Goal: Task Accomplishment & Management: Complete application form

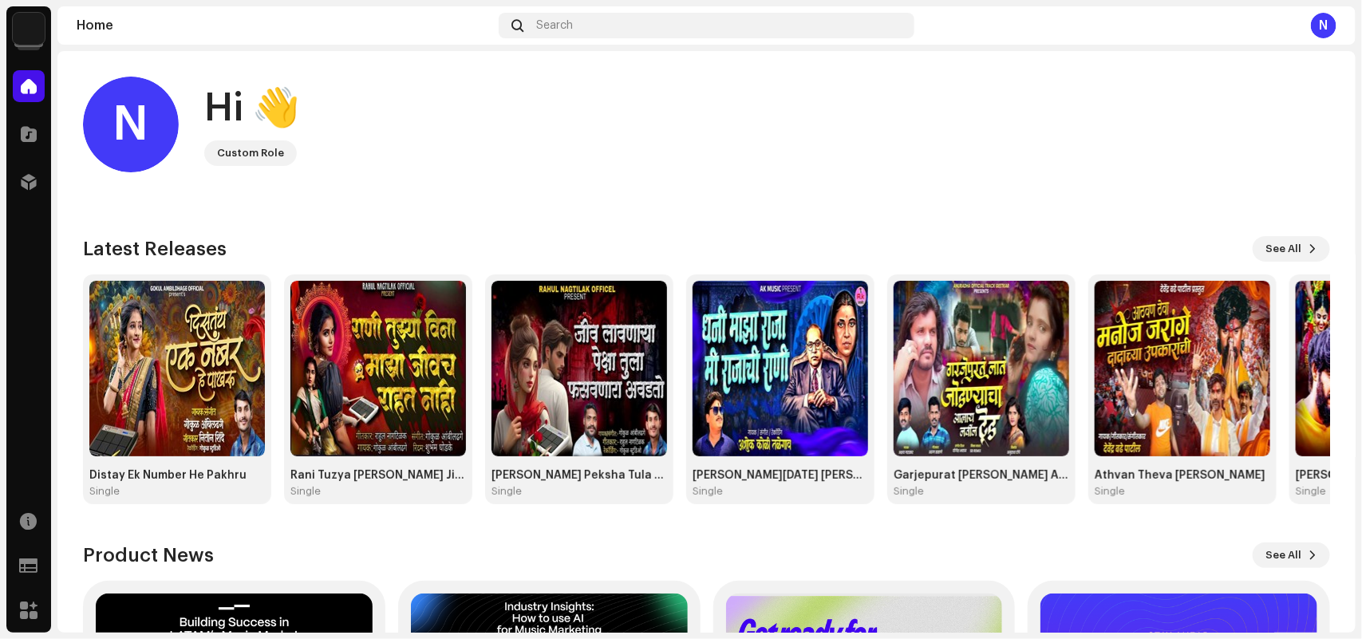
click at [26, 37] on img at bounding box center [29, 29] width 32 height 32
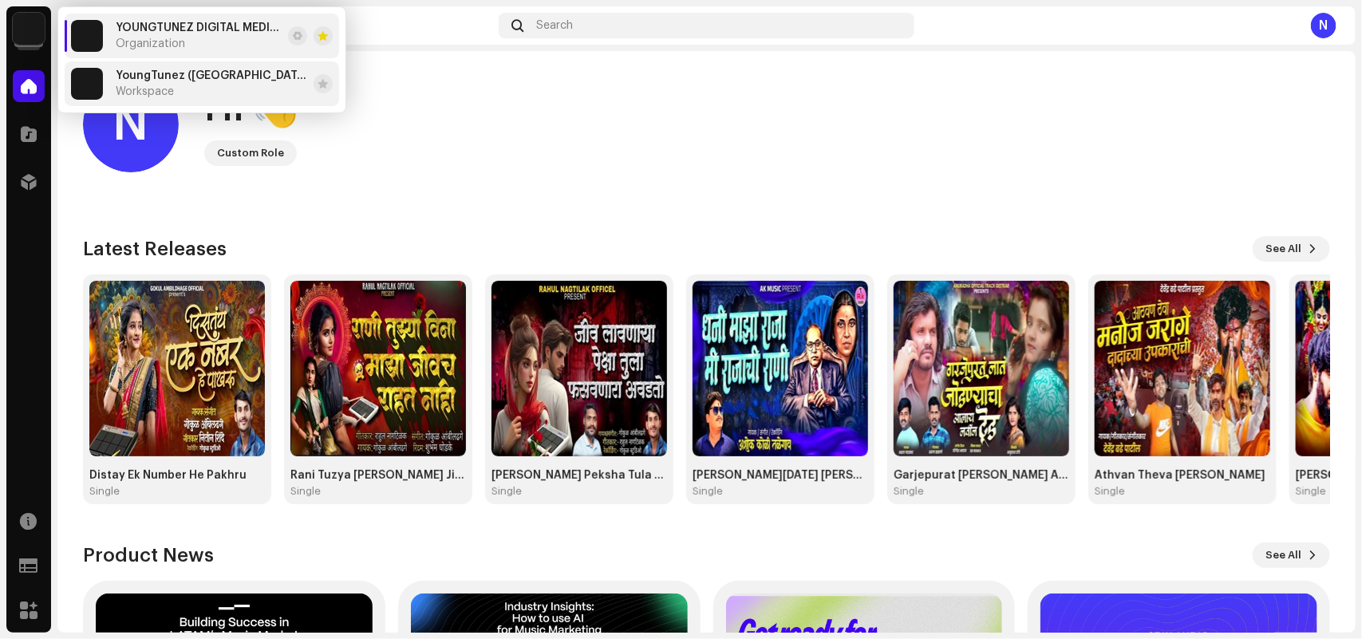
click at [153, 86] on span "Workspace" at bounding box center [145, 91] width 58 height 13
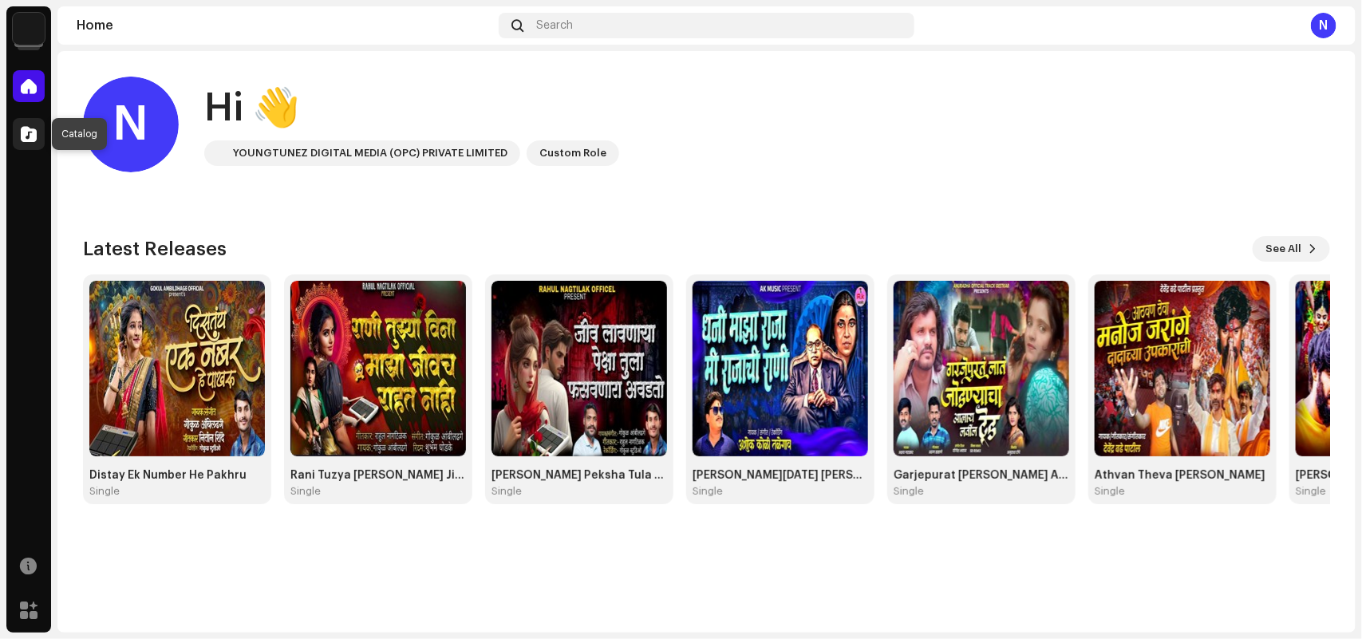
click at [34, 134] on span at bounding box center [29, 134] width 16 height 13
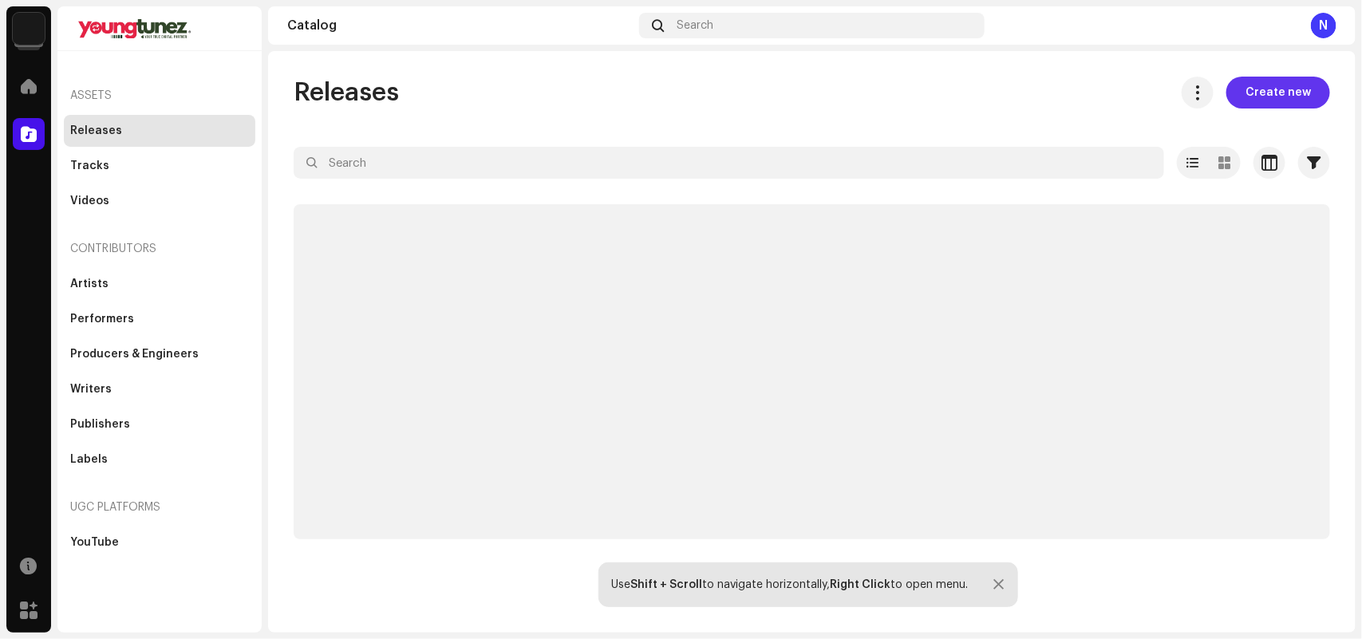
click at [1271, 92] on span "Create new" at bounding box center [1277, 93] width 65 height 32
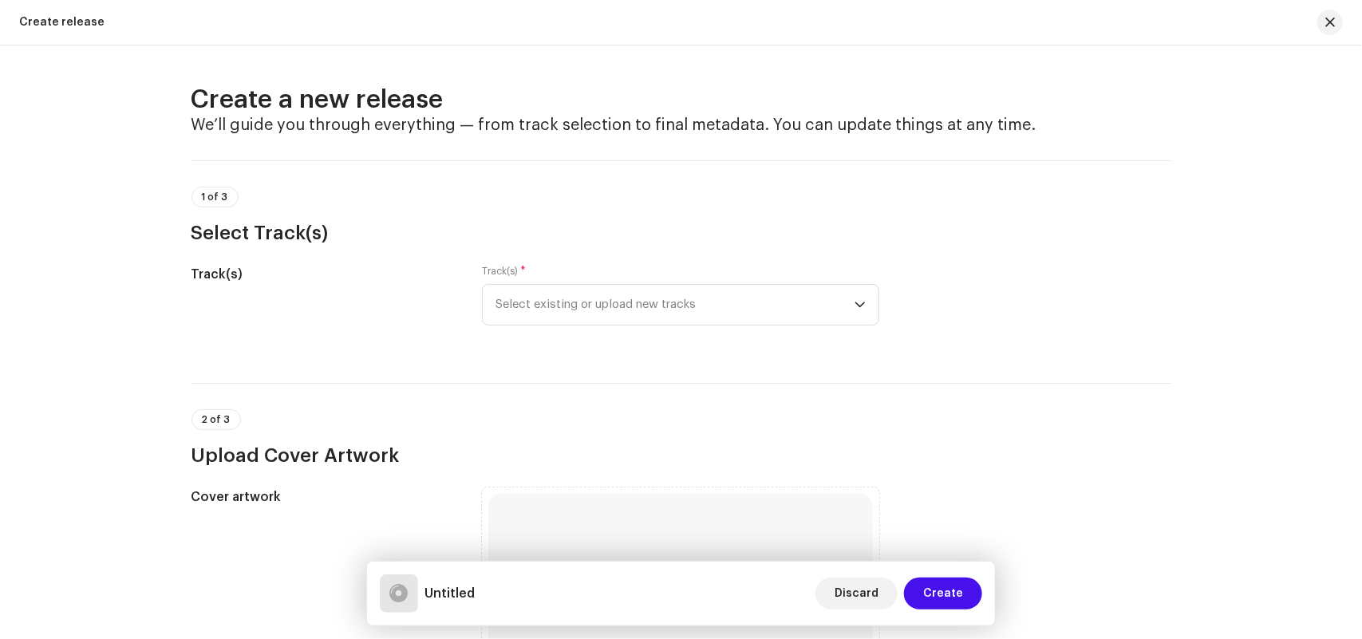
drag, startPoint x: 1246, startPoint y: 209, endPoint x: 1106, endPoint y: 178, distance: 143.8
click at [1248, 209] on div "Create a new release We’ll guide you through everything — from track selection …" at bounding box center [681, 341] width 1362 height 593
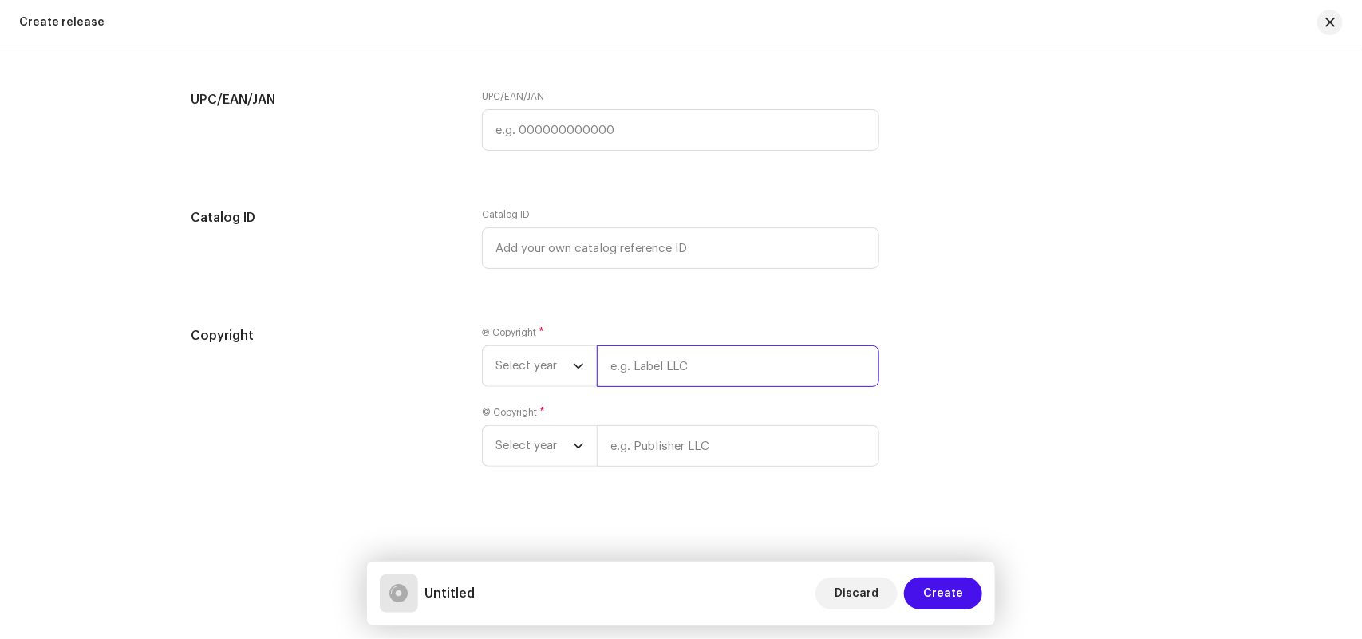
click at [611, 361] on input "text" at bounding box center [738, 365] width 282 height 41
paste input "[PERSON_NAME] Official"
type input "[PERSON_NAME] Official"
click at [625, 455] on input "text" at bounding box center [738, 445] width 282 height 41
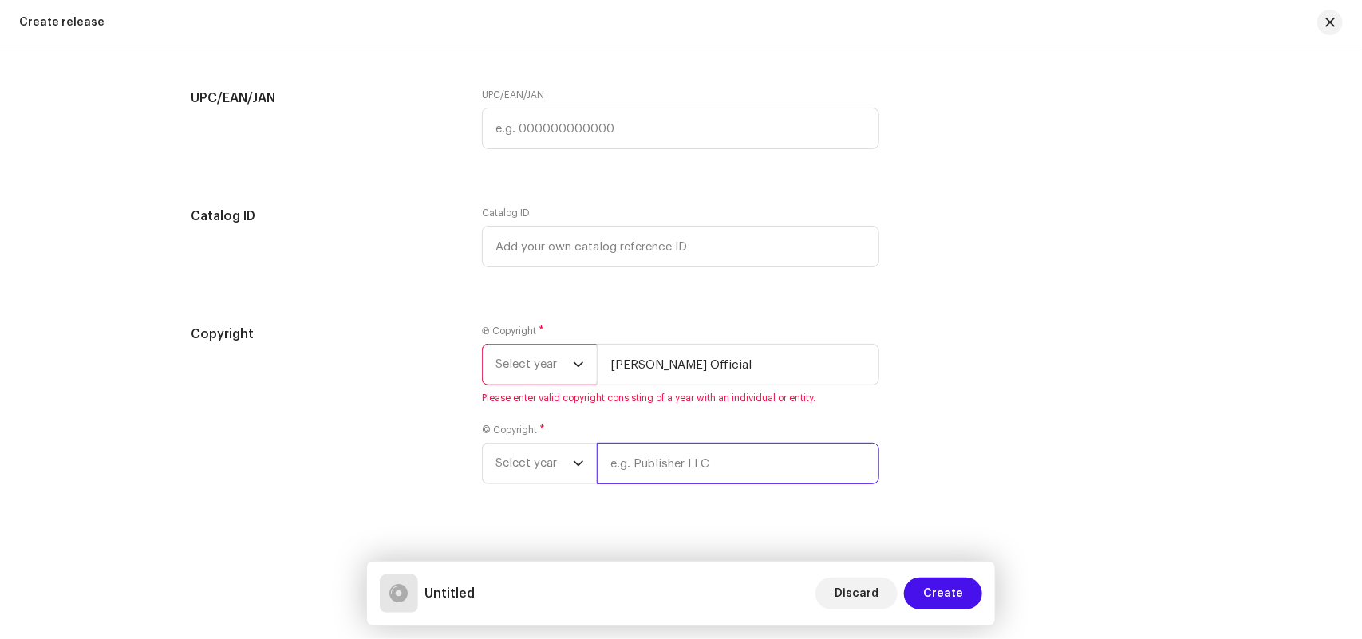
paste input "[PERSON_NAME] Official"
type input "[PERSON_NAME] Official"
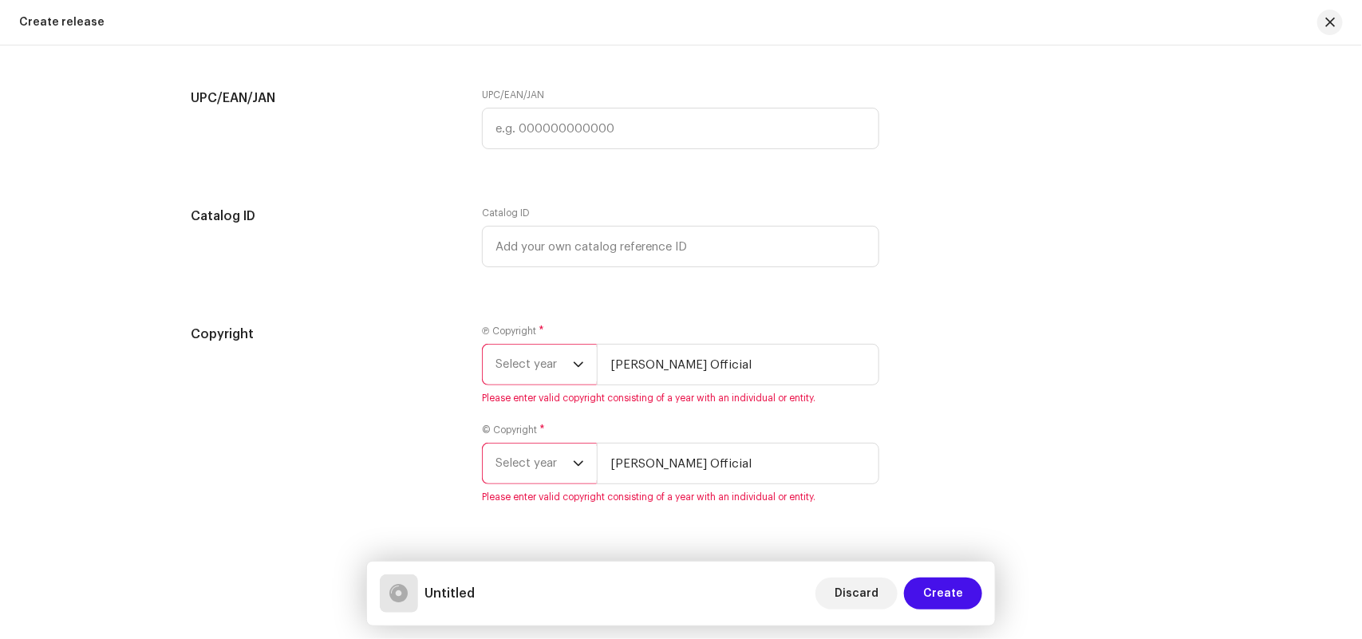
click at [523, 369] on span "Select year" at bounding box center [533, 365] width 77 height 40
click at [517, 357] on span "Select year" at bounding box center [533, 365] width 77 height 40
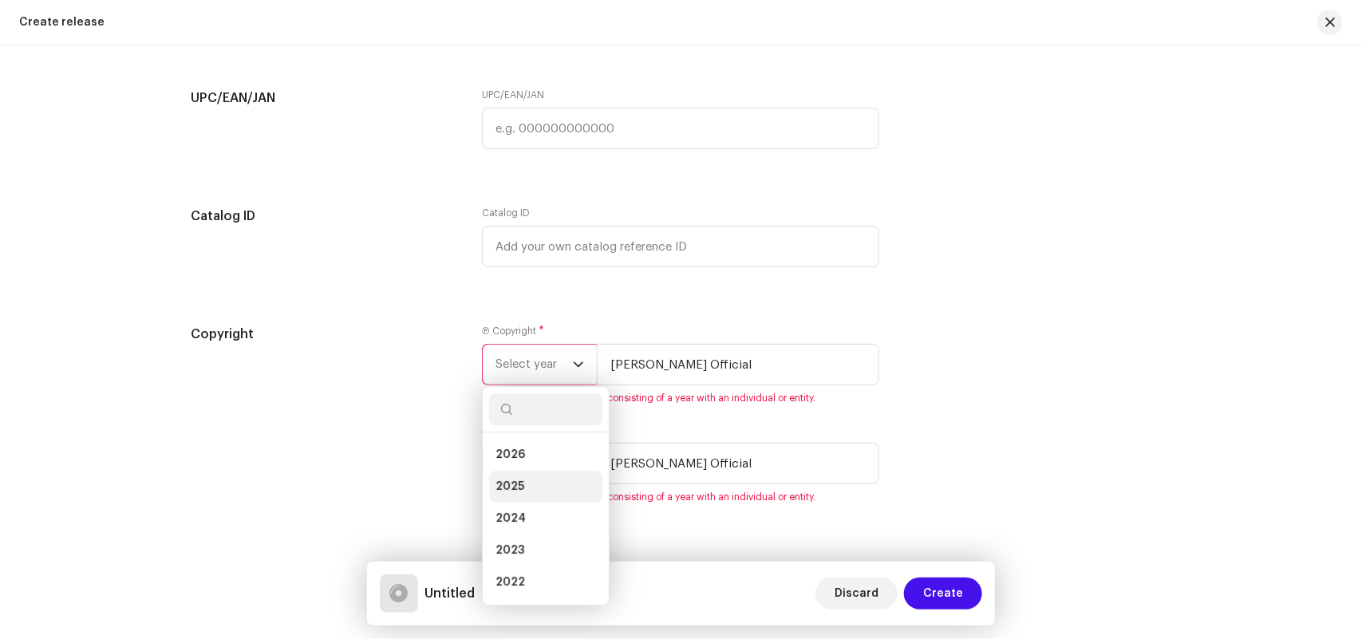
click at [525, 483] on li "2025" at bounding box center [545, 487] width 113 height 32
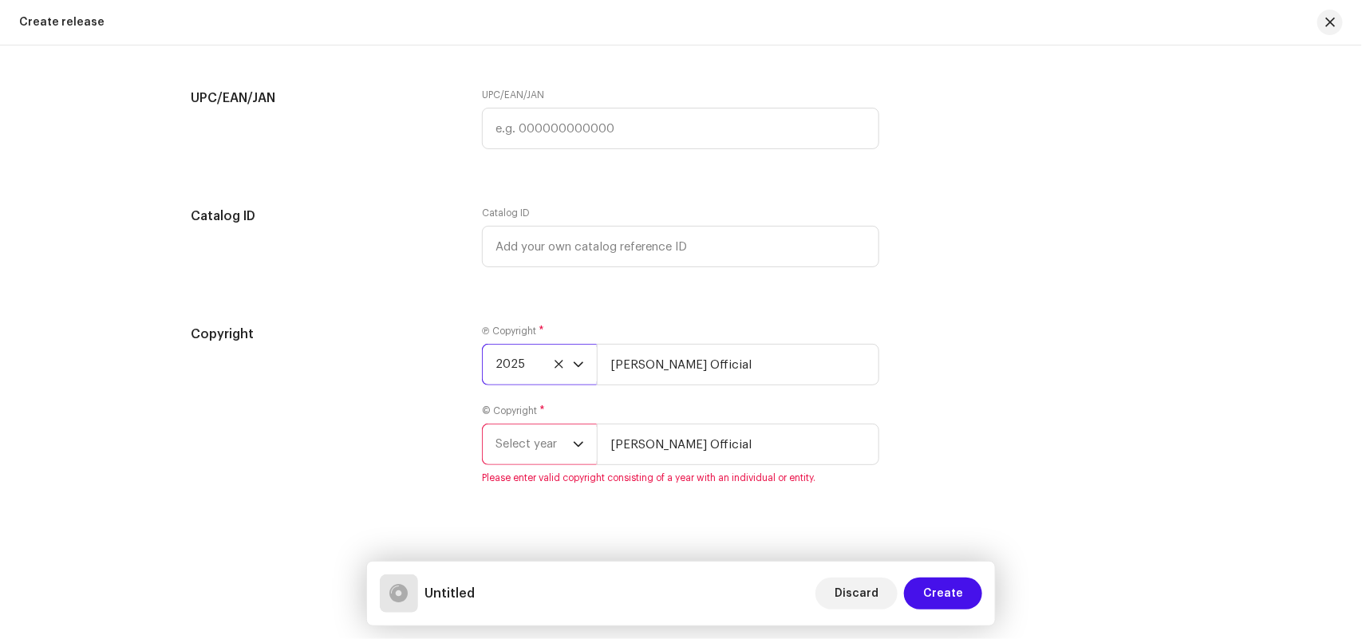
click at [523, 441] on span "Select year" at bounding box center [533, 444] width 77 height 40
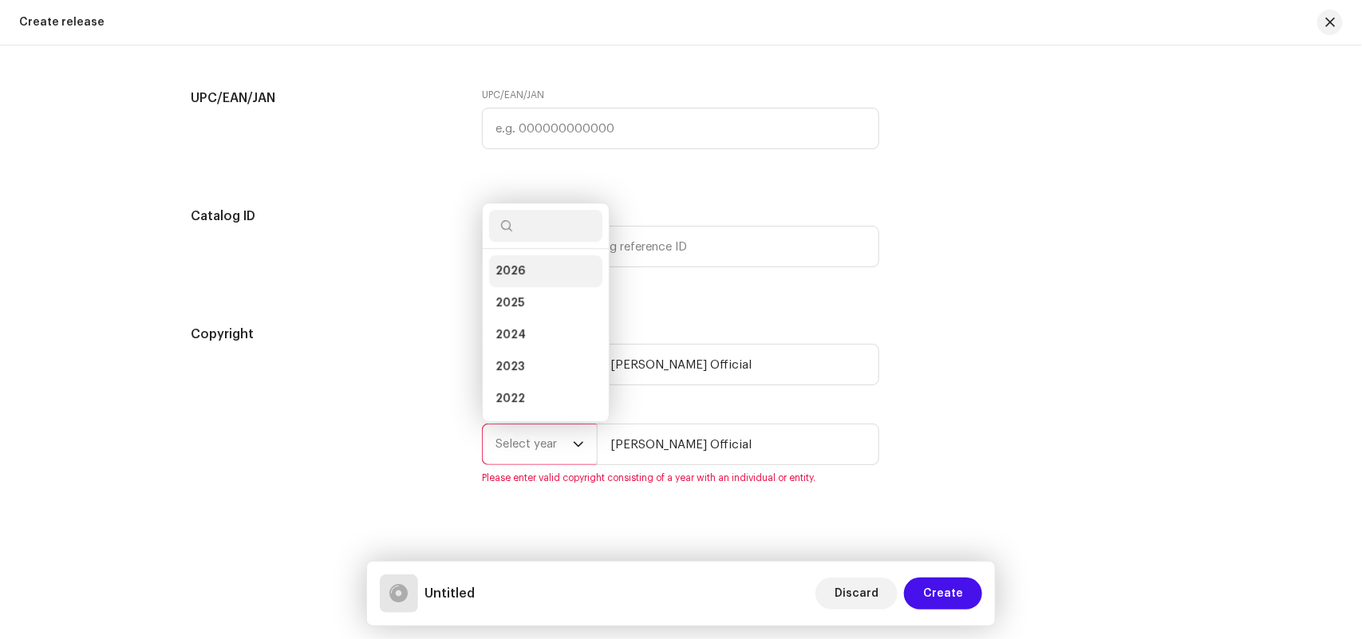
click at [505, 287] on li "2026" at bounding box center [545, 271] width 113 height 32
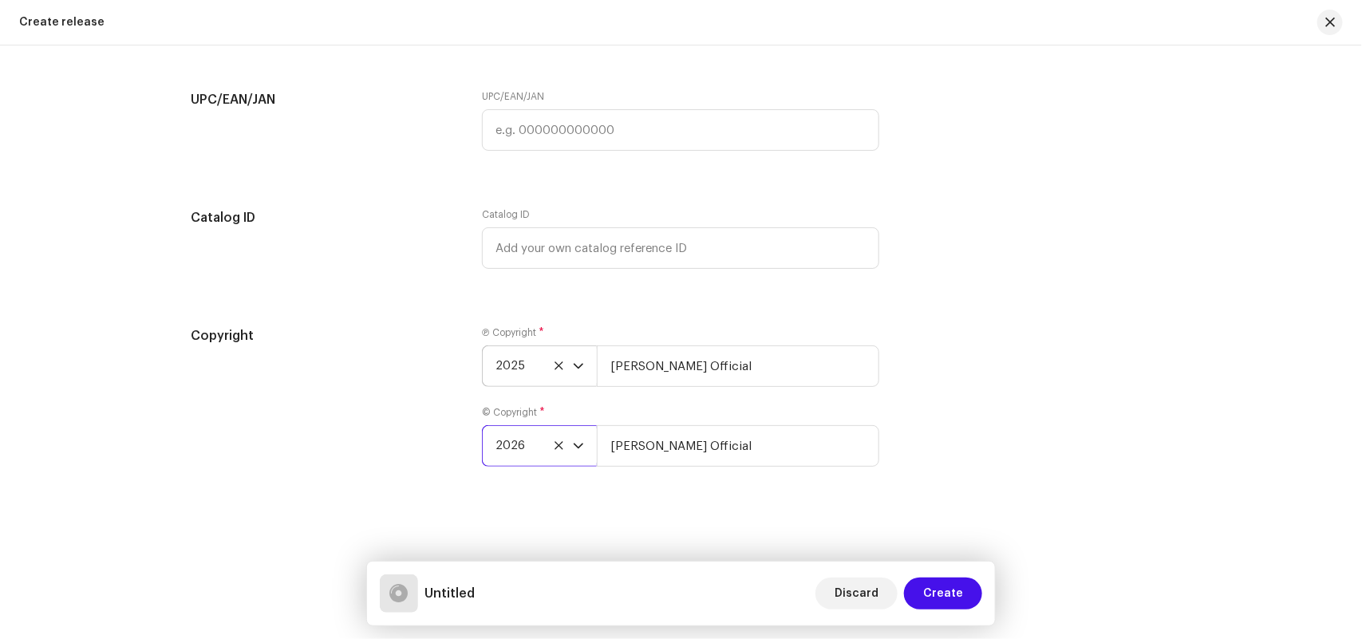
click at [538, 436] on span "2026" at bounding box center [533, 446] width 77 height 40
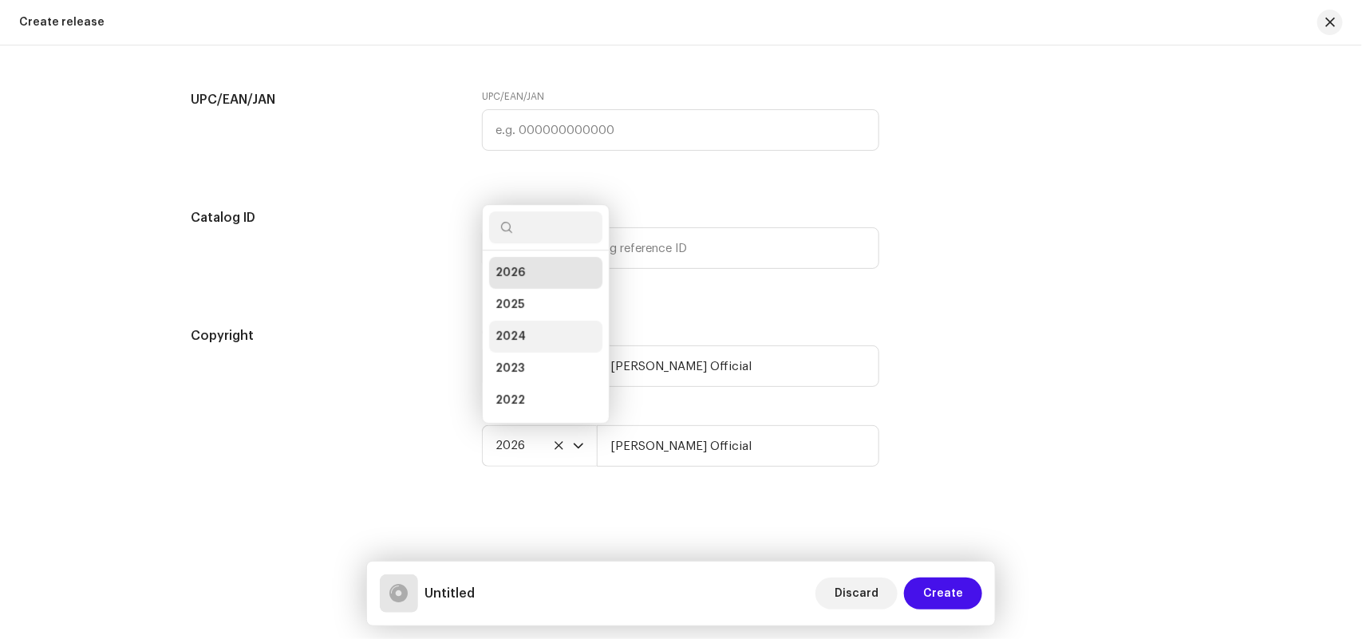
scroll to position [26, 0]
click at [507, 274] on span "2025" at bounding box center [509, 279] width 29 height 16
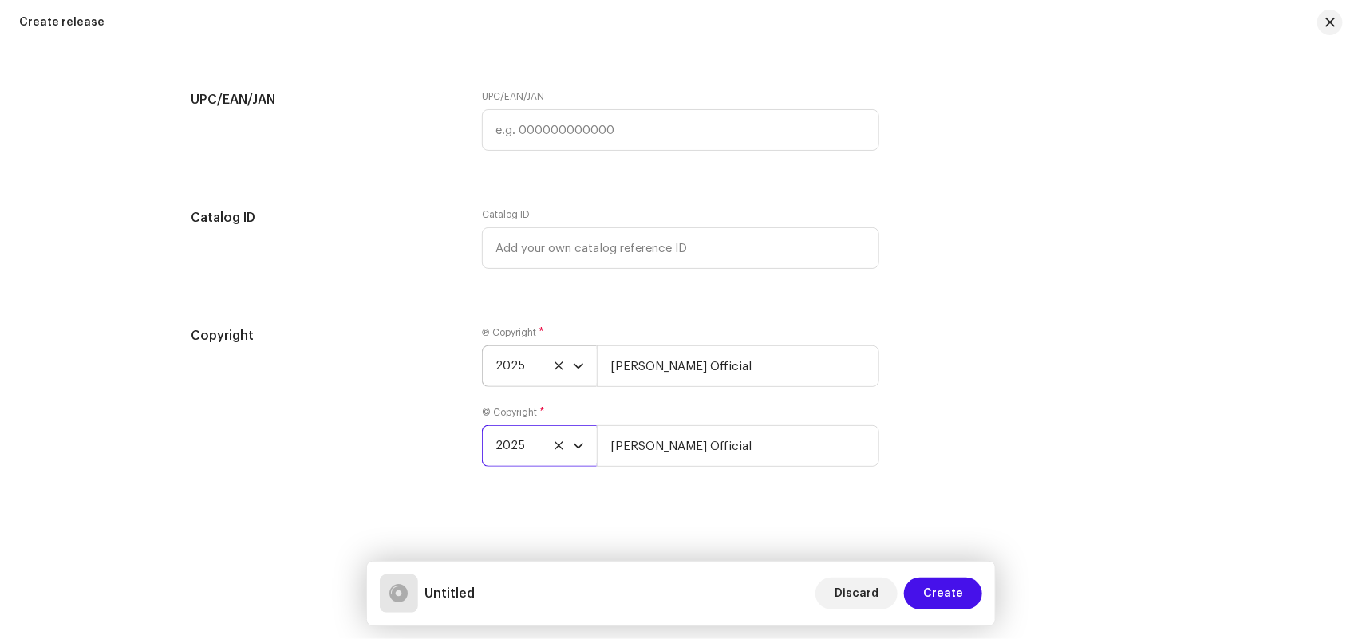
scroll to position [1752, 0]
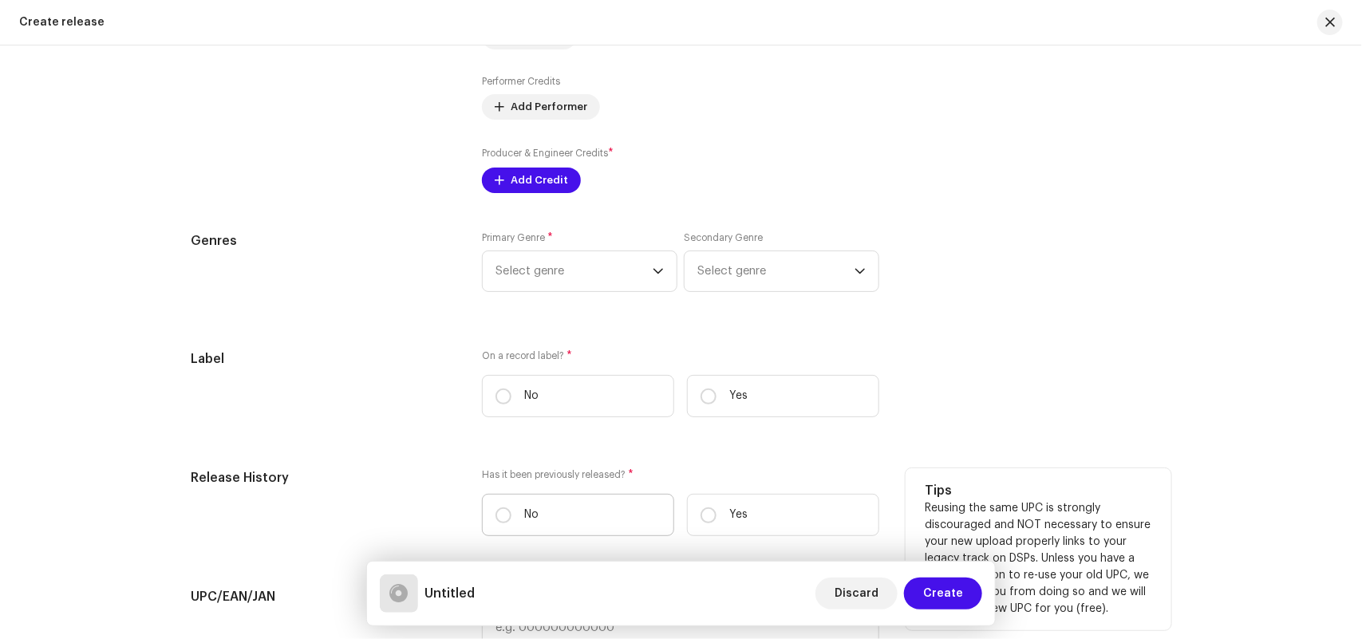
click at [546, 511] on label "No" at bounding box center [578, 515] width 192 height 42
click at [511, 511] on input "No" at bounding box center [503, 515] width 16 height 16
radio input "true"
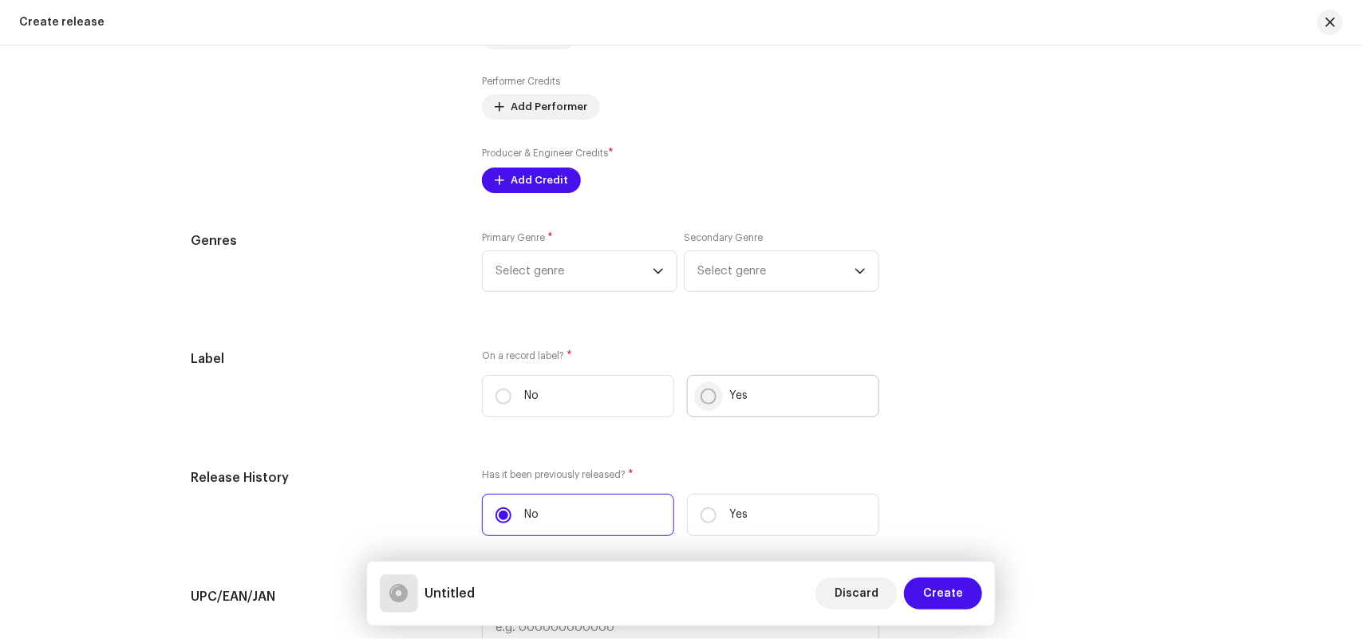
click at [712, 396] on input "Yes" at bounding box center [708, 396] width 16 height 16
radio input "true"
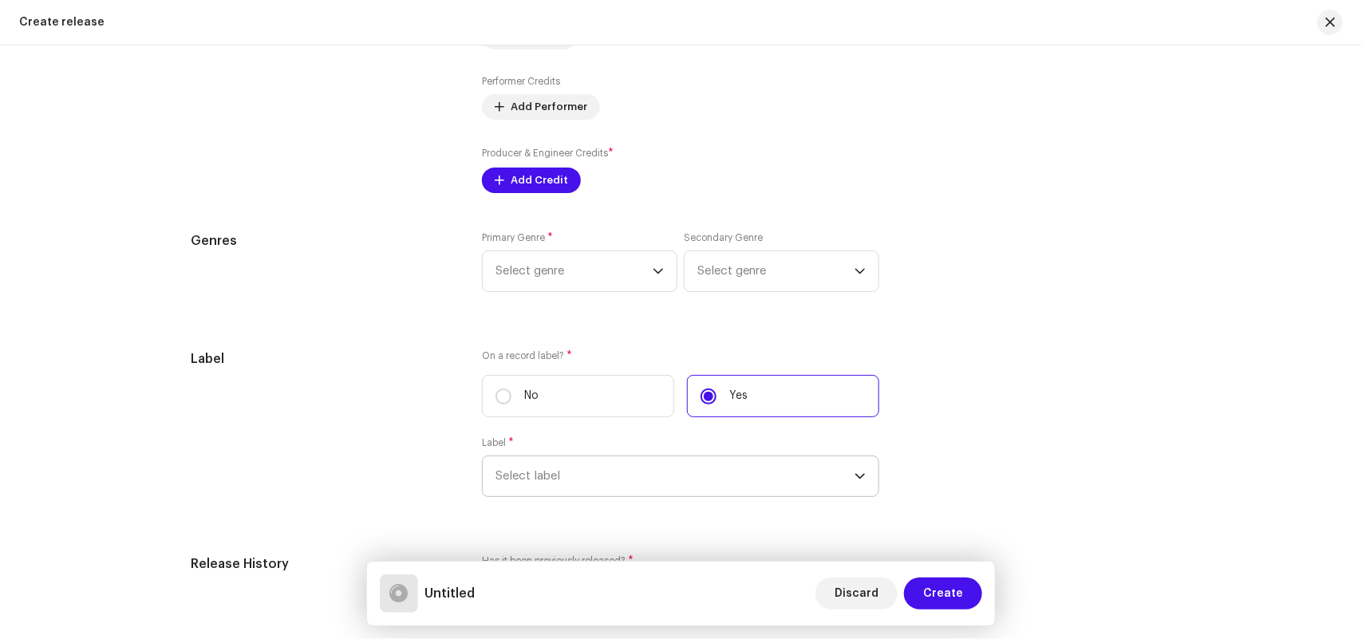
click at [591, 475] on span "Select label" at bounding box center [674, 476] width 359 height 40
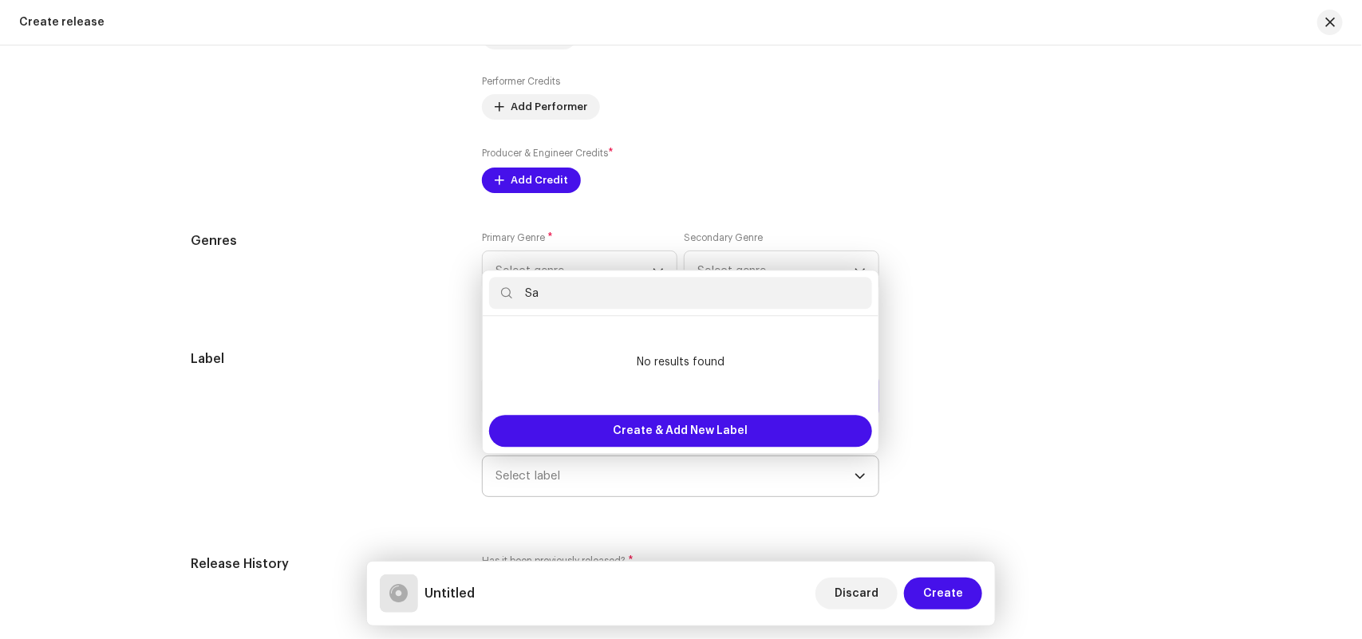
type input "S"
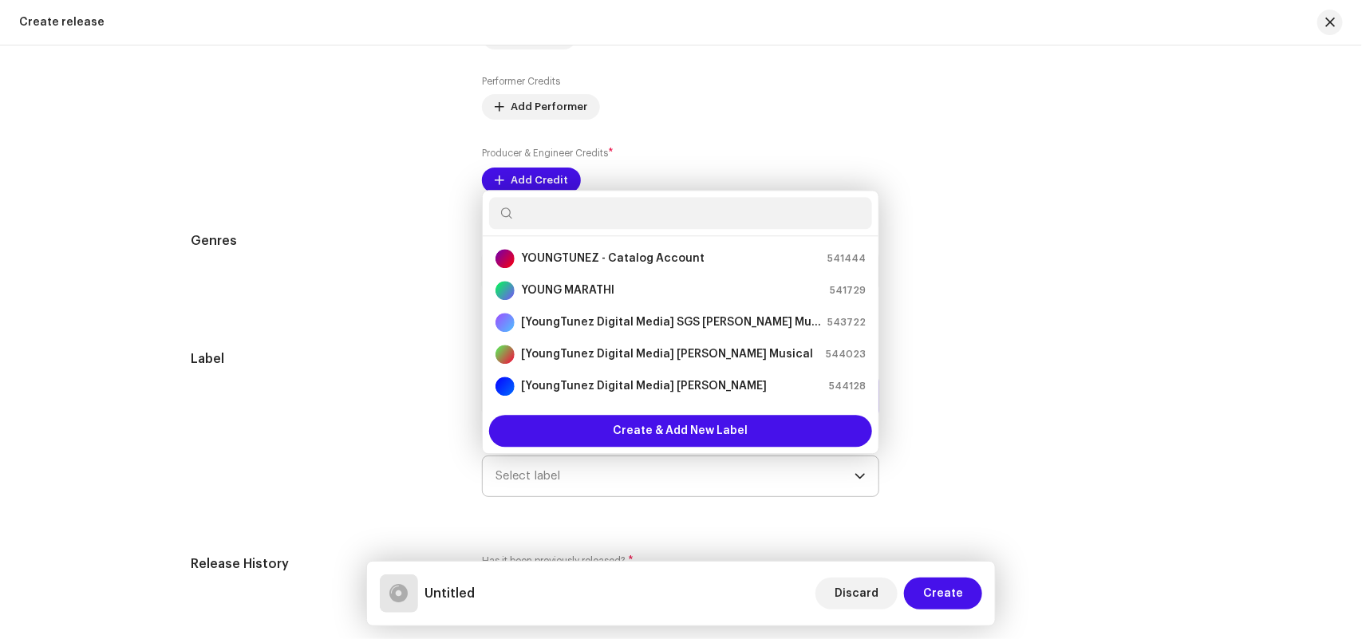
paste input "[YoungTunez Digital Media] [PERSON_NAME] Official"
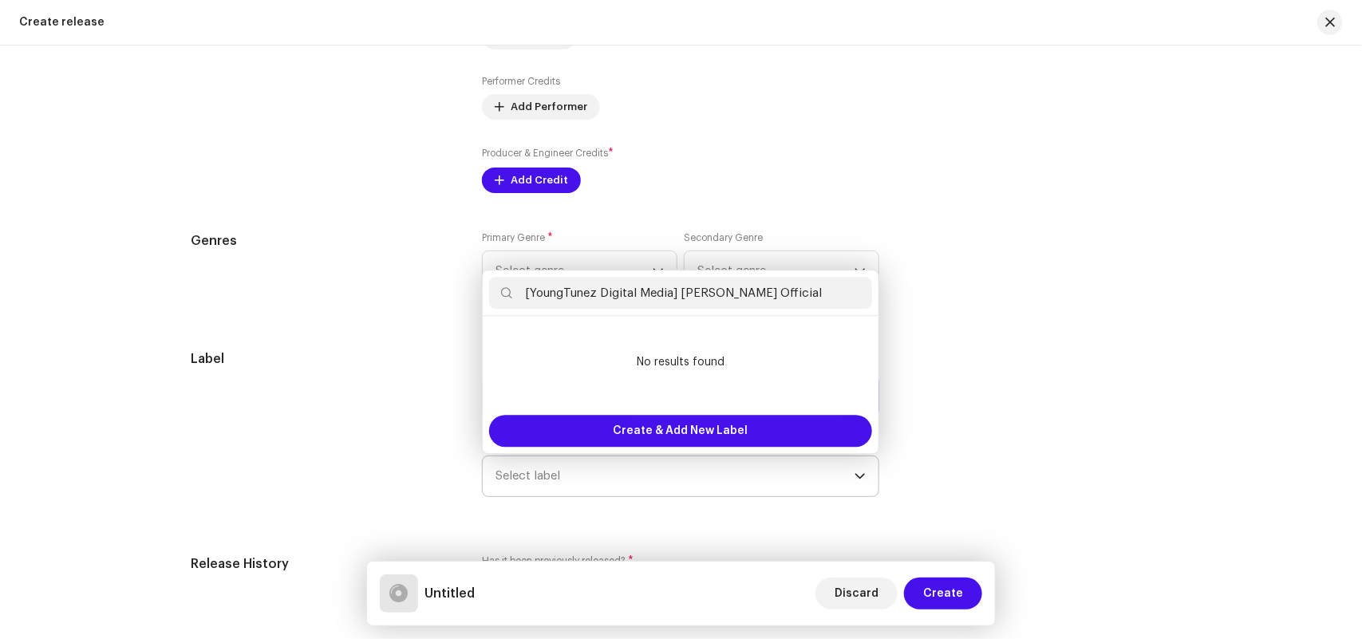
click at [523, 296] on input "[YoungTunez Digital Media] [PERSON_NAME] Official" at bounding box center [680, 293] width 383 height 32
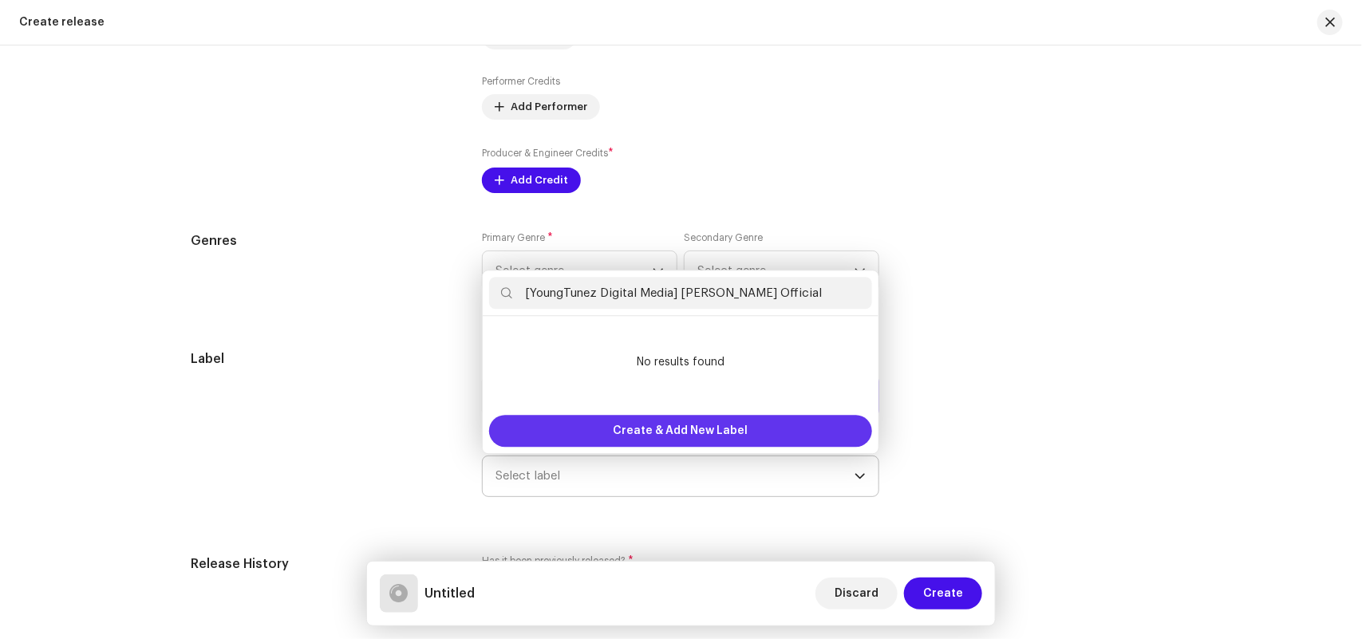
type input "[YoungTunez Digital Media] [PERSON_NAME] Official"
click at [655, 433] on span "Create & Add New Label" at bounding box center [680, 431] width 135 height 32
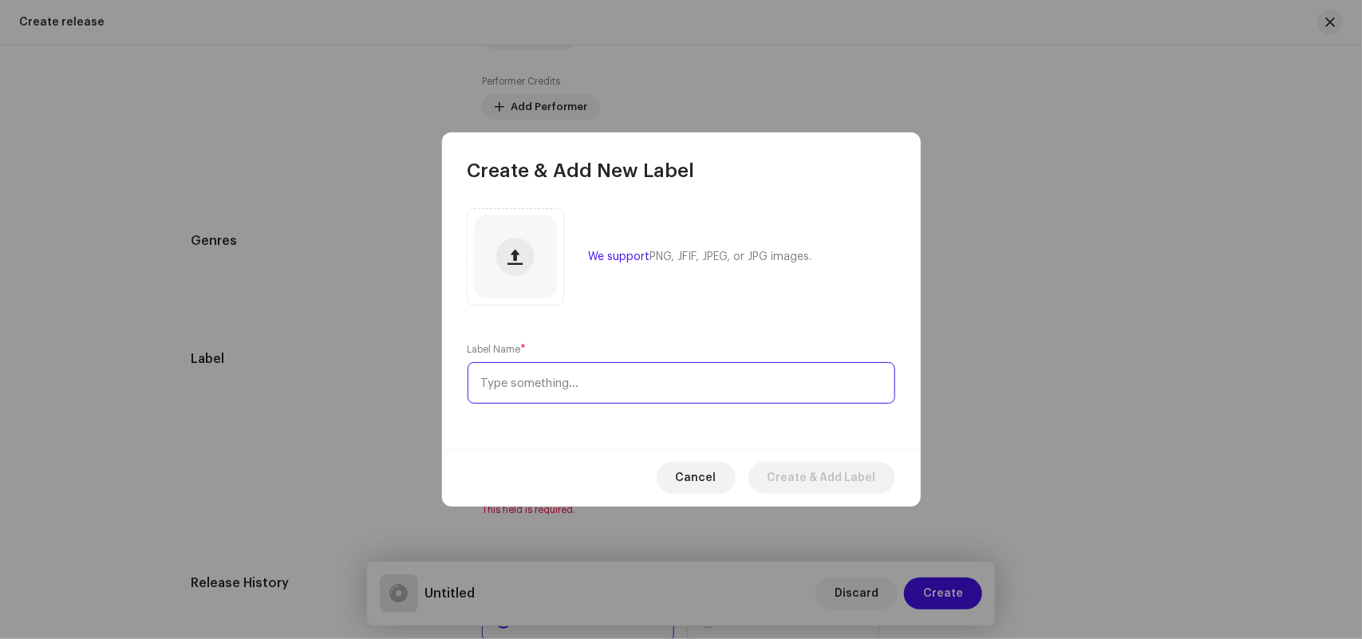
click at [513, 384] on input "text" at bounding box center [681, 382] width 428 height 41
paste input "[YoungTunez Digital Media] [PERSON_NAME] Official"
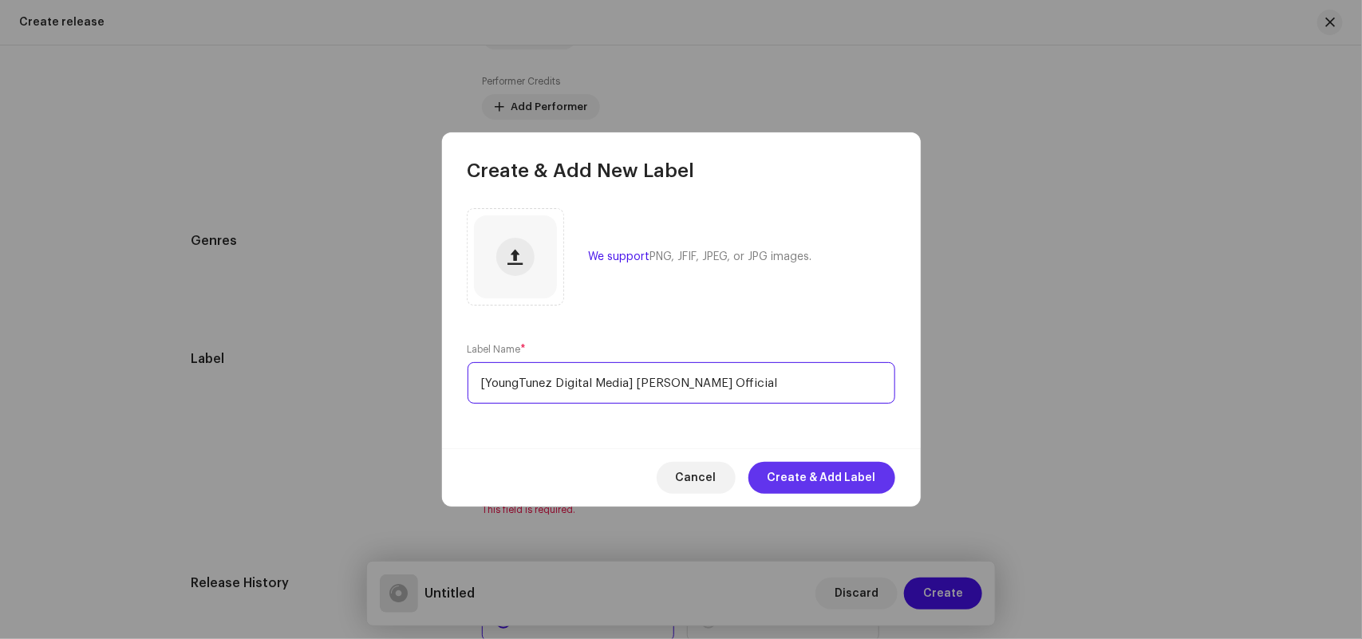
type input "[YoungTunez Digital Media] [PERSON_NAME] Official"
click at [834, 476] on span "Create & Add Label" at bounding box center [821, 478] width 108 height 32
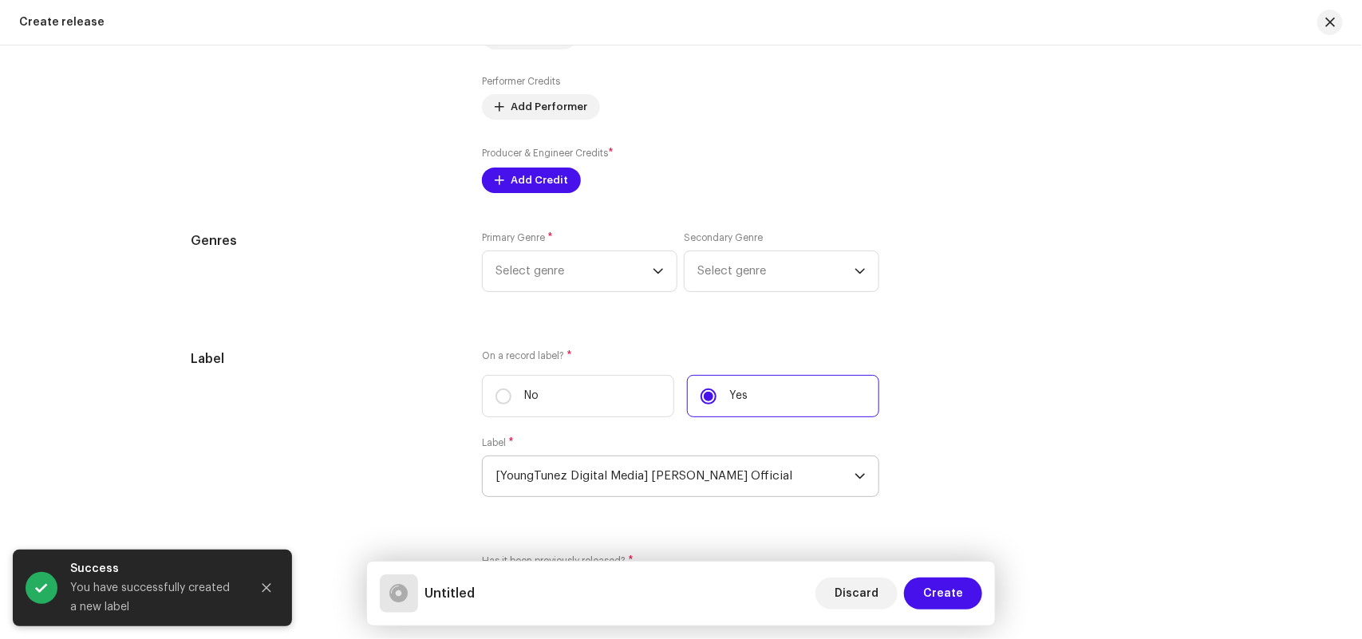
click at [560, 479] on Official"] "[YoungTunez Digital Media] [PERSON_NAME] Official" at bounding box center [674, 476] width 359 height 40
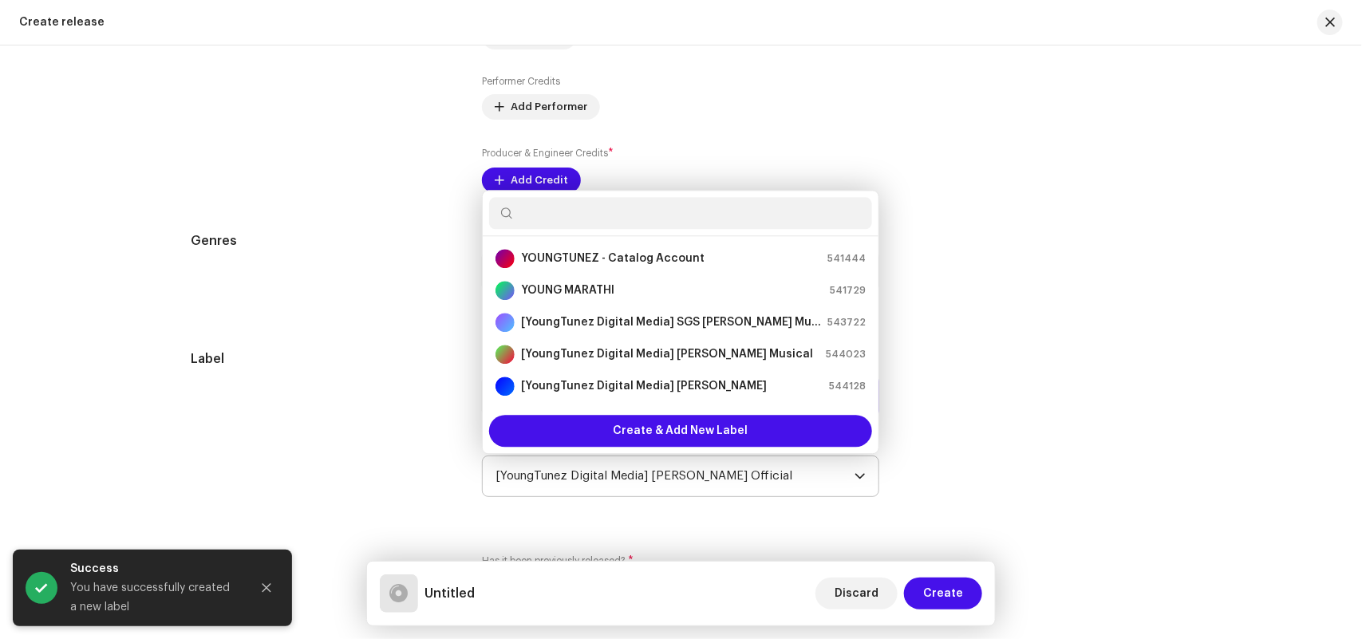
scroll to position [345, 0]
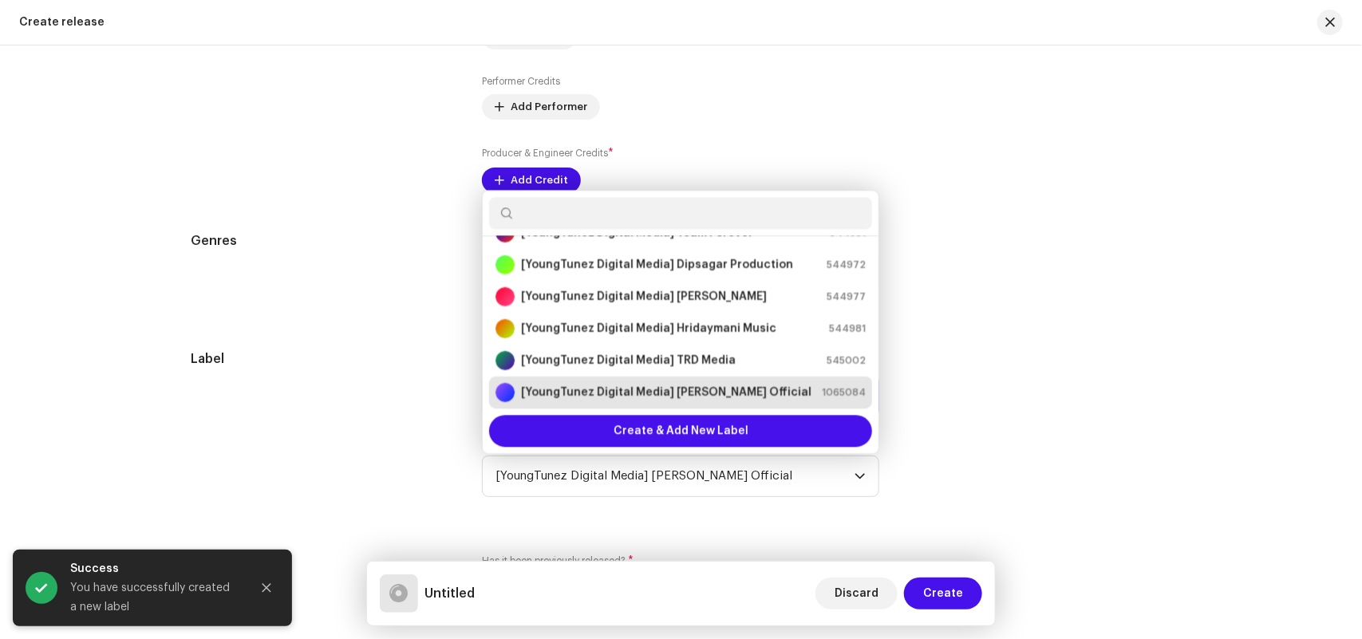
click at [1121, 413] on div "Label On a record label? * No Yes Label * [YoungTunez Digital Media] [PERSON_NA…" at bounding box center [681, 432] width 980 height 167
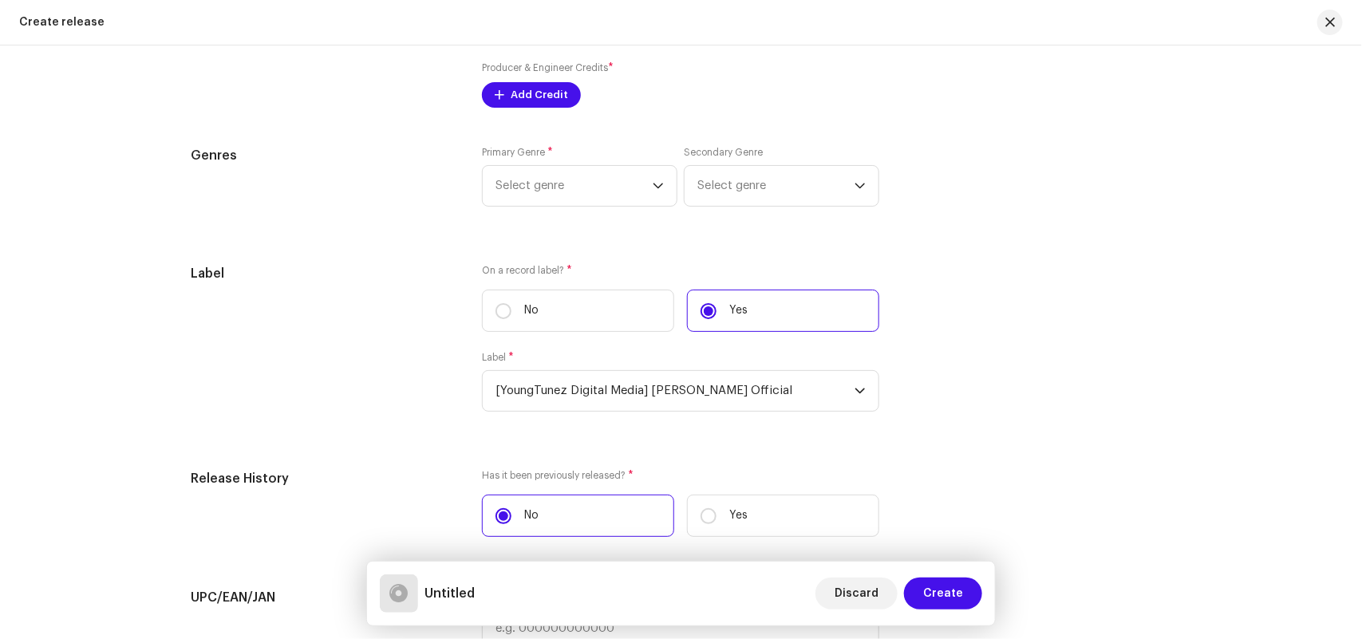
scroll to position [1339, 0]
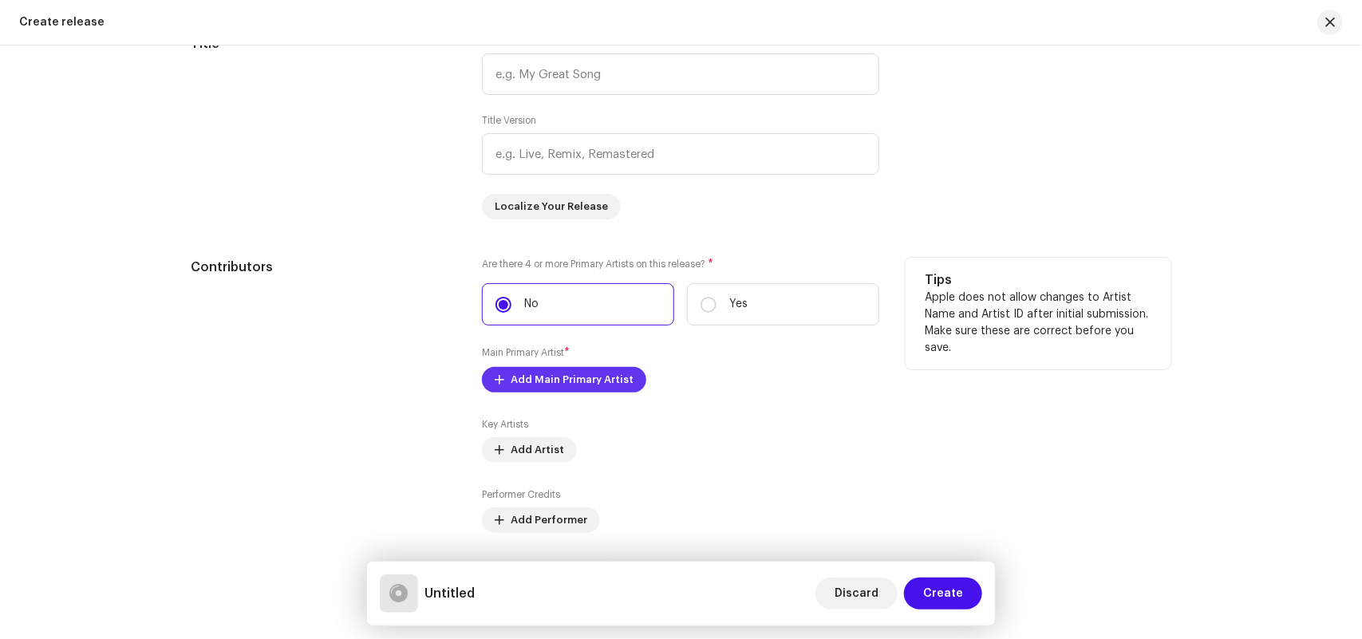
click at [578, 381] on span "Add Main Primary Artist" at bounding box center [572, 380] width 123 height 32
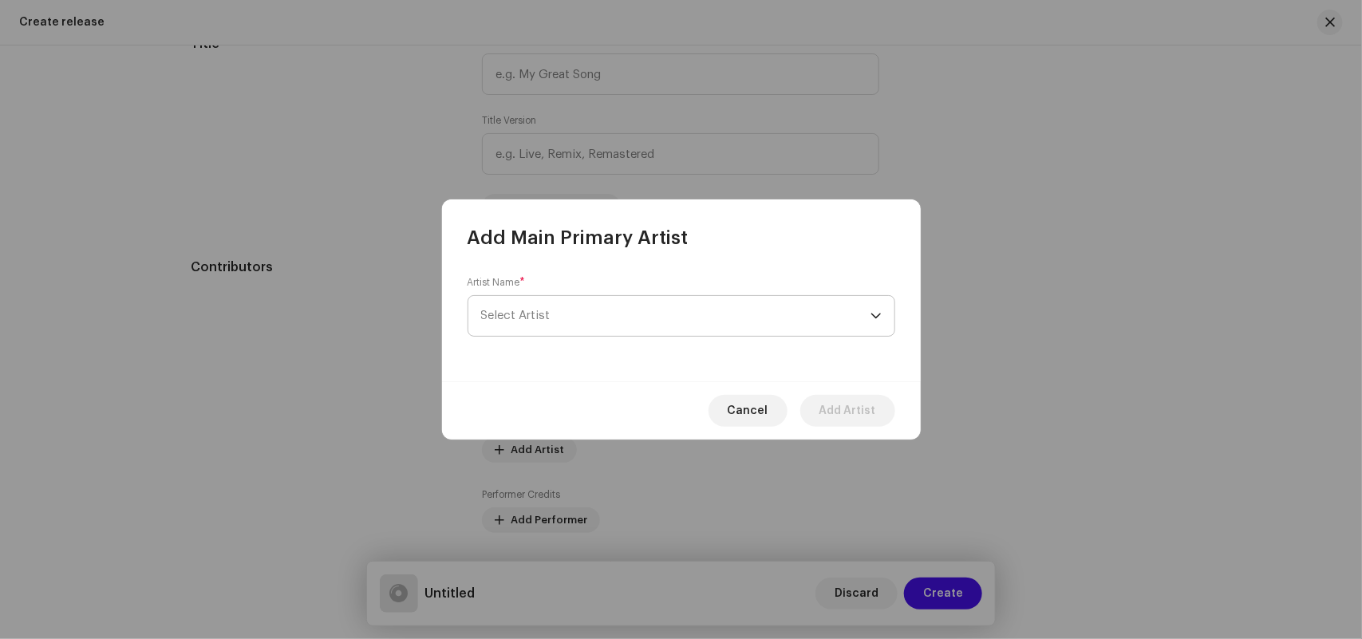
click at [551, 306] on span "Select Artist" at bounding box center [675, 316] width 389 height 40
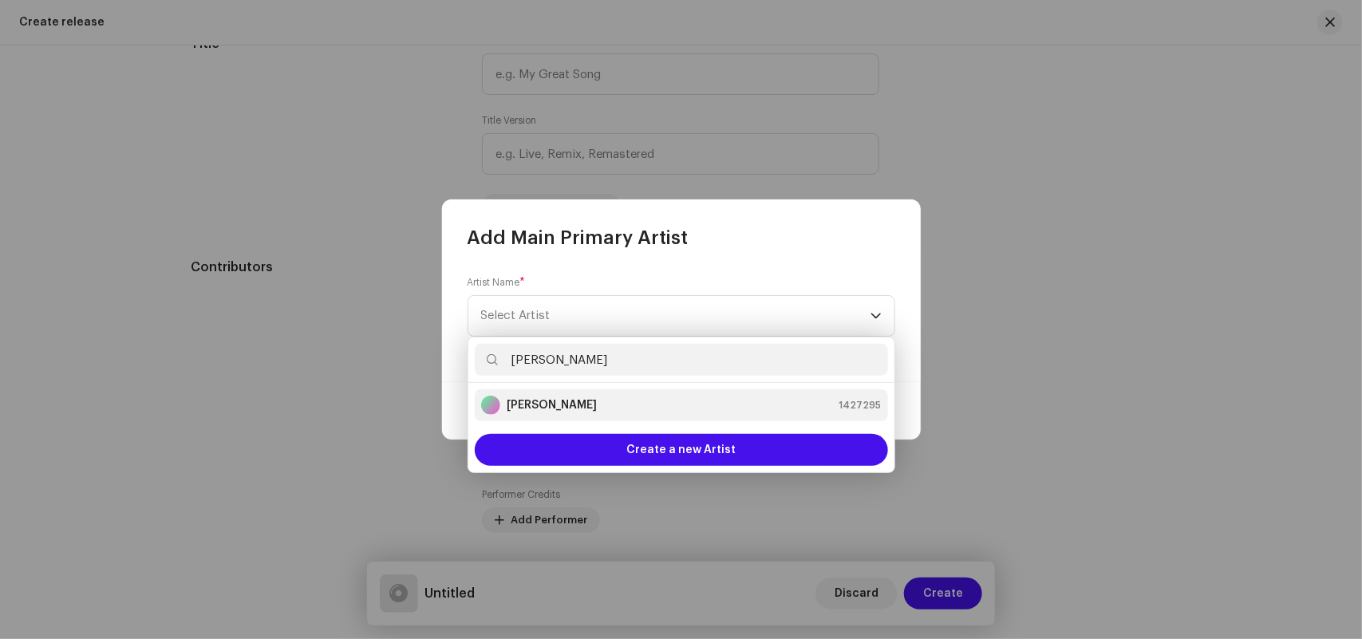
type input "[PERSON_NAME]"
click at [573, 396] on div "[PERSON_NAME]" at bounding box center [539, 405] width 116 height 19
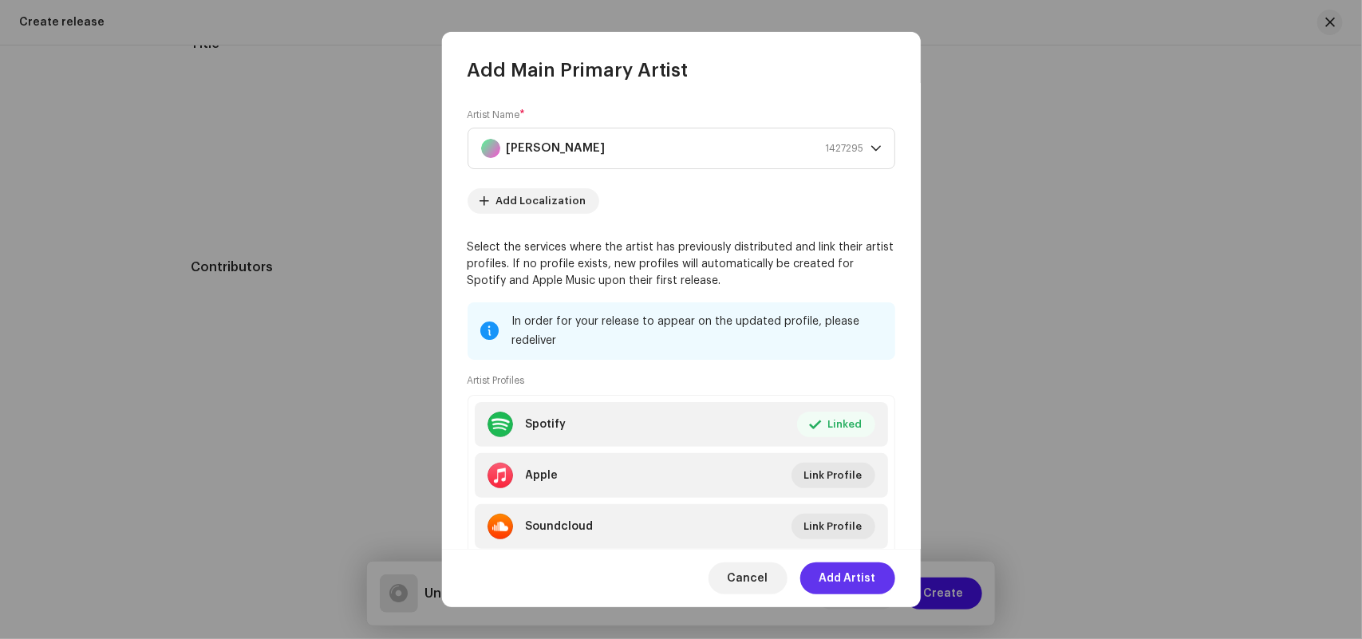
click at [843, 576] on span "Add Artist" at bounding box center [847, 578] width 57 height 32
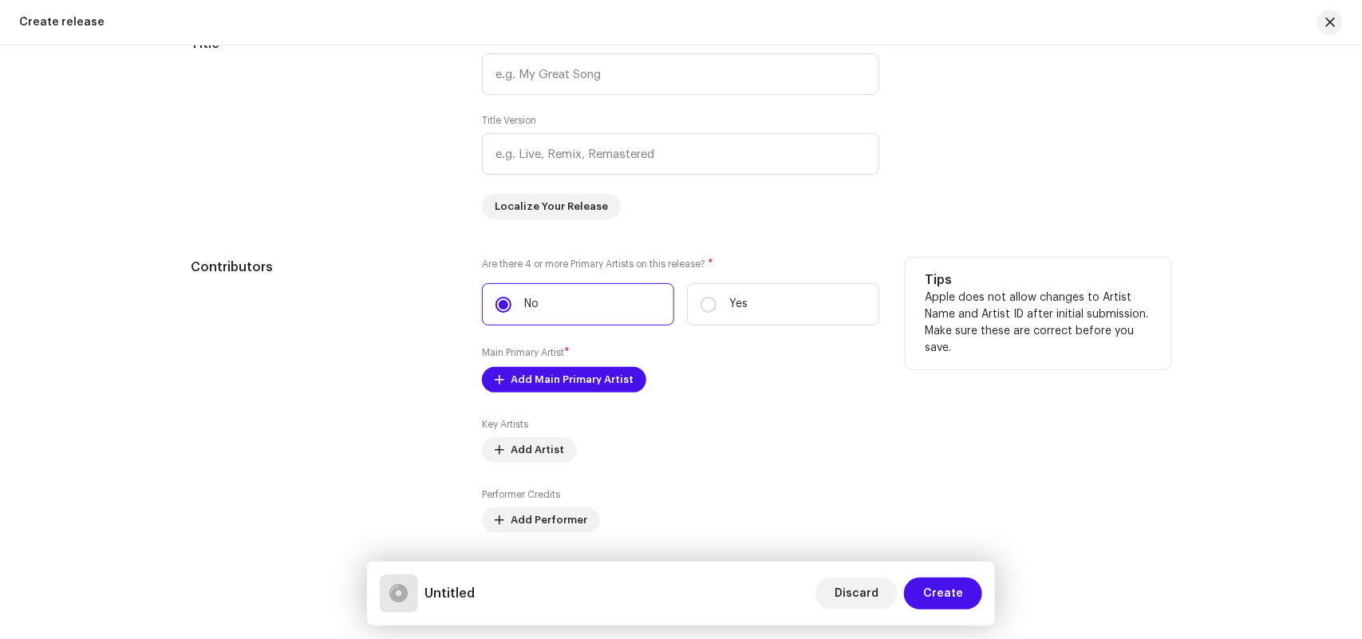
scroll to position [1837, 0]
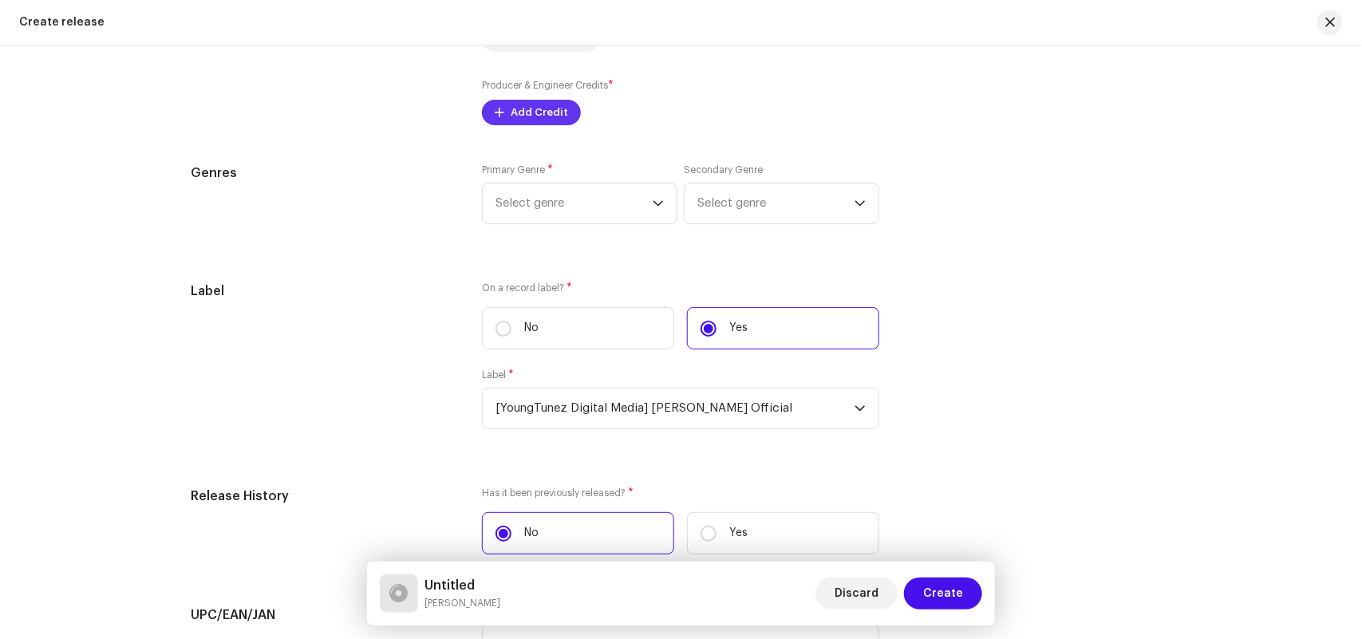
click at [528, 118] on span "Add Credit" at bounding box center [539, 113] width 57 height 32
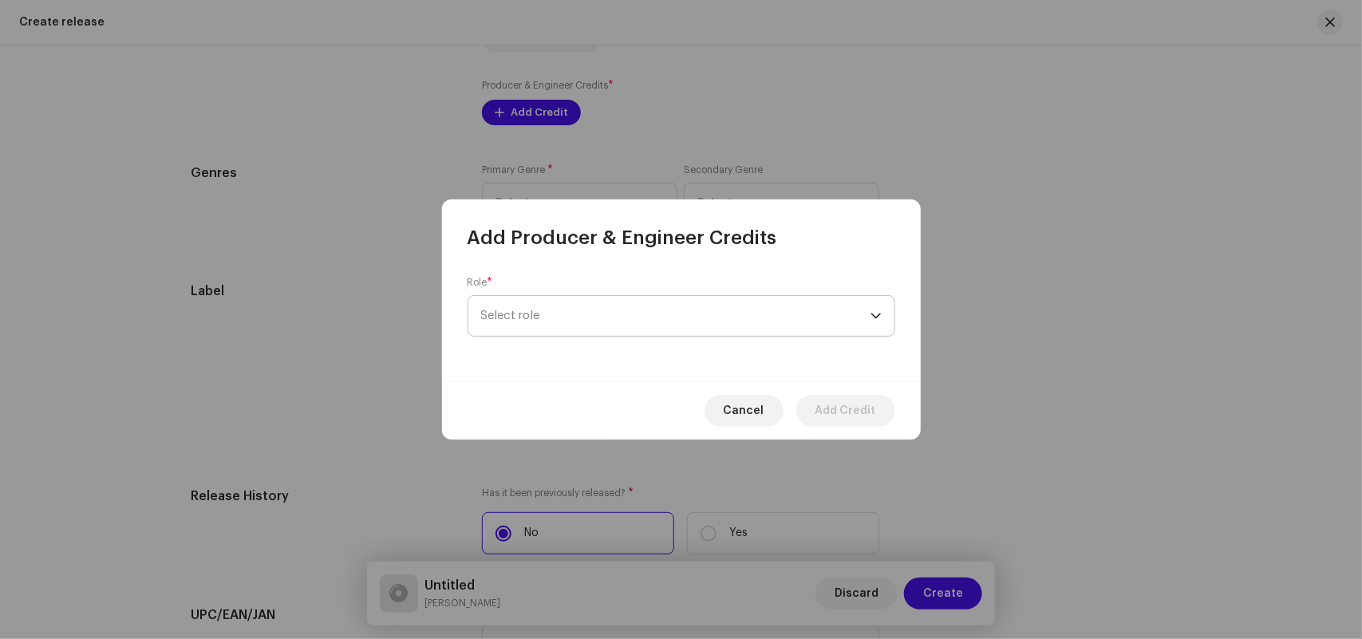
click at [508, 325] on span "Select role" at bounding box center [675, 316] width 389 height 40
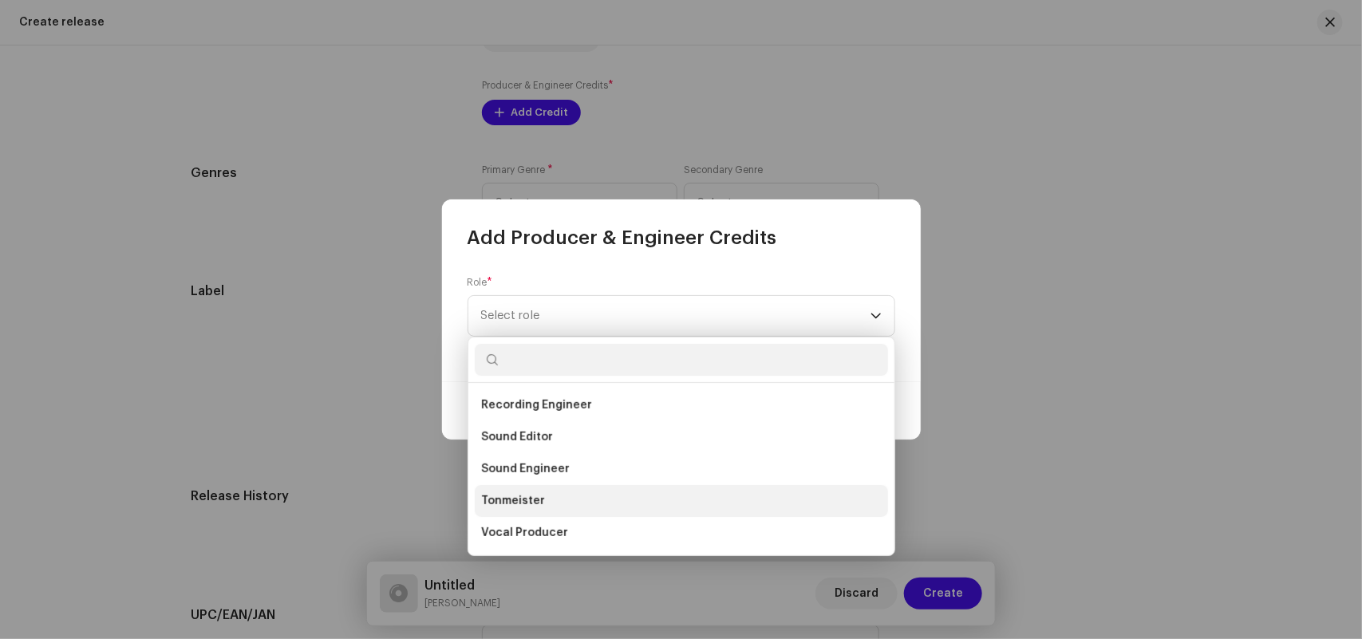
scroll to position [529, 0]
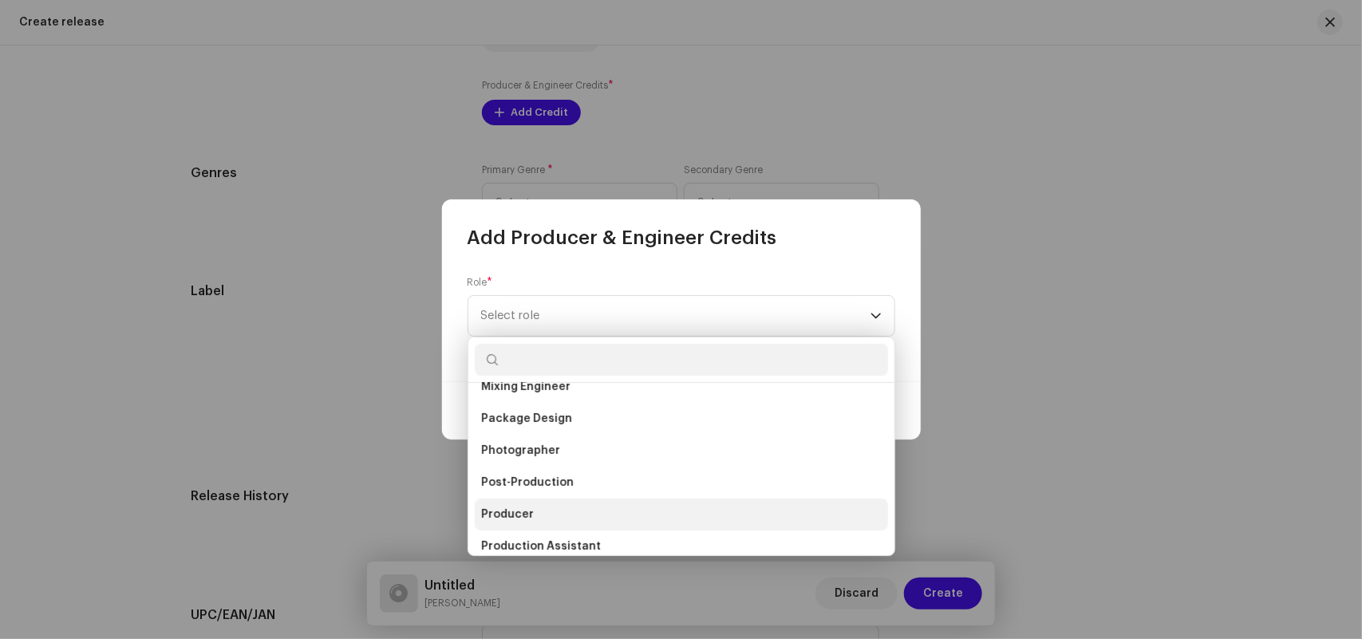
click at [524, 507] on span "Producer" at bounding box center [507, 515] width 53 height 16
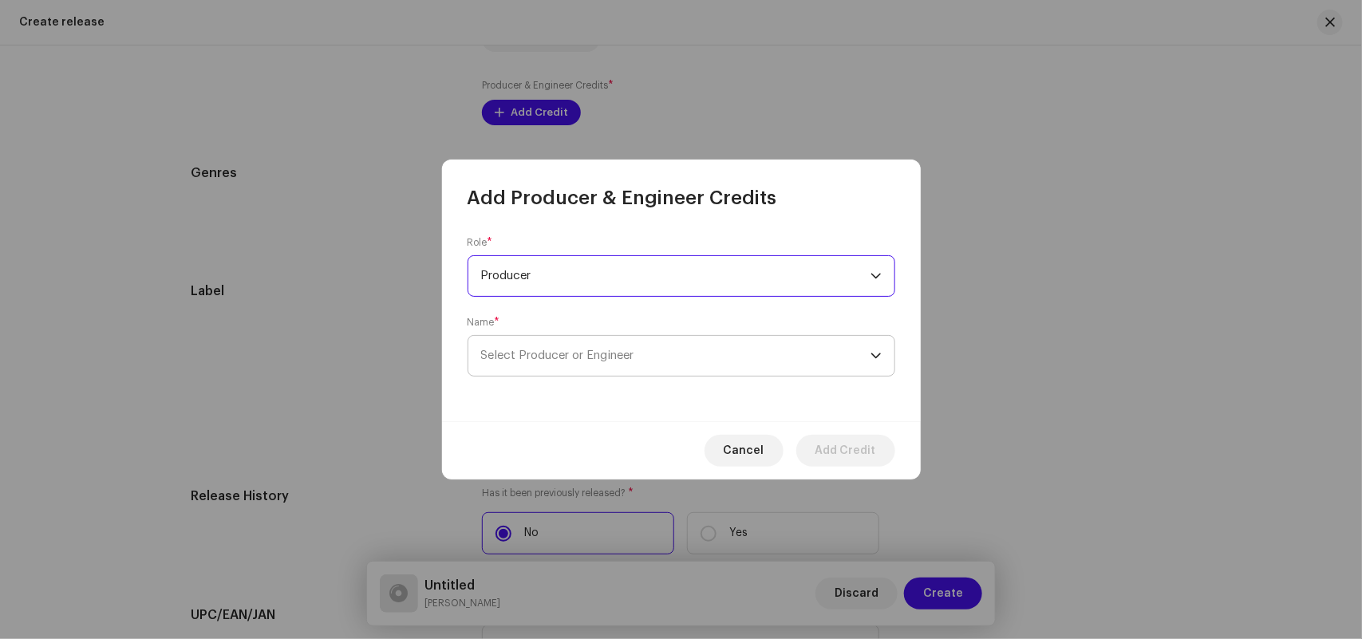
click at [509, 353] on span "Select Producer or Engineer" at bounding box center [557, 355] width 153 height 12
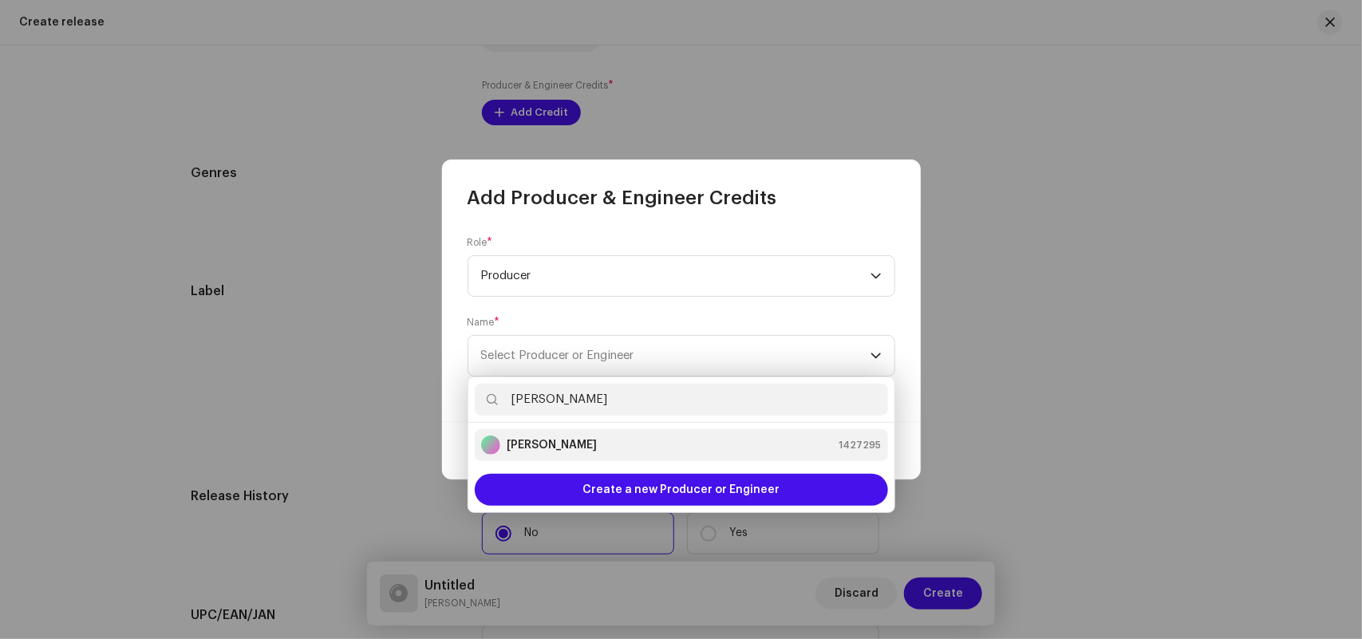
type input "[PERSON_NAME]"
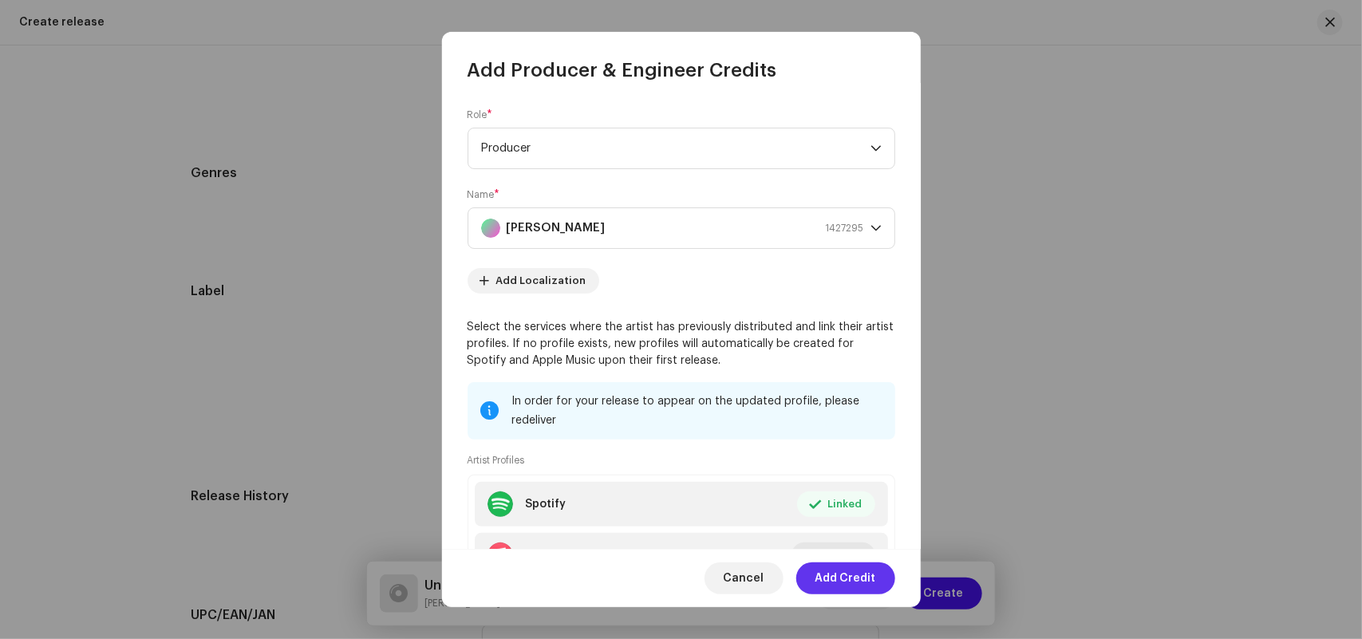
click at [846, 582] on span "Add Credit" at bounding box center [845, 578] width 61 height 32
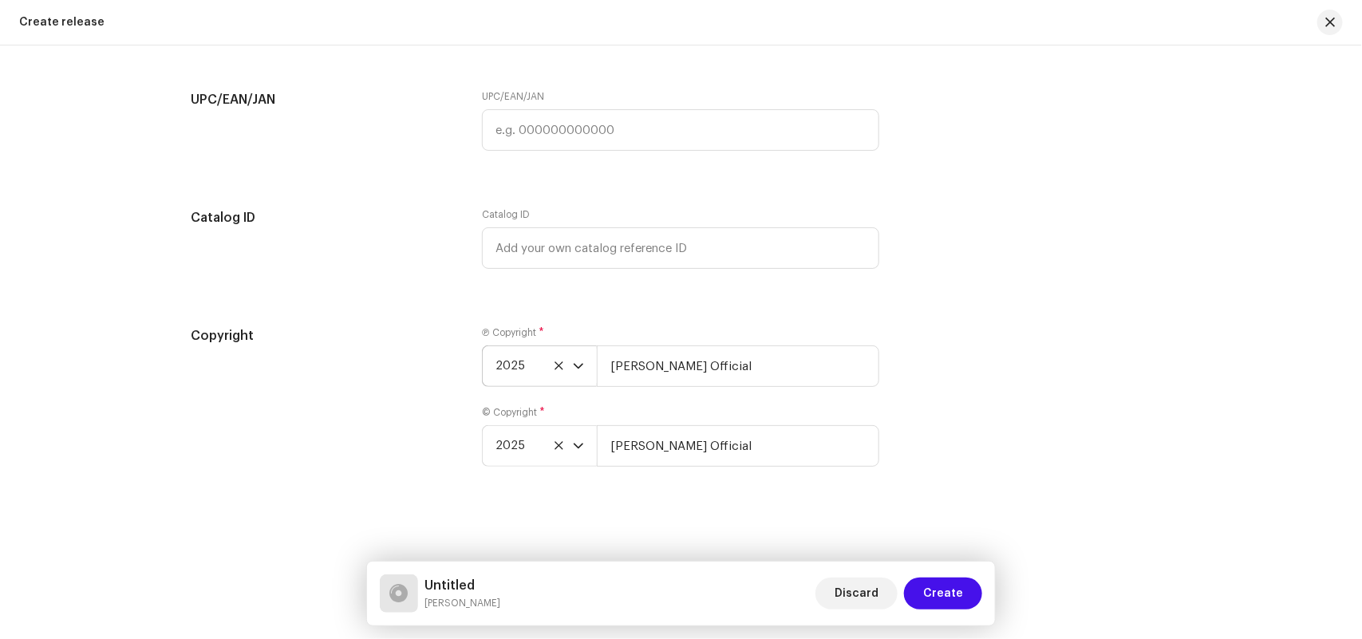
scroll to position [2422, 0]
click at [526, 136] on input "text" at bounding box center [680, 129] width 397 height 41
paste input "8904514441323"
type input "8904514441323"
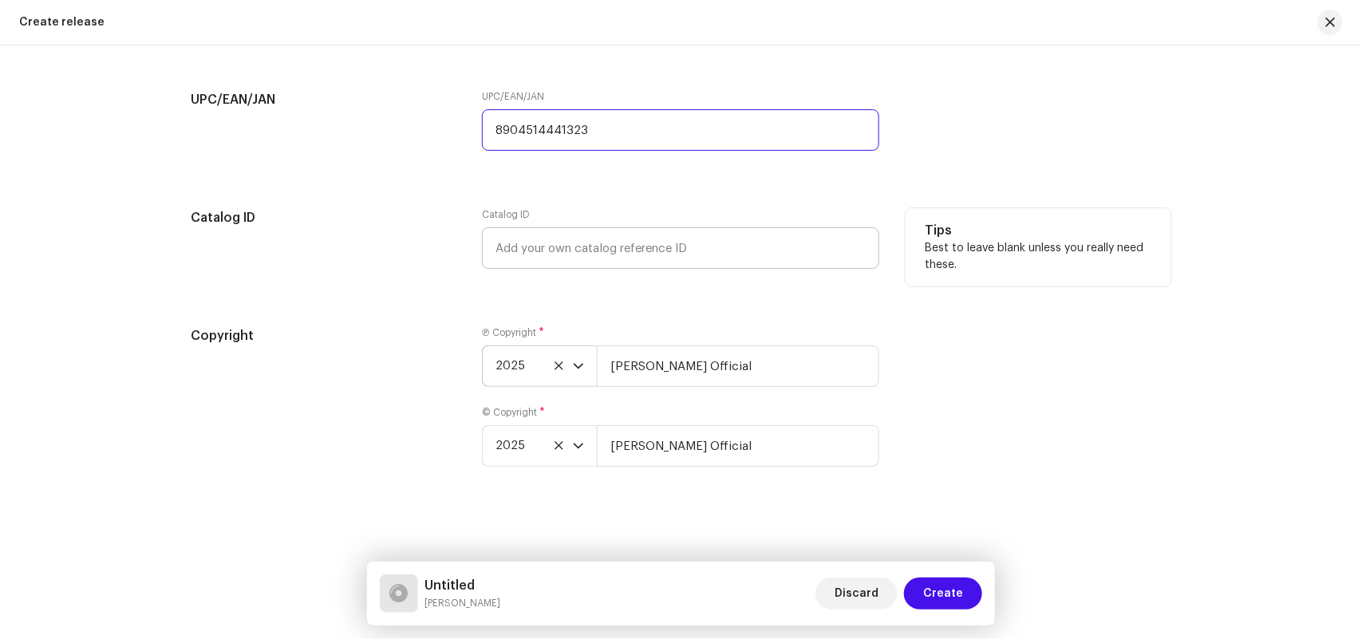
scroll to position [1923, 0]
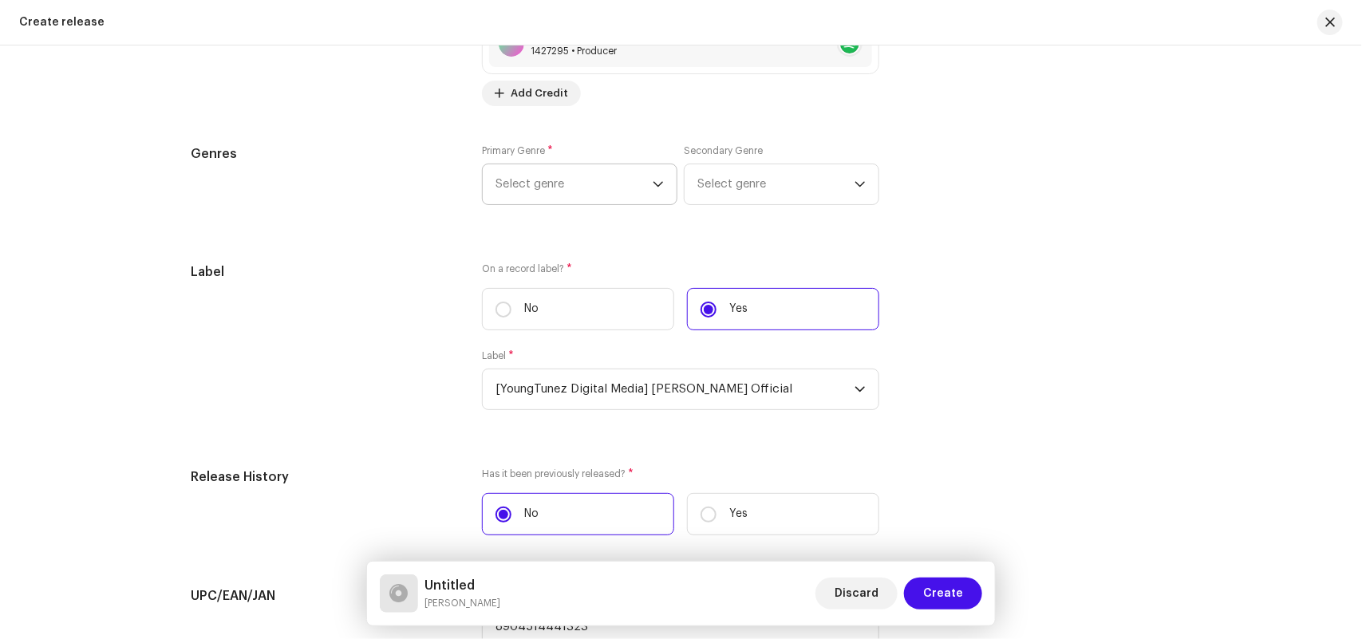
click at [595, 186] on span "Select genre" at bounding box center [573, 184] width 157 height 40
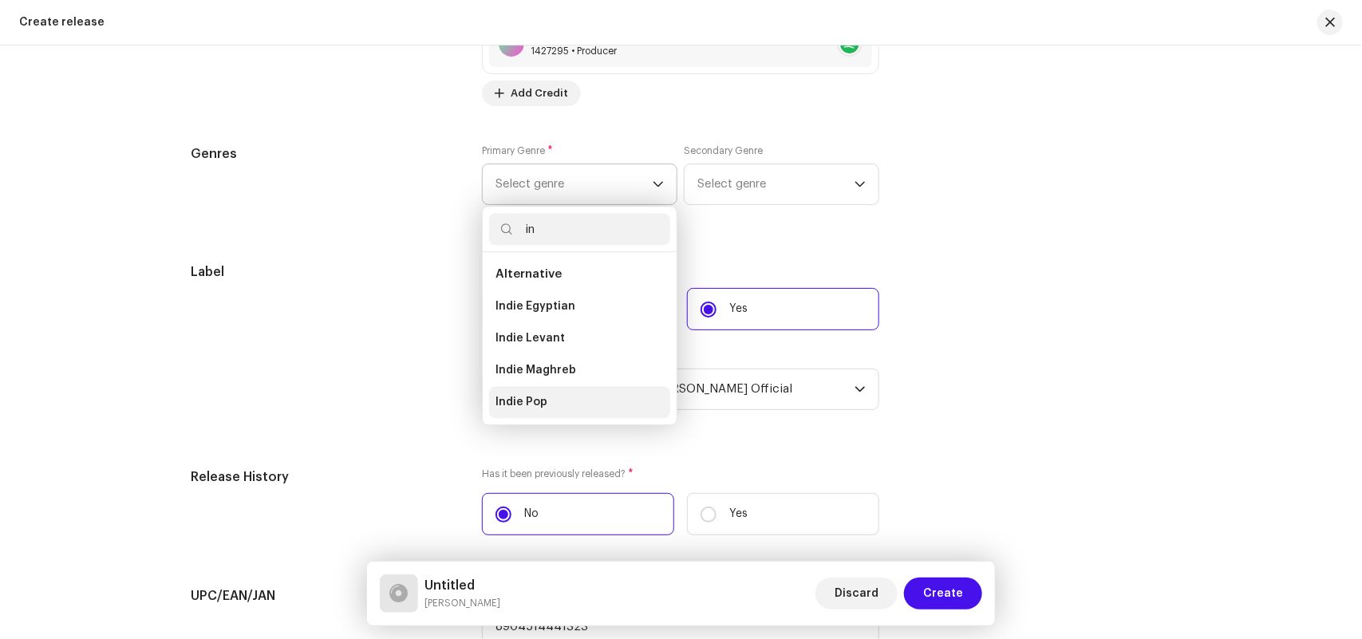
type input "in"
click at [523, 400] on span "Indie Pop" at bounding box center [521, 402] width 52 height 16
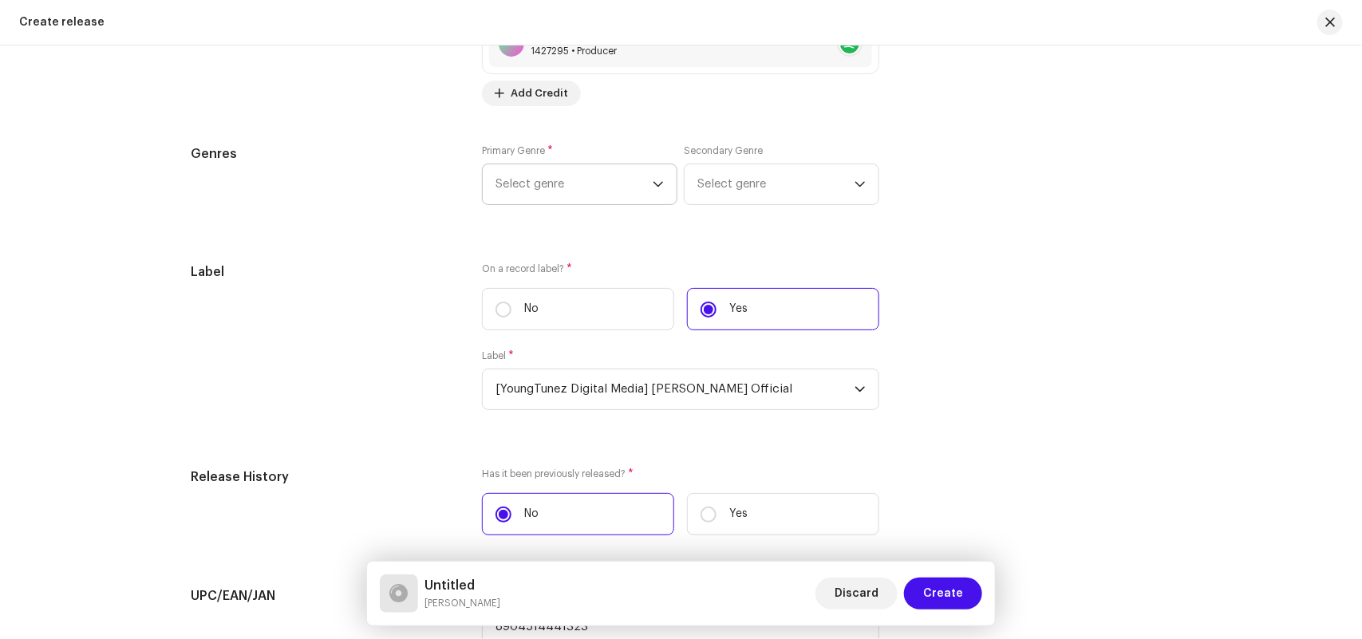
click at [523, 369] on span "Indie Pop" at bounding box center [521, 363] width 52 height 13
click at [743, 174] on span "Select genre" at bounding box center [775, 184] width 157 height 40
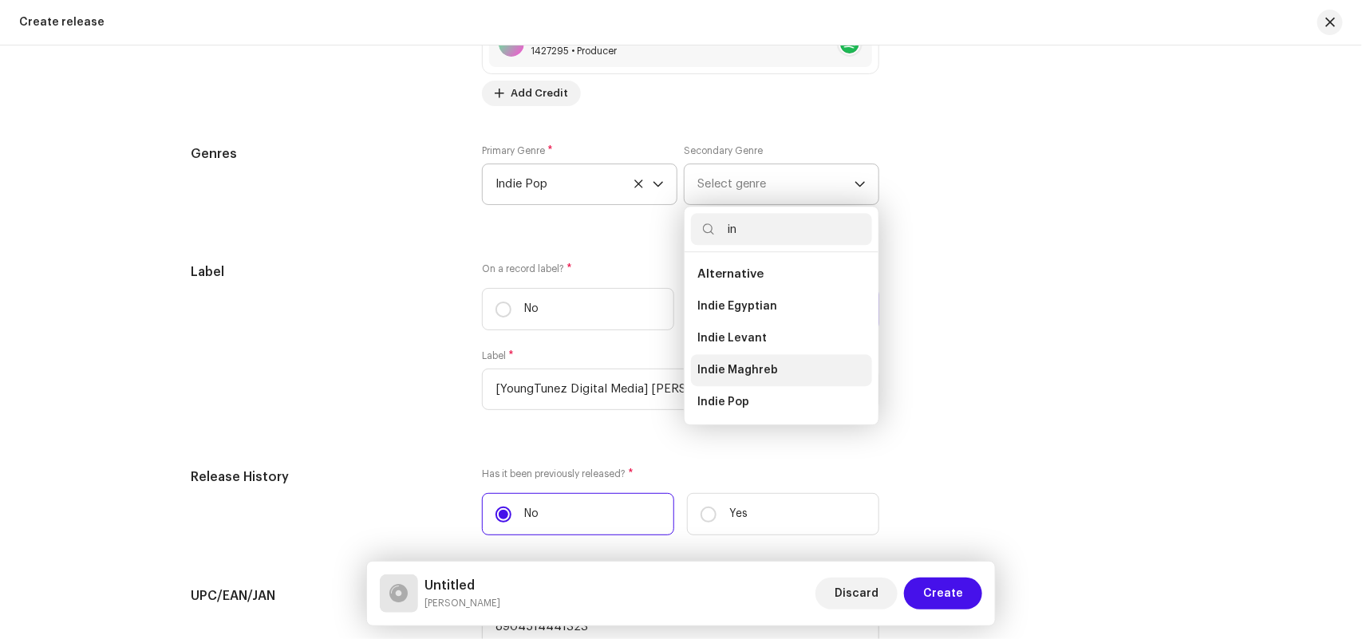
type input "in"
click at [728, 361] on li "Indie Maghreb" at bounding box center [781, 370] width 181 height 32
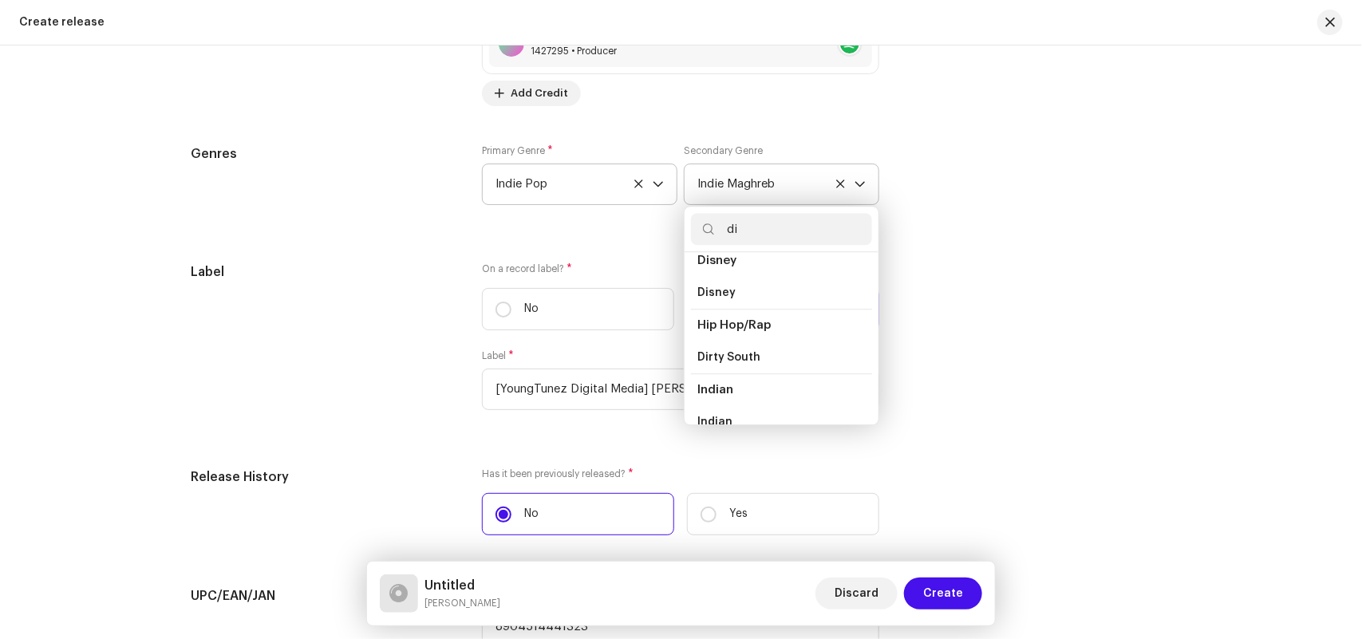
type input "di"
click at [836, 180] on icon at bounding box center [840, 184] width 10 height 10
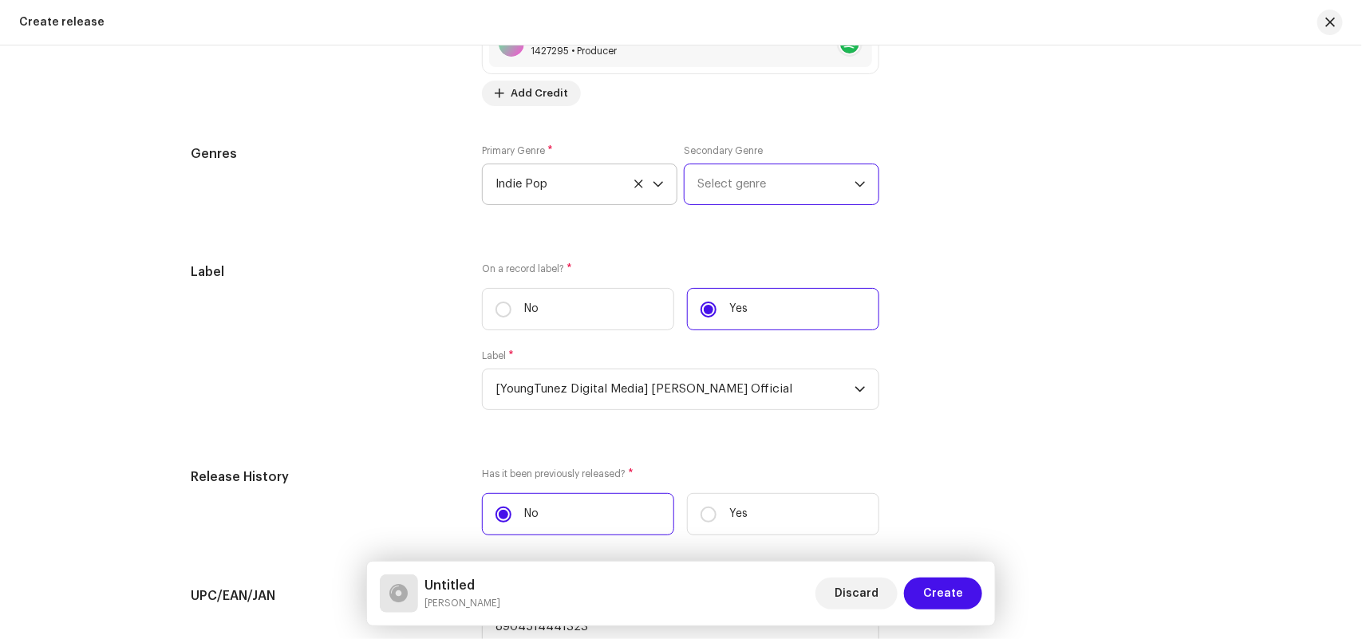
scroll to position [5624, 0]
click at [755, 184] on span "Select genre" at bounding box center [775, 184] width 157 height 40
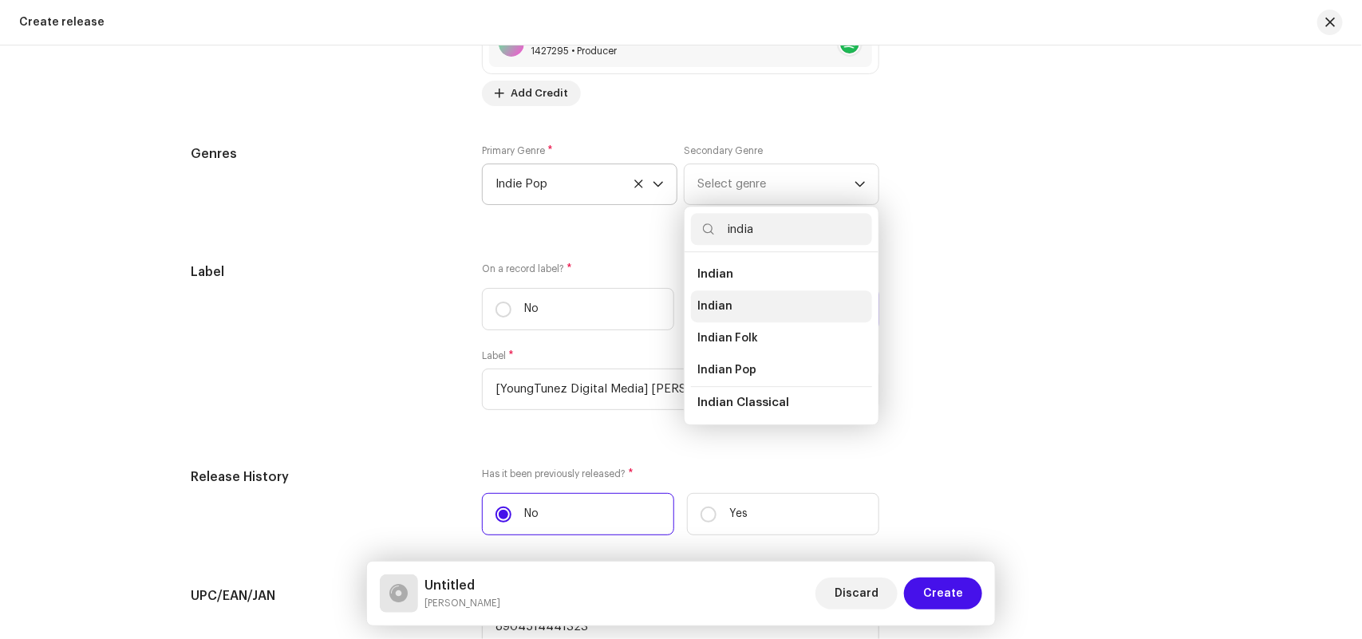
type input "india"
click at [716, 307] on span "Indian" at bounding box center [714, 306] width 35 height 16
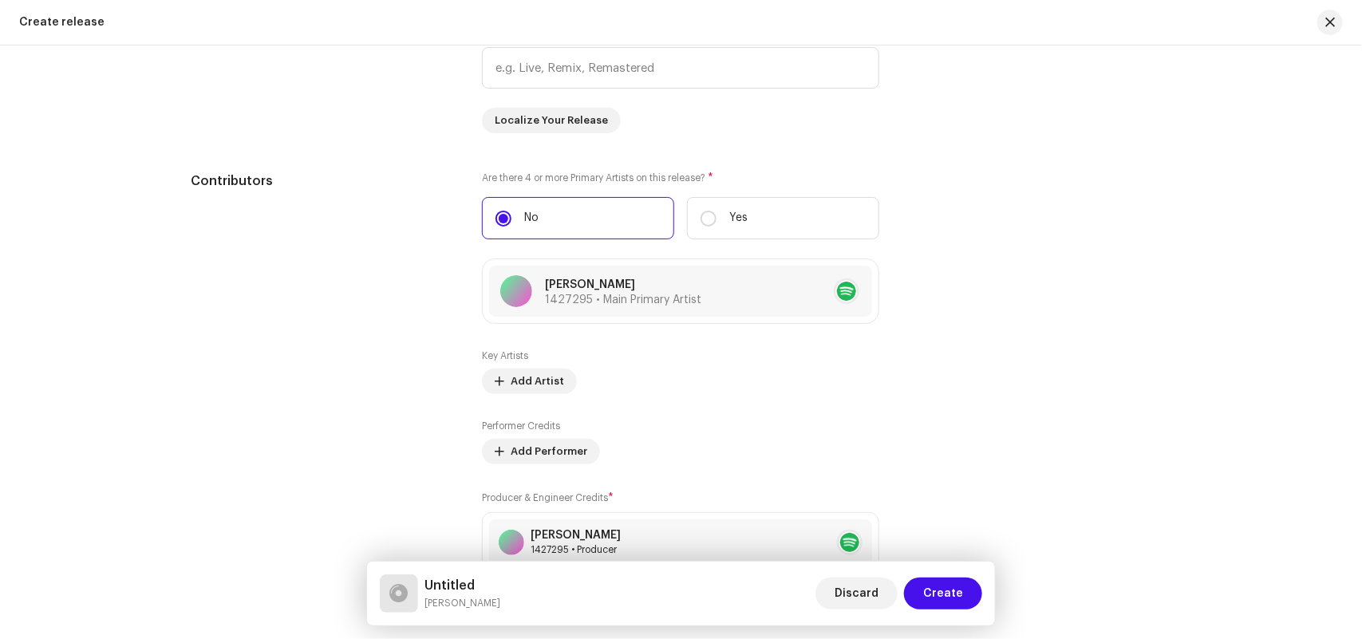
scroll to position [926, 0]
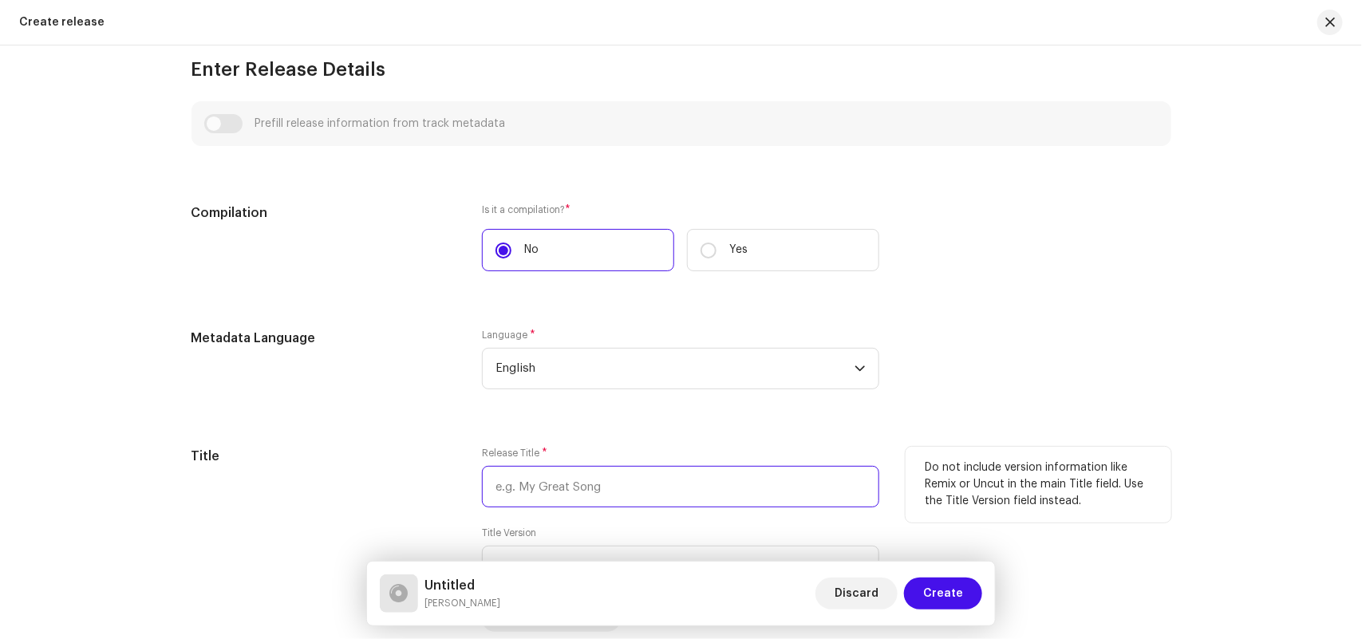
click at [534, 500] on input "text" at bounding box center [680, 486] width 397 height 41
paste input "He Mana"
type input "He Mana"
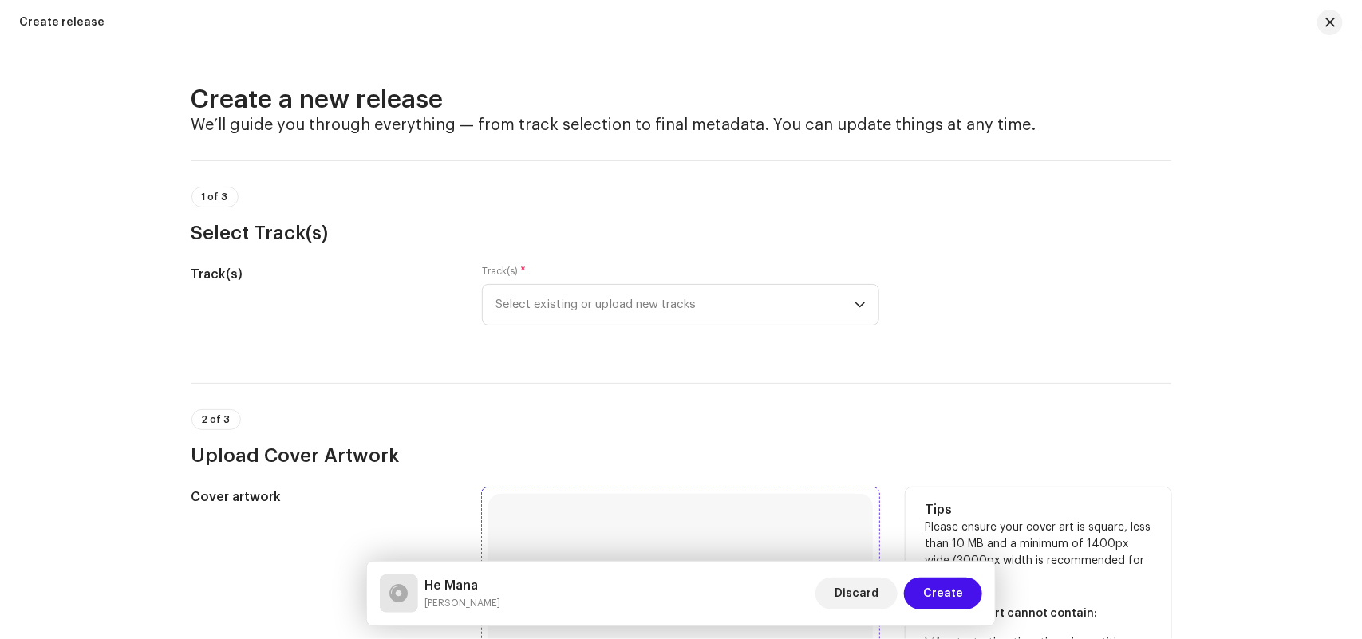
scroll to position [499, 0]
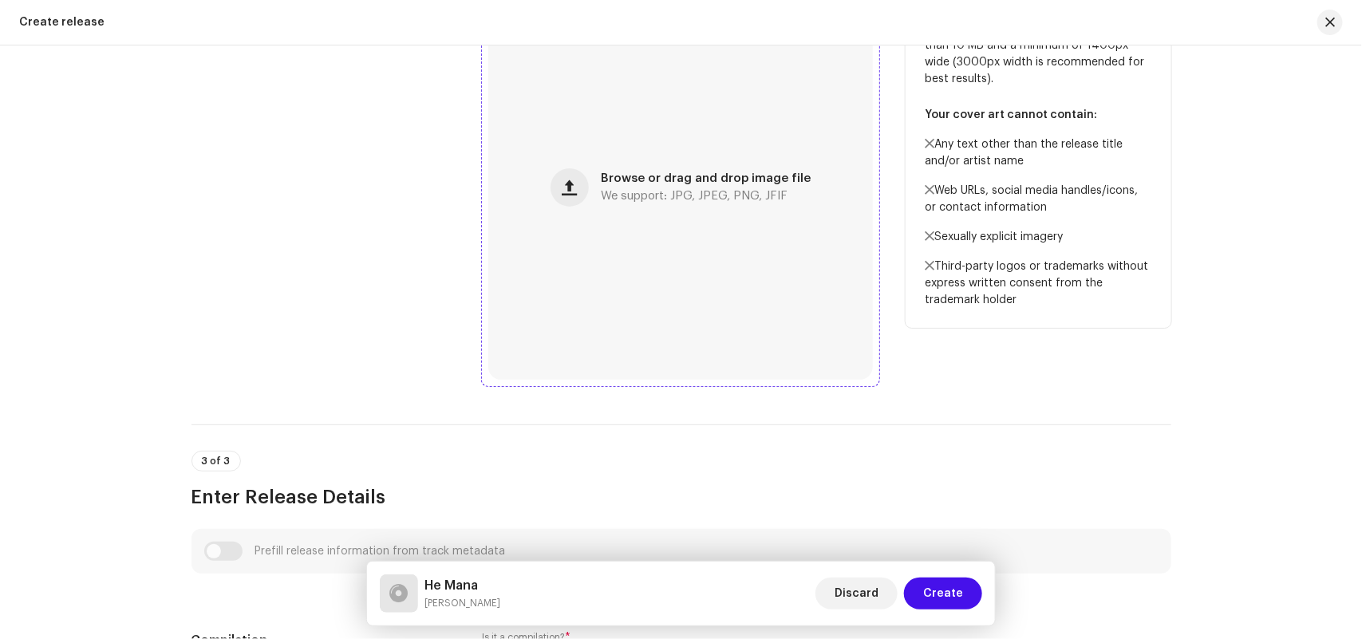
click at [604, 224] on div "Browse or drag and drop image file We support: JPG, JPEG, PNG, JFIF" at bounding box center [680, 187] width 384 height 384
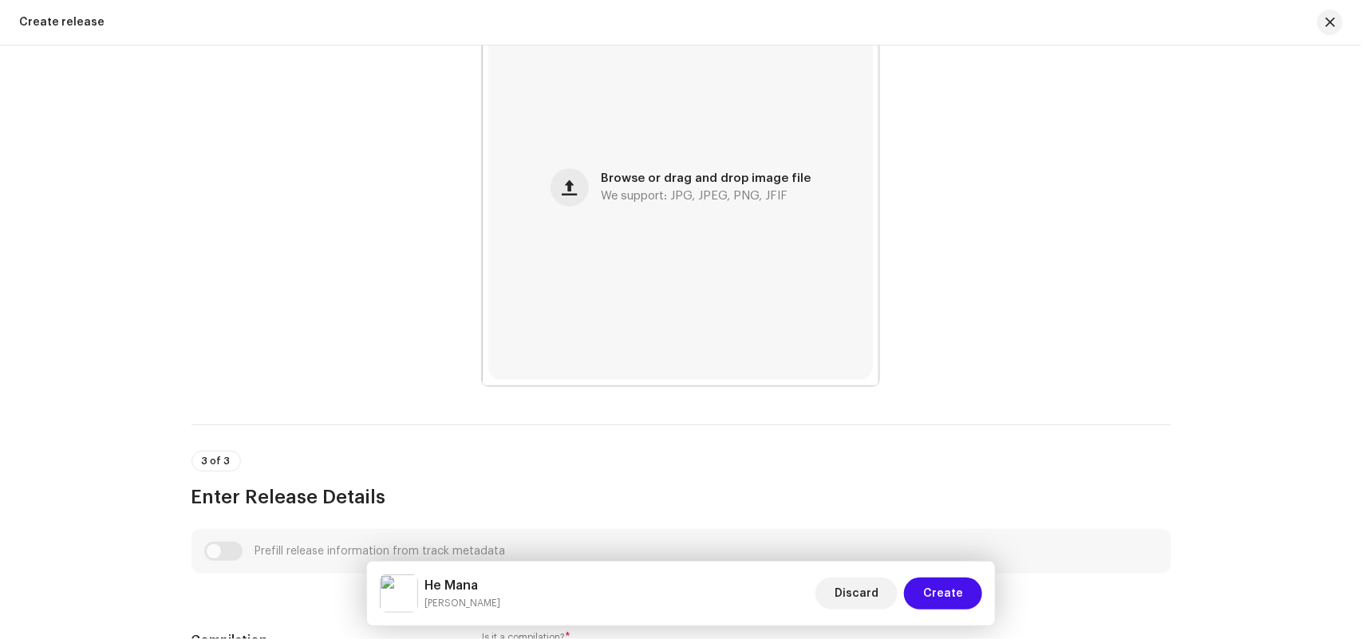
click at [92, 274] on div "Create a new release We’ll guide you through everything — from track selection …" at bounding box center [681, 341] width 1362 height 593
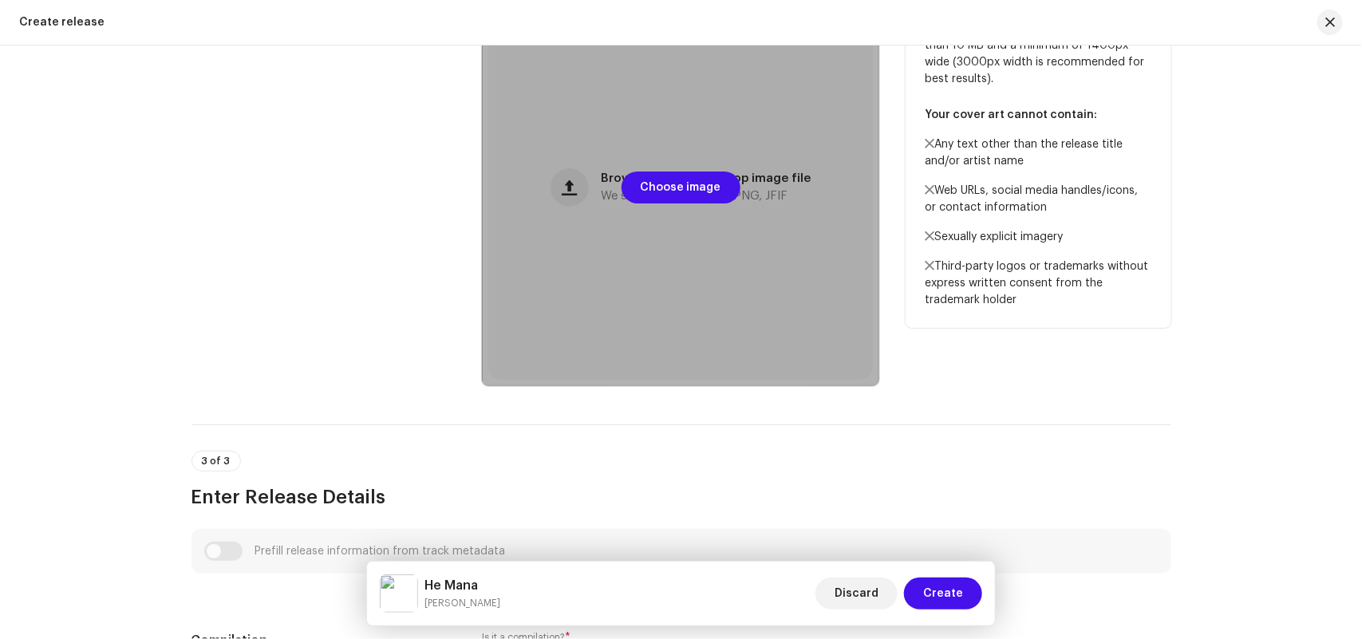
scroll to position [0, 0]
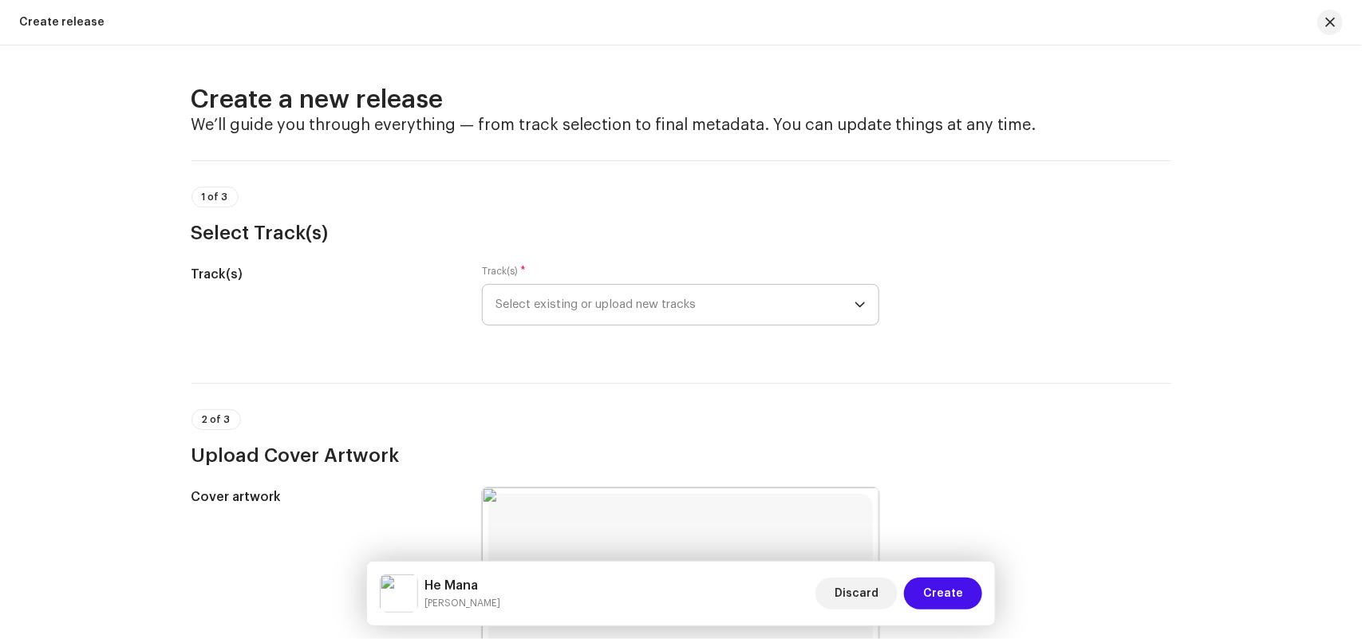
click at [607, 296] on span "Select existing or upload new tracks" at bounding box center [674, 305] width 359 height 40
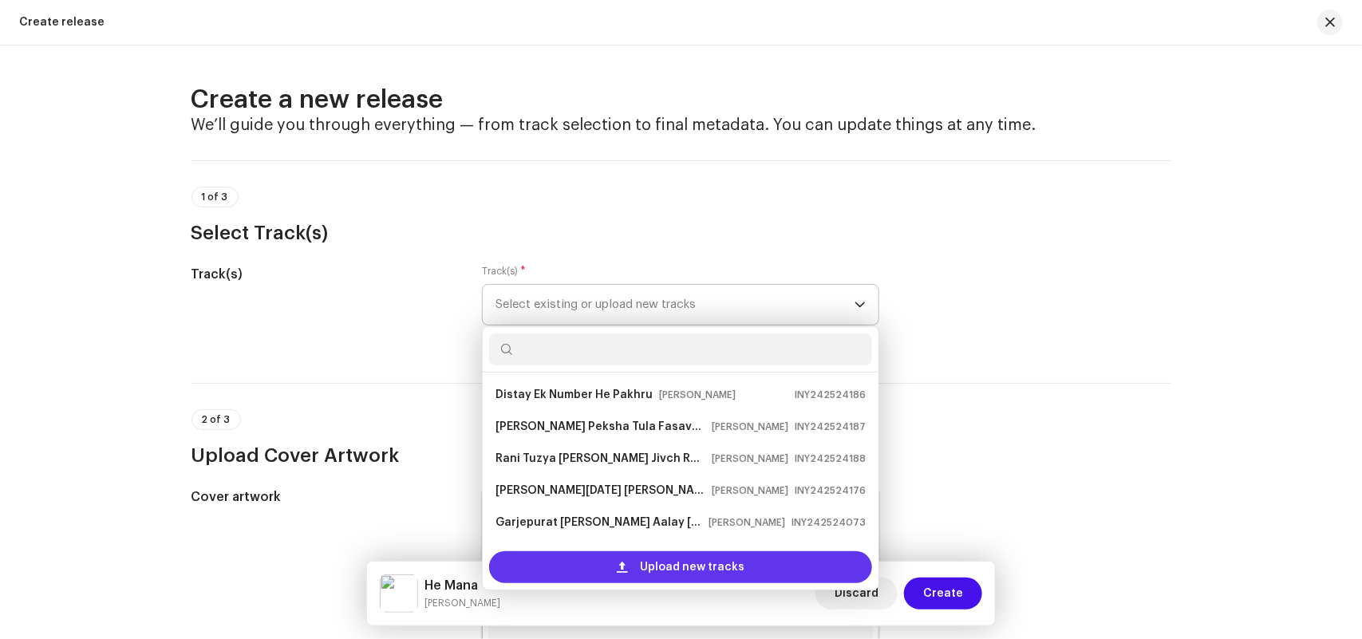
scroll to position [26, 0]
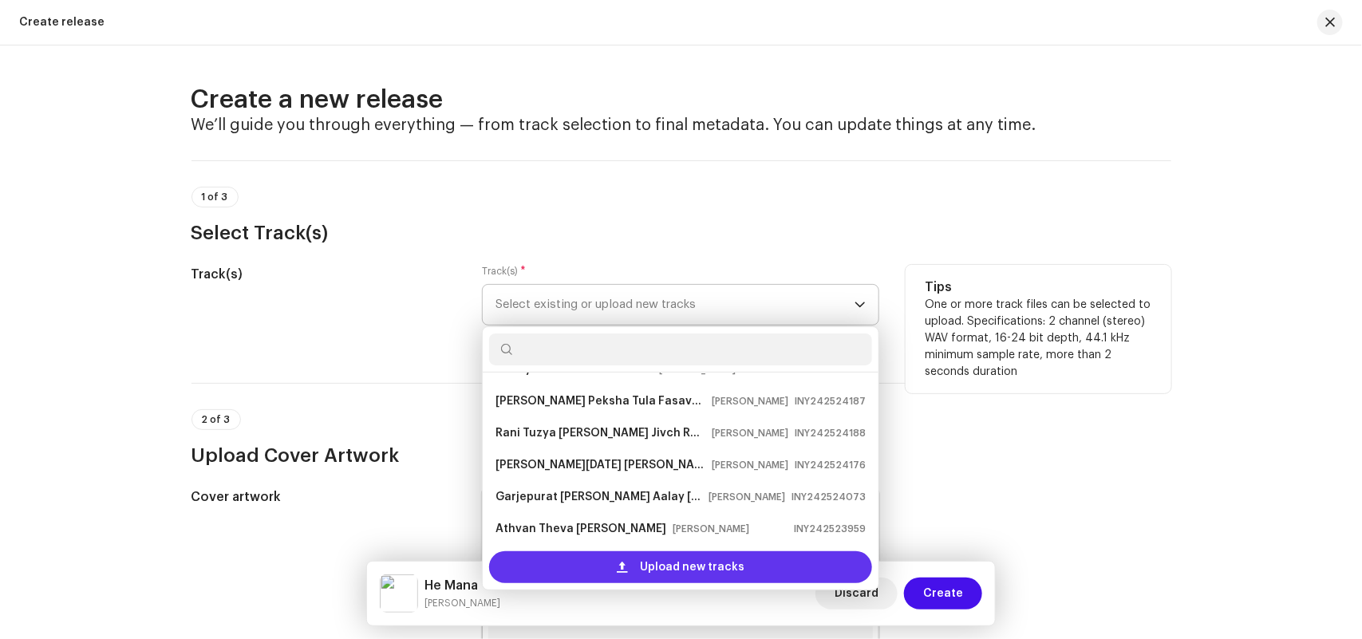
click at [575, 560] on div "Upload new tracks" at bounding box center [680, 567] width 383 height 32
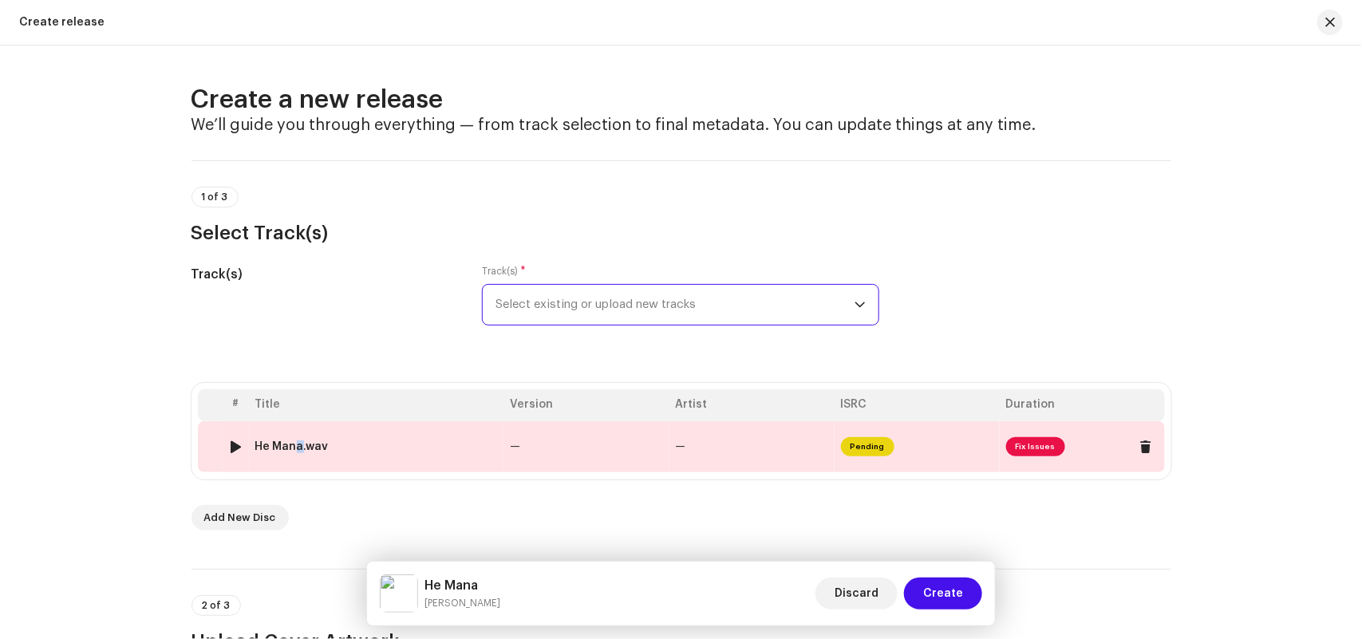
click at [289, 443] on div "He Mana.wav" at bounding box center [291, 446] width 73 height 13
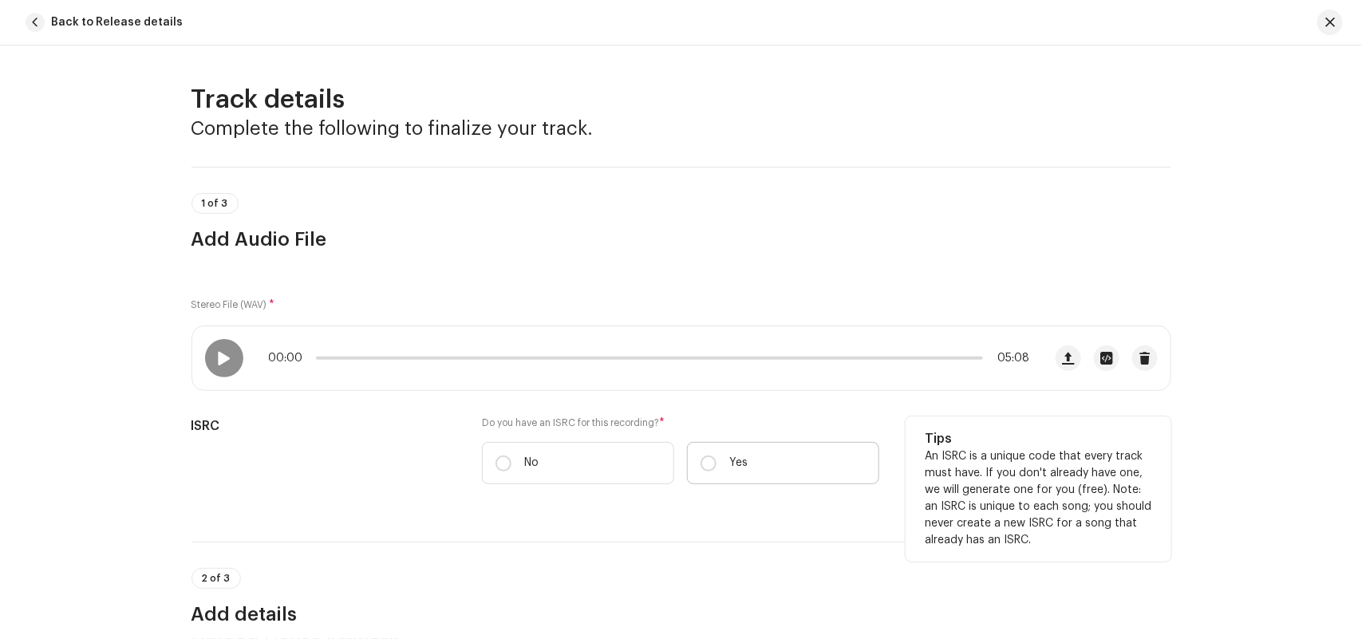
click at [770, 453] on label "Yes" at bounding box center [783, 463] width 192 height 42
click at [716, 455] on input "Yes" at bounding box center [708, 463] width 16 height 16
radio input "true"
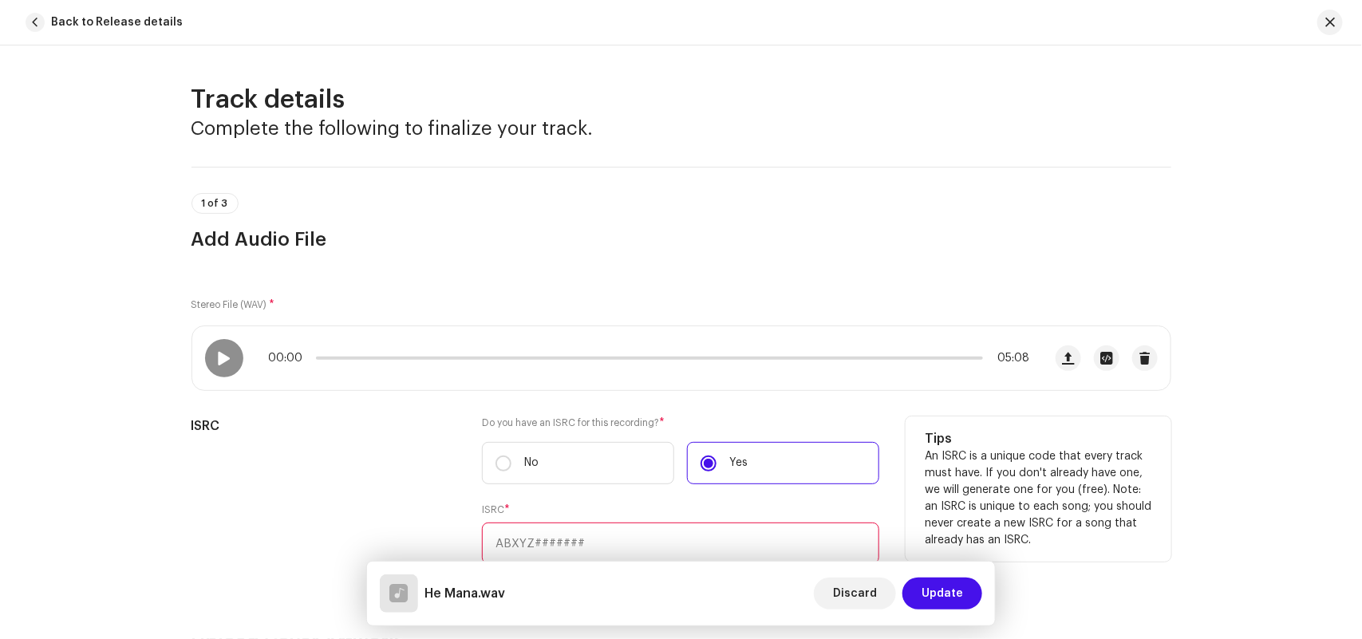
click at [576, 550] on input "text" at bounding box center [680, 542] width 397 height 41
paste input "INY242524365"
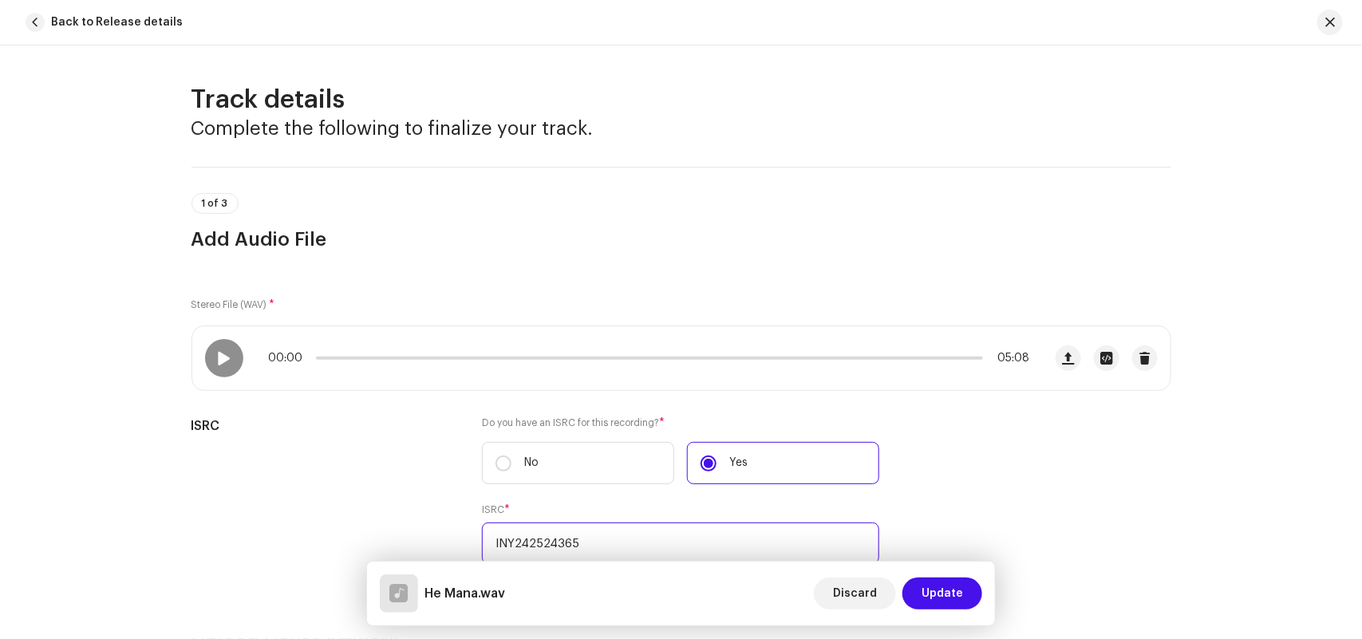
scroll to position [499, 0]
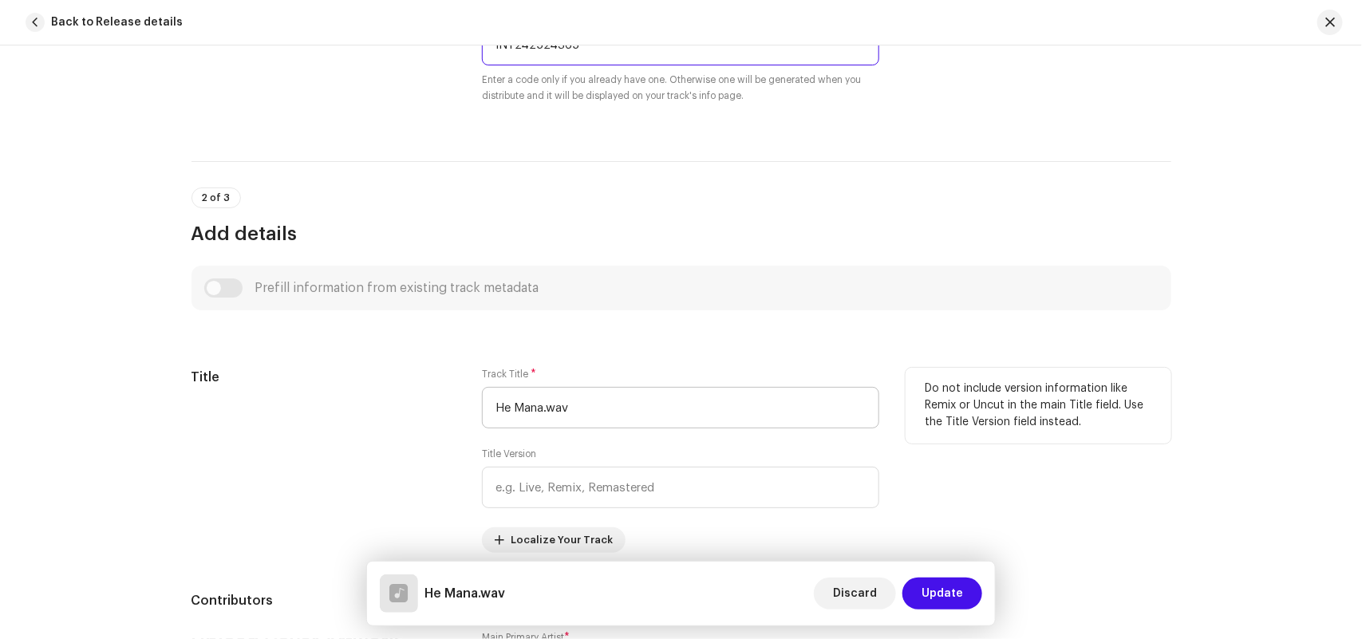
type input "INY242524365"
click at [658, 409] on input "He Mana.wav" at bounding box center [680, 407] width 397 height 41
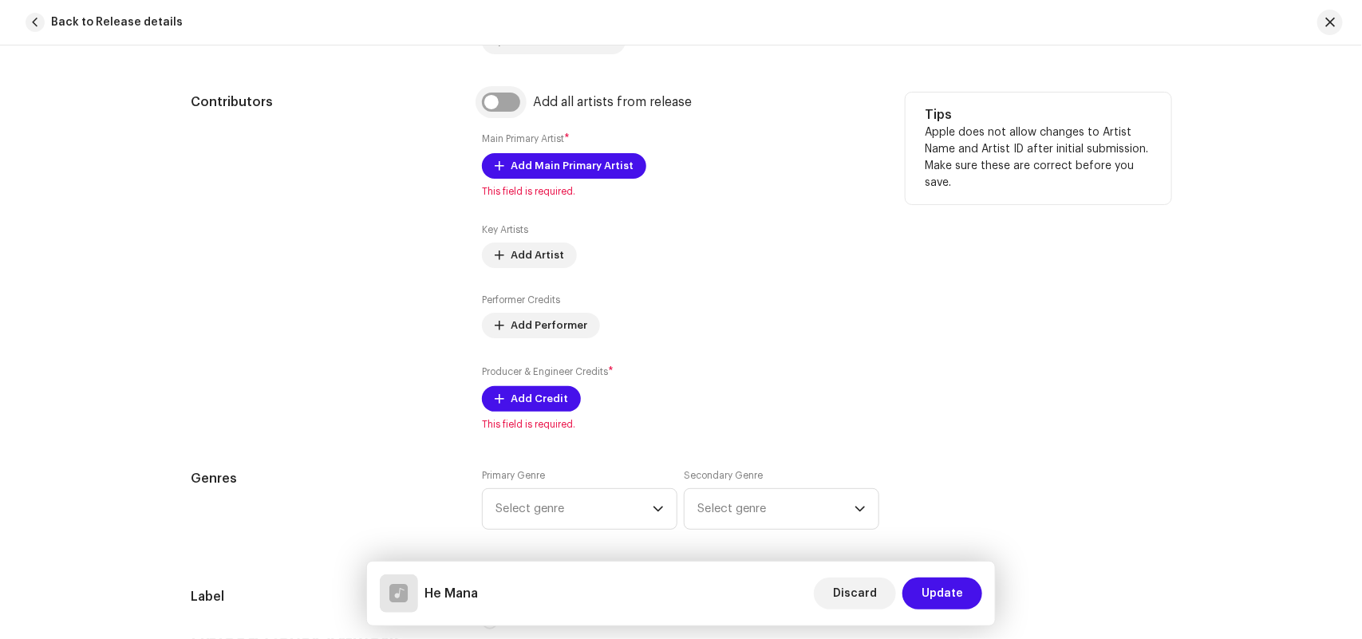
type input "He Mana"
click at [499, 102] on input "checkbox" at bounding box center [501, 102] width 38 height 19
checkbox input "true"
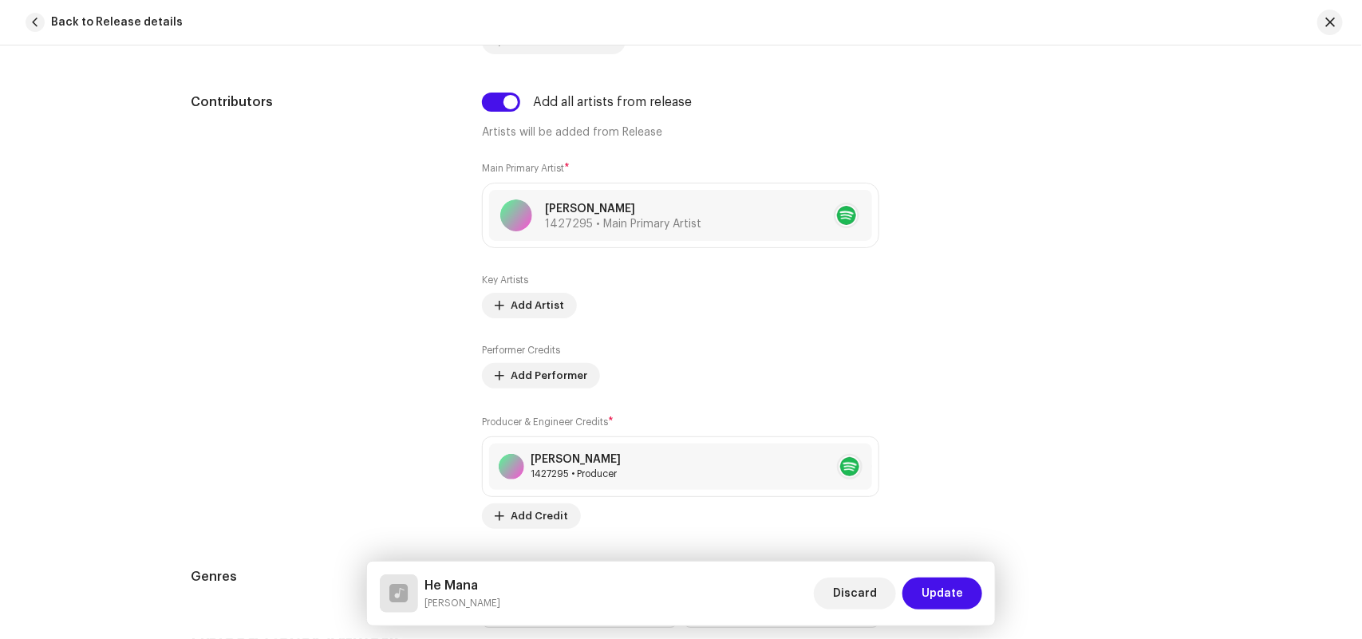
scroll to position [1496, 0]
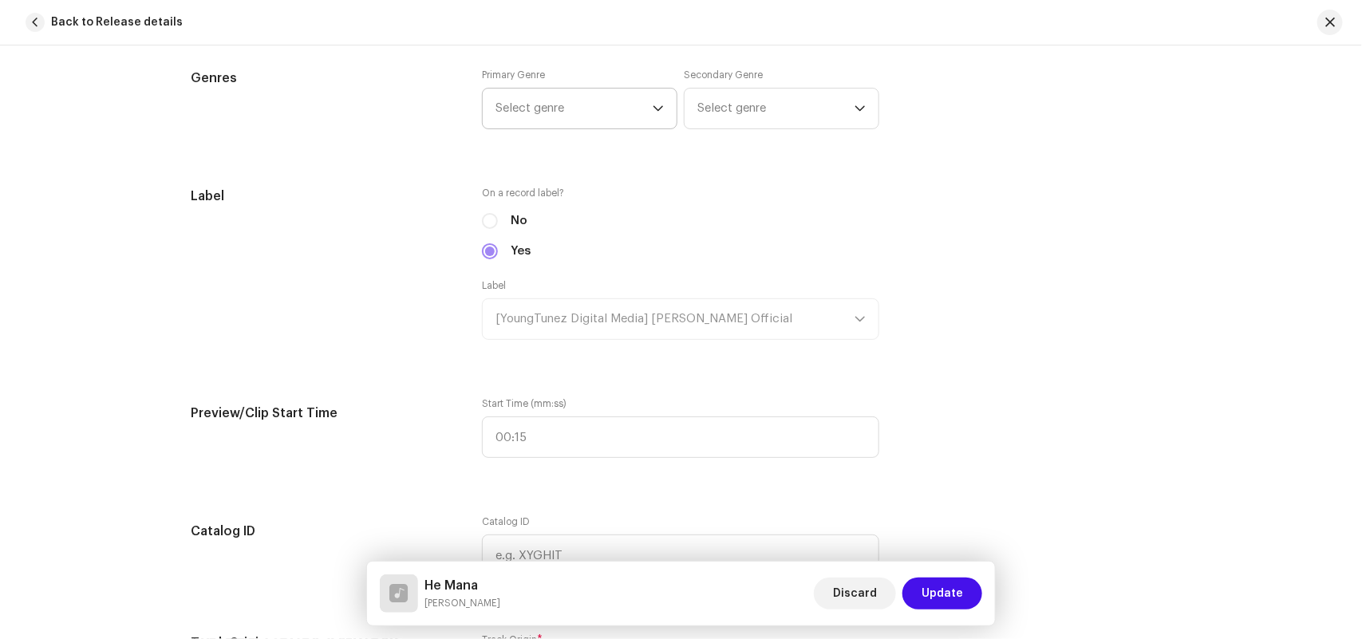
click at [547, 113] on span "Select genre" at bounding box center [573, 109] width 157 height 40
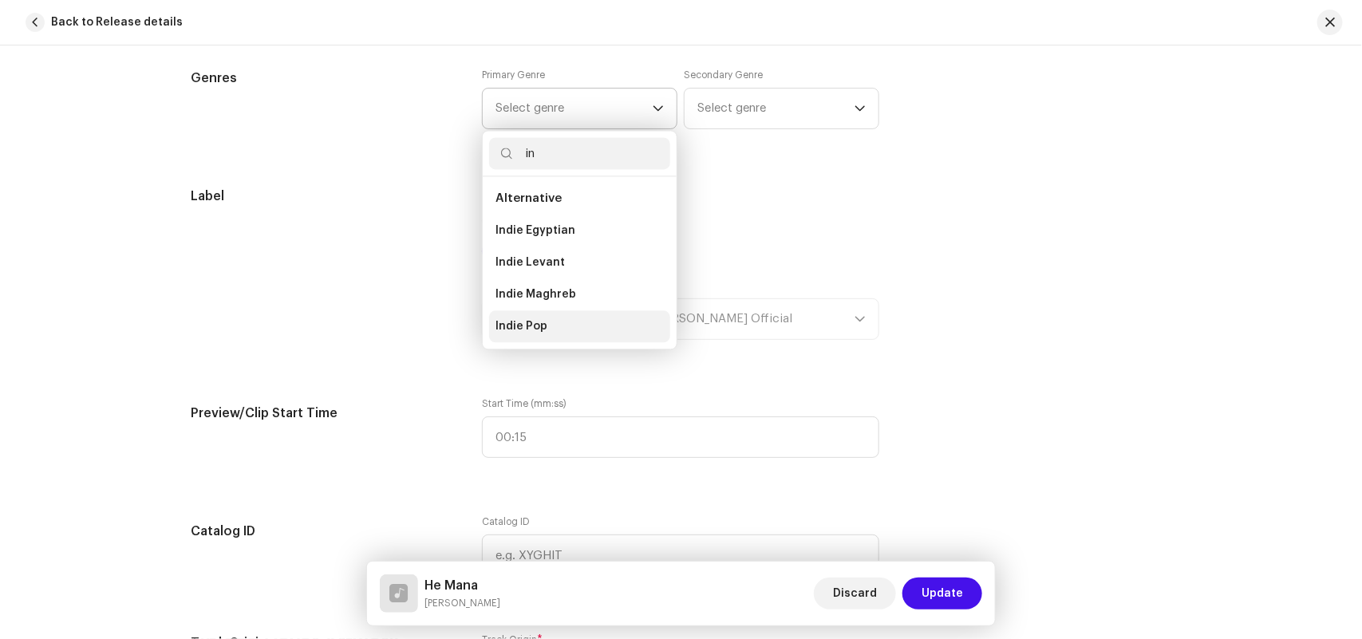
type input "in"
click at [551, 323] on li "Indie Pop" at bounding box center [579, 326] width 181 height 32
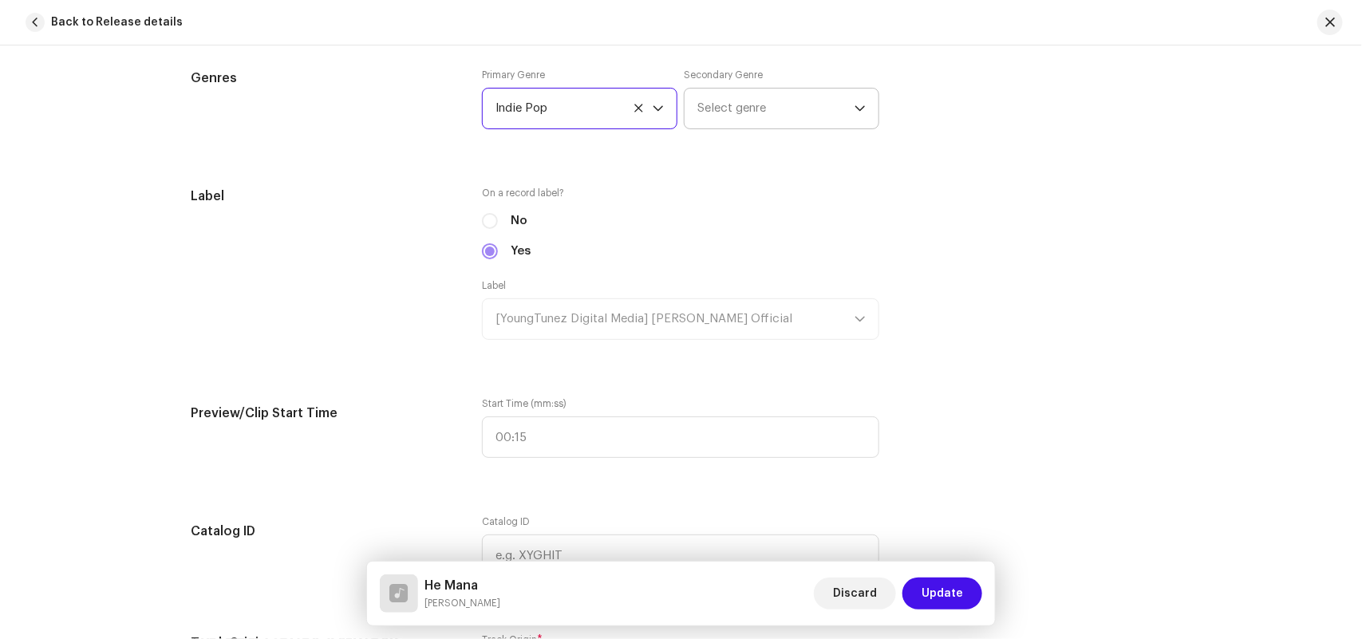
click at [723, 101] on span "Select genre" at bounding box center [775, 109] width 157 height 40
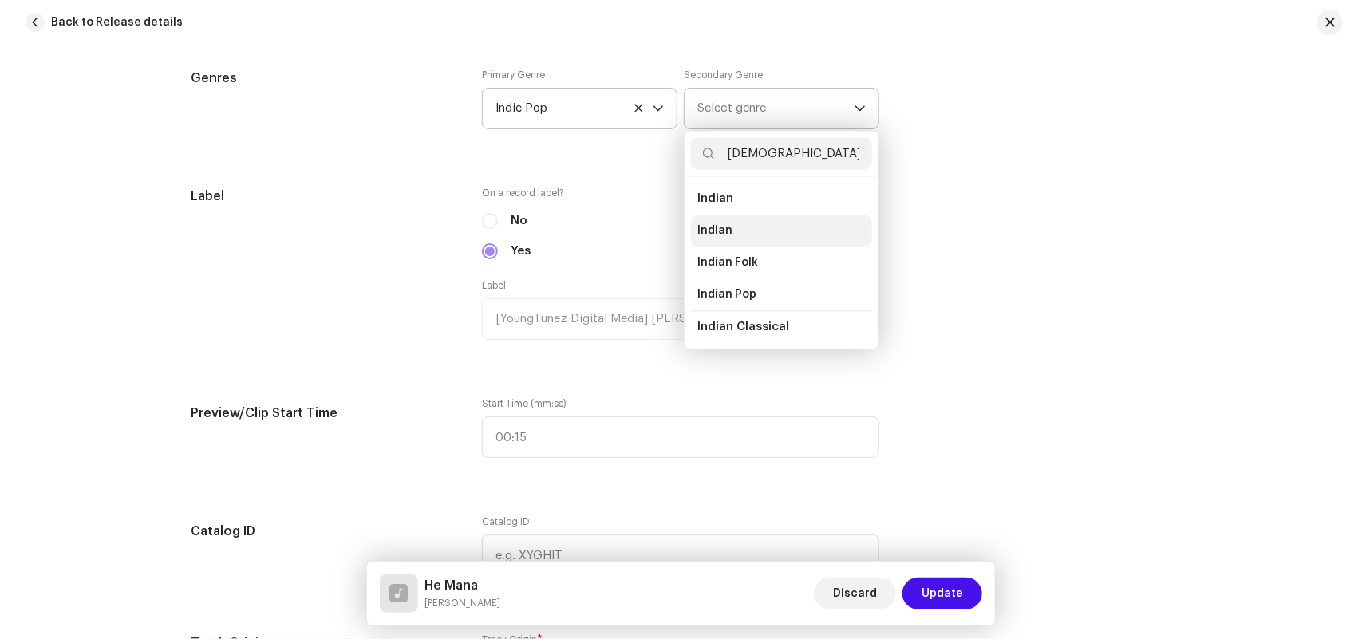
type input "[DEMOGRAPHIC_DATA]"
click at [724, 220] on li "Indian" at bounding box center [781, 231] width 181 height 32
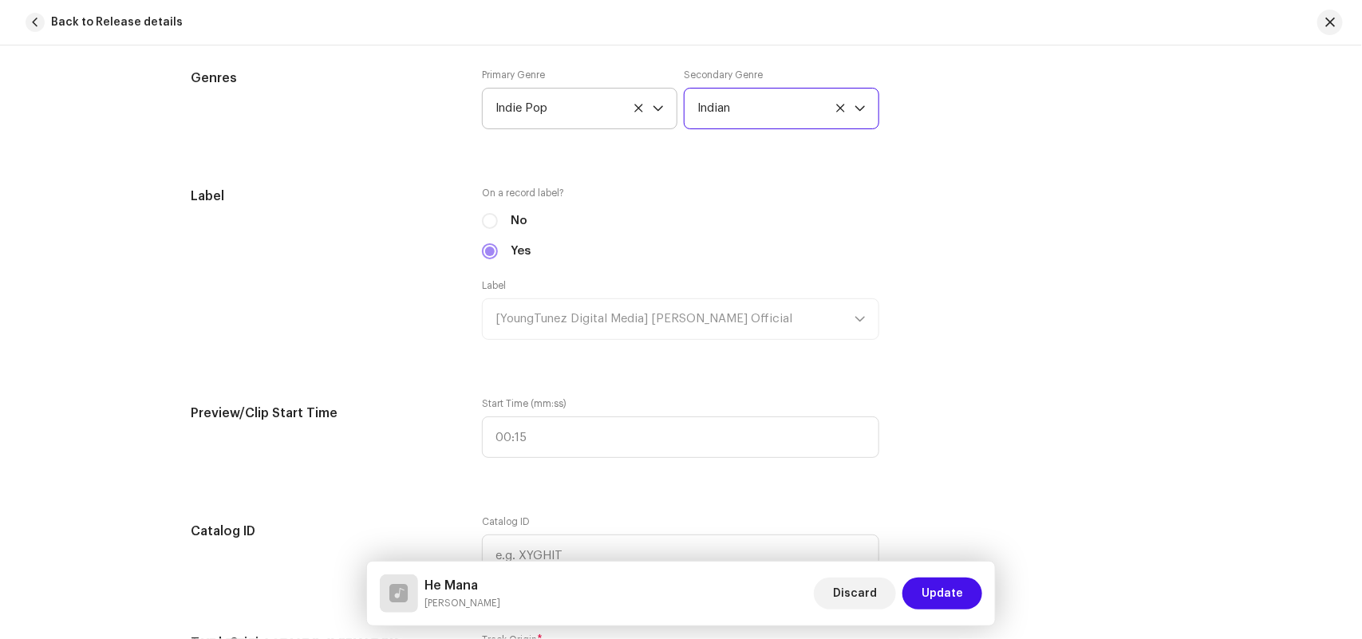
scroll to position [1994, 0]
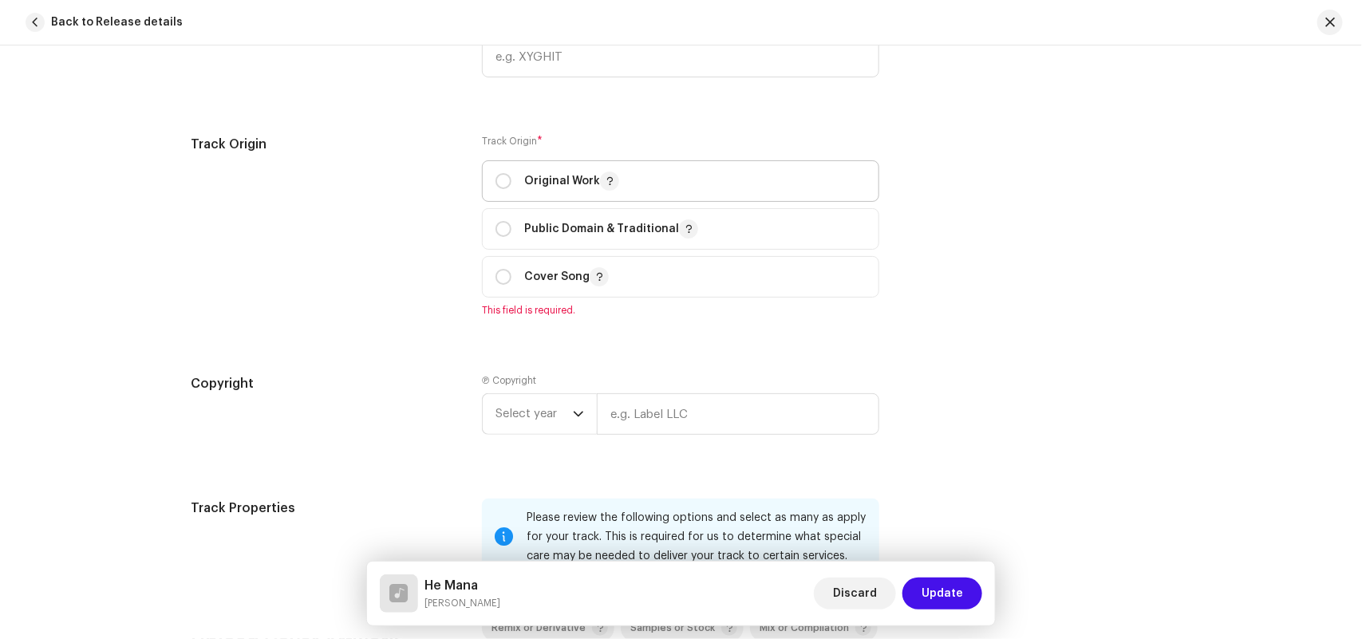
click at [527, 186] on p "Original Work" at bounding box center [571, 181] width 95 height 19
radio input "true"
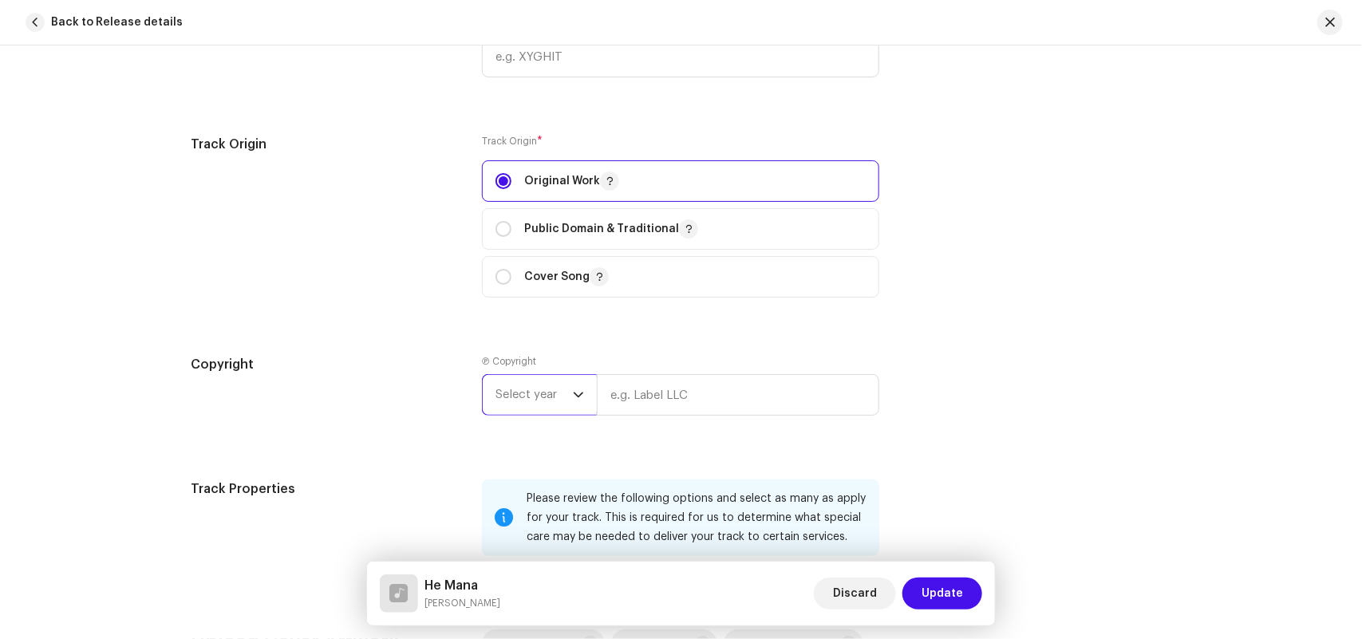
click at [515, 392] on span "Select year" at bounding box center [533, 395] width 77 height 40
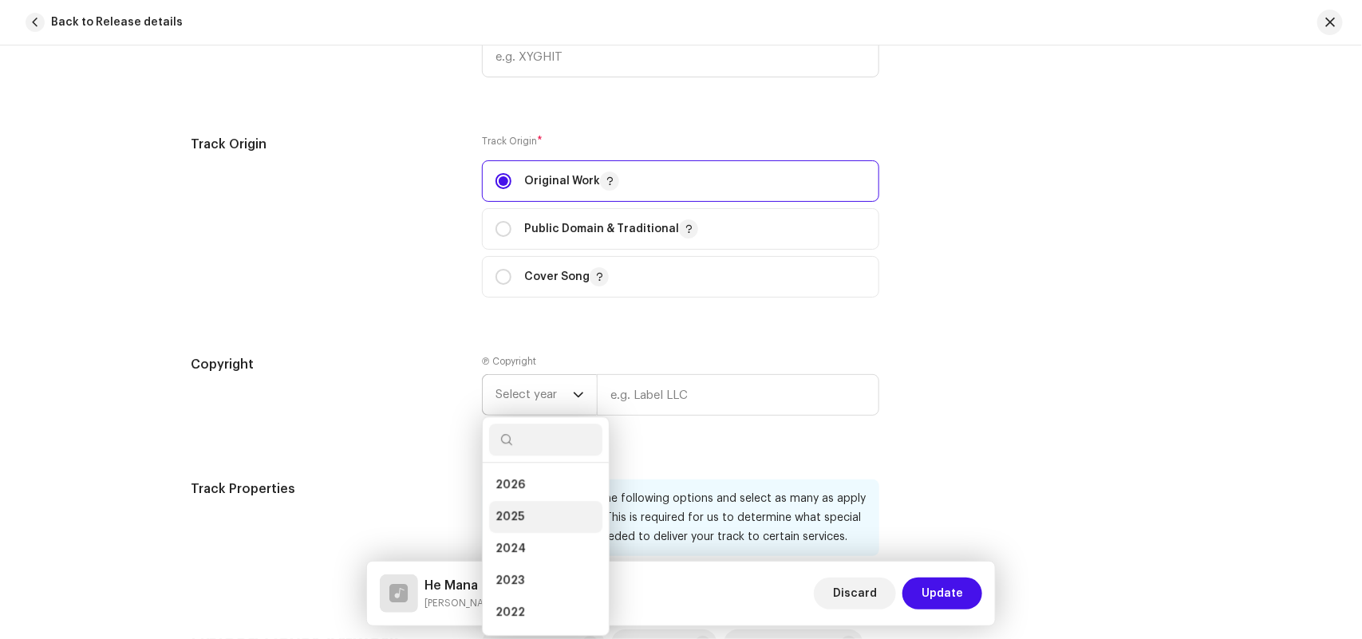
click at [516, 511] on span "2025" at bounding box center [509, 517] width 29 height 16
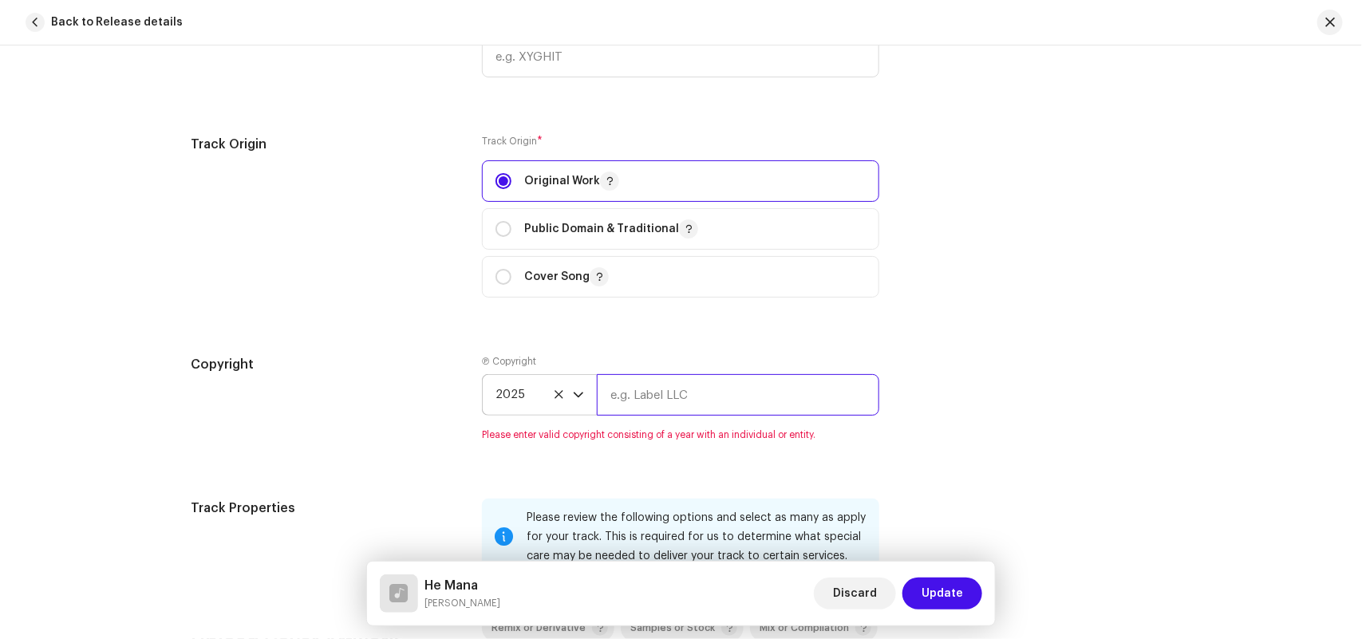
click at [672, 395] on input "text" at bounding box center [738, 394] width 282 height 41
paste input "8904514441323"
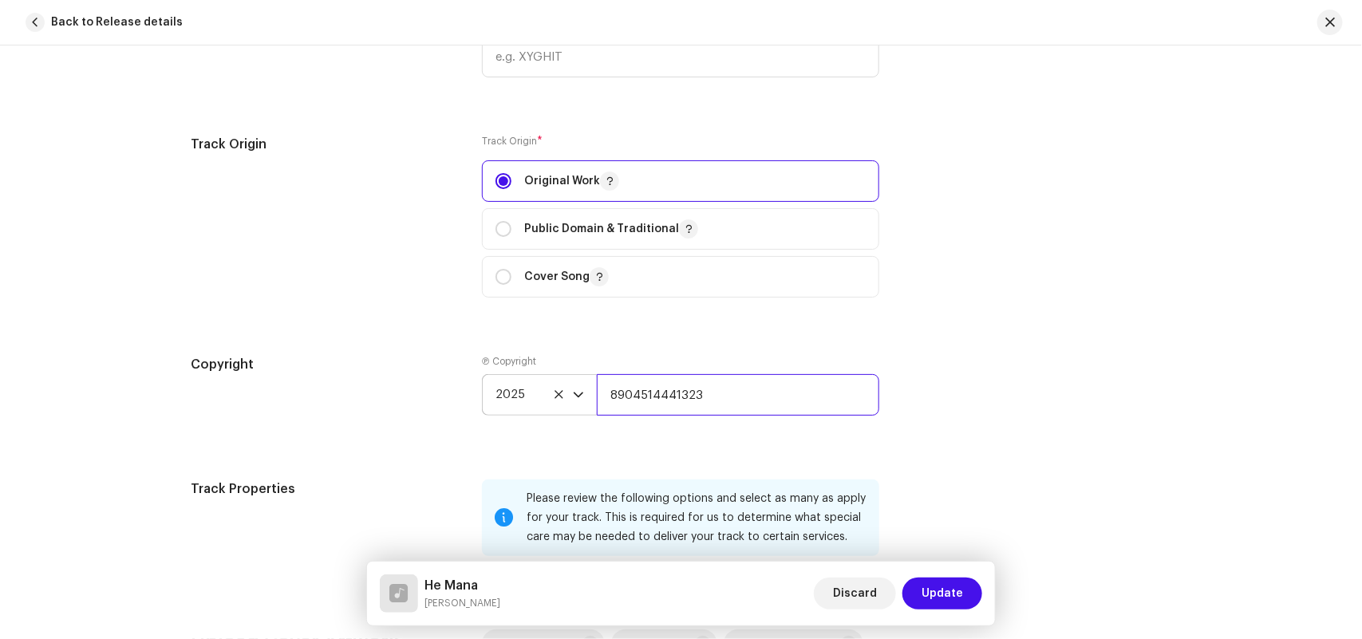
drag, startPoint x: 728, startPoint y: 396, endPoint x: 348, endPoint y: 369, distance: 381.5
click at [357, 373] on div "Copyright Ⓟ Copyright 2025 8904514441323" at bounding box center [681, 398] width 980 height 86
paste input "[PERSON_NAME] Official"
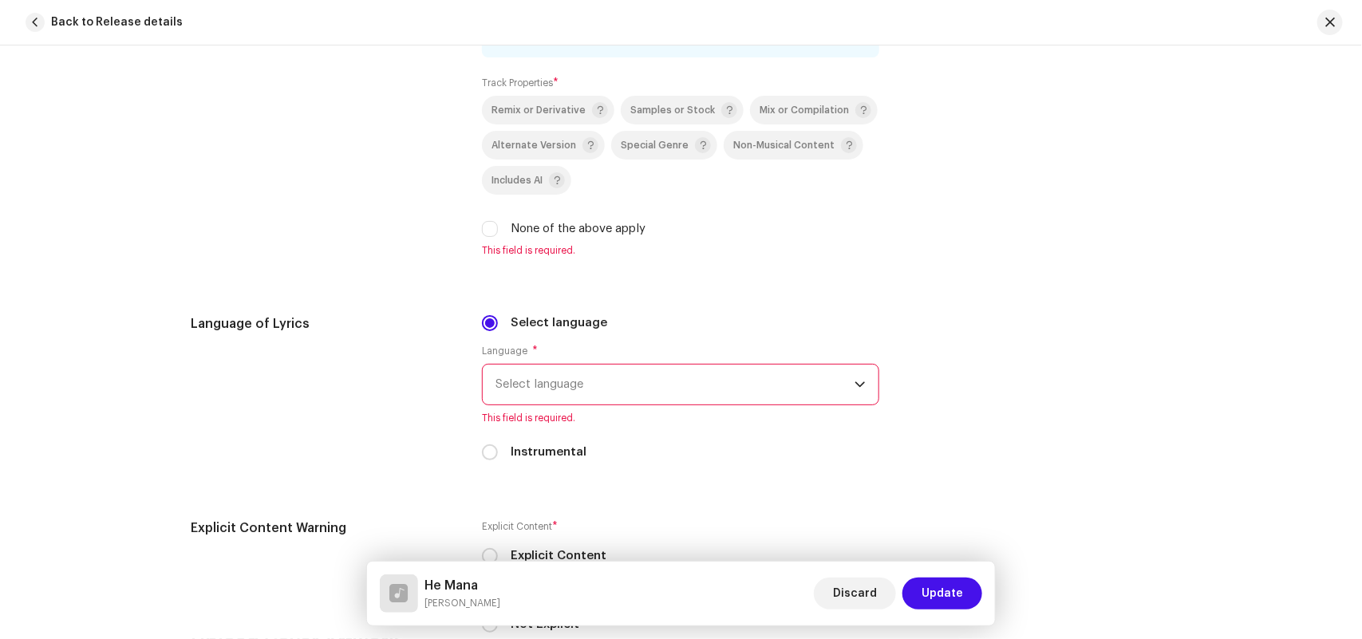
type input "[PERSON_NAME] Official"
click at [532, 218] on div "Remix or Derivative Samples or Stock Mix or Compilation Alternate Version Speci…" at bounding box center [680, 167] width 397 height 142
click at [526, 230] on label "None of the above apply" at bounding box center [578, 229] width 135 height 18
click at [498, 230] on input "None of the above apply" at bounding box center [490, 229] width 16 height 16
checkbox input "true"
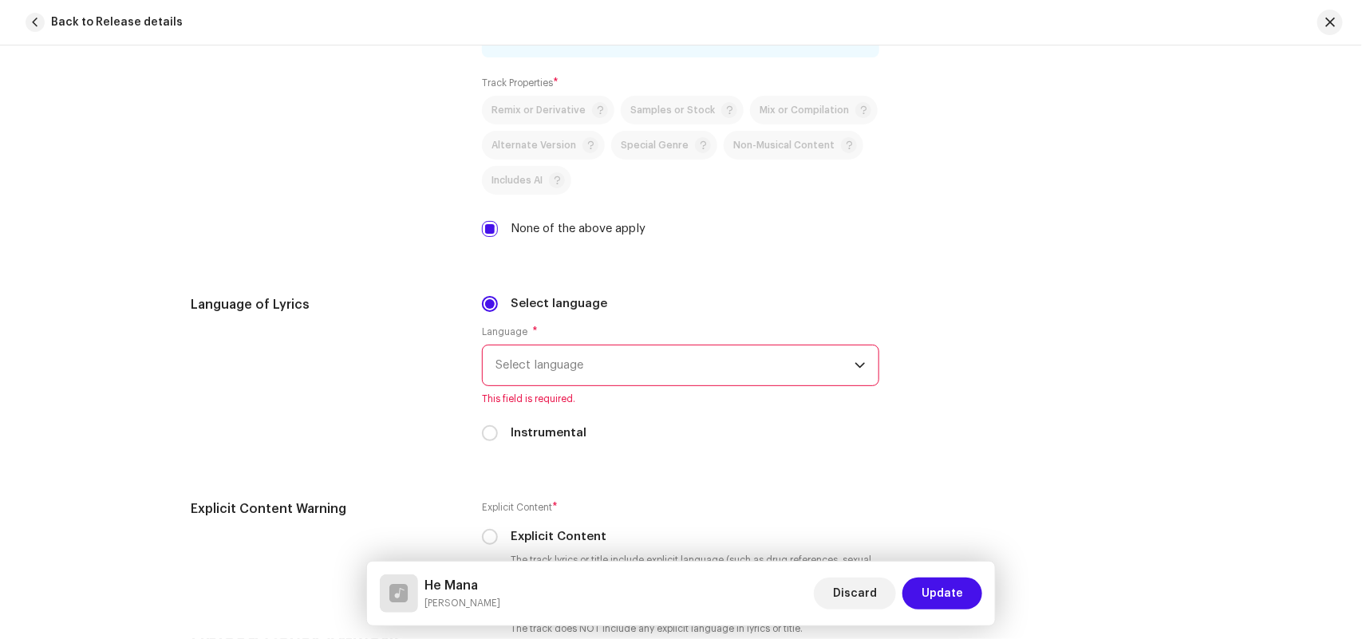
click at [525, 363] on span "Select language" at bounding box center [674, 365] width 359 height 40
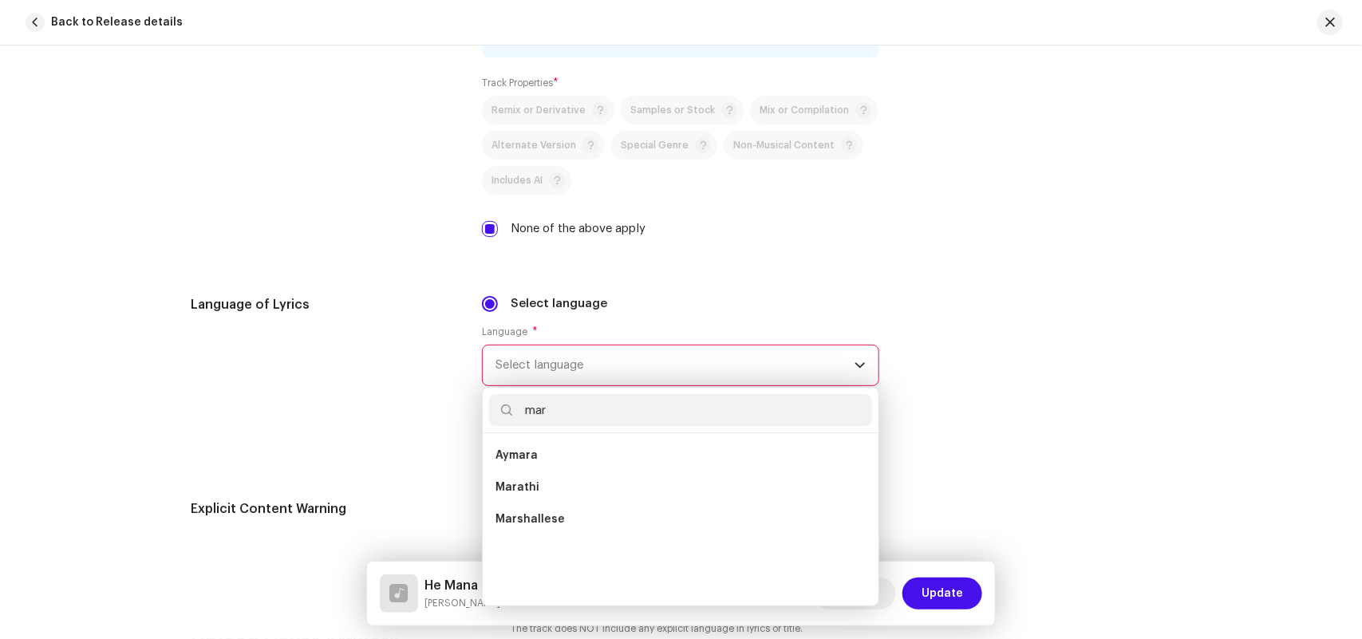
scroll to position [0, 0]
type input "mar"
click at [541, 484] on li "Marathi" at bounding box center [680, 487] width 383 height 32
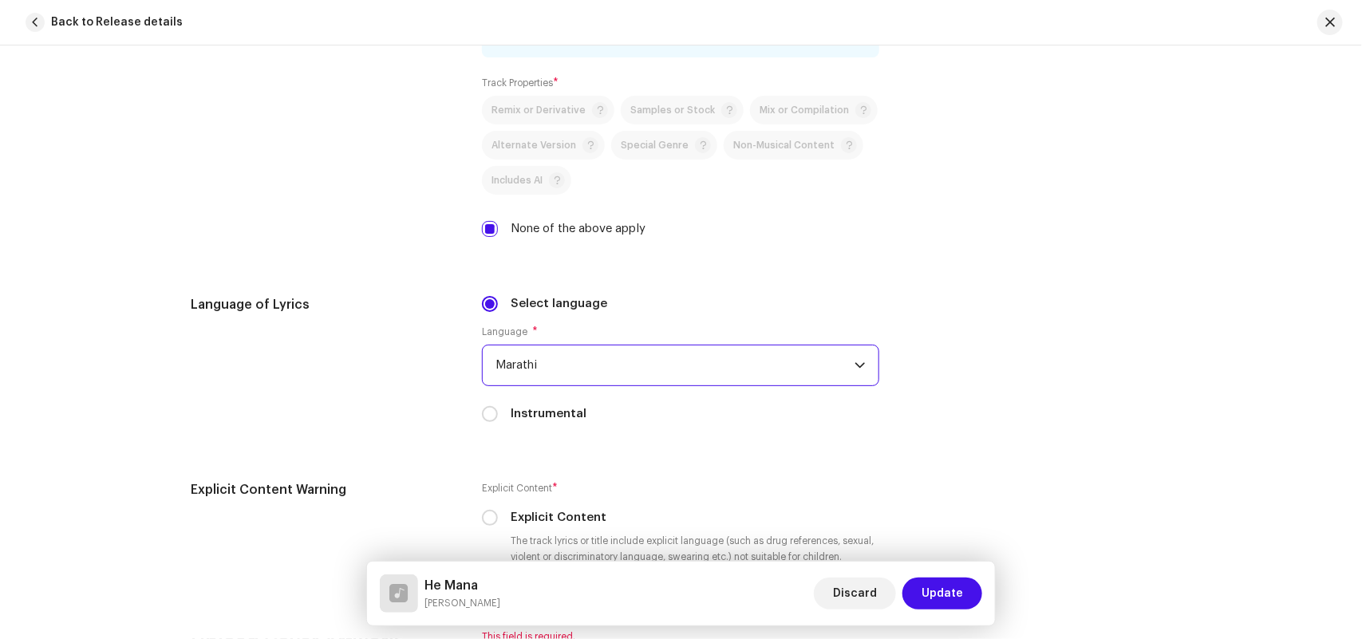
scroll to position [2991, 0]
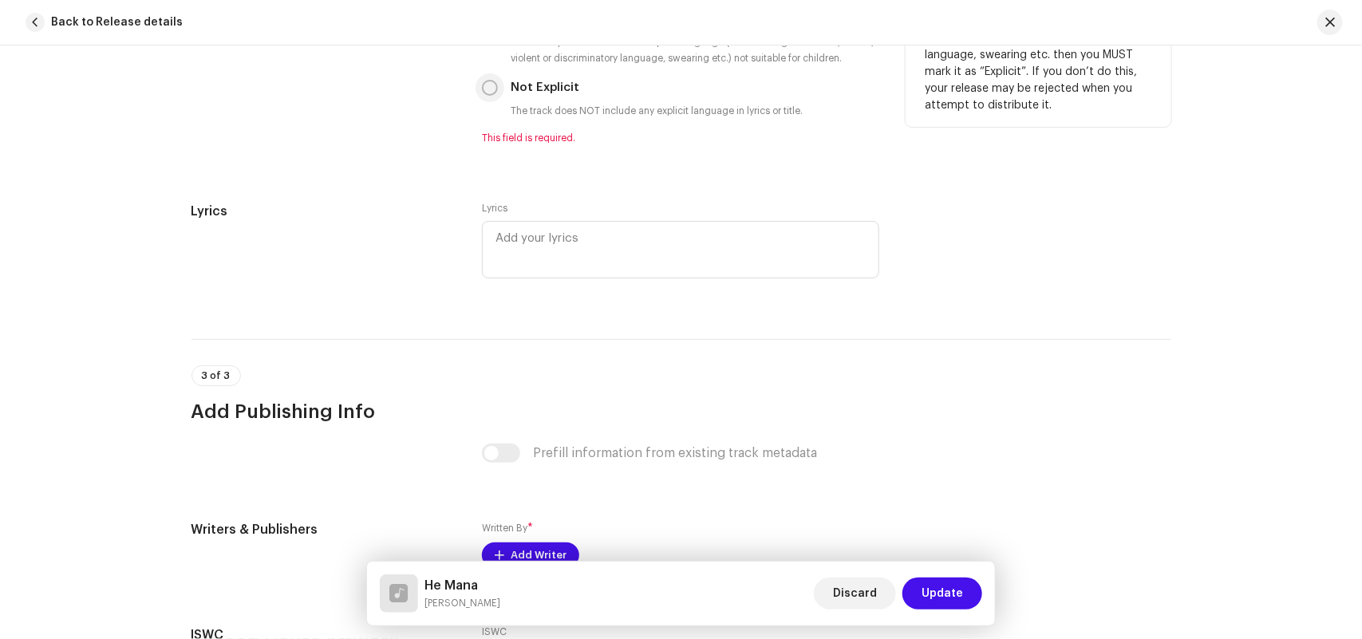
click at [484, 96] on input "Not Explicit" at bounding box center [490, 88] width 16 height 16
radio input "true"
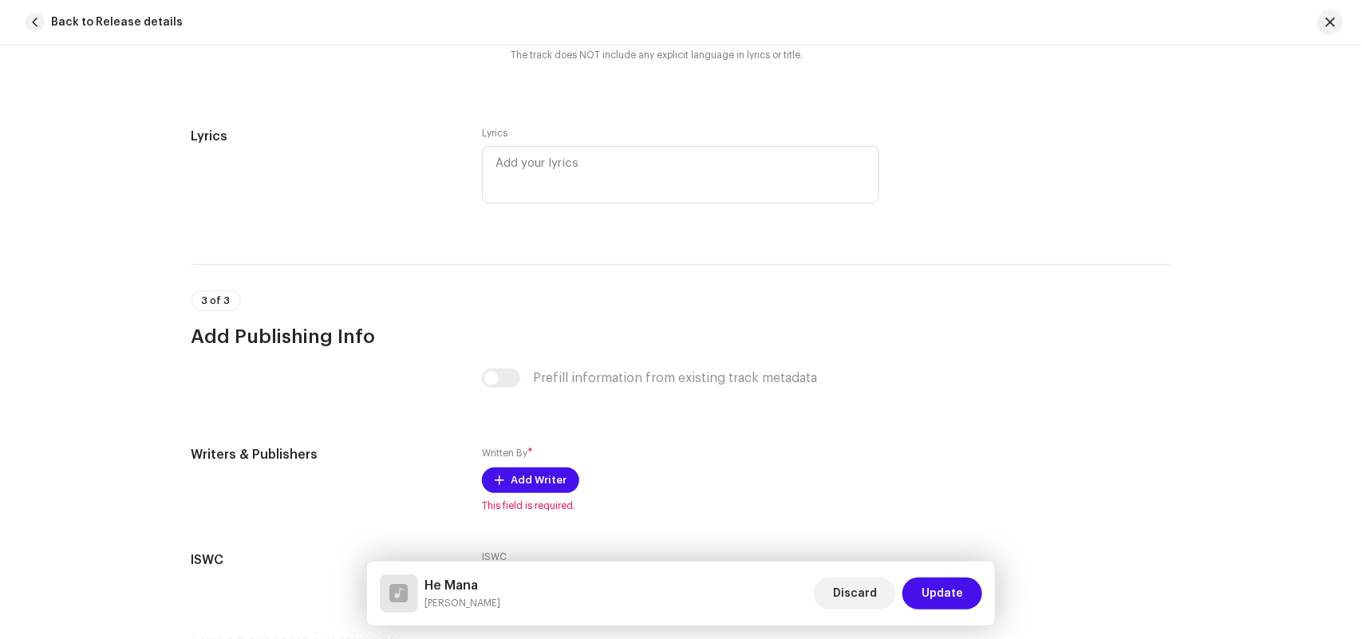
scroll to position [3184, 0]
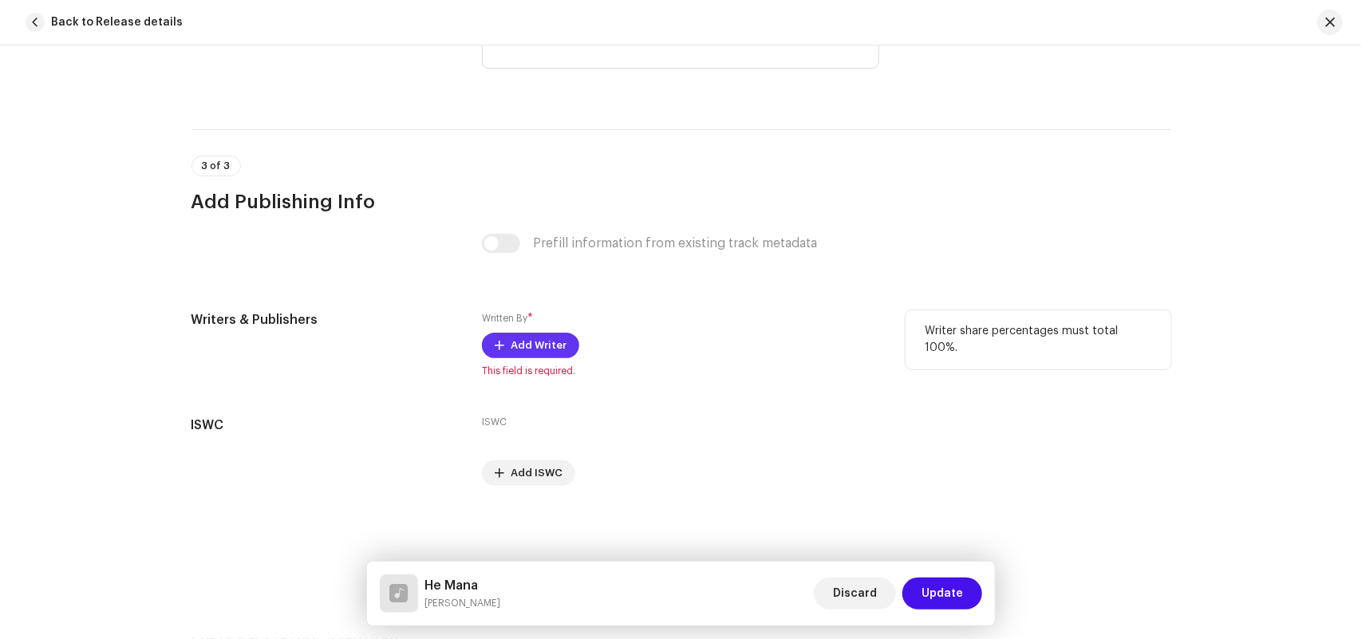
click at [547, 349] on span "Add Writer" at bounding box center [539, 345] width 56 height 32
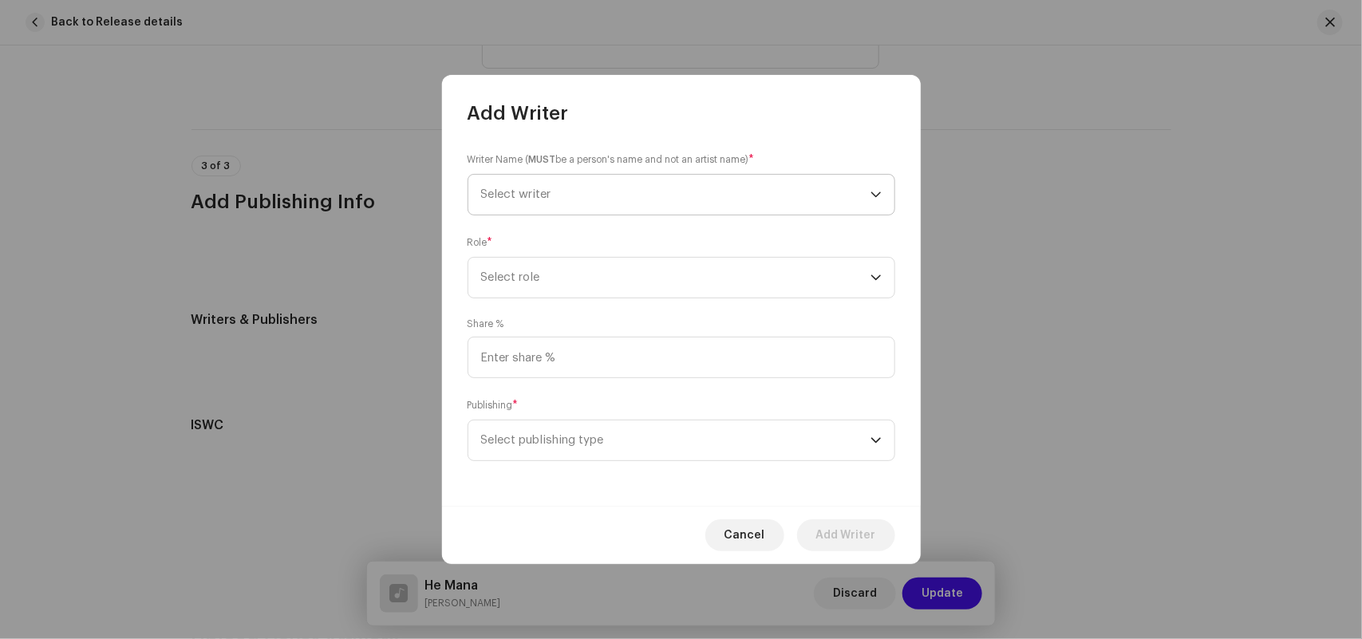
click at [523, 186] on span "Select writer" at bounding box center [675, 195] width 389 height 40
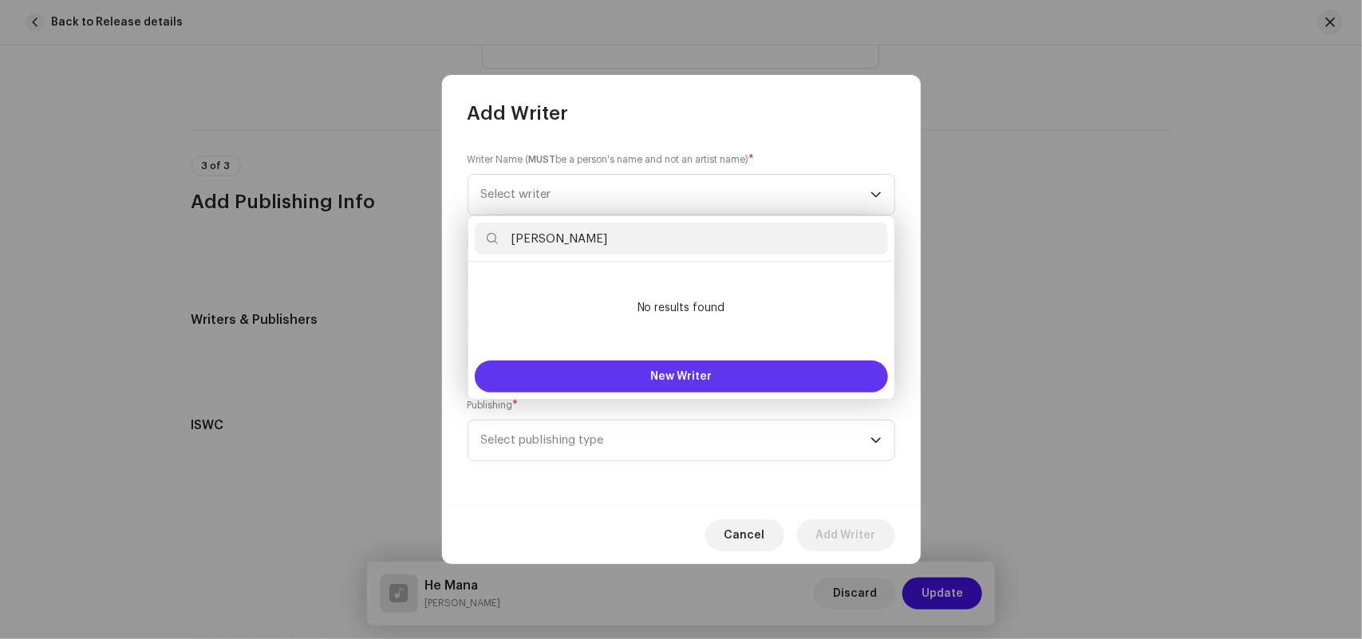
type input "[PERSON_NAME]"
click at [591, 383] on button "New Writer" at bounding box center [681, 377] width 413 height 32
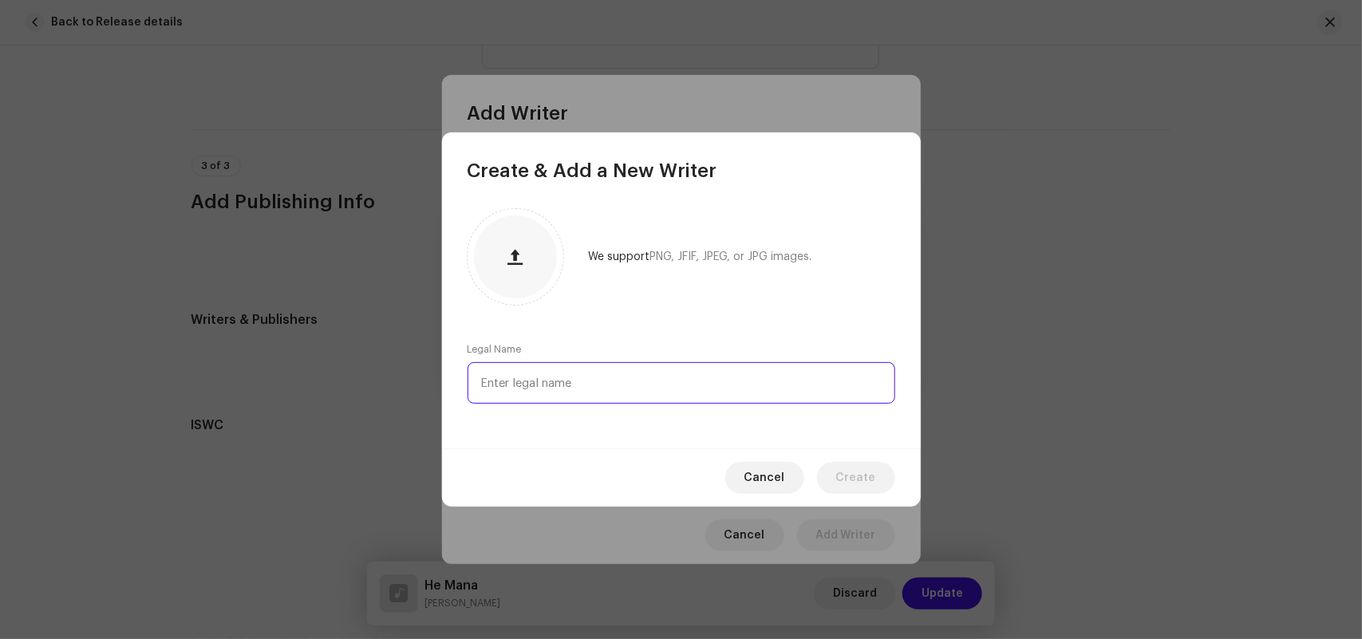
click at [548, 393] on input "text" at bounding box center [681, 382] width 428 height 41
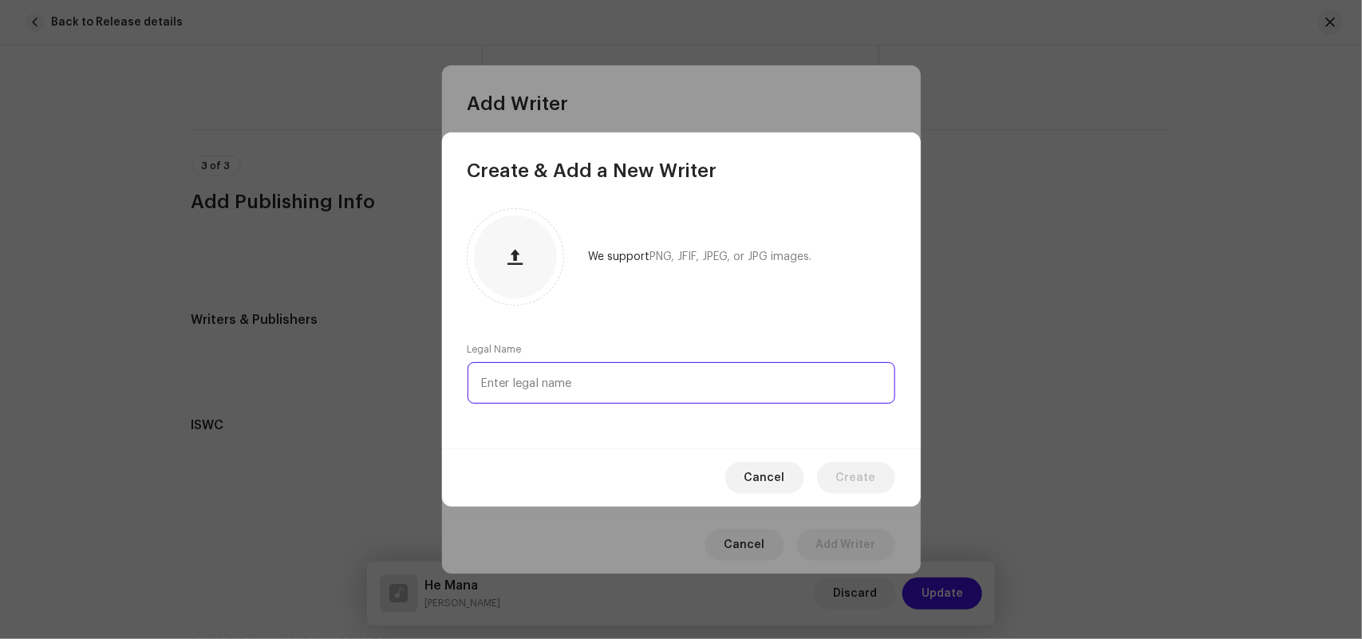
paste input "[PERSON_NAME]"
type input "[PERSON_NAME]"
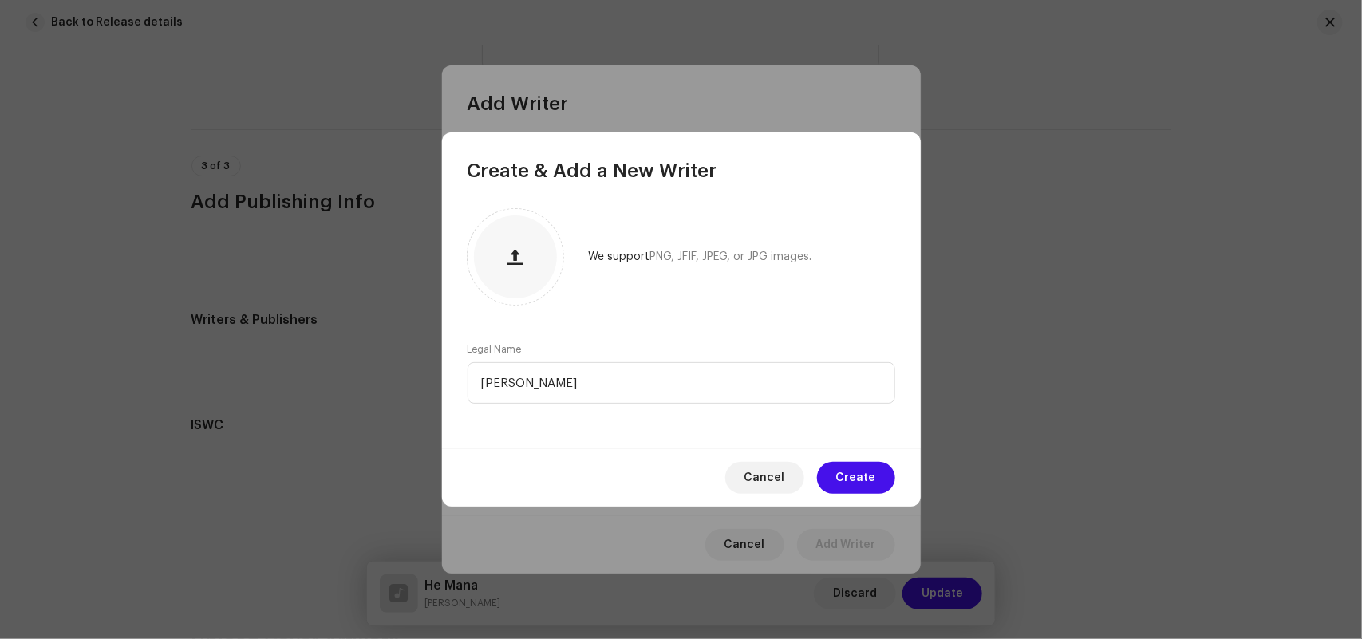
click at [866, 480] on span "Create" at bounding box center [856, 478] width 40 height 32
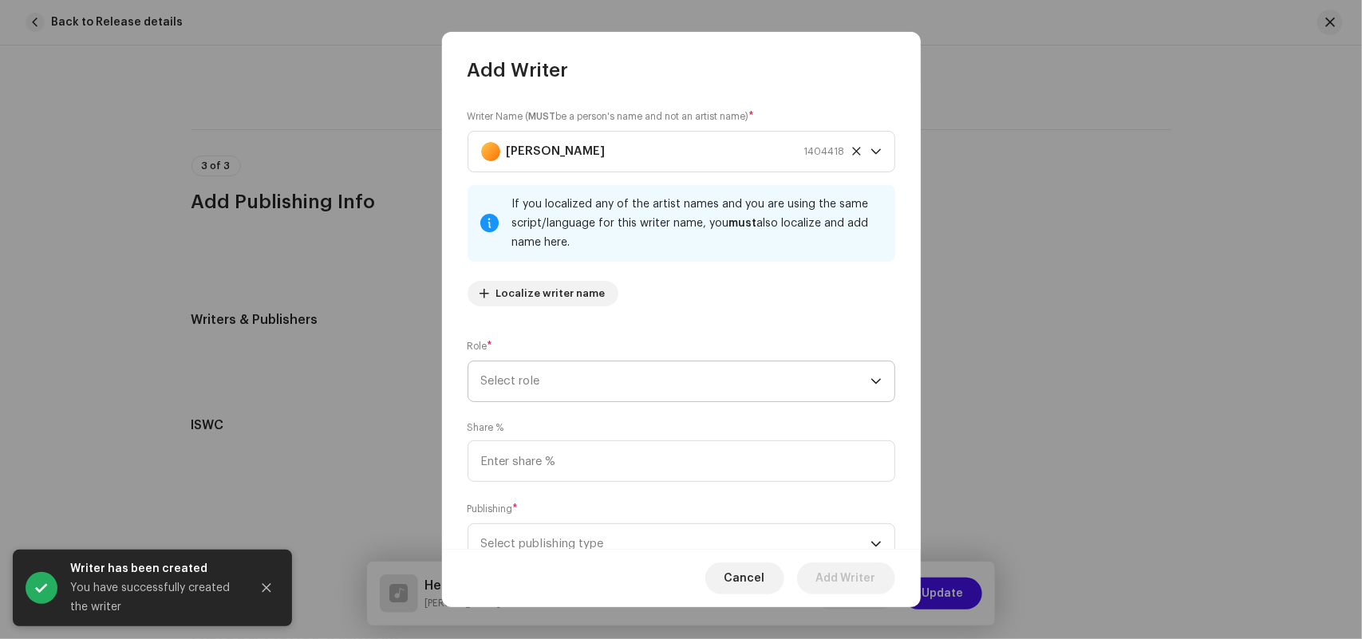
click at [508, 363] on span "Select role" at bounding box center [675, 381] width 389 height 40
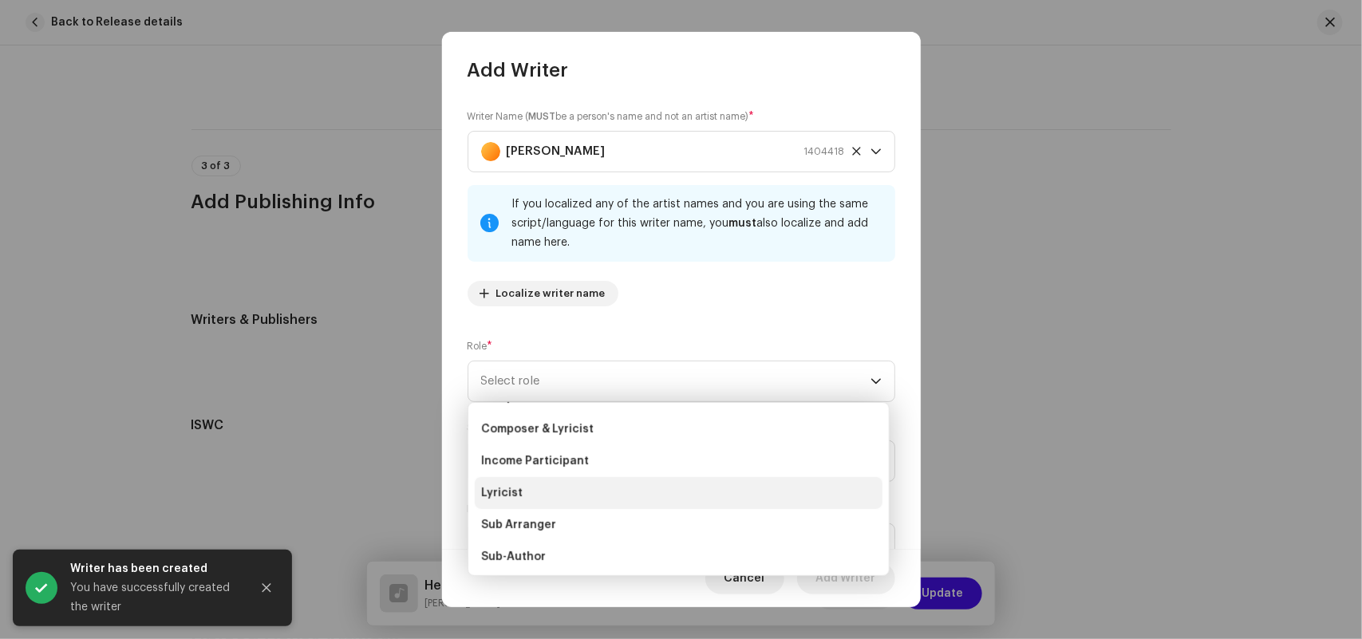
scroll to position [160, 0]
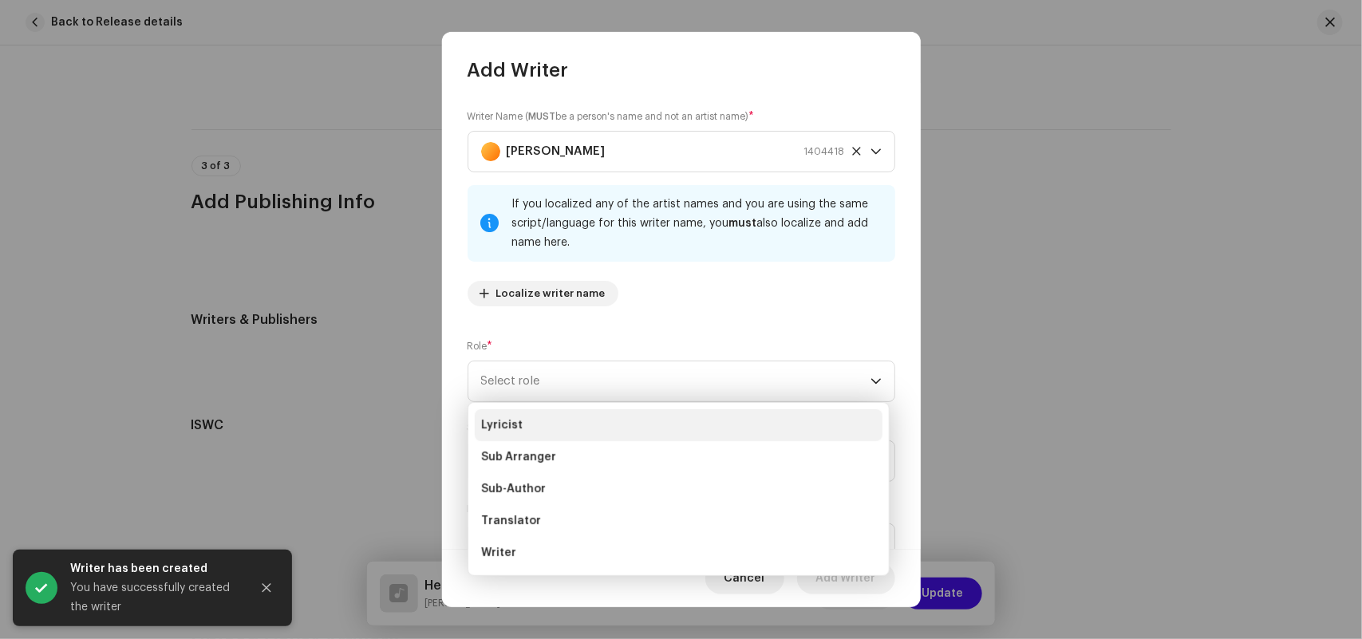
click at [511, 424] on span "Lyricist" at bounding box center [501, 425] width 41 height 16
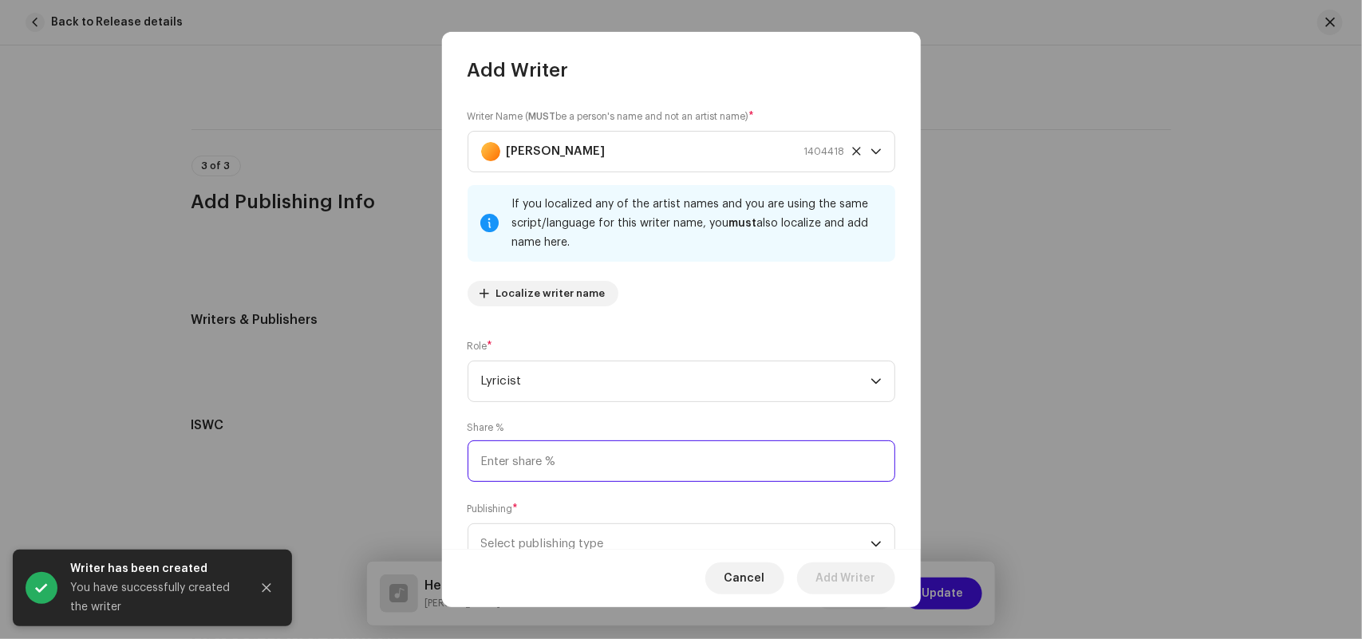
click at [523, 475] on input at bounding box center [681, 460] width 428 height 41
type input "50.00"
click at [525, 535] on span "Select publishing type" at bounding box center [675, 544] width 389 height 40
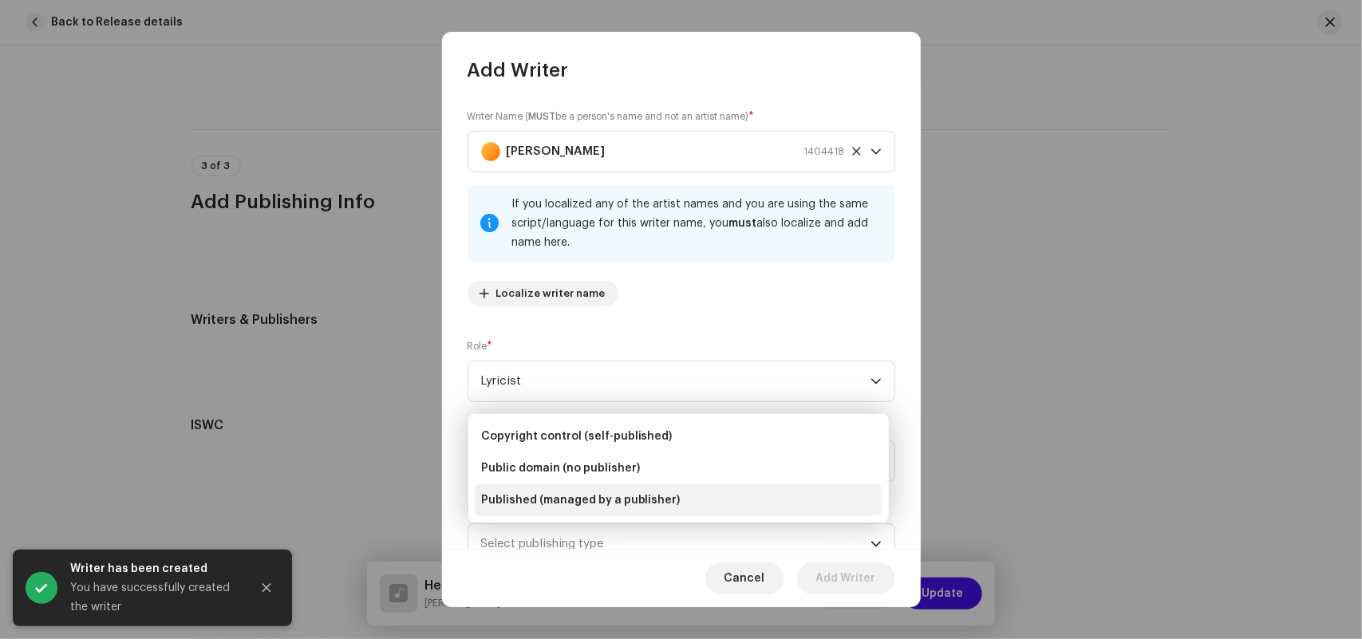
click at [519, 499] on span "Published (managed by a publisher)" at bounding box center [580, 500] width 199 height 16
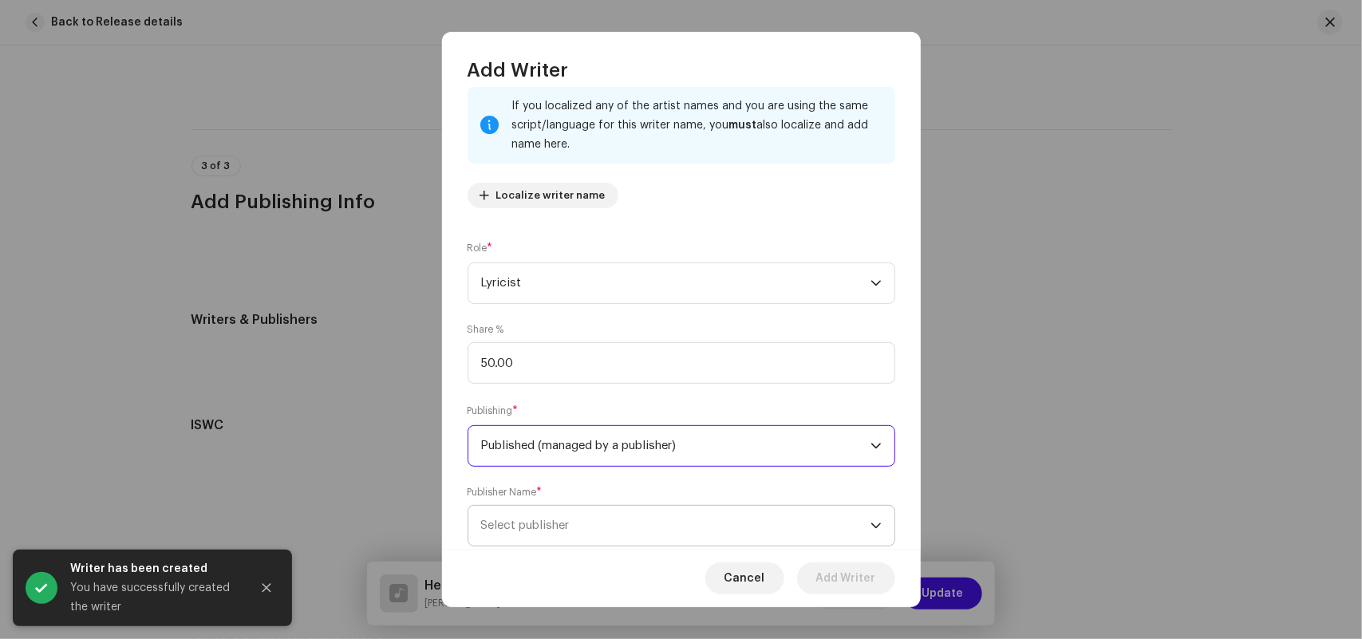
scroll to position [140, 0]
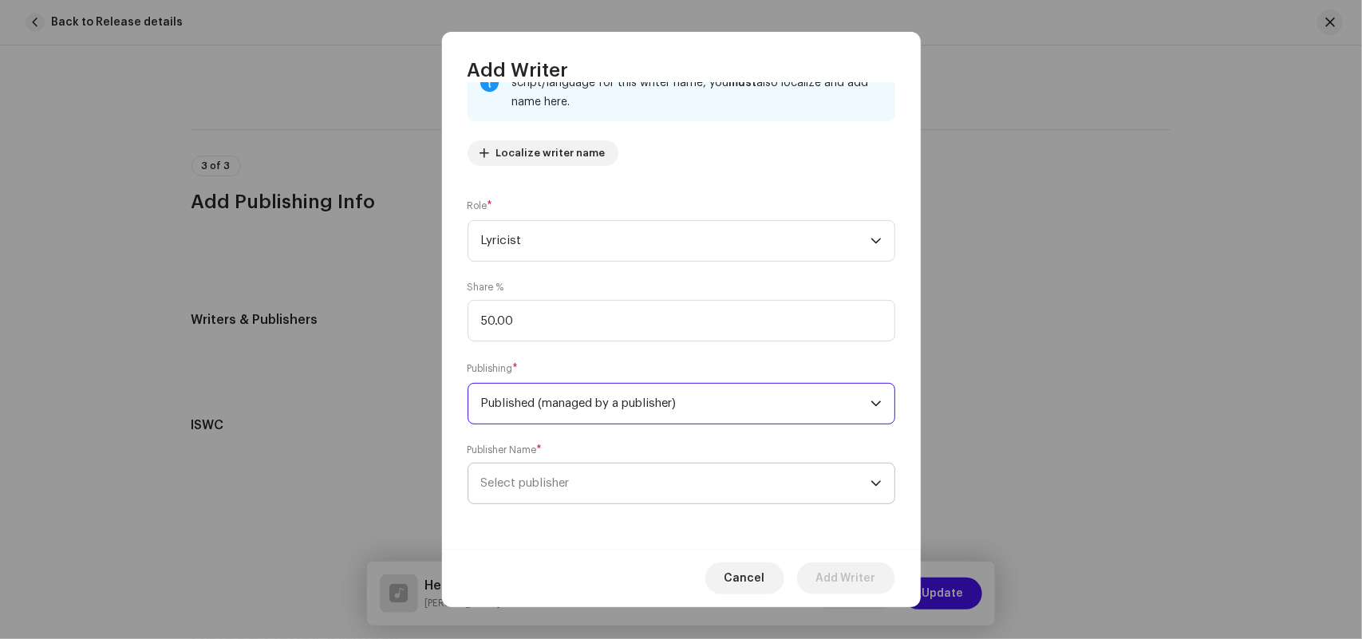
click at [528, 473] on span "Select publisher" at bounding box center [675, 483] width 389 height 40
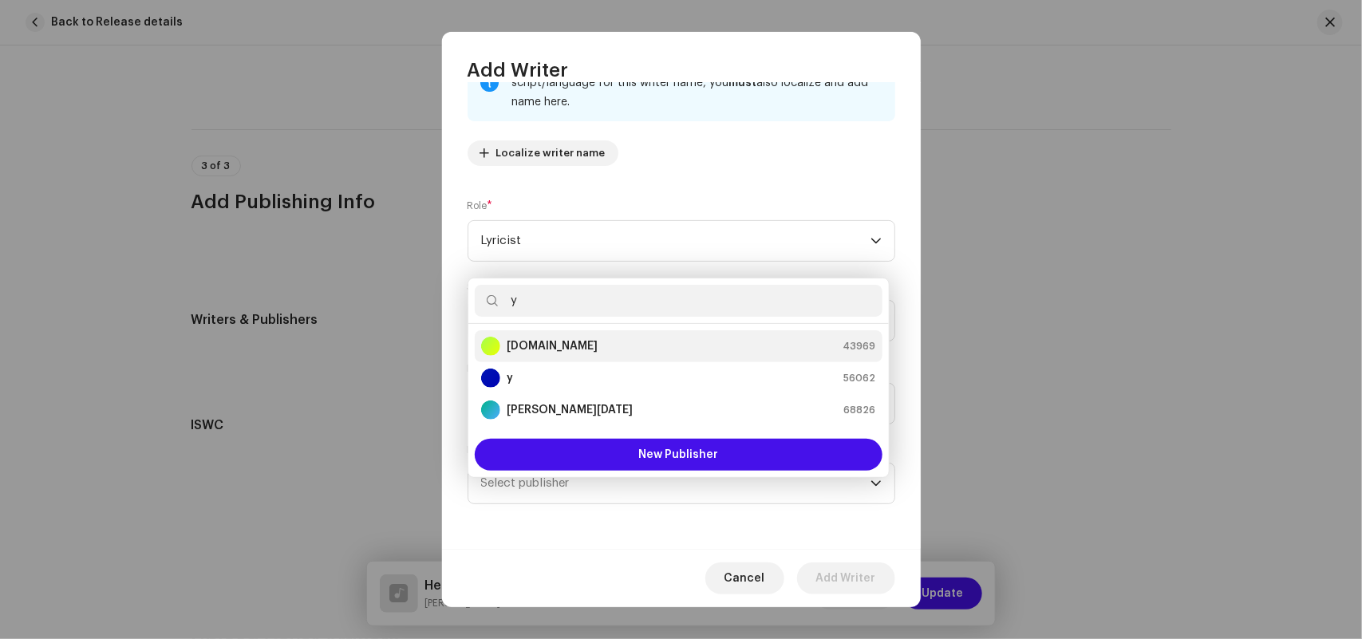
type input "y"
click at [513, 344] on strong "[DOMAIN_NAME]" at bounding box center [552, 346] width 91 height 16
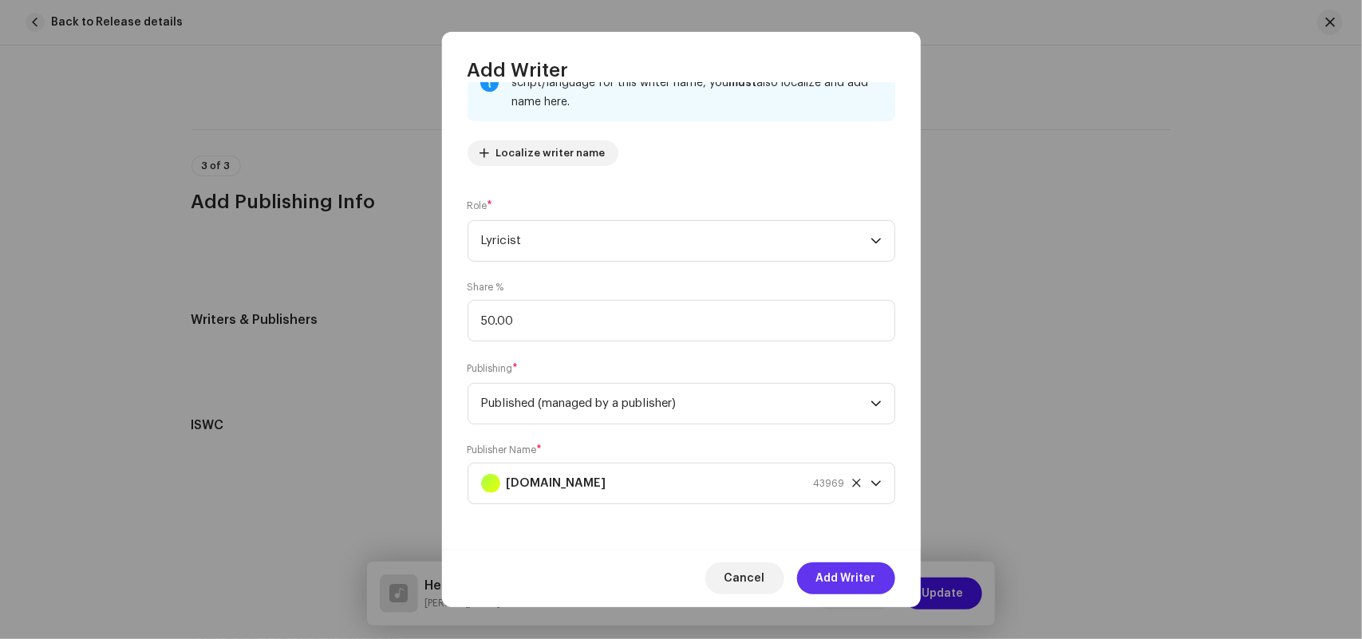
click at [856, 588] on span "Add Writer" at bounding box center [846, 578] width 60 height 32
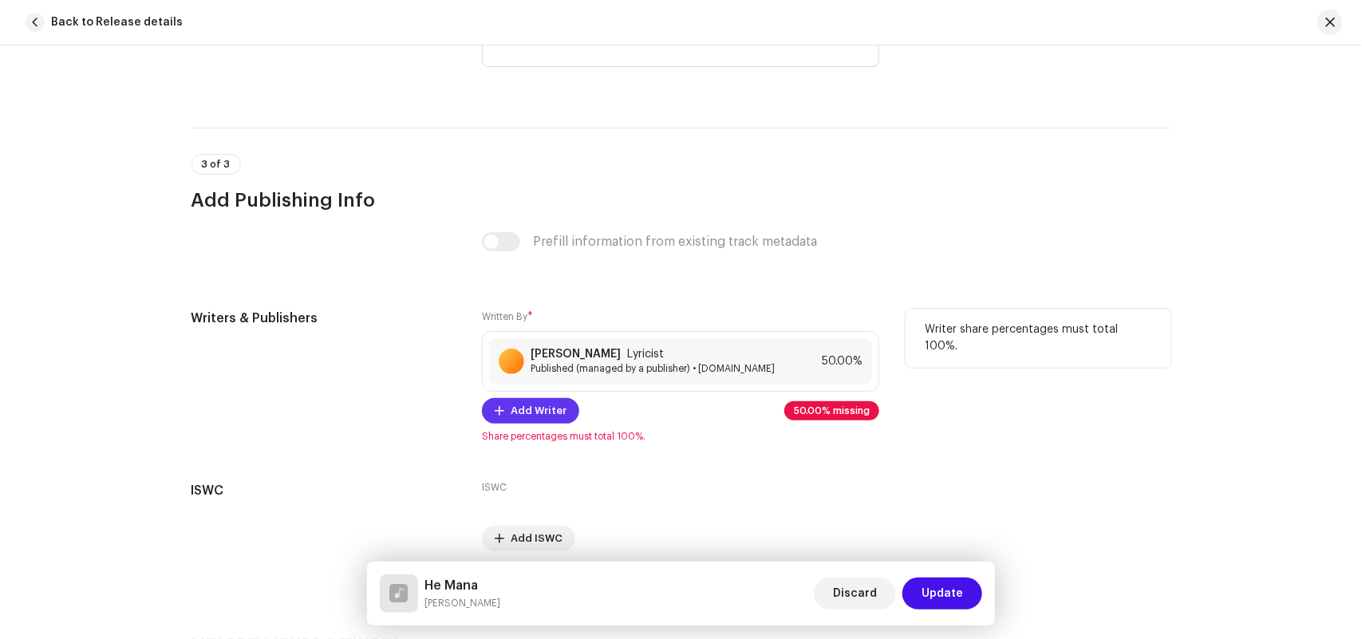
click at [551, 417] on span "Add Writer" at bounding box center [539, 411] width 56 height 32
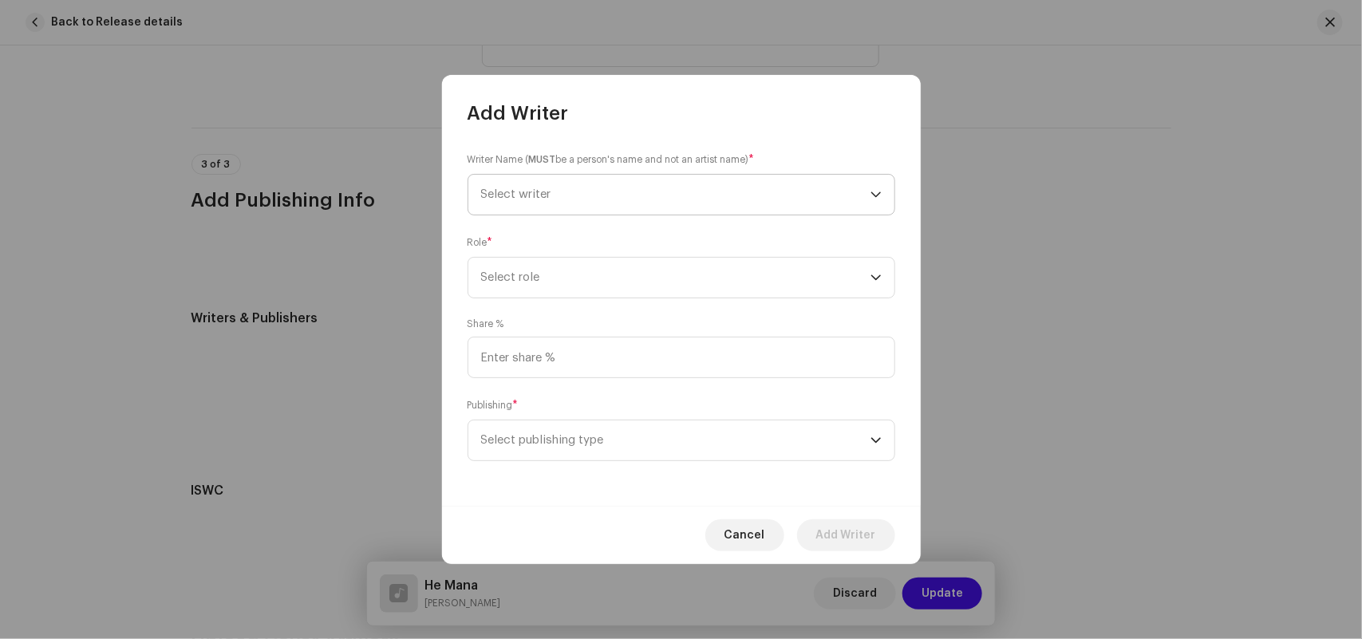
click at [512, 203] on span "Select writer" at bounding box center [675, 195] width 389 height 40
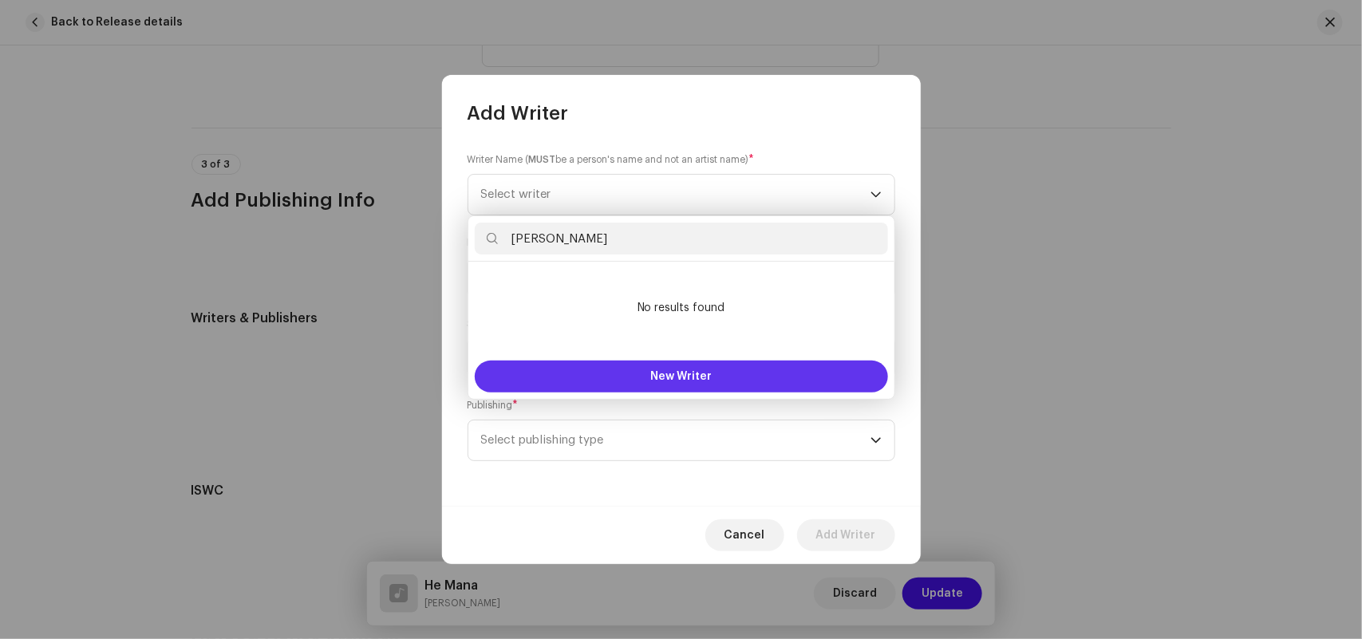
type input "[PERSON_NAME]"
click at [624, 379] on button "New Writer" at bounding box center [681, 377] width 413 height 32
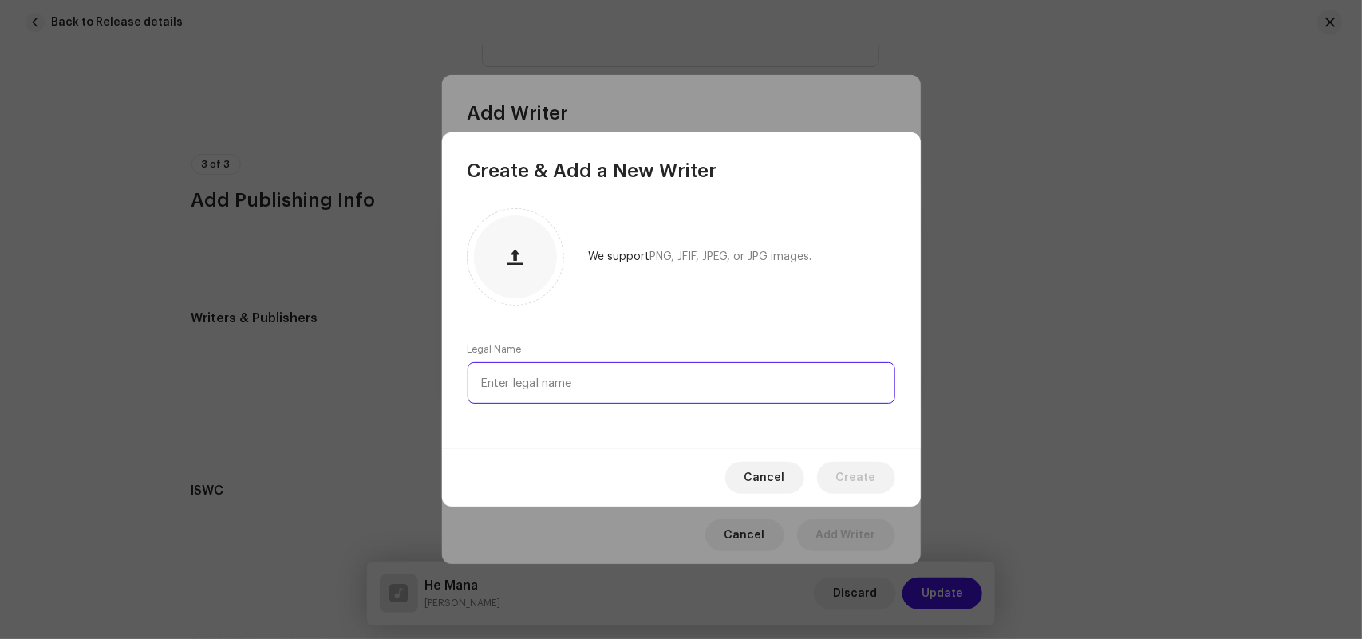
click at [549, 383] on input "text" at bounding box center [681, 382] width 428 height 41
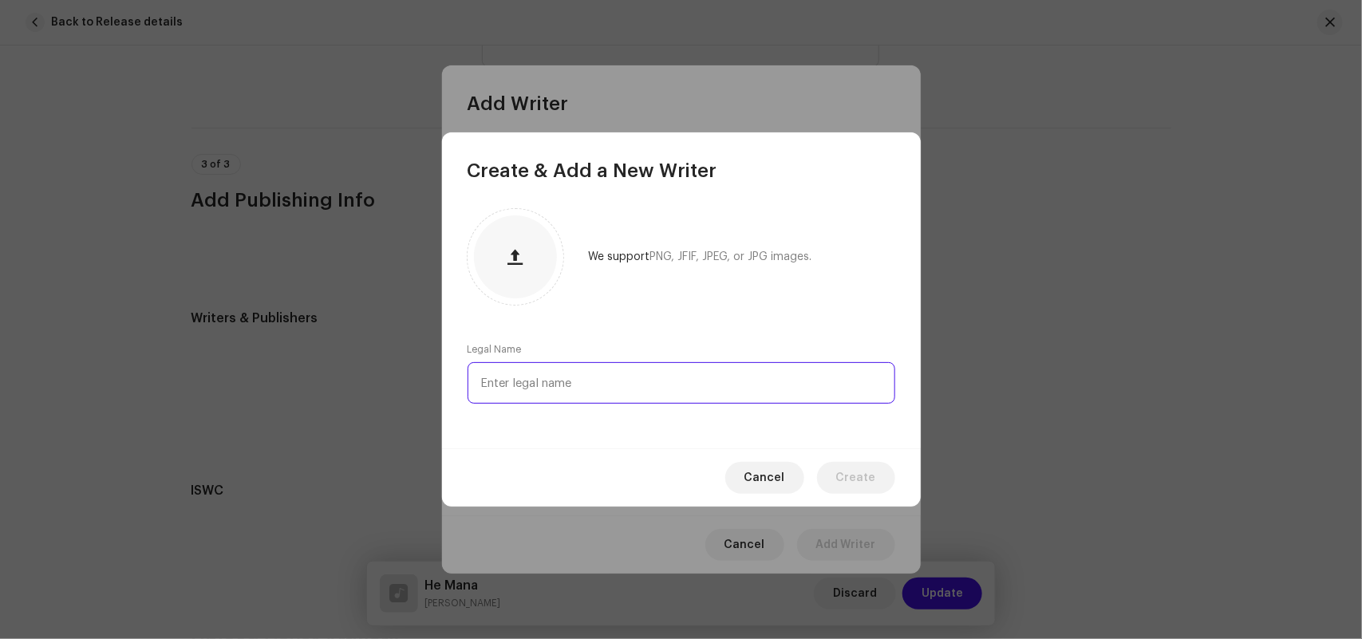
paste input "[PERSON_NAME]"
type input "[PERSON_NAME]"
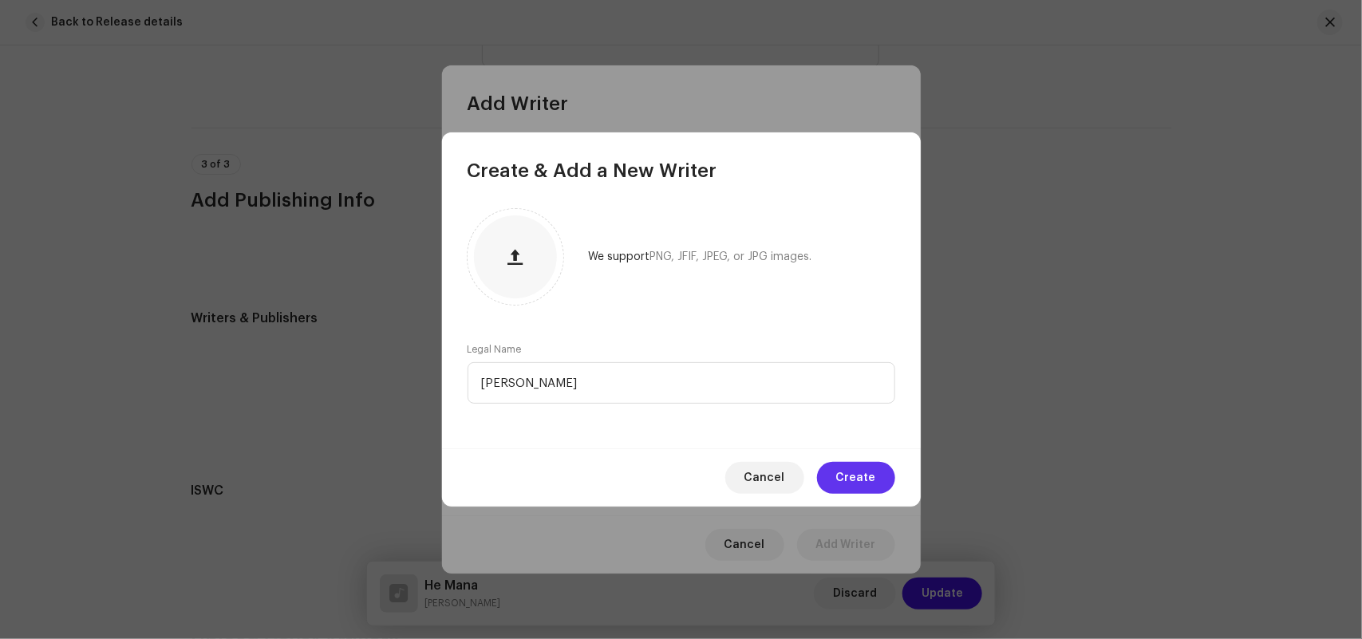
click at [862, 471] on span "Create" at bounding box center [856, 478] width 40 height 32
click at [843, 467] on span "Select publishing type" at bounding box center [675, 450] width 389 height 40
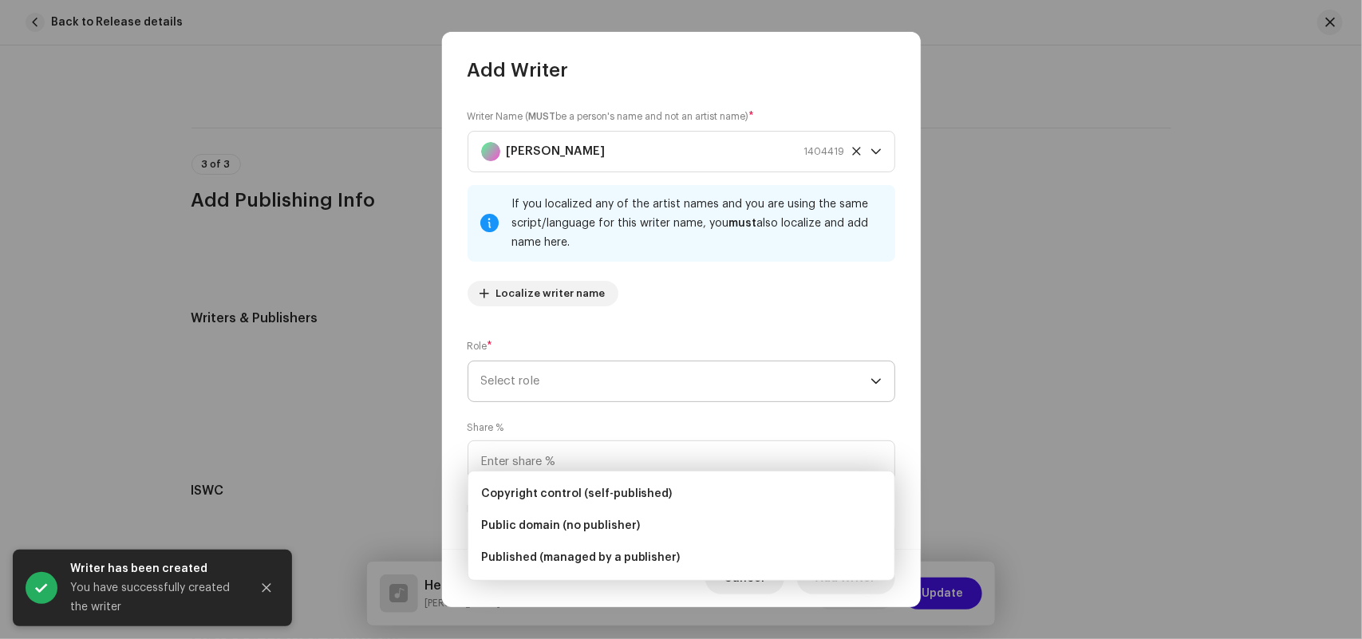
click at [517, 291] on span "Localize writer name" at bounding box center [550, 294] width 109 height 32
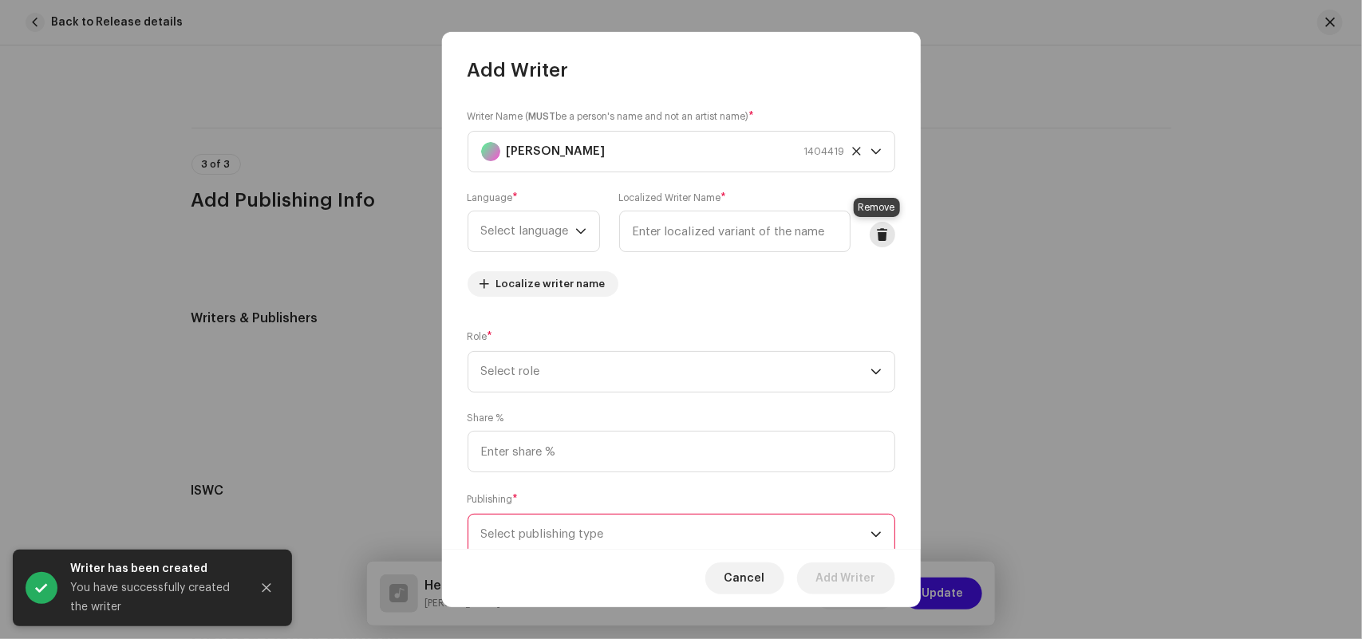
click at [876, 231] on span at bounding box center [882, 234] width 12 height 13
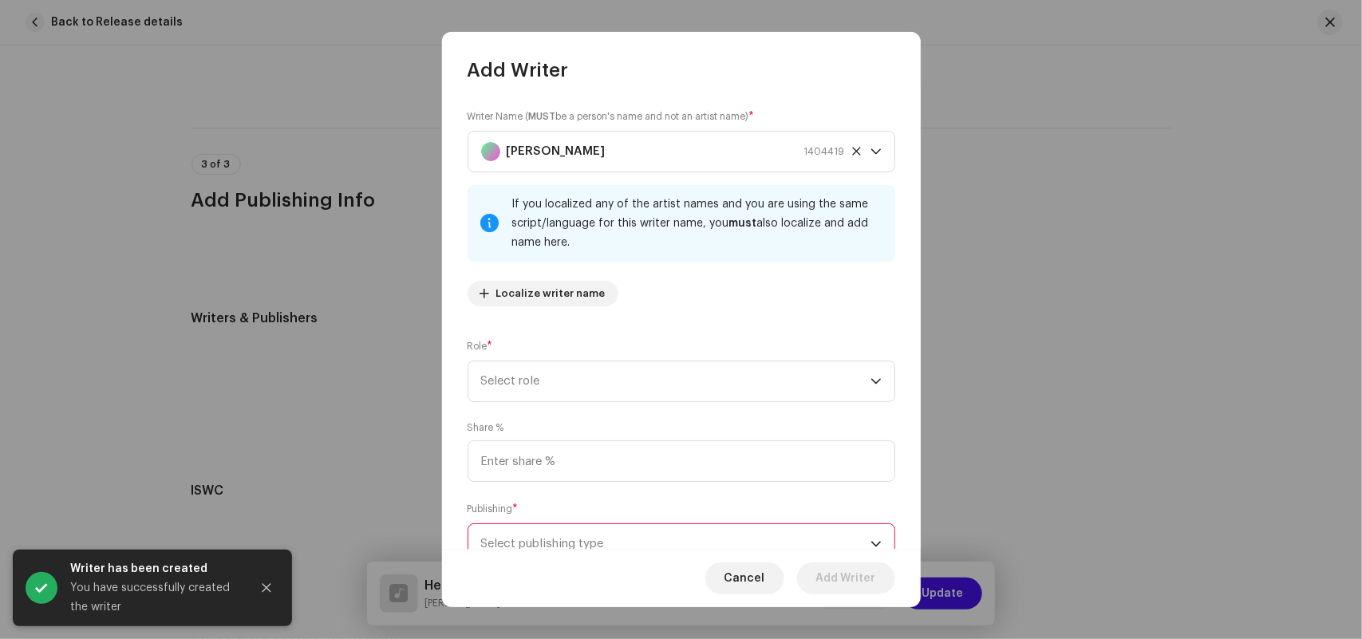
click at [487, 404] on div "Writer Name ( MUST be a person's name and not an artist name) * [PERSON_NAME] 1…" at bounding box center [681, 316] width 479 height 466
click at [507, 381] on span "Select role" at bounding box center [675, 381] width 389 height 40
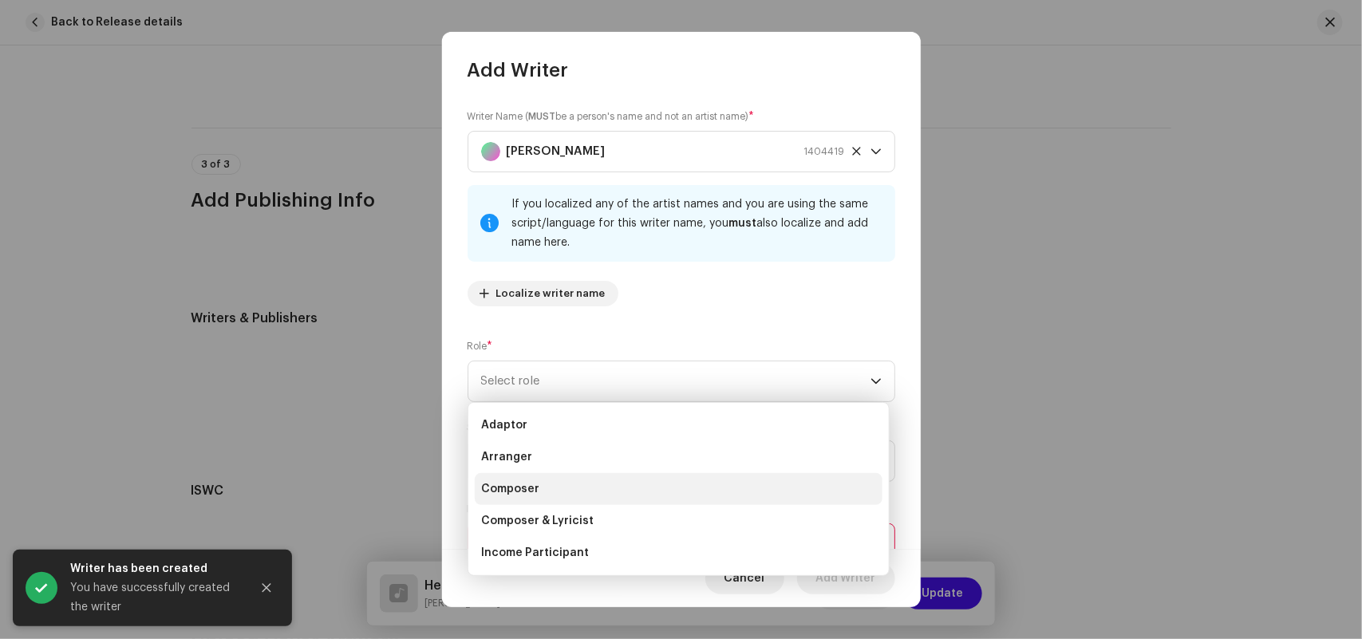
click at [525, 487] on span "Composer" at bounding box center [510, 489] width 58 height 16
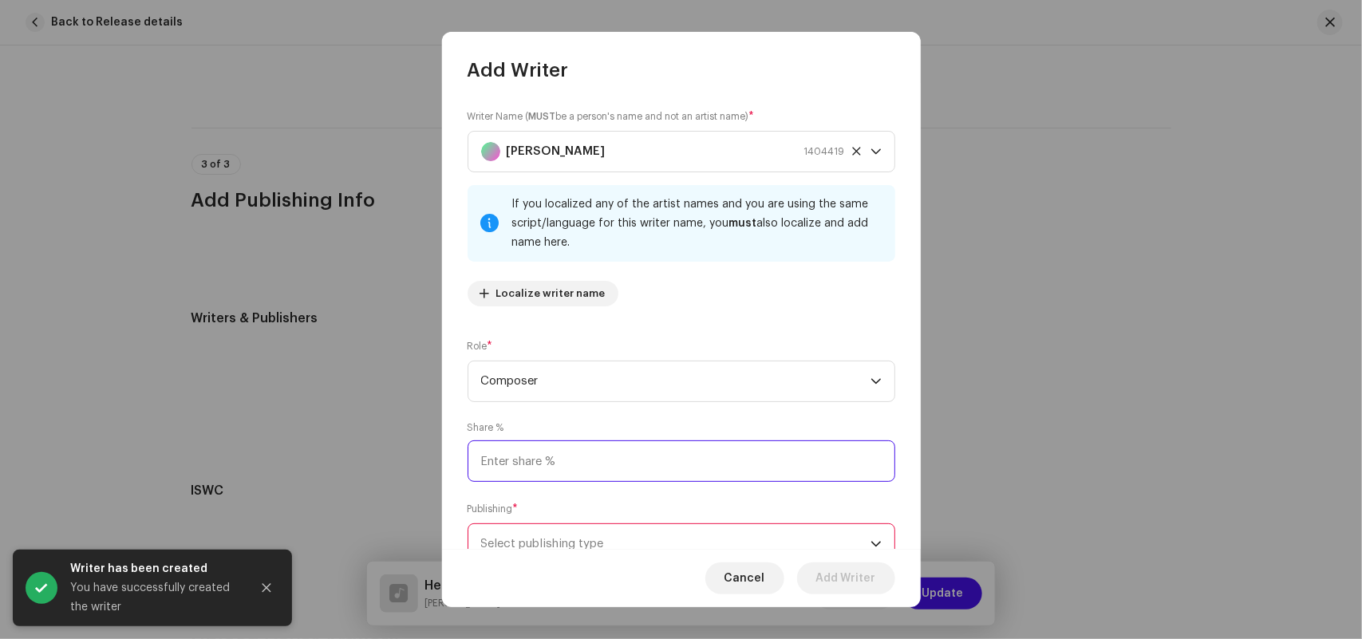
click at [522, 475] on input at bounding box center [681, 460] width 428 height 41
type input "50.00"
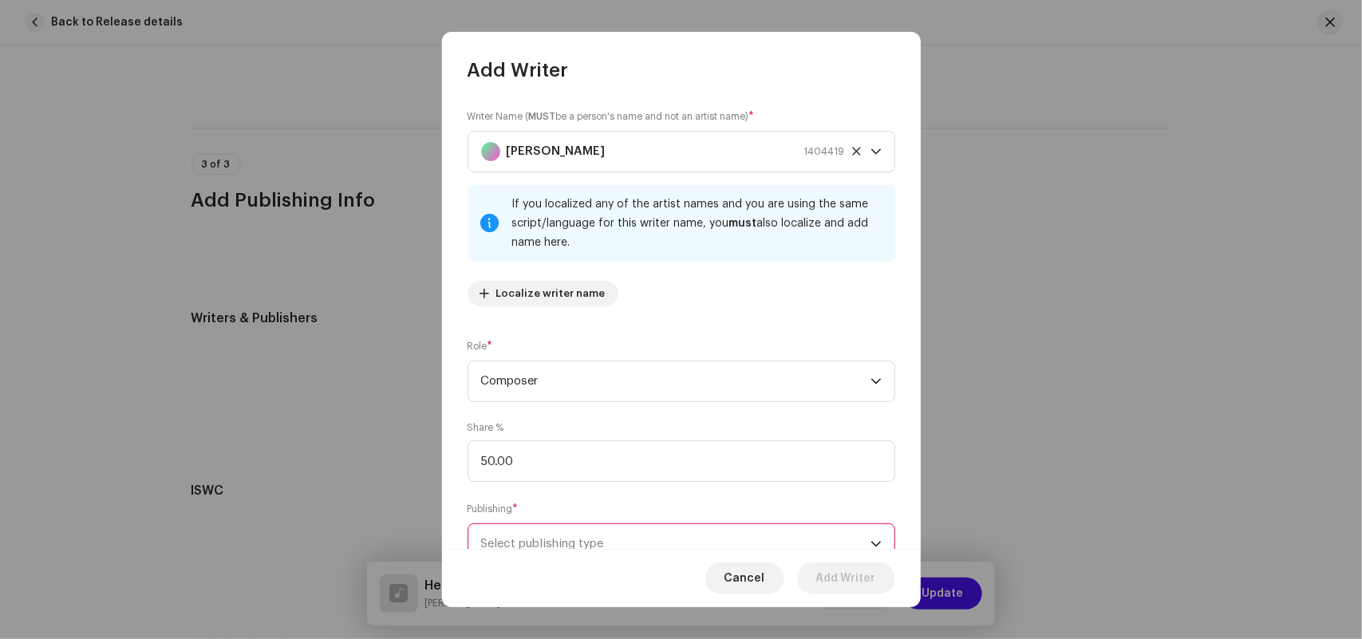
click at [526, 537] on span "Select publishing type" at bounding box center [675, 544] width 389 height 40
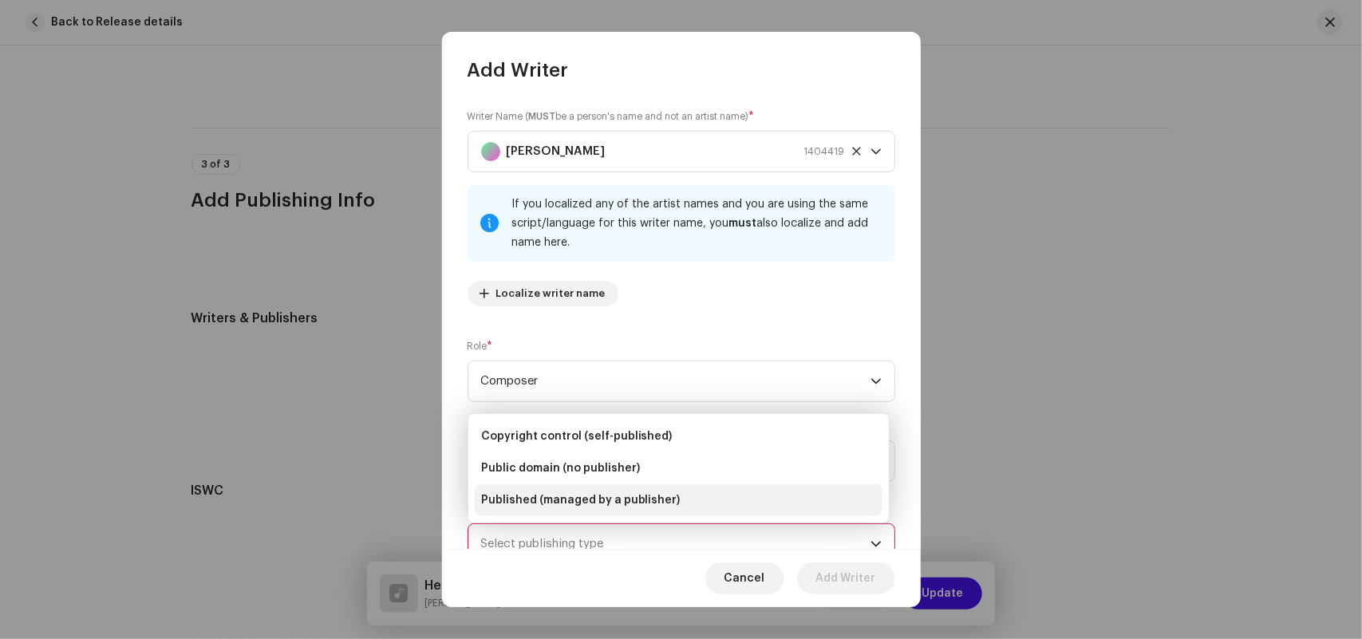
click at [557, 501] on span "Published (managed by a publisher)" at bounding box center [580, 500] width 199 height 16
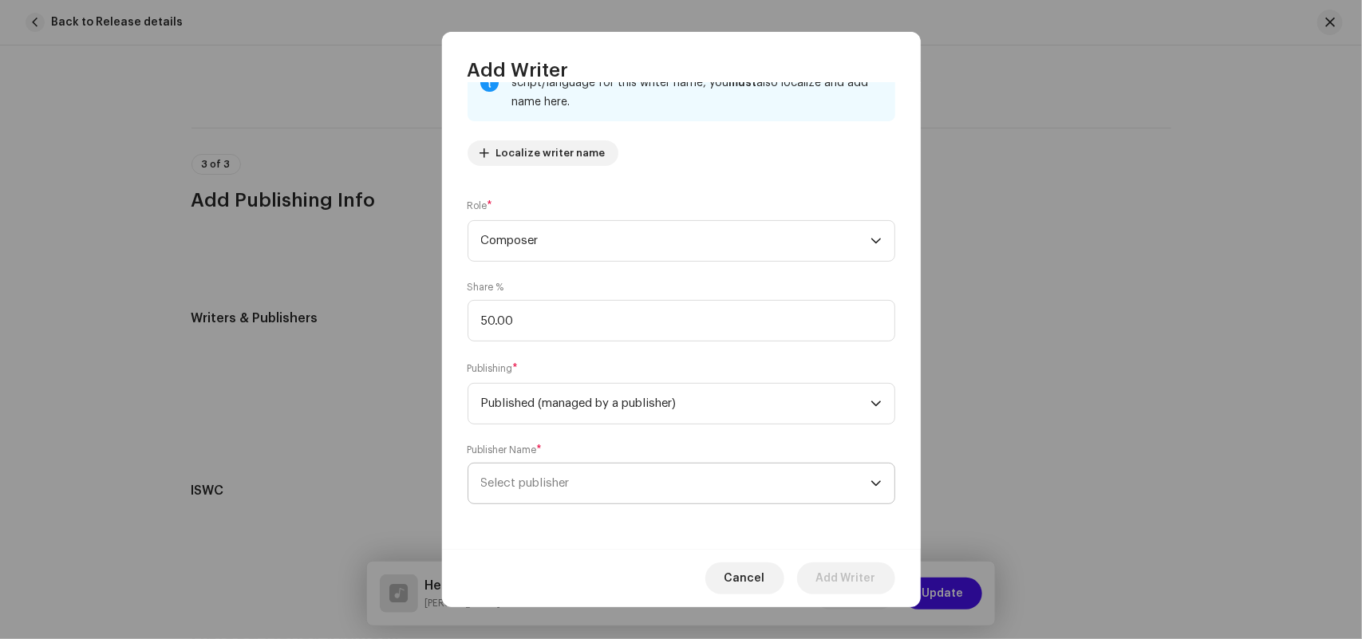
click at [549, 483] on span "Select publisher" at bounding box center [525, 483] width 89 height 12
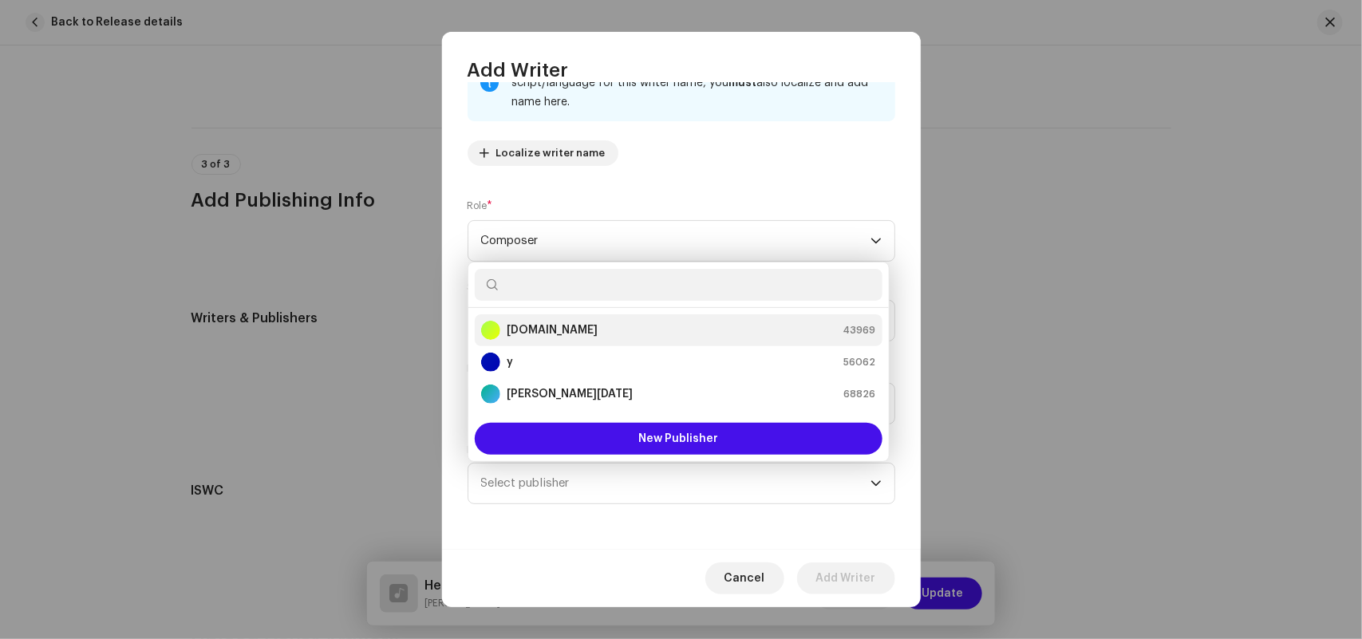
click at [536, 329] on strong "[DOMAIN_NAME]" at bounding box center [552, 330] width 91 height 16
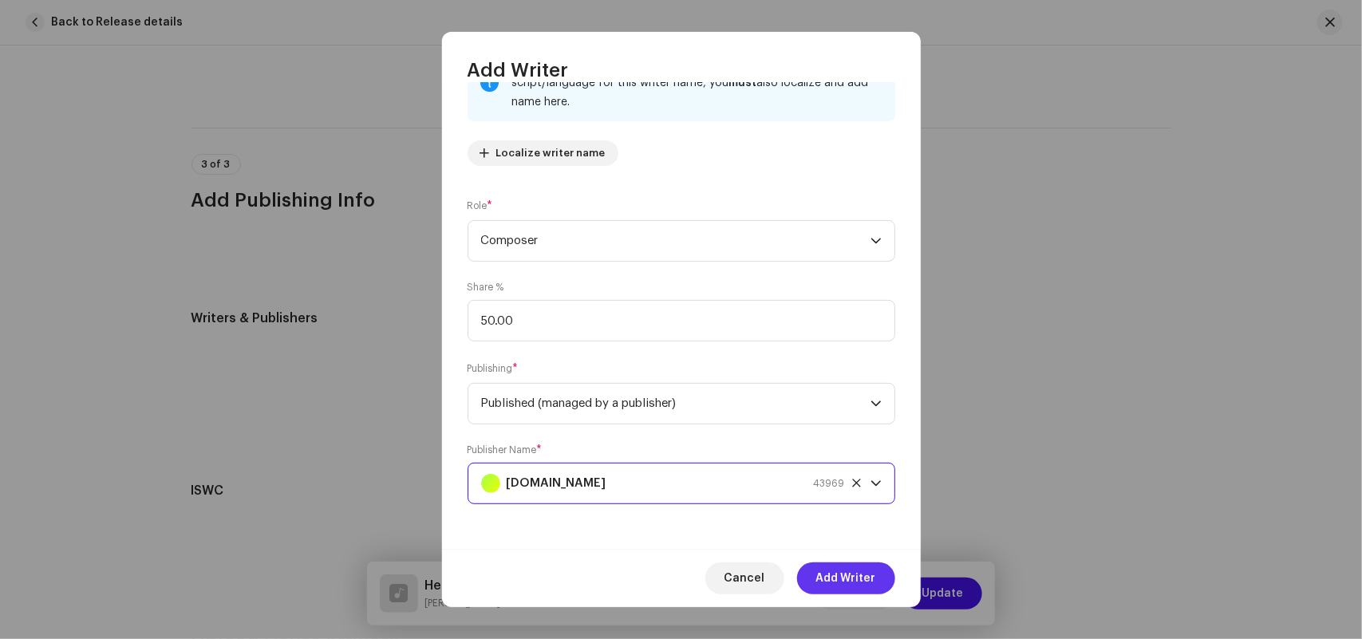
click at [859, 563] on span "Add Writer" at bounding box center [846, 578] width 60 height 32
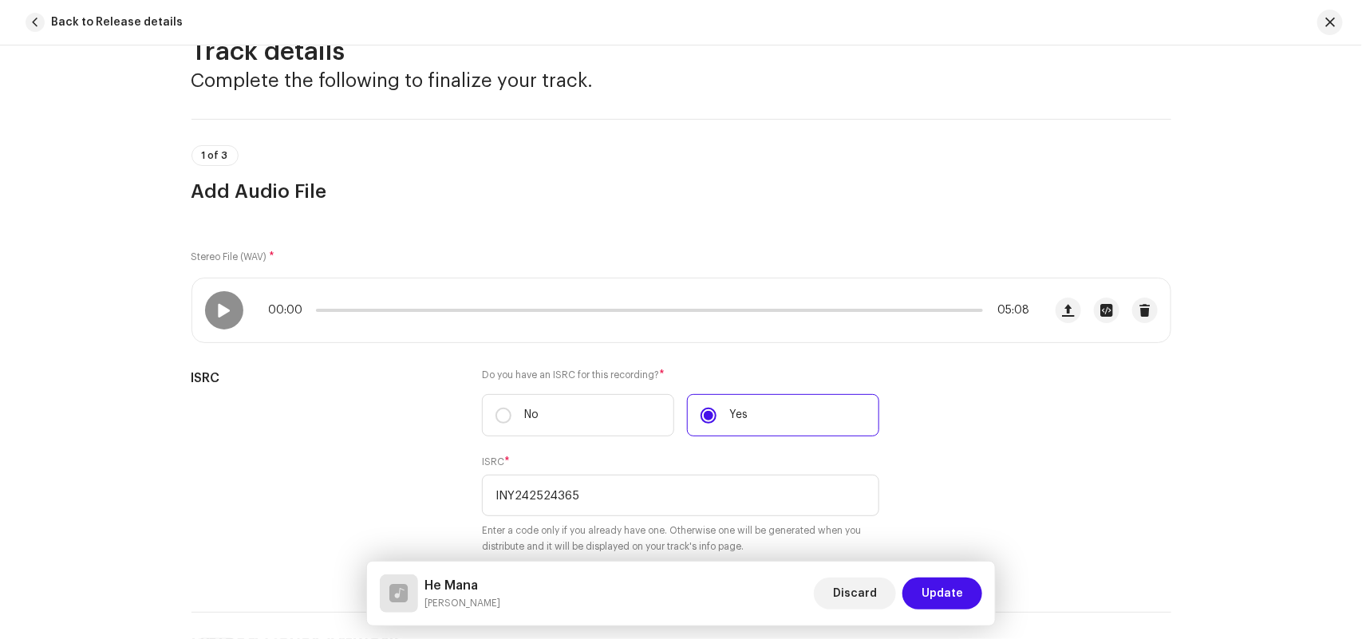
scroll to position [0, 0]
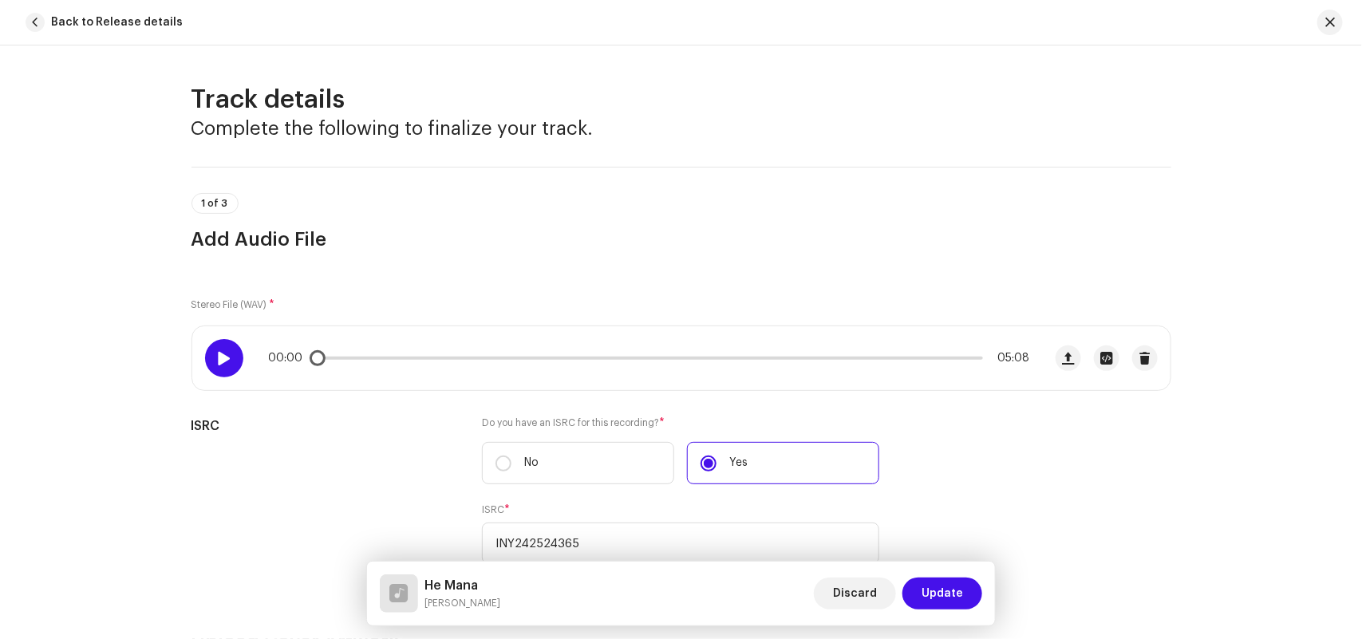
click at [222, 357] on span at bounding box center [224, 358] width 14 height 13
click at [220, 357] on span at bounding box center [224, 358] width 14 height 13
click at [231, 352] on div at bounding box center [224, 358] width 38 height 38
click at [217, 352] on span at bounding box center [224, 358] width 14 height 13
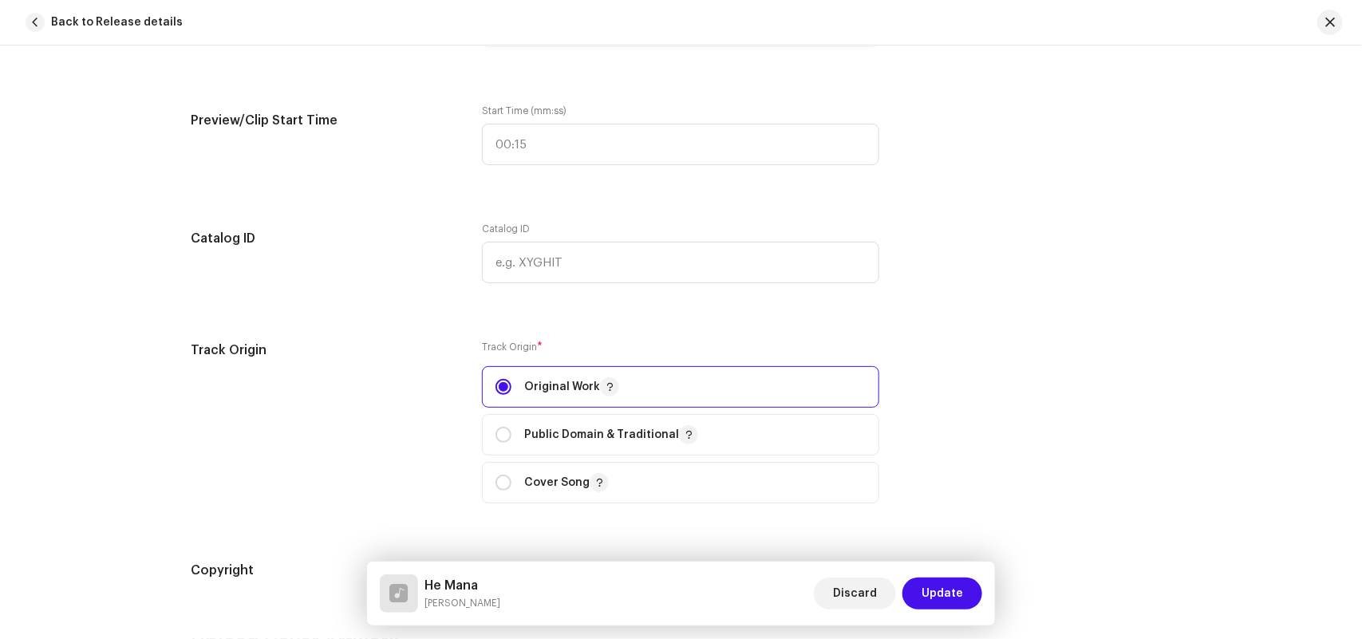
scroll to position [1290, 0]
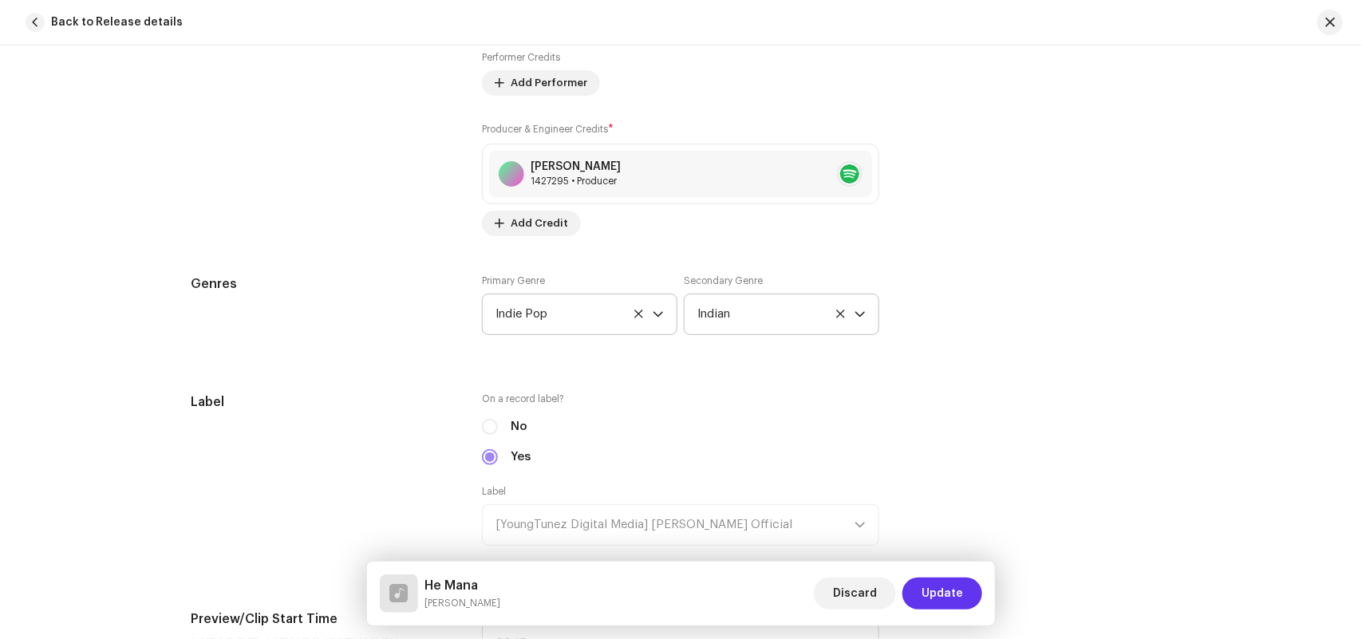
click at [944, 595] on span "Update" at bounding box center [941, 594] width 41 height 32
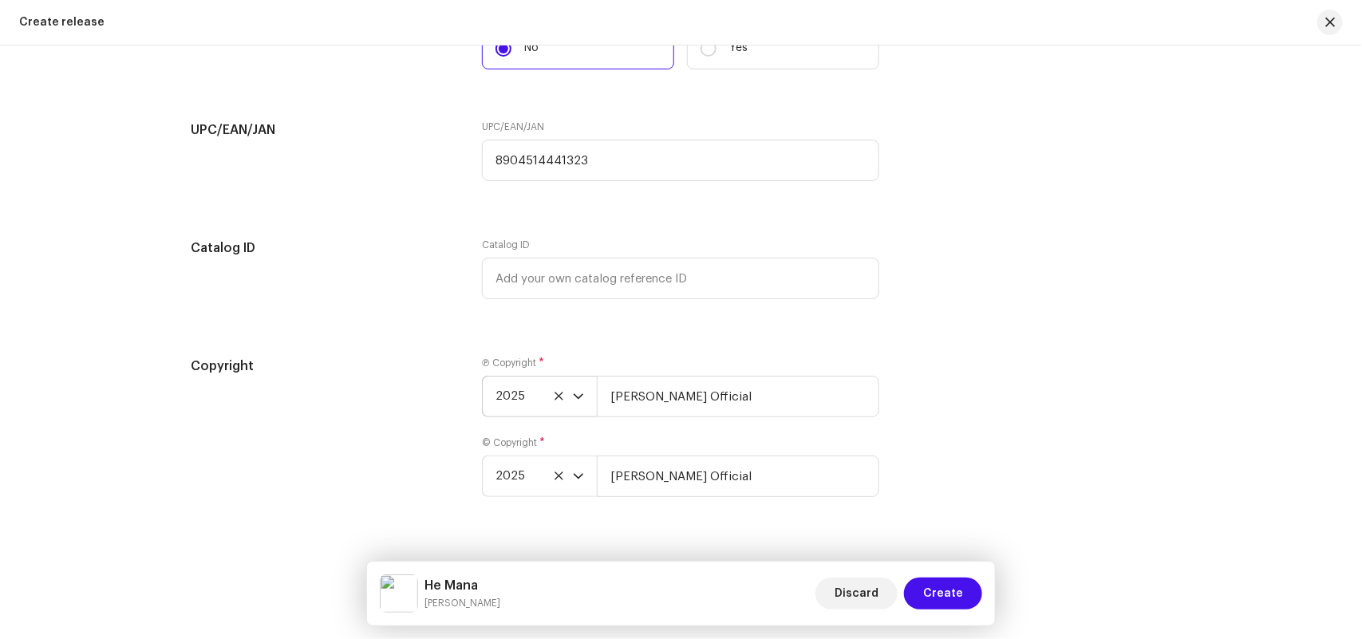
scroll to position [2606, 0]
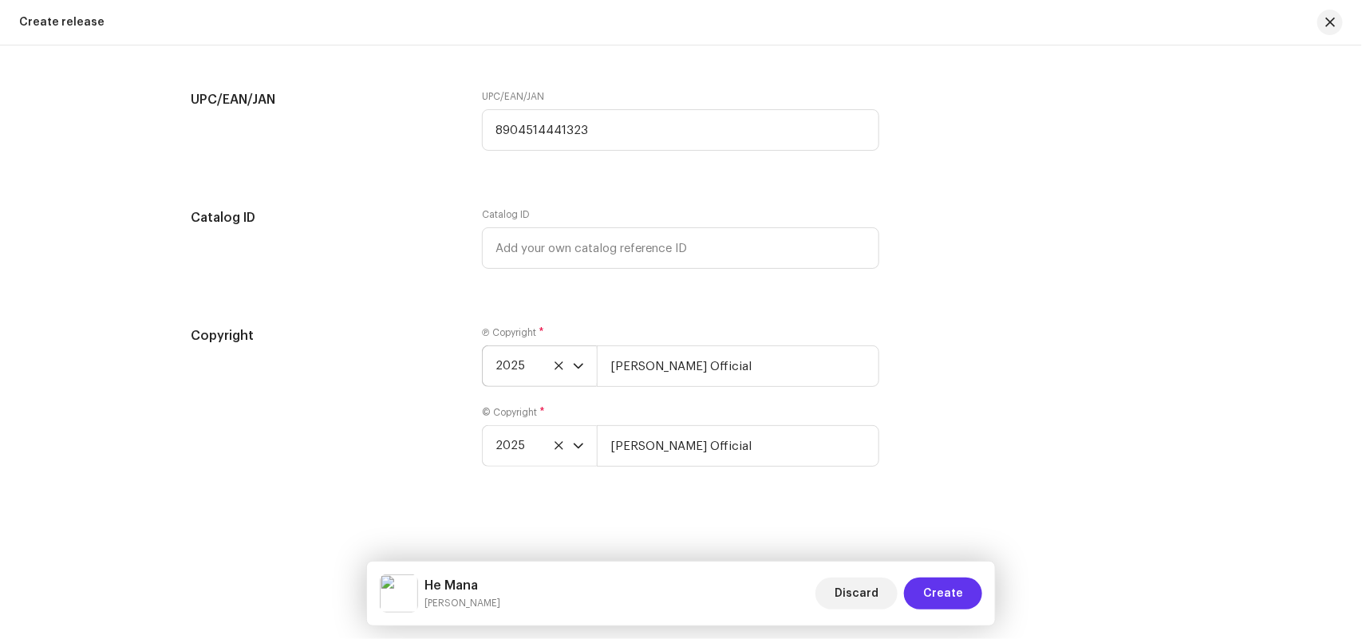
click at [932, 587] on span "Create" at bounding box center [943, 594] width 40 height 32
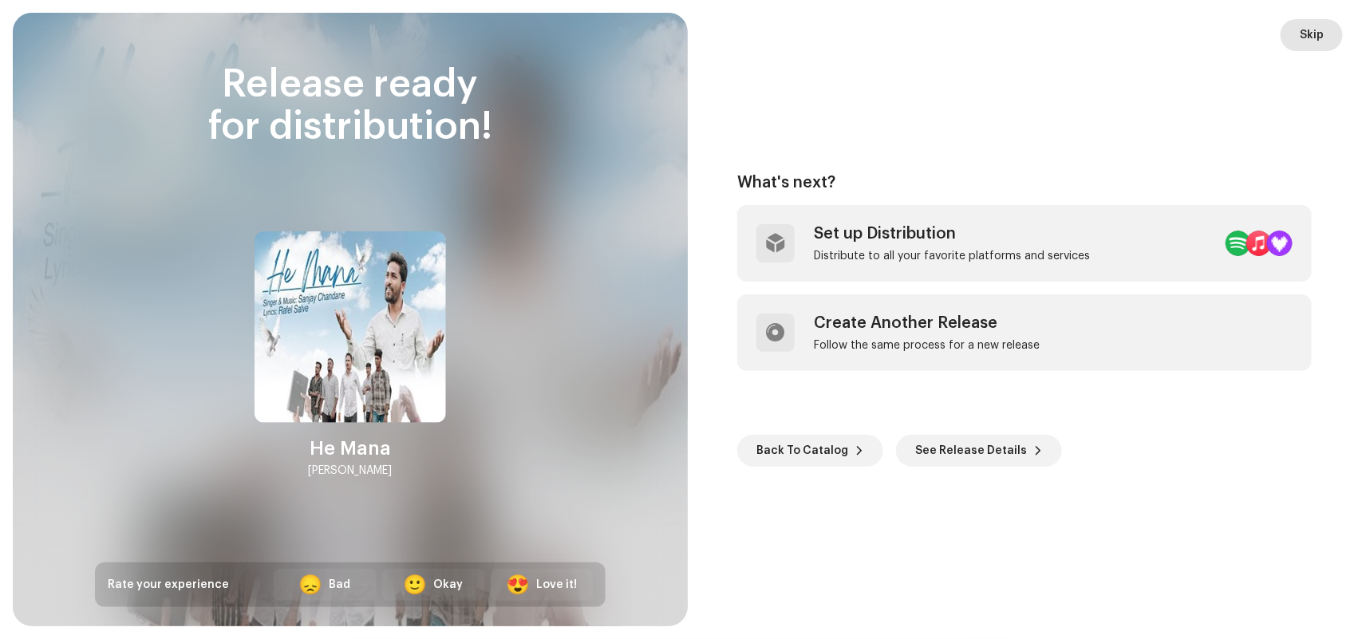
click at [1309, 30] on span "Skip" at bounding box center [1311, 35] width 24 height 32
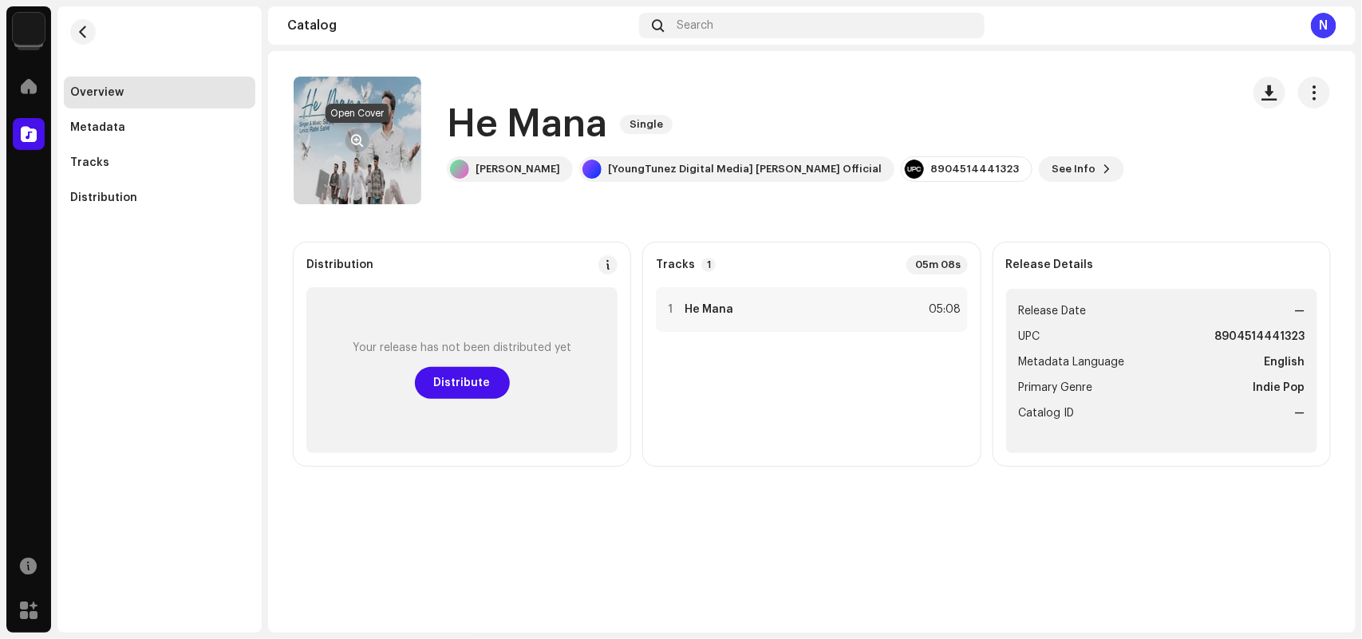
click at [360, 136] on span "button" at bounding box center [358, 140] width 12 height 13
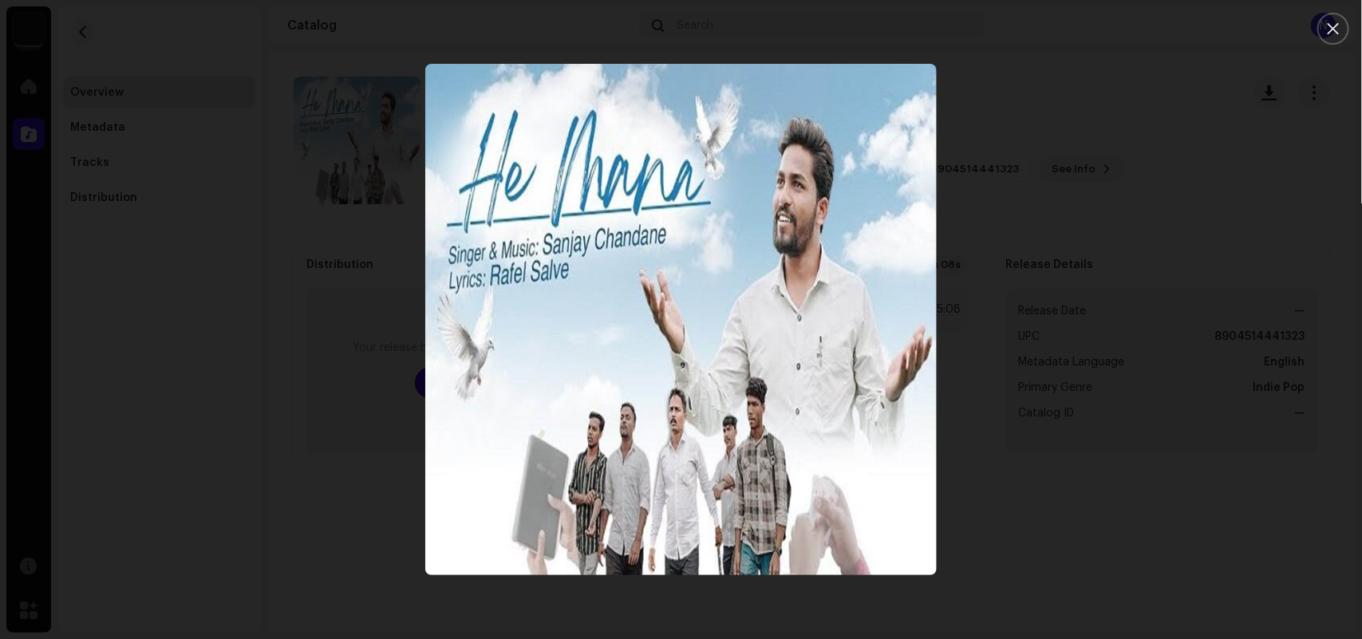
click at [1089, 571] on div at bounding box center [681, 319] width 1362 height 639
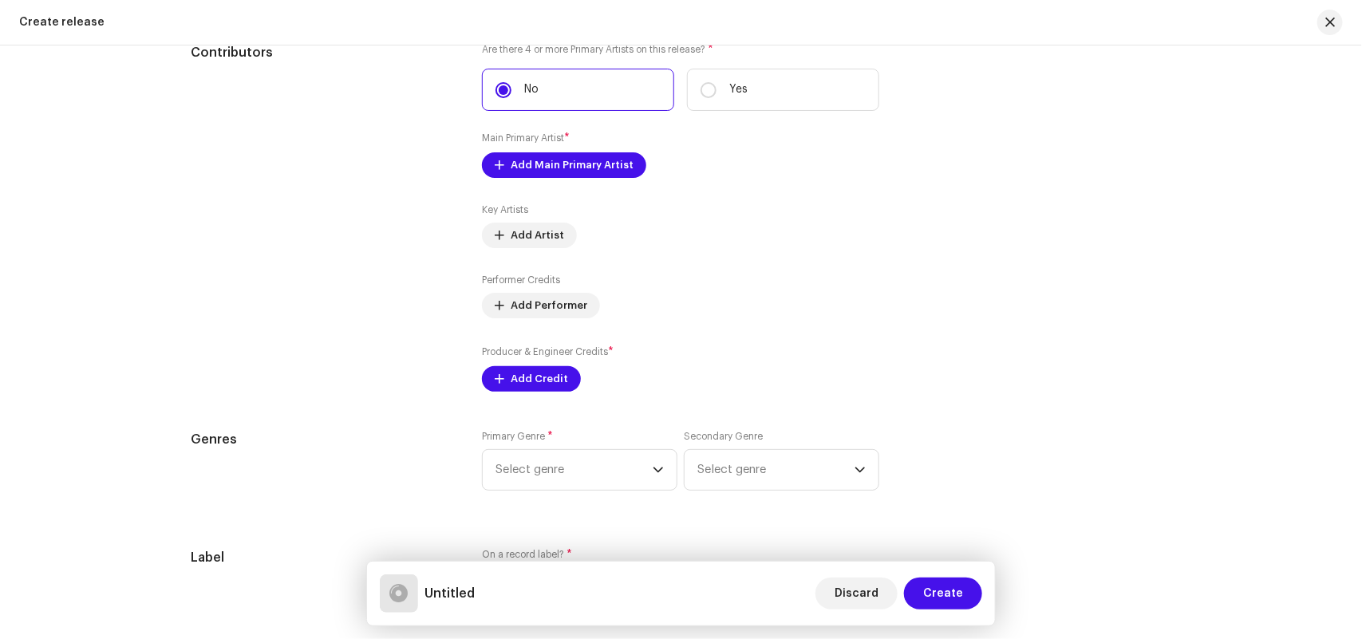
scroll to position [2250, 0]
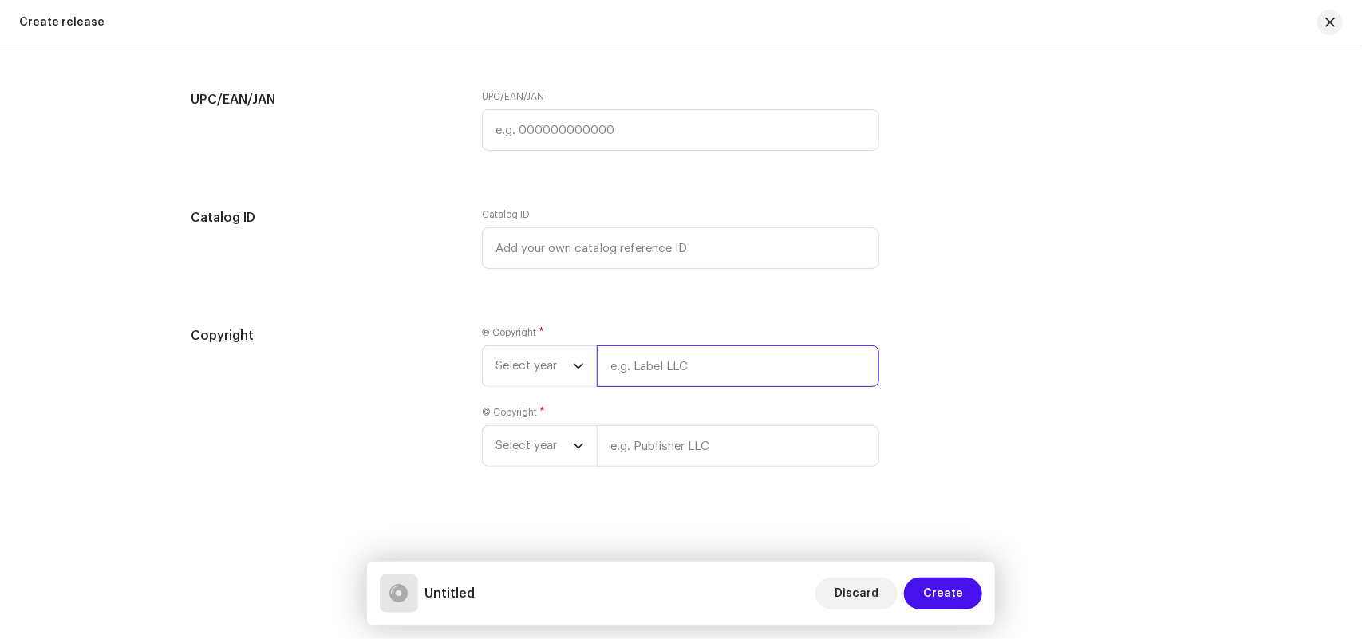
click at [631, 384] on input "text" at bounding box center [738, 365] width 282 height 41
paste input "[PERSON_NAME] Official"
type input "[PERSON_NAME] Official"
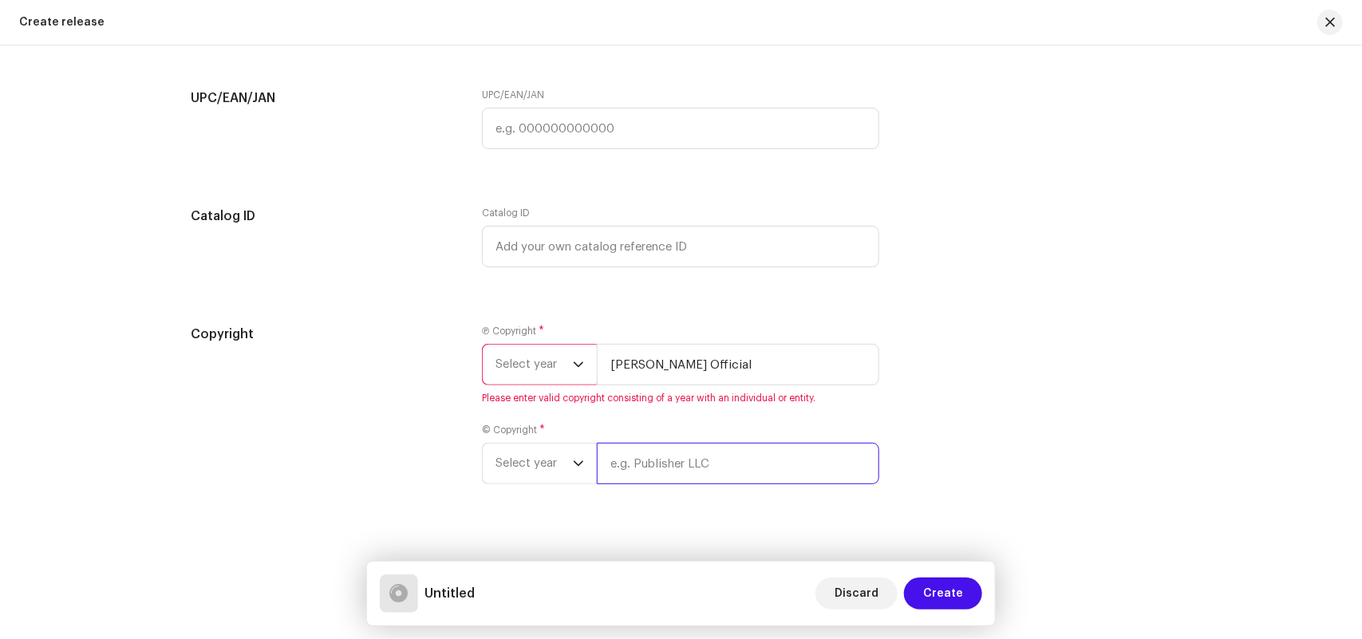
click at [638, 439] on div "© Copyright * Select year" at bounding box center [680, 454] width 397 height 61
paste input "[PERSON_NAME] Official"
type input "[PERSON_NAME] Official"
click at [536, 369] on span "Select year" at bounding box center [533, 365] width 77 height 40
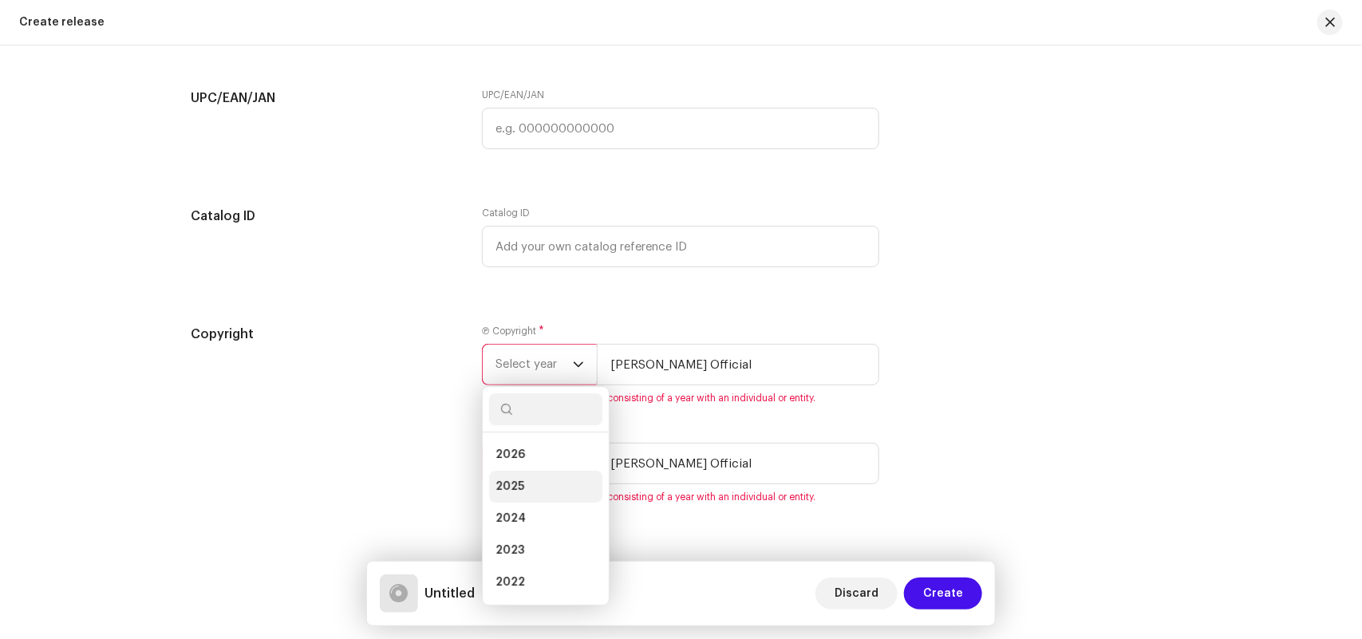
click at [511, 491] on span "2025" at bounding box center [509, 487] width 29 height 16
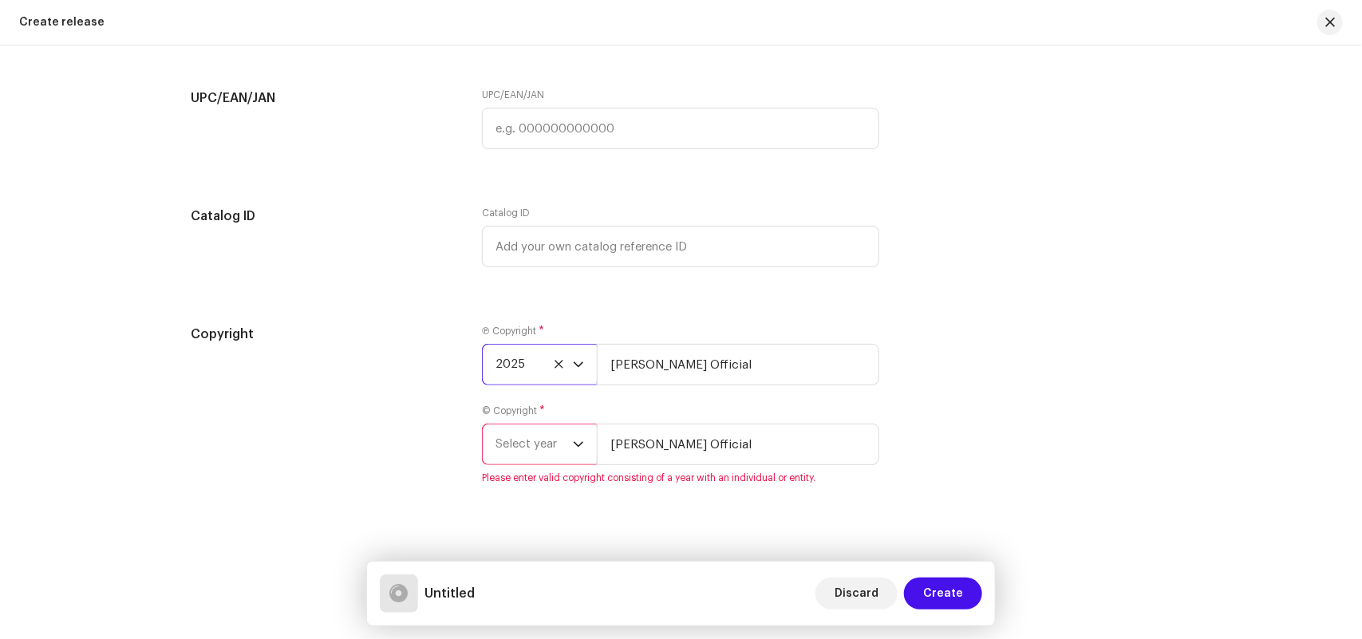
click at [515, 439] on span "Select year" at bounding box center [533, 444] width 77 height 40
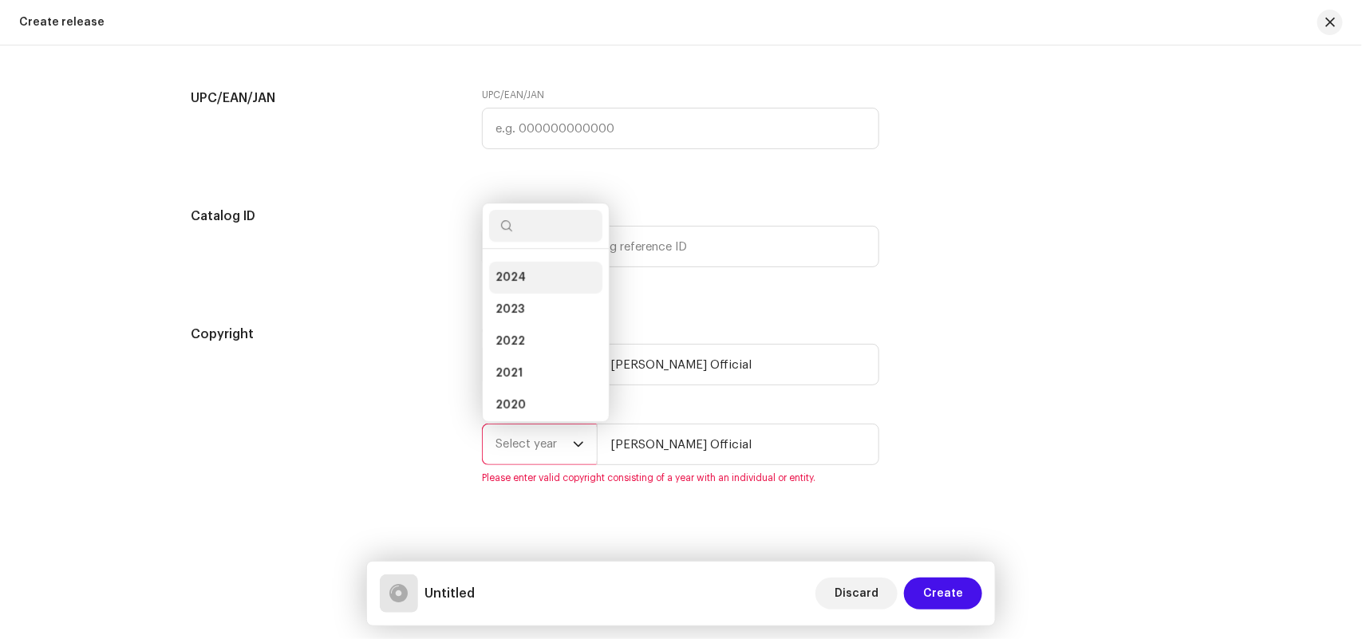
scroll to position [0, 0]
click at [508, 301] on span "2025" at bounding box center [509, 303] width 29 height 16
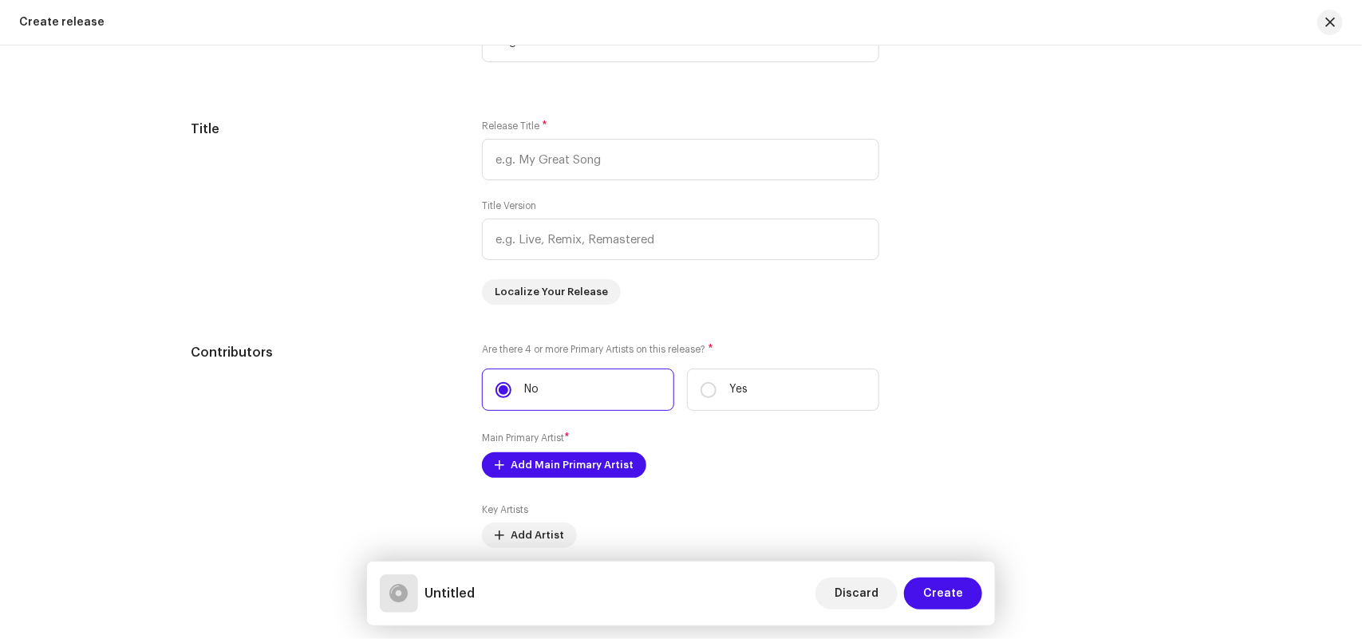
scroll to position [1752, 0]
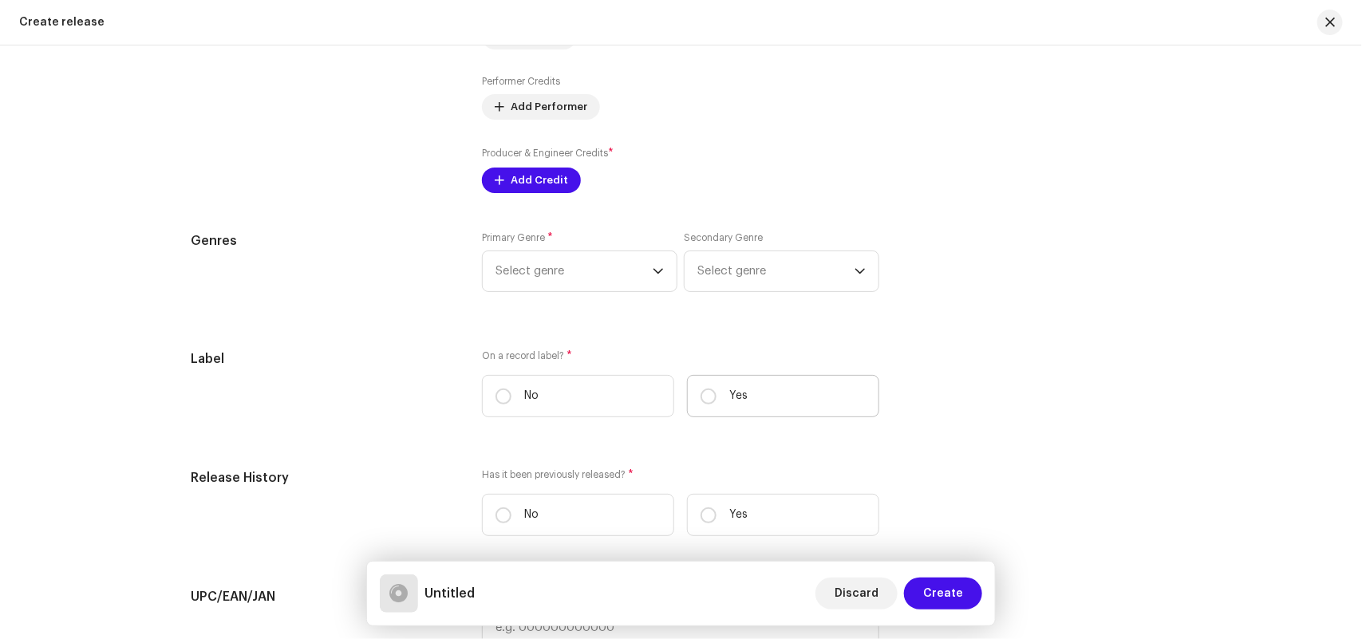
click at [767, 399] on label "Yes" at bounding box center [783, 396] width 192 height 42
click at [716, 399] on input "Yes" at bounding box center [708, 396] width 16 height 16
radio input "true"
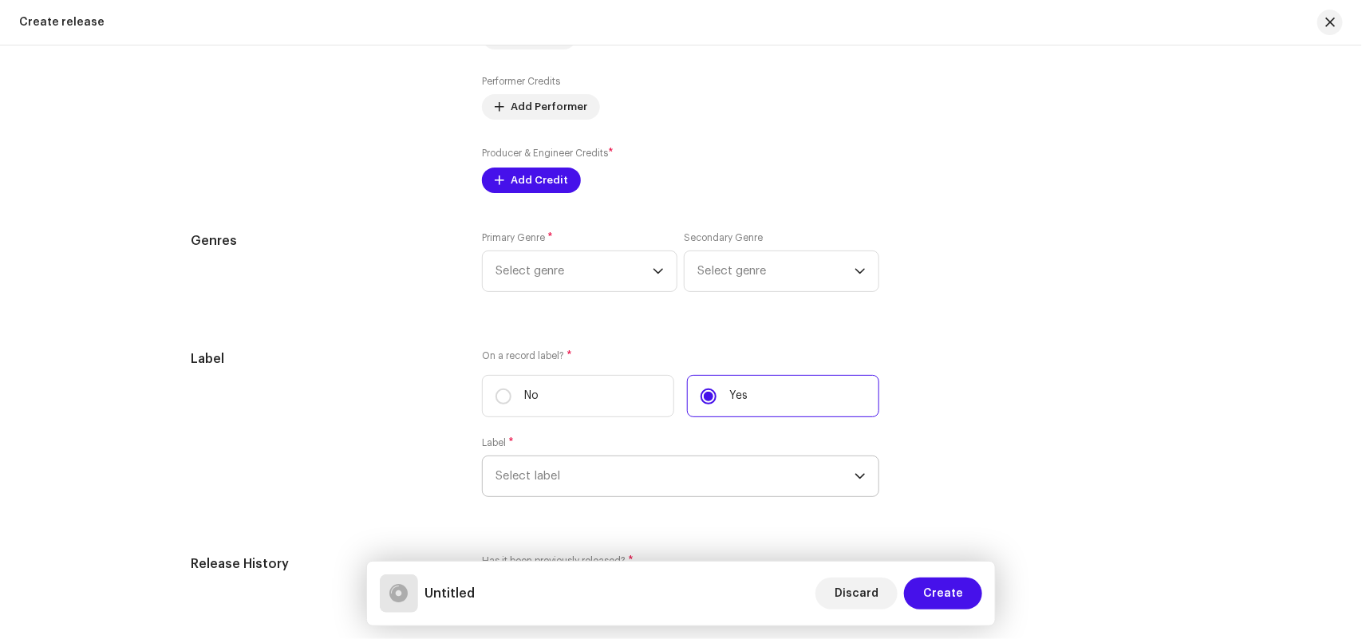
click at [606, 479] on span "Select label" at bounding box center [674, 476] width 359 height 40
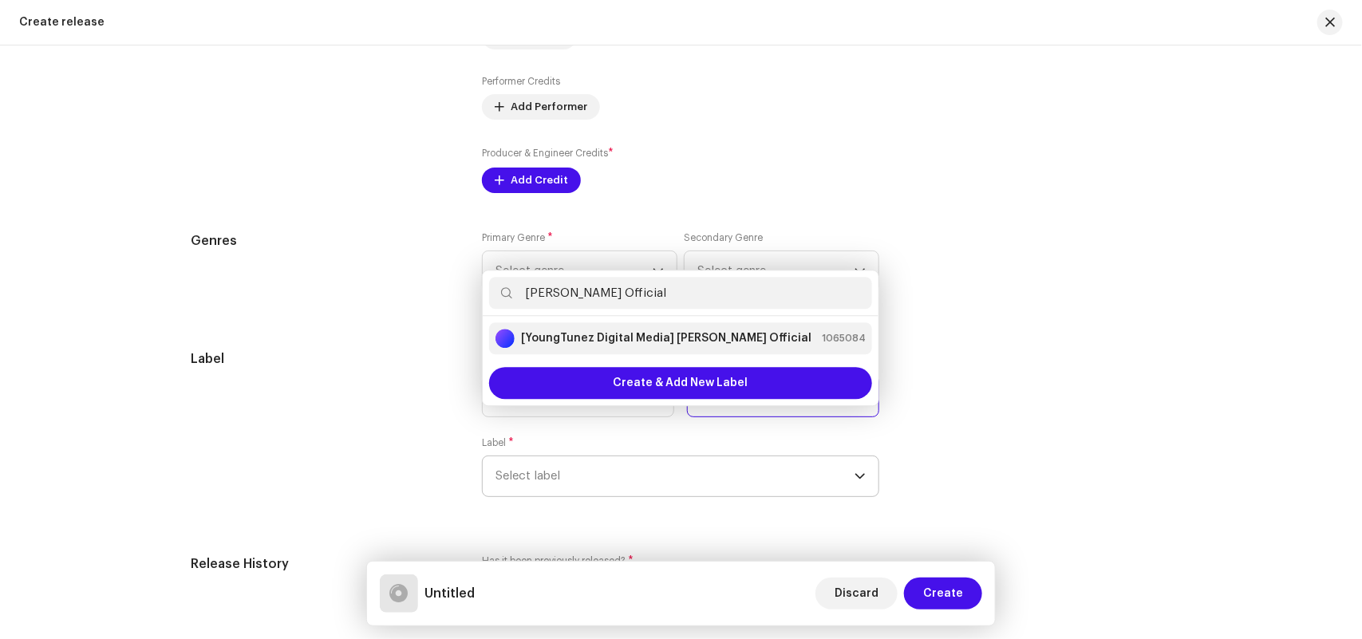
type input "[PERSON_NAME] Official"
click at [629, 345] on strong "[YoungTunez Digital Media] [PERSON_NAME] Official" at bounding box center [666, 338] width 290 height 16
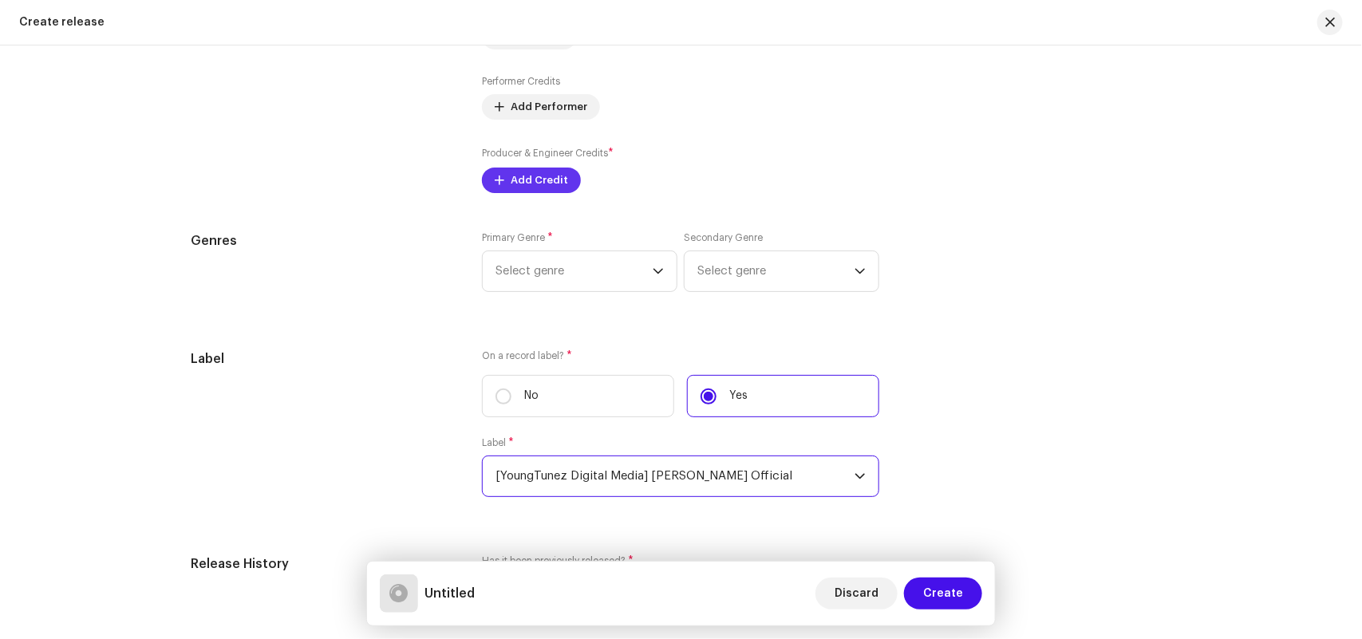
click at [542, 179] on span "Add Credit" at bounding box center [539, 180] width 57 height 32
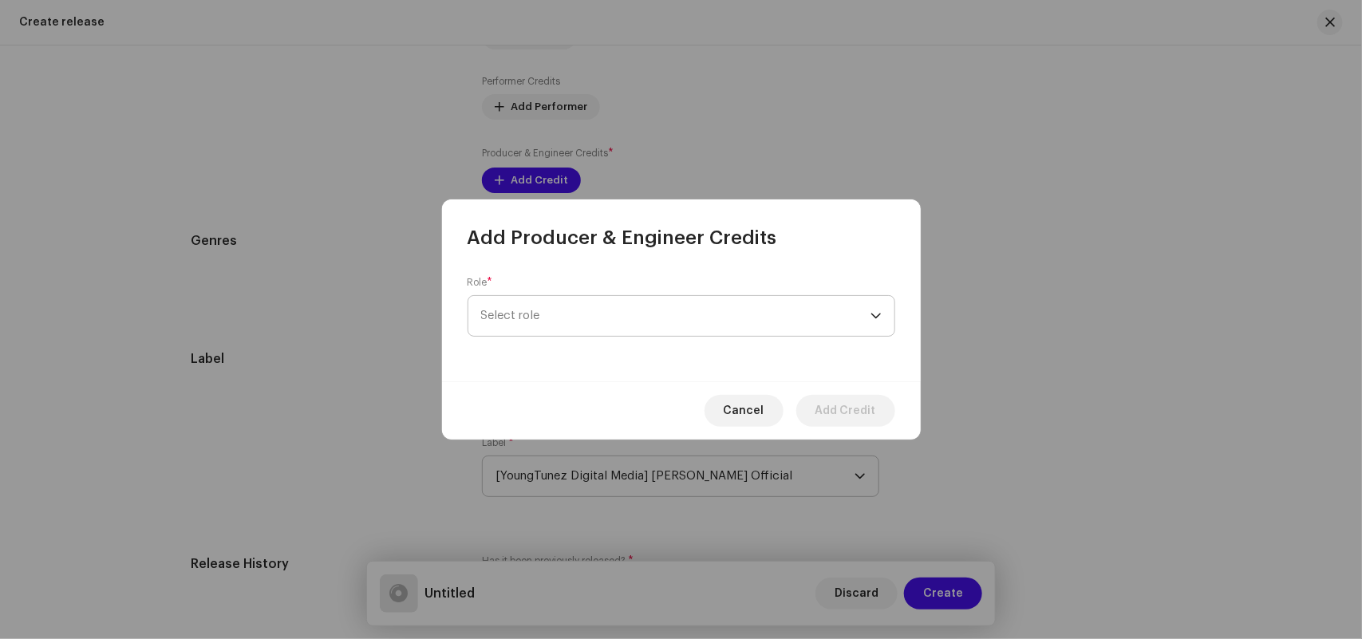
click at [513, 324] on span "Select role" at bounding box center [675, 316] width 389 height 40
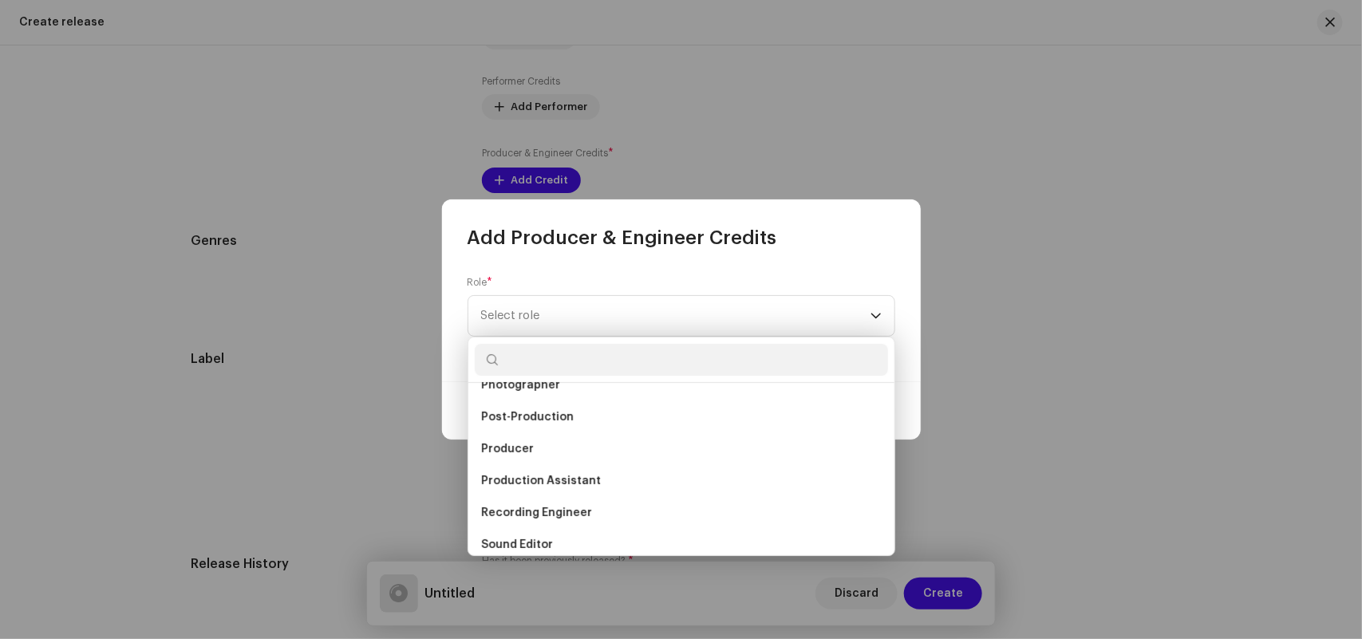
scroll to position [529, 0]
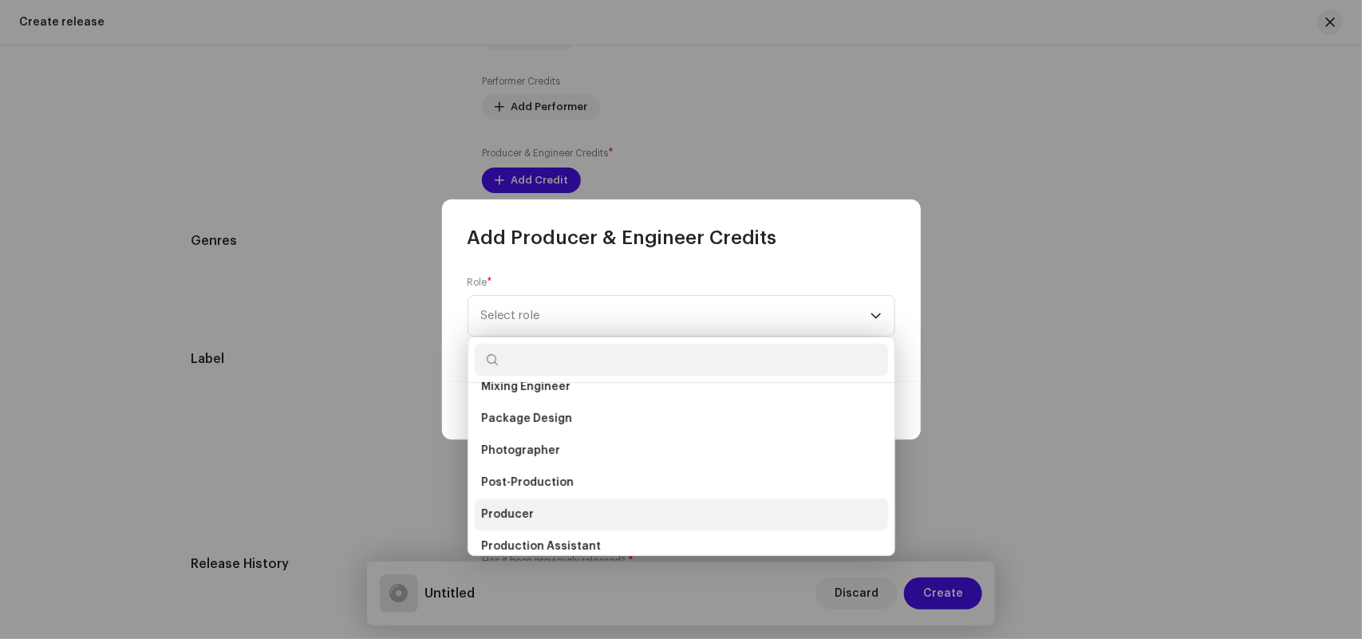
click at [521, 511] on span "Producer" at bounding box center [507, 515] width 53 height 16
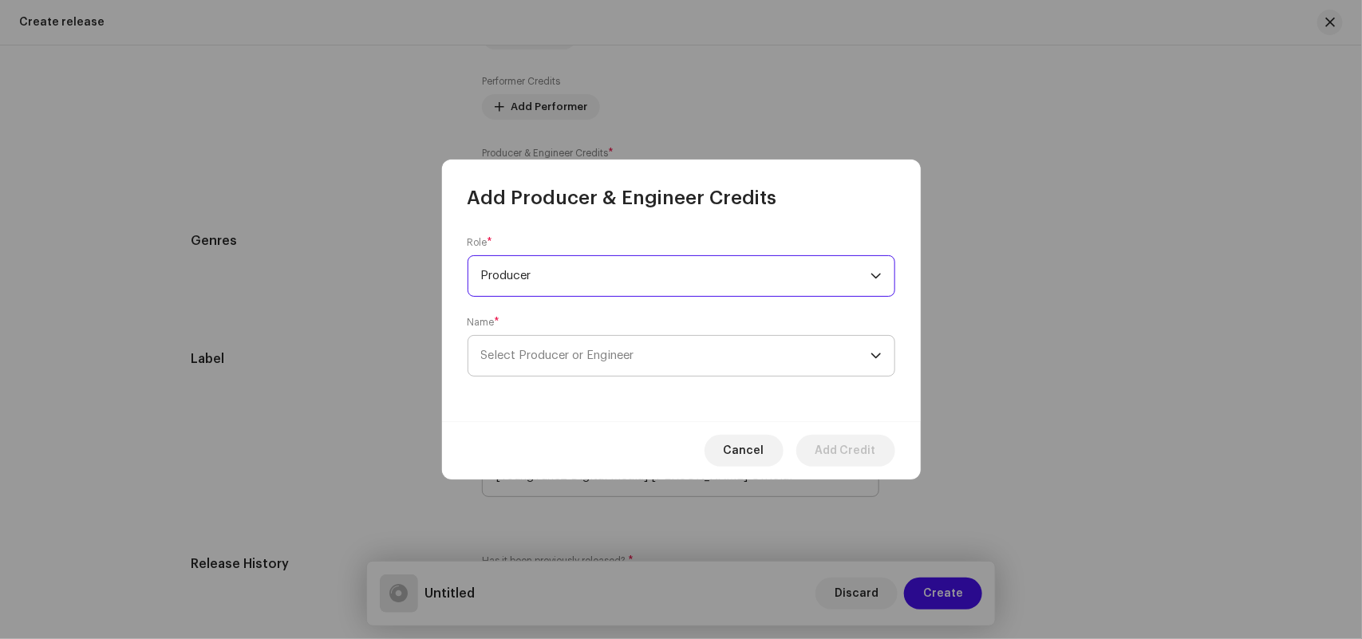
click at [507, 357] on span "Select Producer or Engineer" at bounding box center [557, 355] width 153 height 12
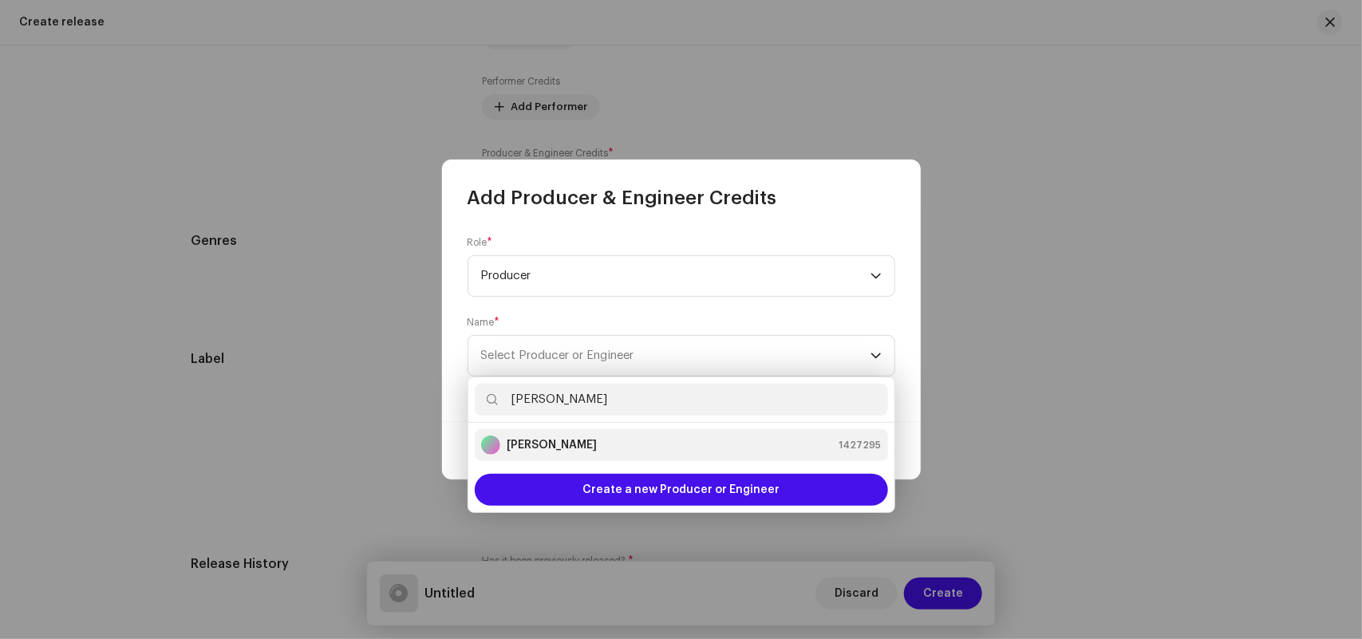
type input "[PERSON_NAME]"
click at [556, 448] on strong "[PERSON_NAME]" at bounding box center [552, 445] width 90 height 16
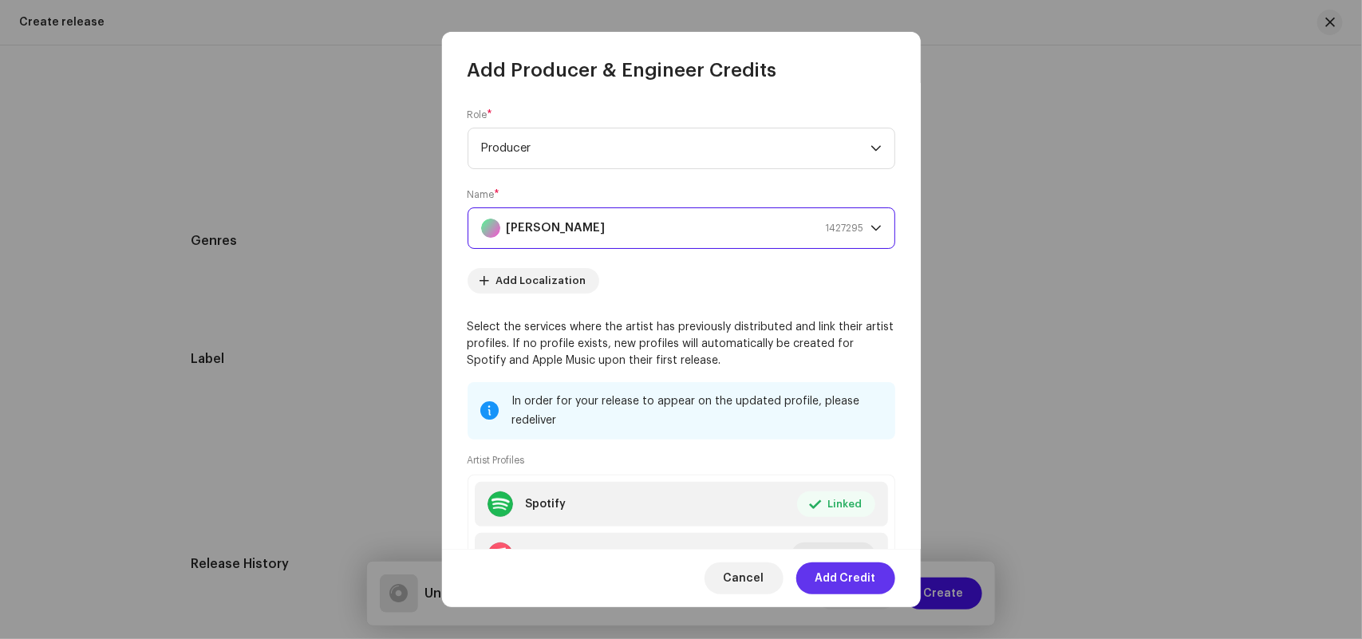
click at [842, 578] on span "Add Credit" at bounding box center [845, 578] width 61 height 32
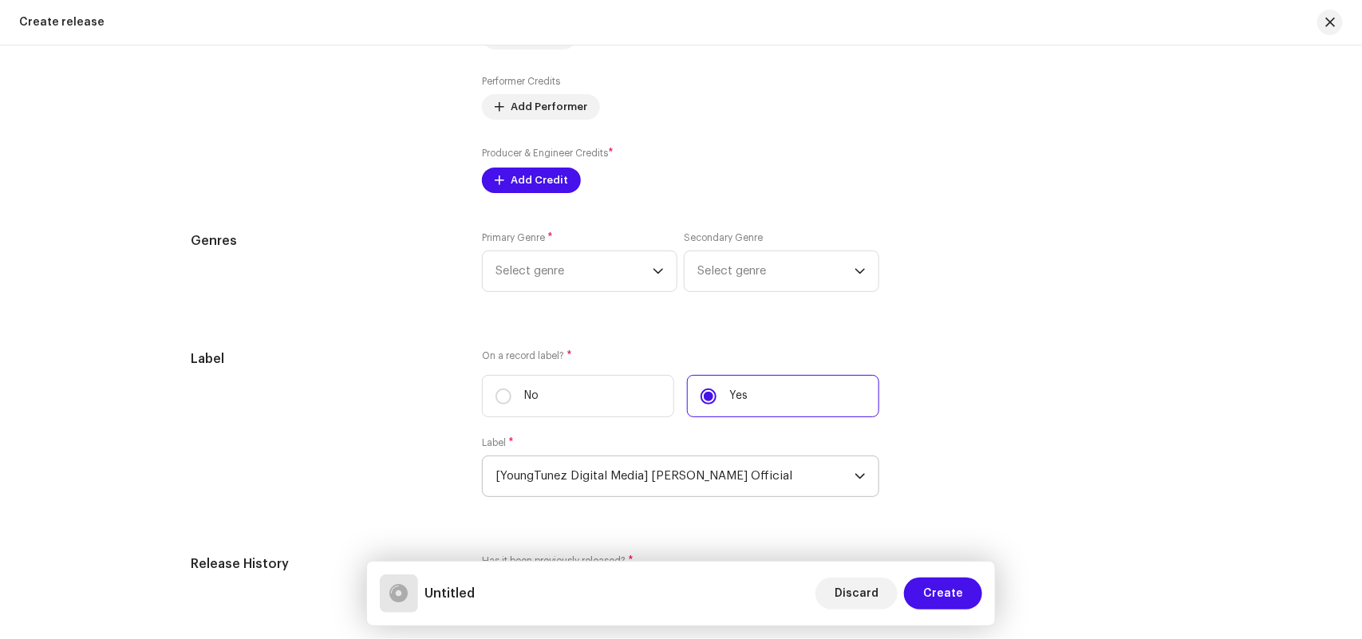
scroll to position [1253, 0]
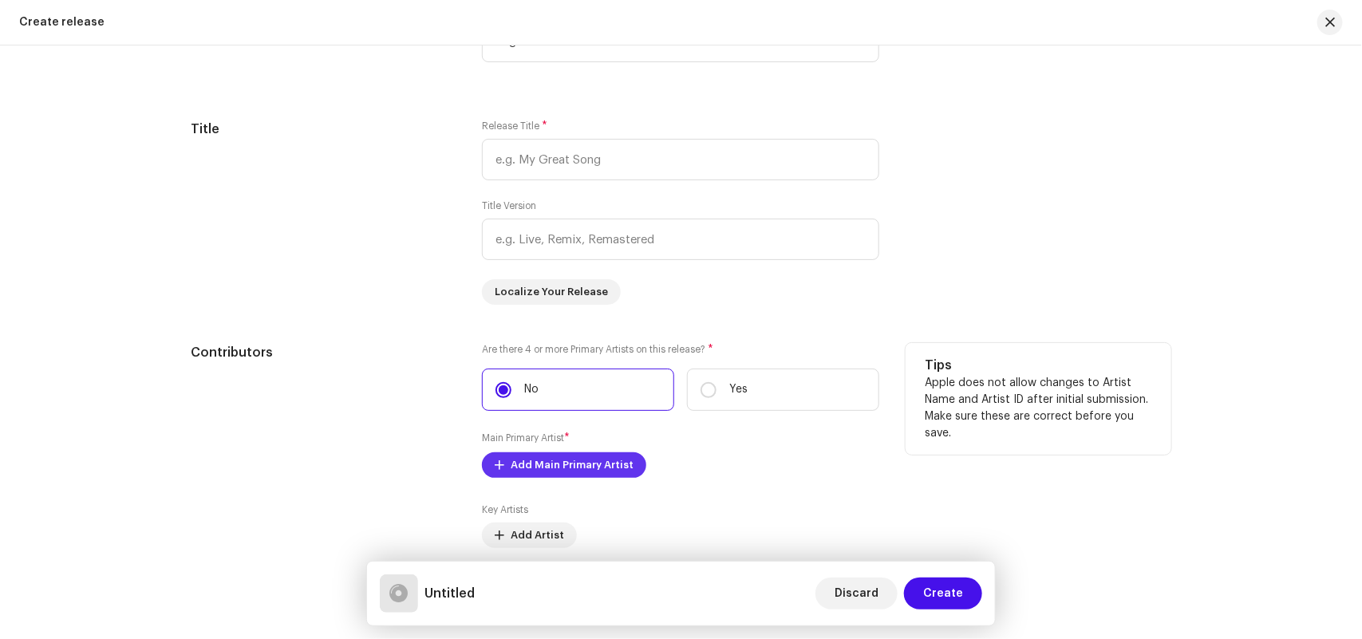
click at [541, 461] on span "Add Main Primary Artist" at bounding box center [572, 465] width 123 height 32
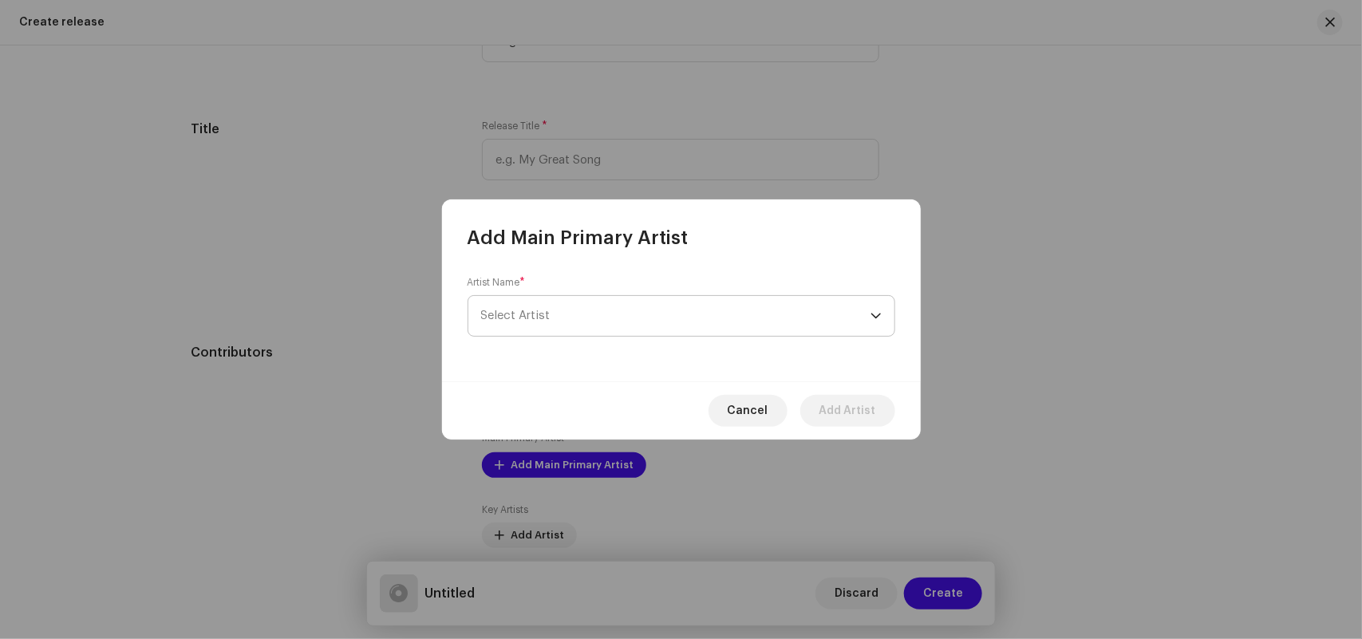
click at [515, 298] on span "Select Artist" at bounding box center [675, 316] width 389 height 40
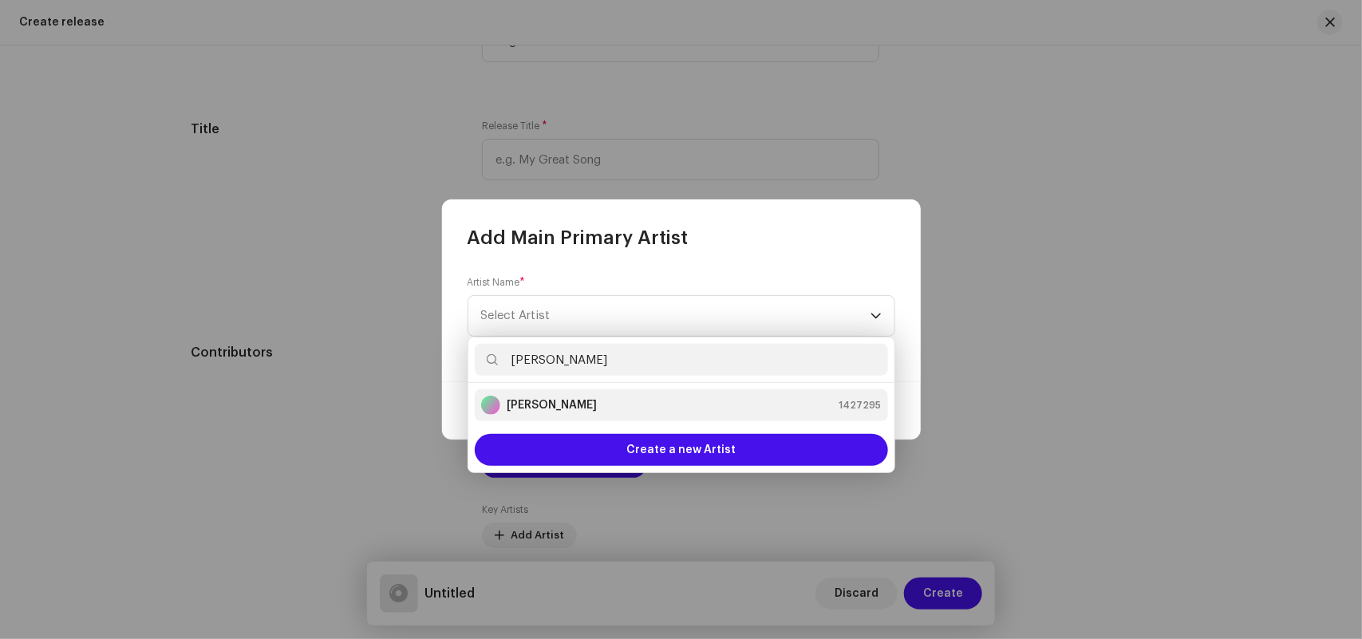
type input "[PERSON_NAME]"
click at [540, 408] on strong "[PERSON_NAME]" at bounding box center [552, 405] width 90 height 16
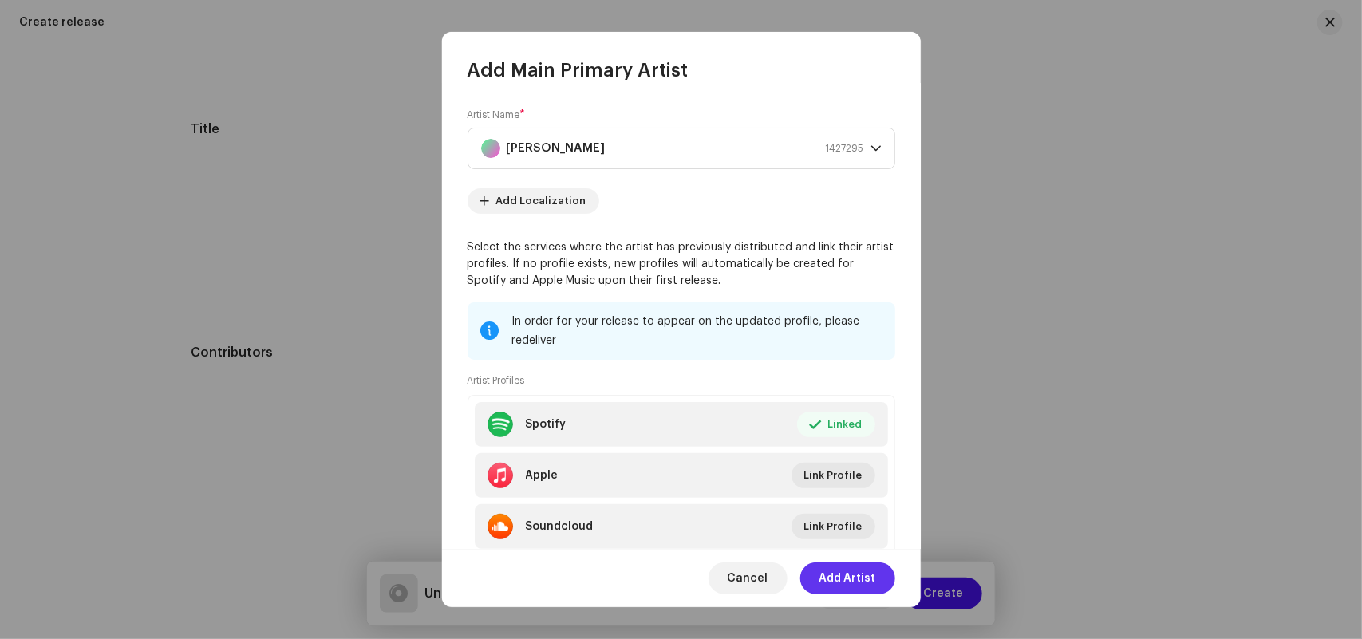
click at [836, 575] on span "Add Artist" at bounding box center [847, 578] width 57 height 32
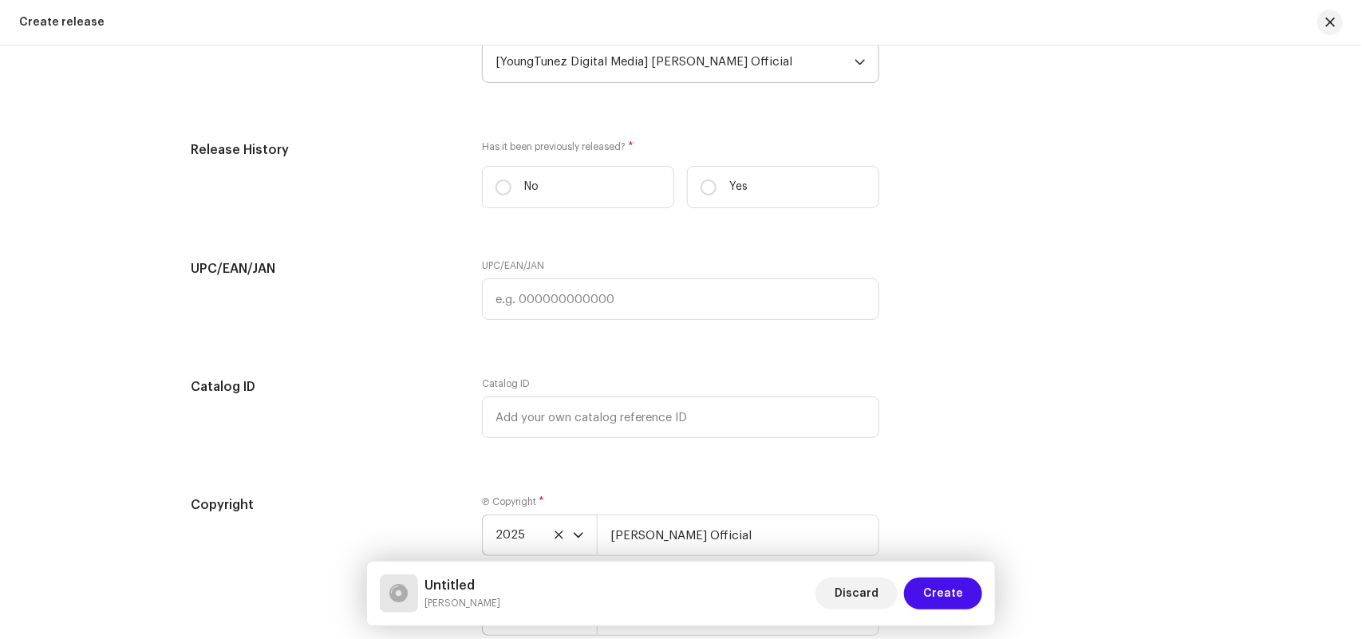
scroll to position [2422, 0]
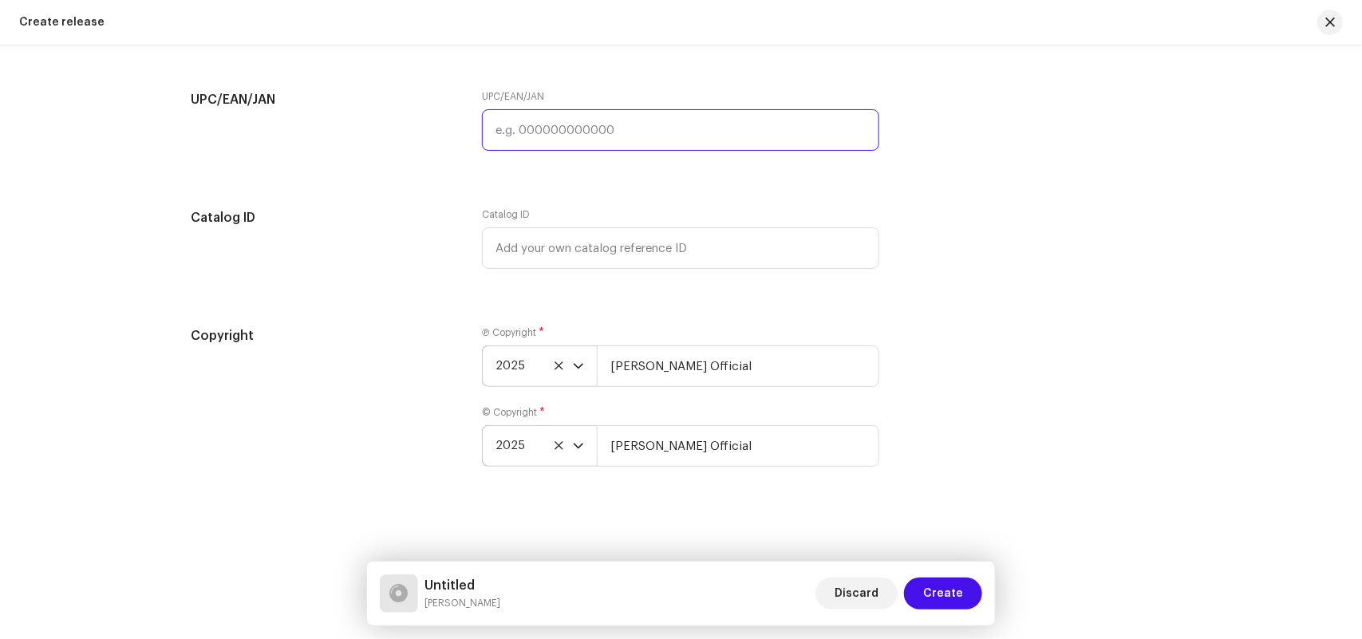
click at [516, 132] on input "text" at bounding box center [680, 129] width 397 height 41
paste input "8904514441347"
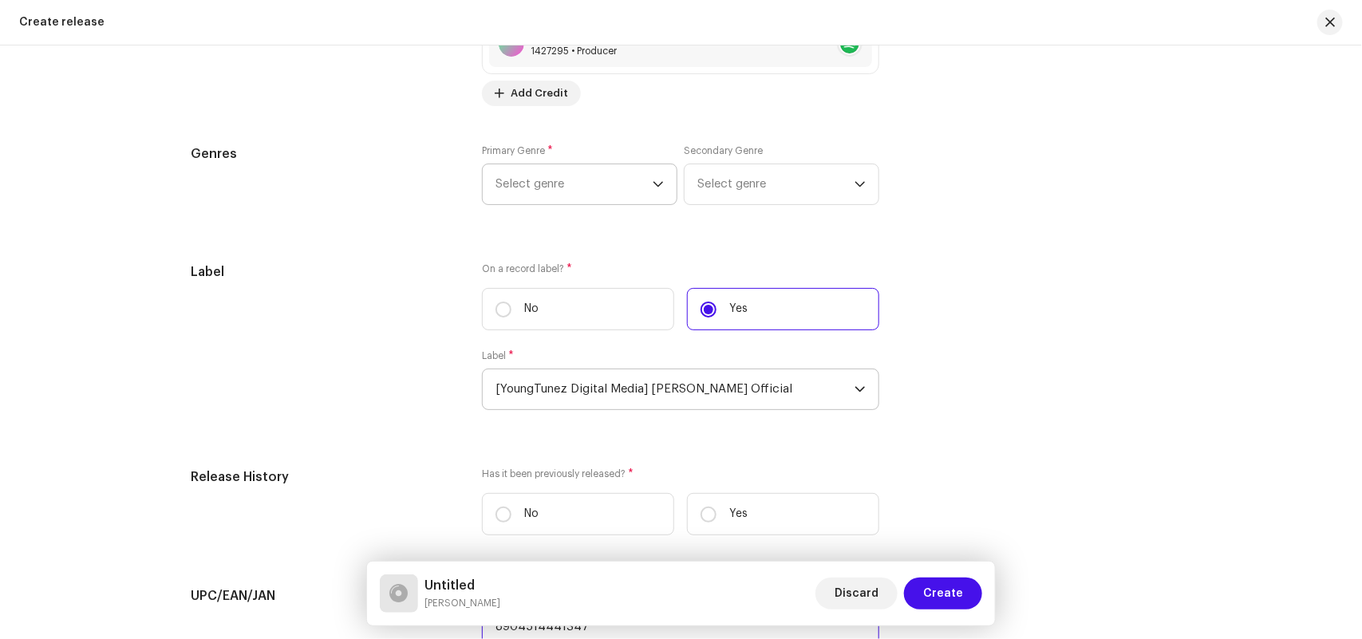
type input "8904514441347"
click at [534, 190] on span "Select genre" at bounding box center [573, 184] width 157 height 40
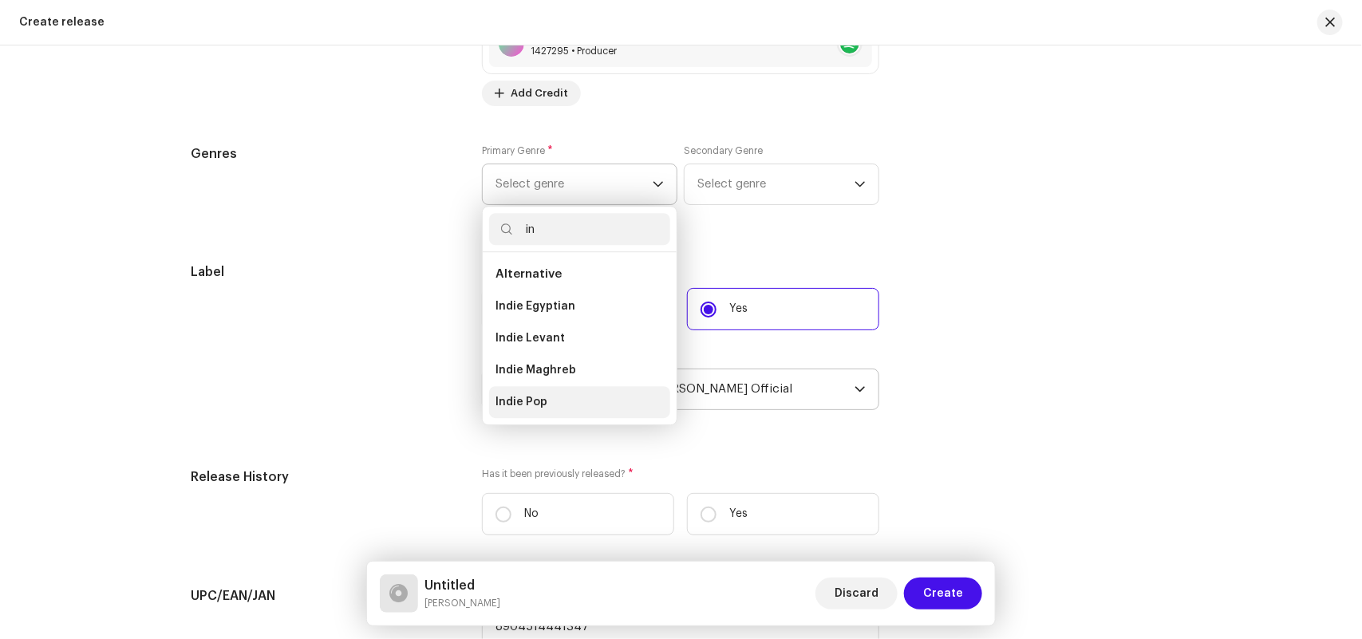
type input "in"
click at [569, 405] on li "Indie Pop" at bounding box center [579, 402] width 181 height 32
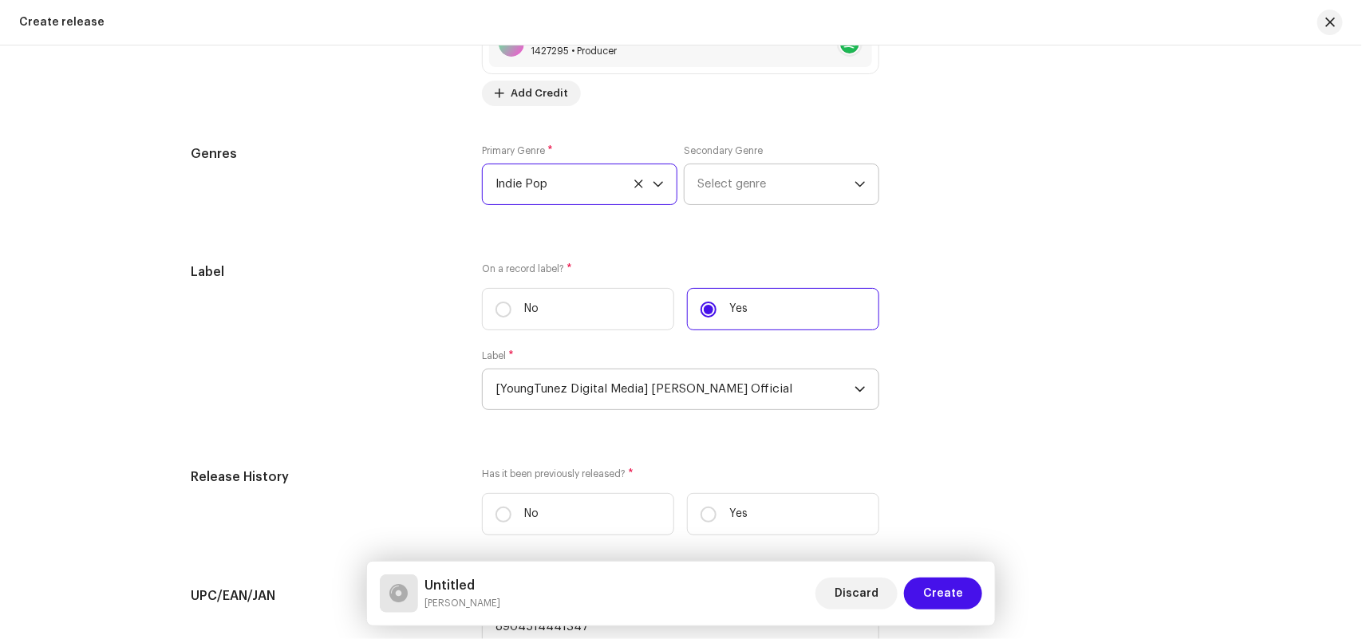
click at [806, 186] on span "Select genre" at bounding box center [775, 184] width 157 height 40
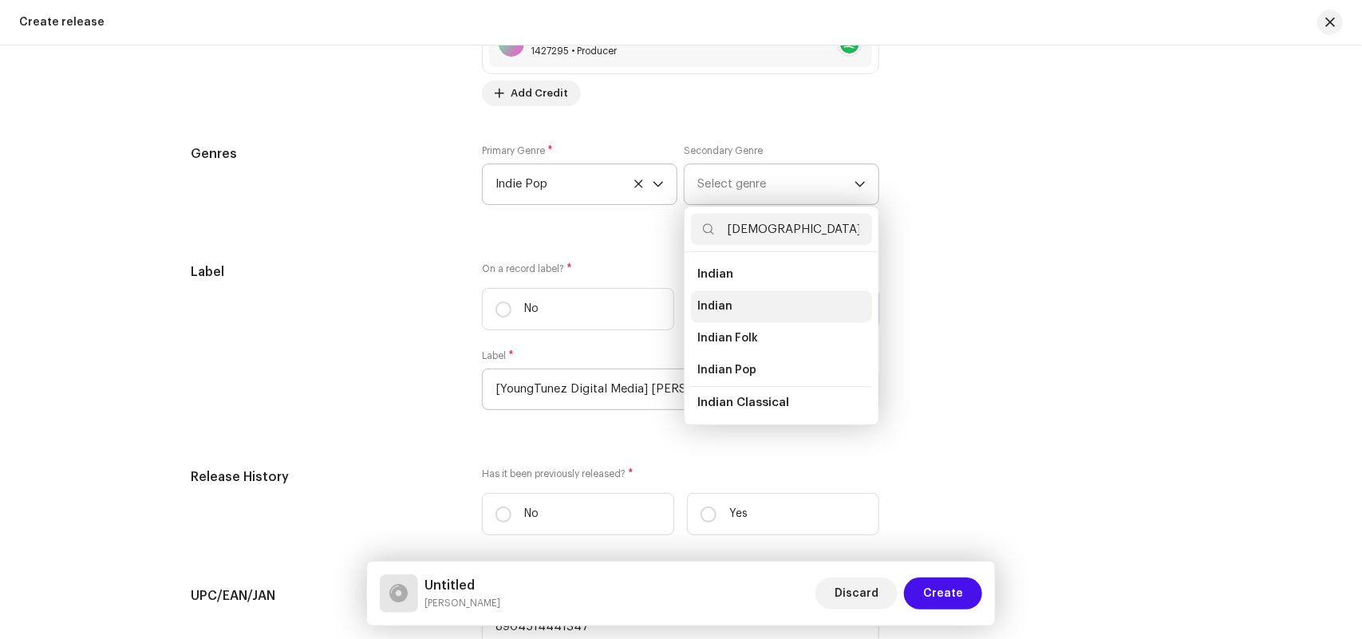
type input "[DEMOGRAPHIC_DATA]"
click at [727, 313] on span "Indian" at bounding box center [714, 306] width 35 height 16
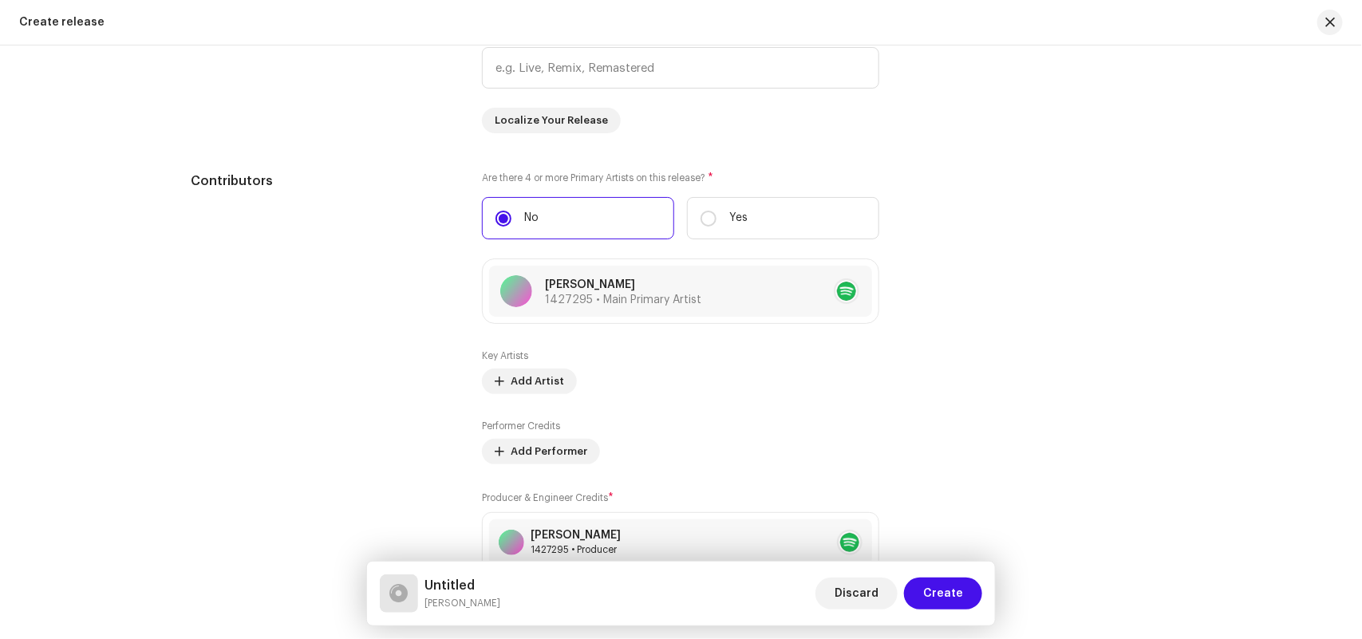
scroll to position [926, 0]
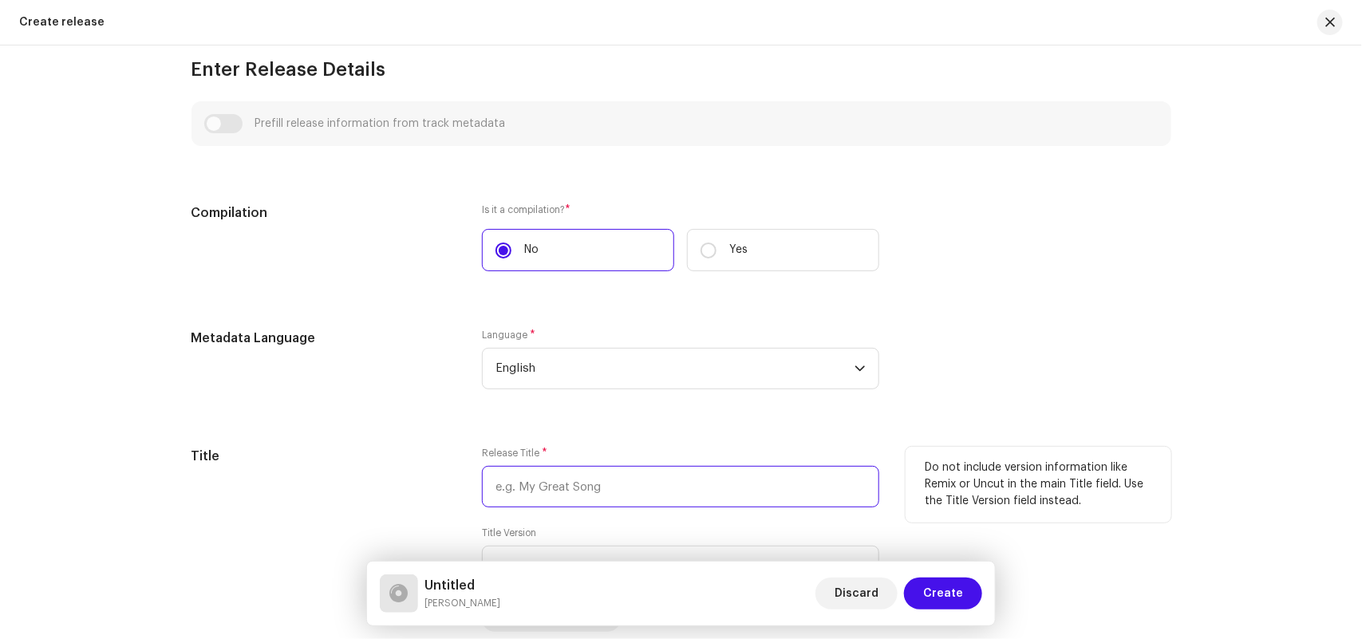
click at [515, 499] on input "text" at bounding box center [680, 486] width 397 height 41
paste input "Deva Kar Majla Bhavpar"
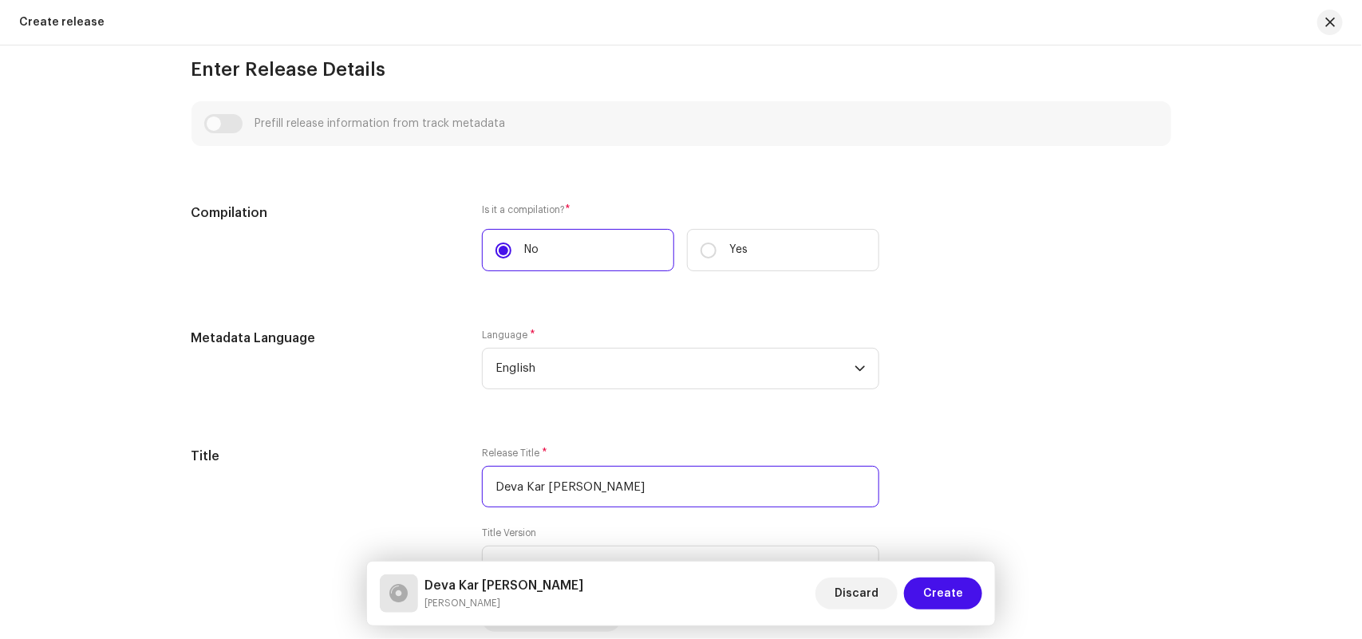
scroll to position [428, 0]
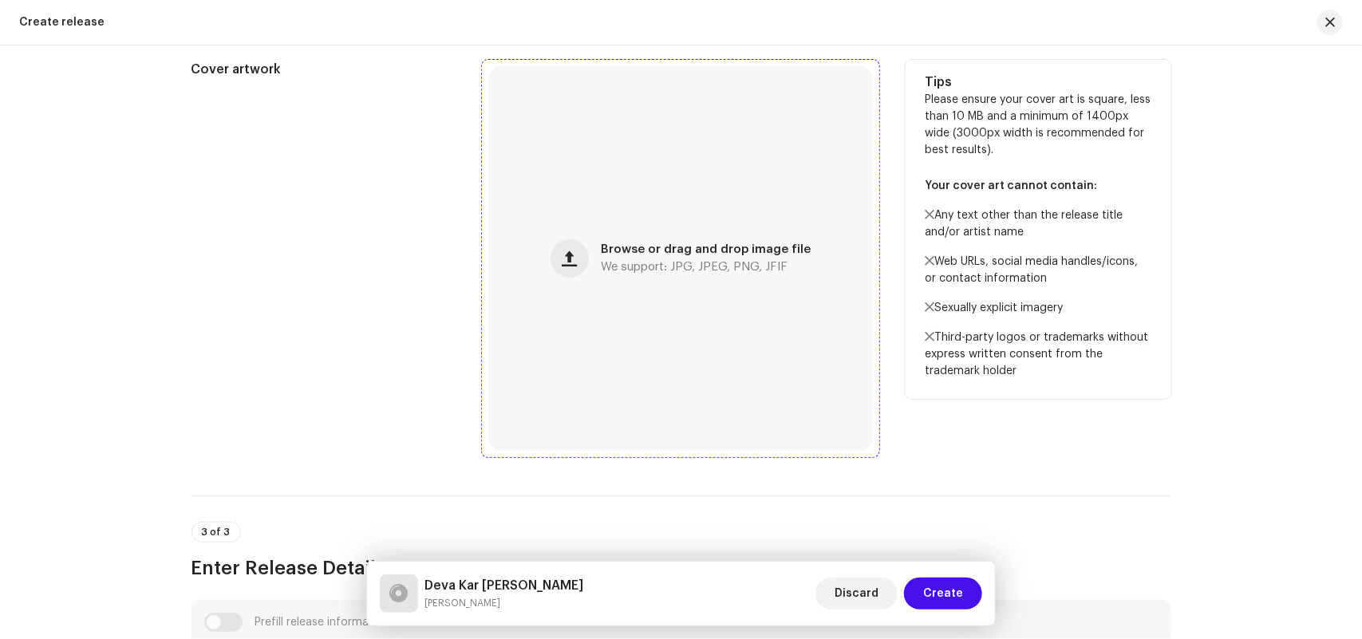
type input "Deva Kar Majla Bhavpar"
click at [593, 268] on div "Browse or drag and drop image file We support: JPG, JPEG, PNG, JFIF" at bounding box center [680, 258] width 384 height 384
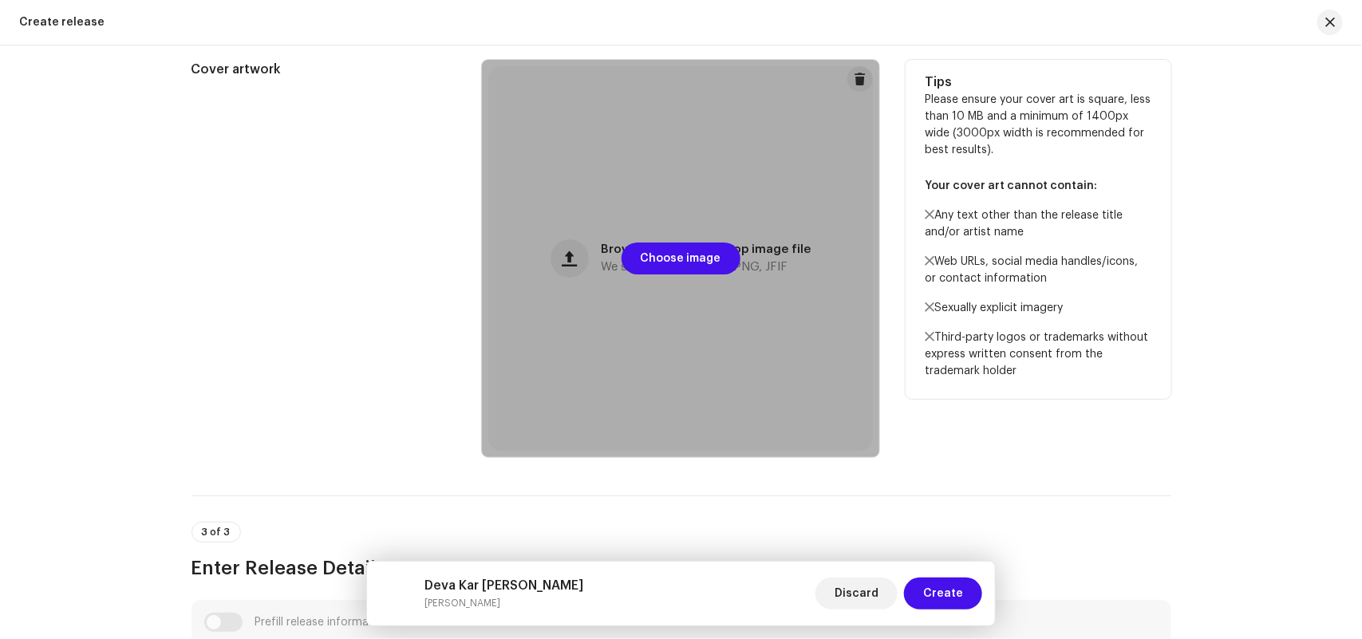
scroll to position [0, 0]
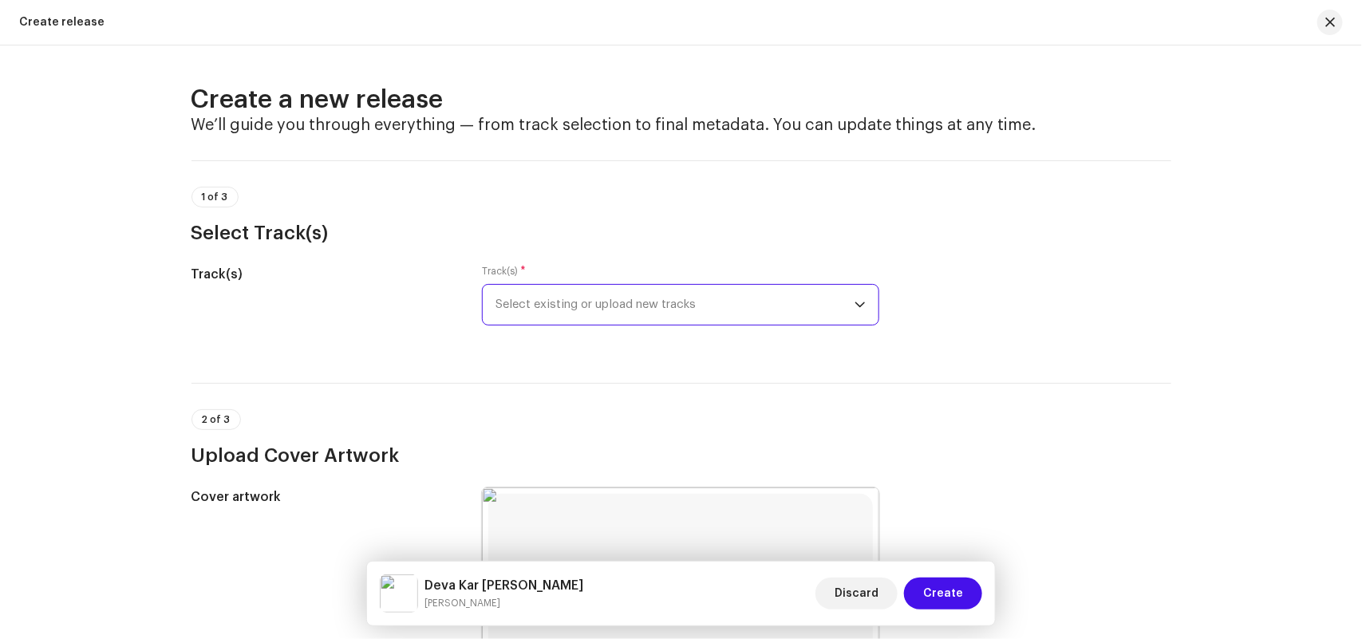
drag, startPoint x: 499, startPoint y: 298, endPoint x: 501, endPoint y: 307, distance: 9.7
click at [500, 298] on span "Select existing or upload new tracks" at bounding box center [674, 305] width 359 height 40
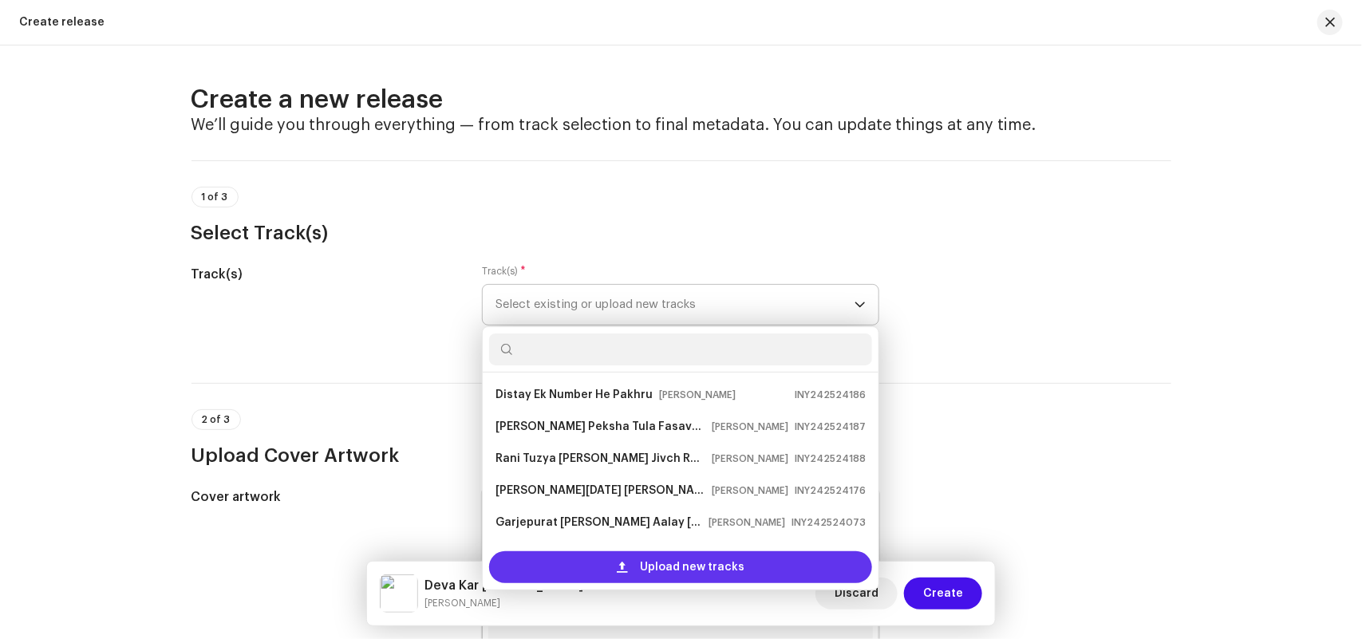
scroll to position [26, 0]
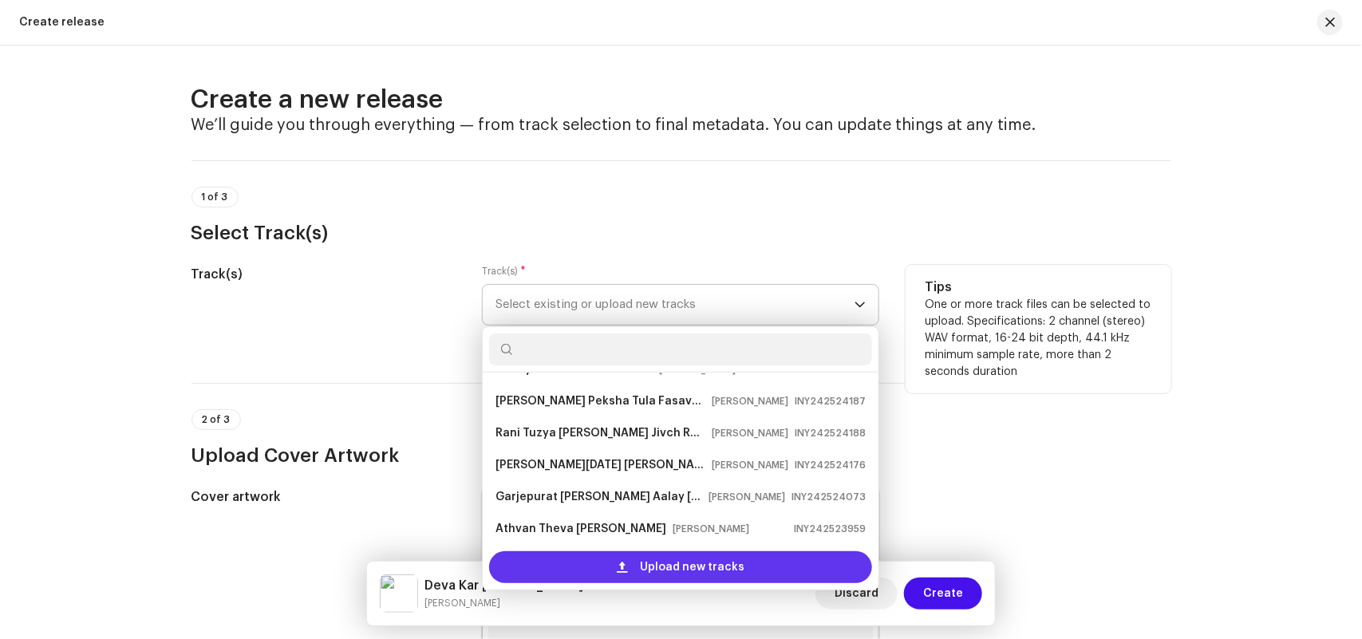
click at [553, 569] on div "Upload new tracks" at bounding box center [680, 567] width 383 height 32
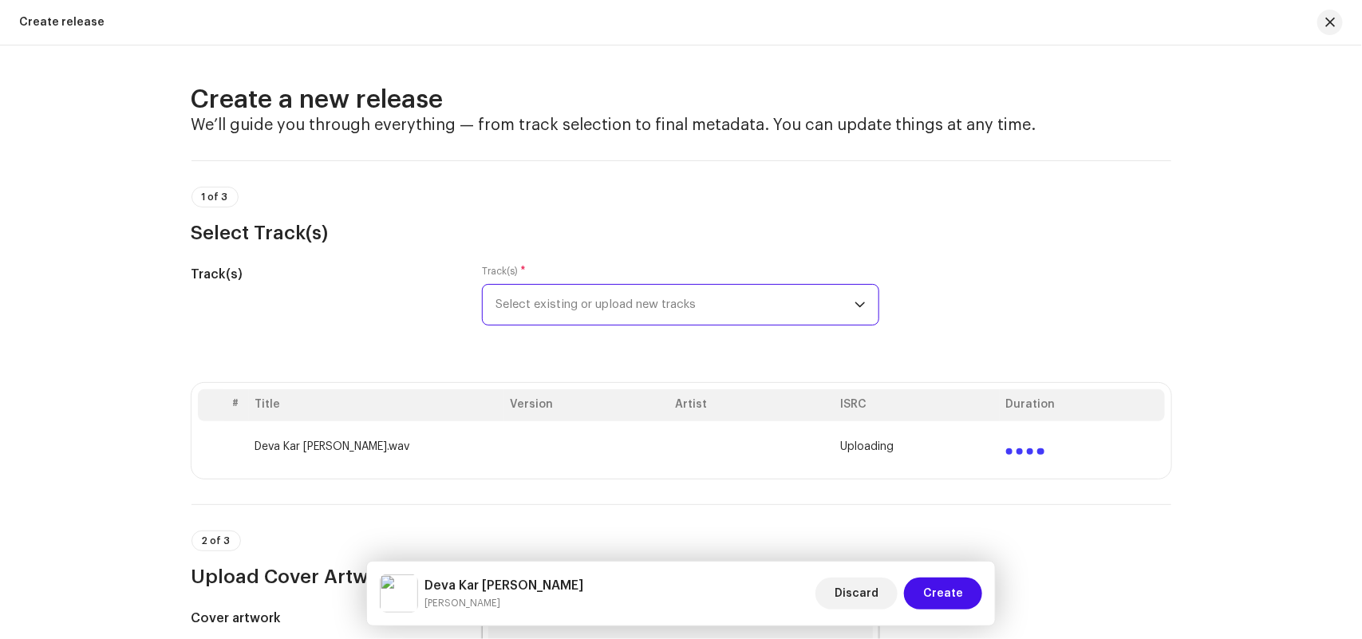
scroll to position [499, 0]
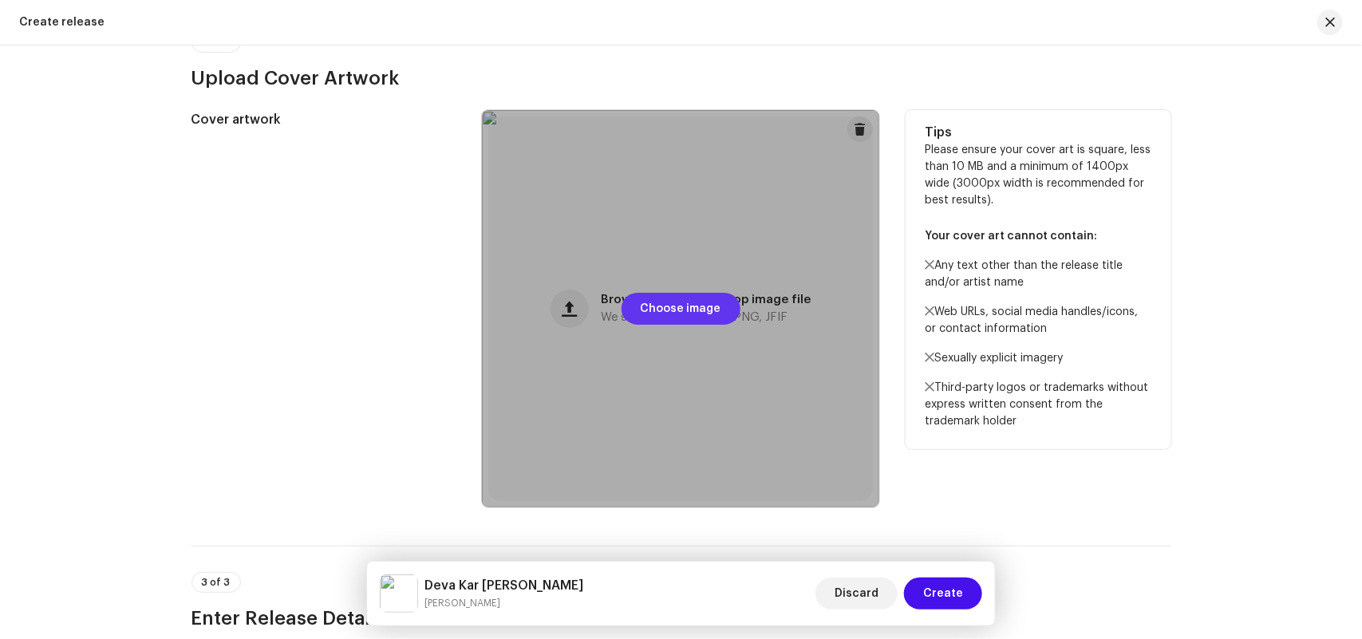
click at [686, 301] on span "Choose image" at bounding box center [681, 309] width 81 height 32
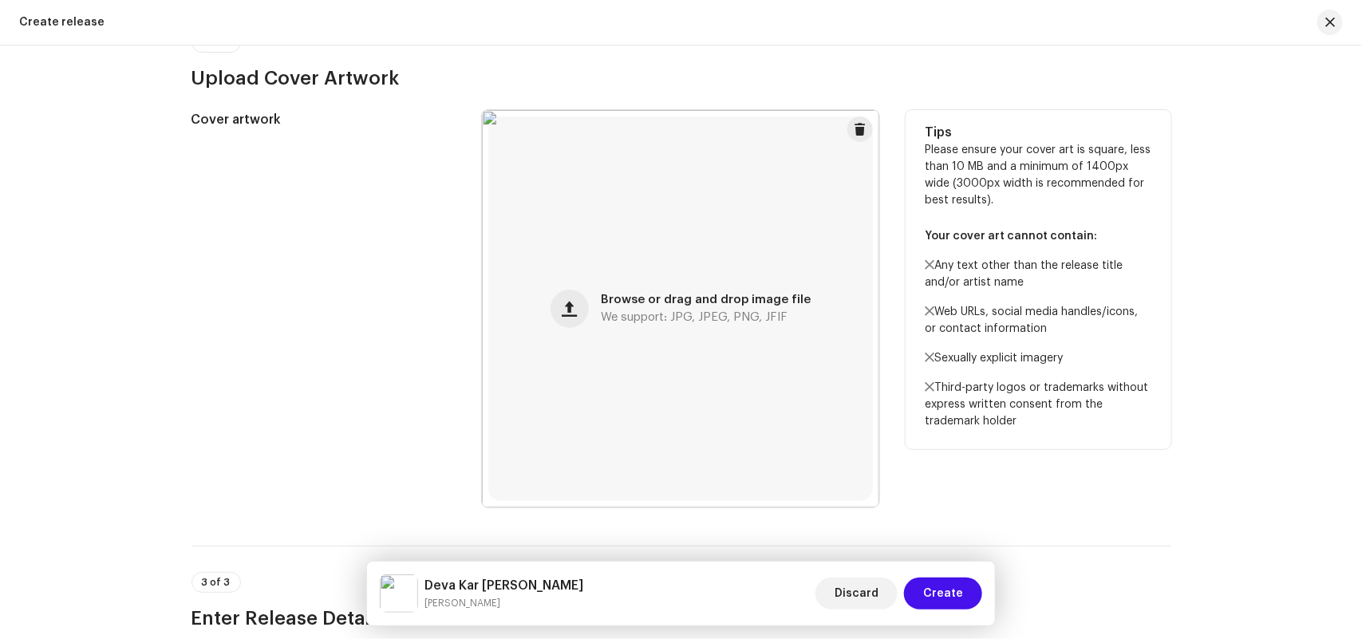
scroll to position [0, 0]
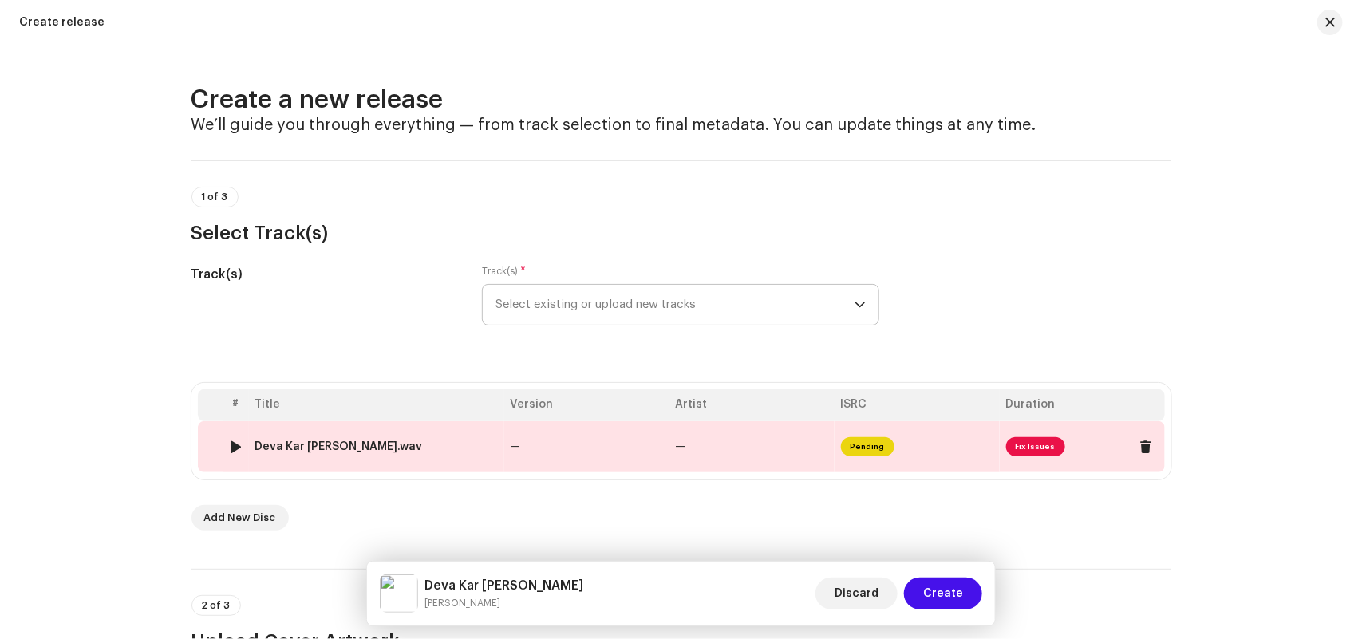
click at [375, 448] on div "Deva Kar Majla Bhavpar.wav" at bounding box center [339, 446] width 168 height 13
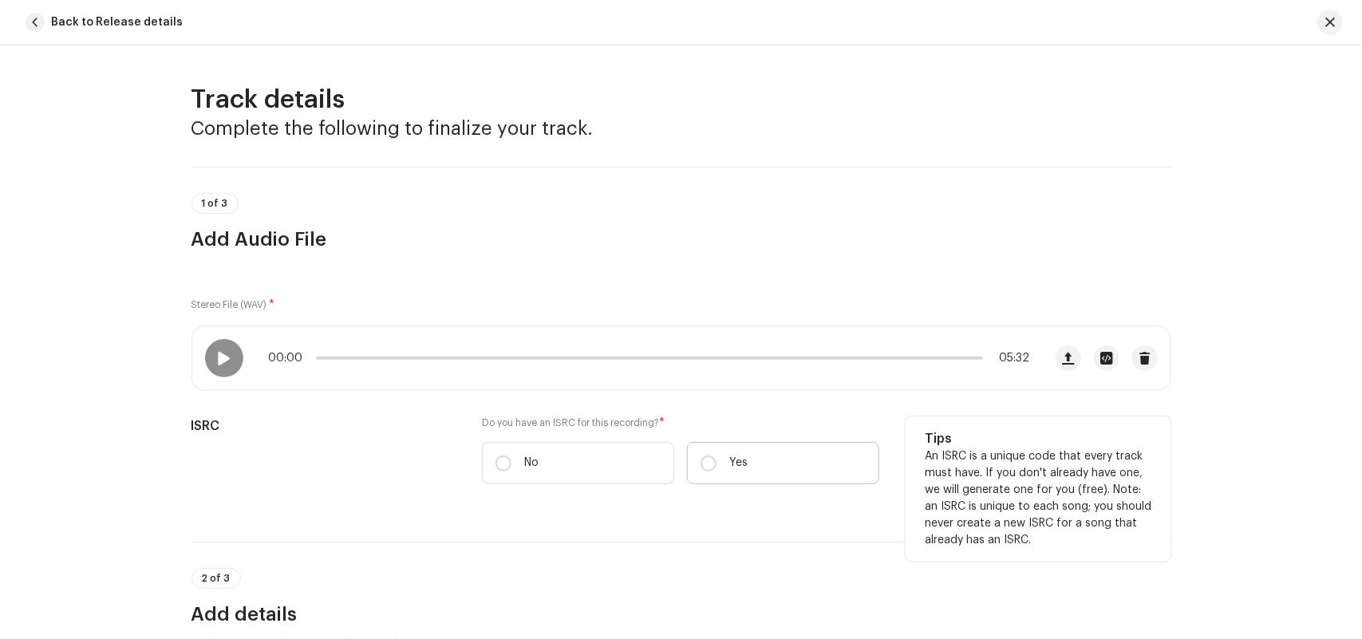
click at [758, 463] on label "Yes" at bounding box center [783, 463] width 192 height 42
click at [716, 463] on input "Yes" at bounding box center [708, 463] width 16 height 16
radio input "true"
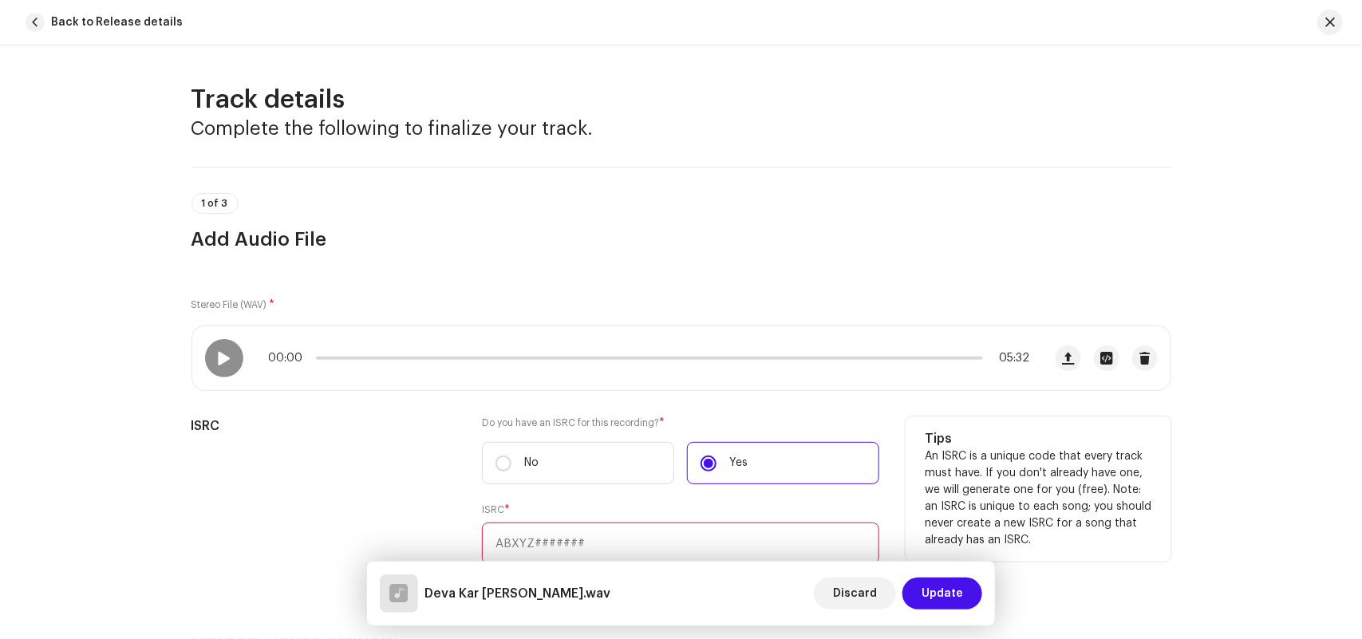
click at [547, 547] on input "text" at bounding box center [680, 542] width 397 height 41
paste input "INY242524367"
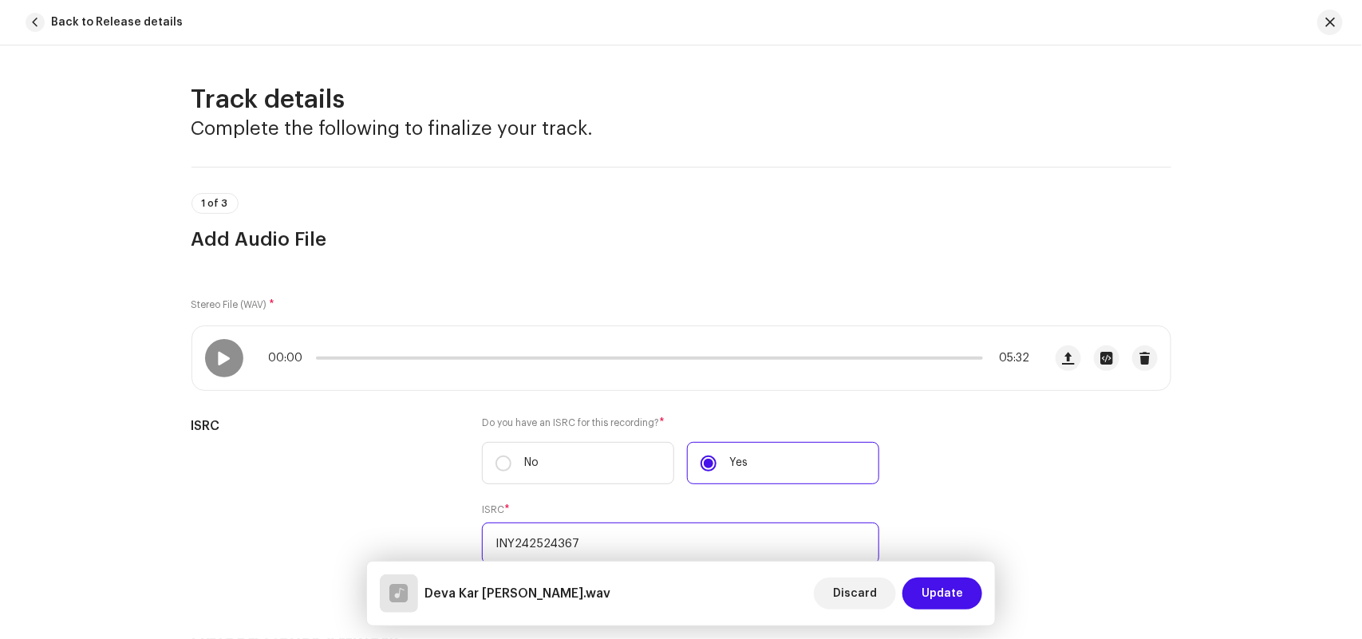
scroll to position [499, 0]
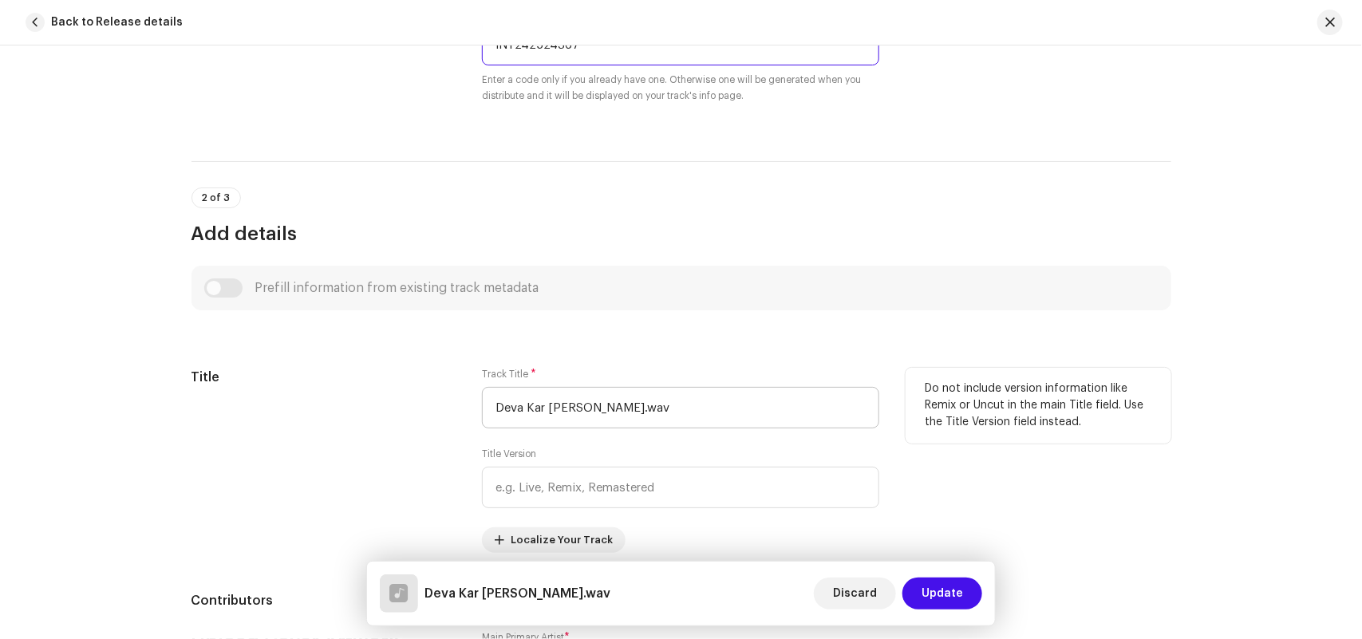
type input "INY242524367"
click at [658, 425] on input "Deva Kar Majla Bhavpar.wav" at bounding box center [680, 407] width 397 height 41
click at [695, 411] on input "Deva Kar Majla Bhavpar.wav" at bounding box center [680, 407] width 397 height 41
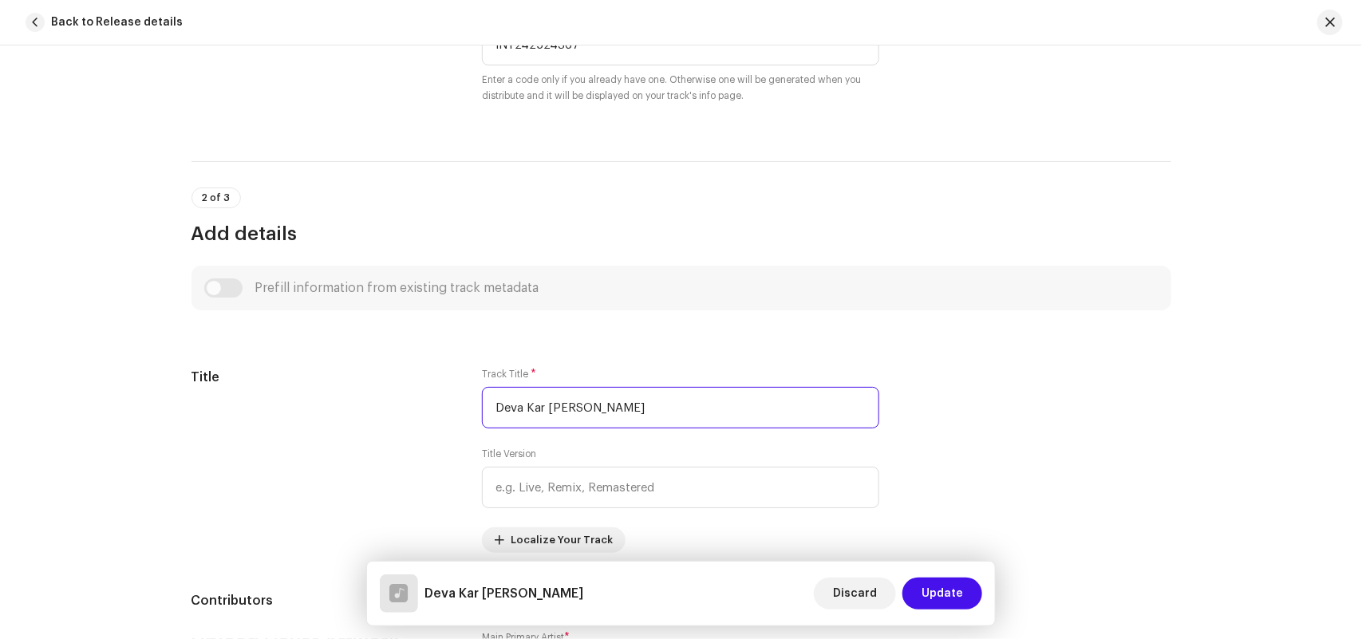
scroll to position [997, 0]
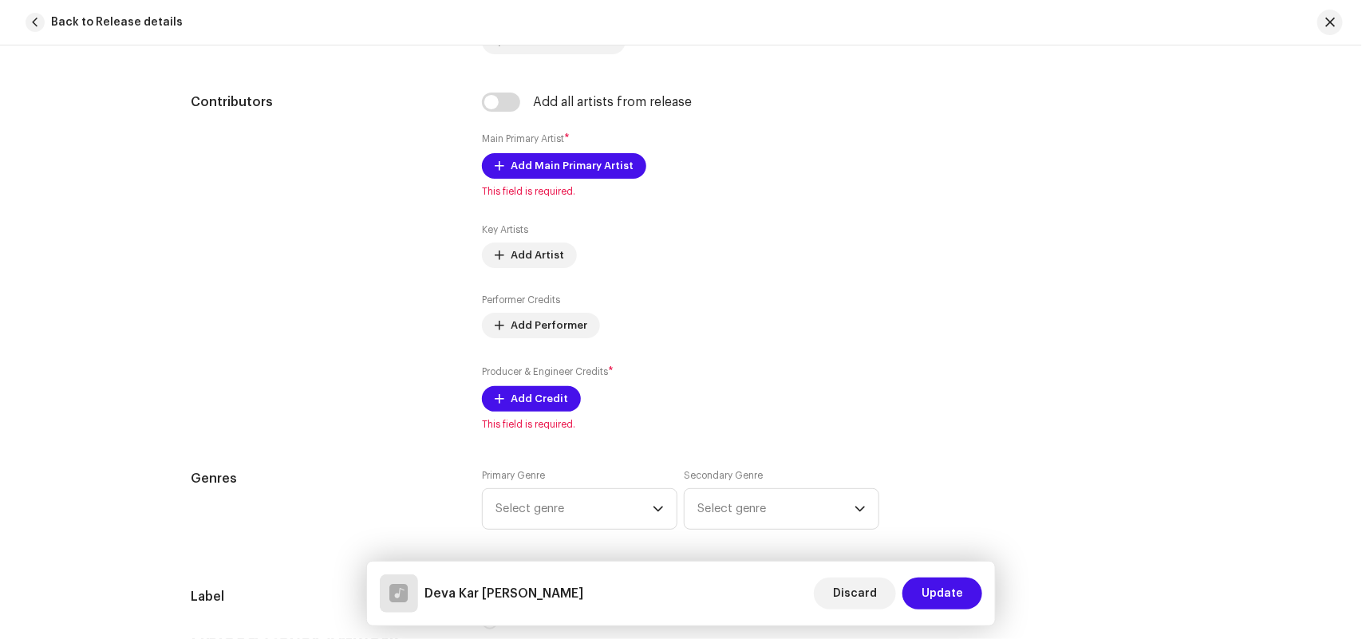
type input "Deva Kar Majla Bhavpar"
click at [505, 97] on input "checkbox" at bounding box center [501, 102] width 38 height 19
checkbox input "true"
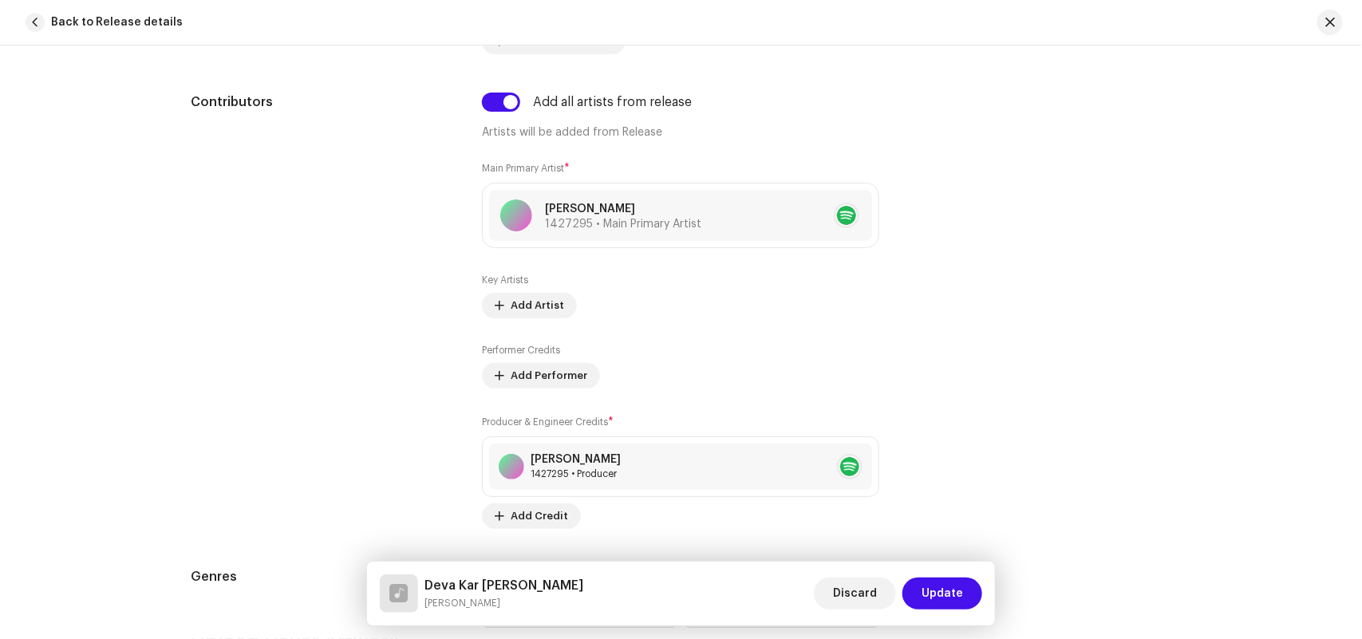
scroll to position [1496, 0]
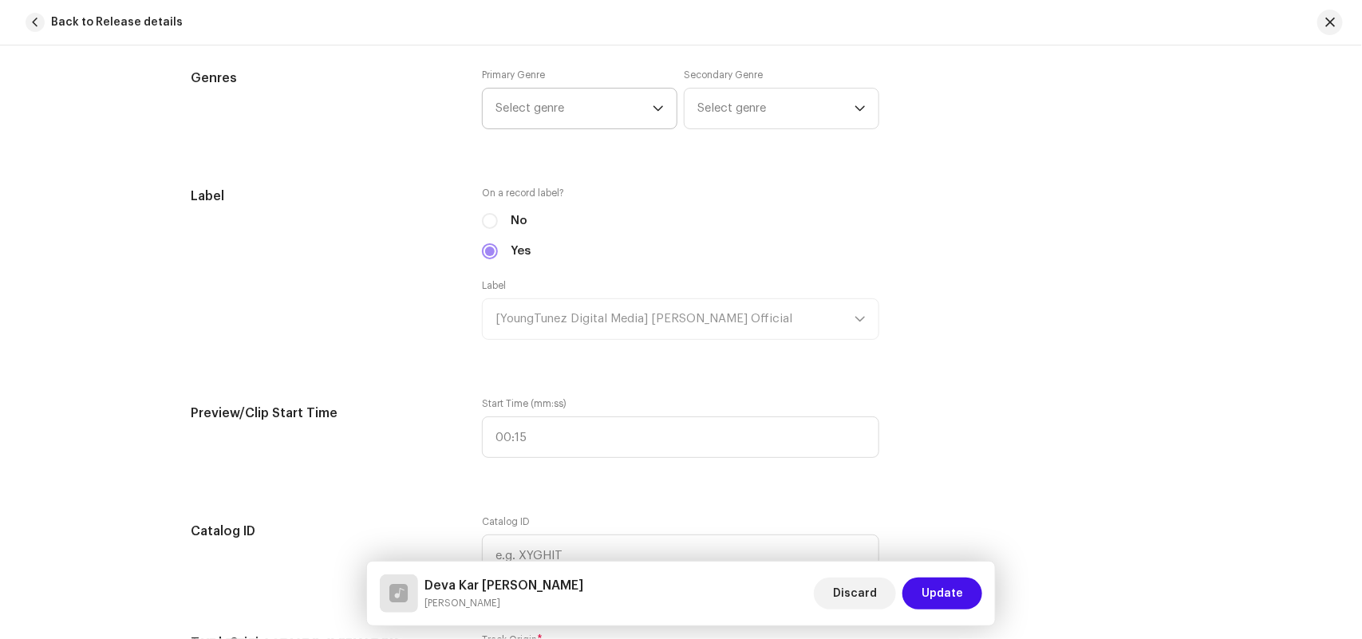
click at [559, 110] on span "Select genre" at bounding box center [573, 109] width 157 height 40
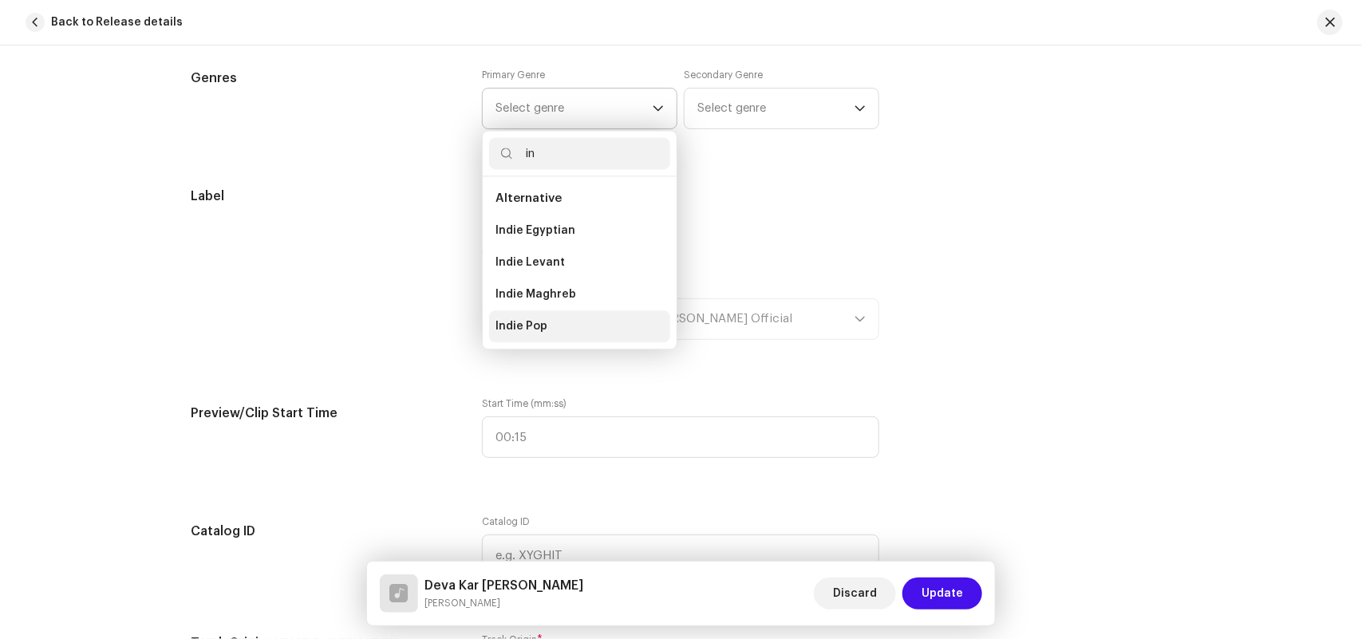
type input "in"
click at [549, 317] on li "Indie Pop" at bounding box center [579, 326] width 181 height 32
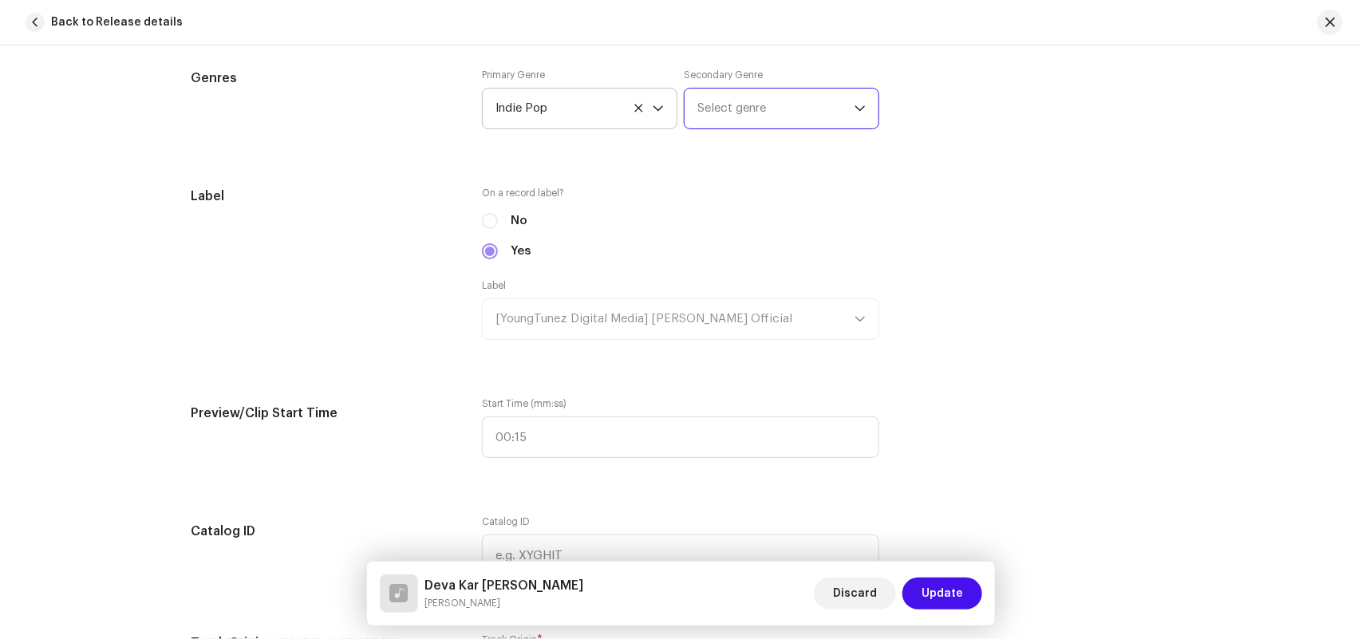
click at [758, 97] on span "Select genre" at bounding box center [775, 109] width 157 height 40
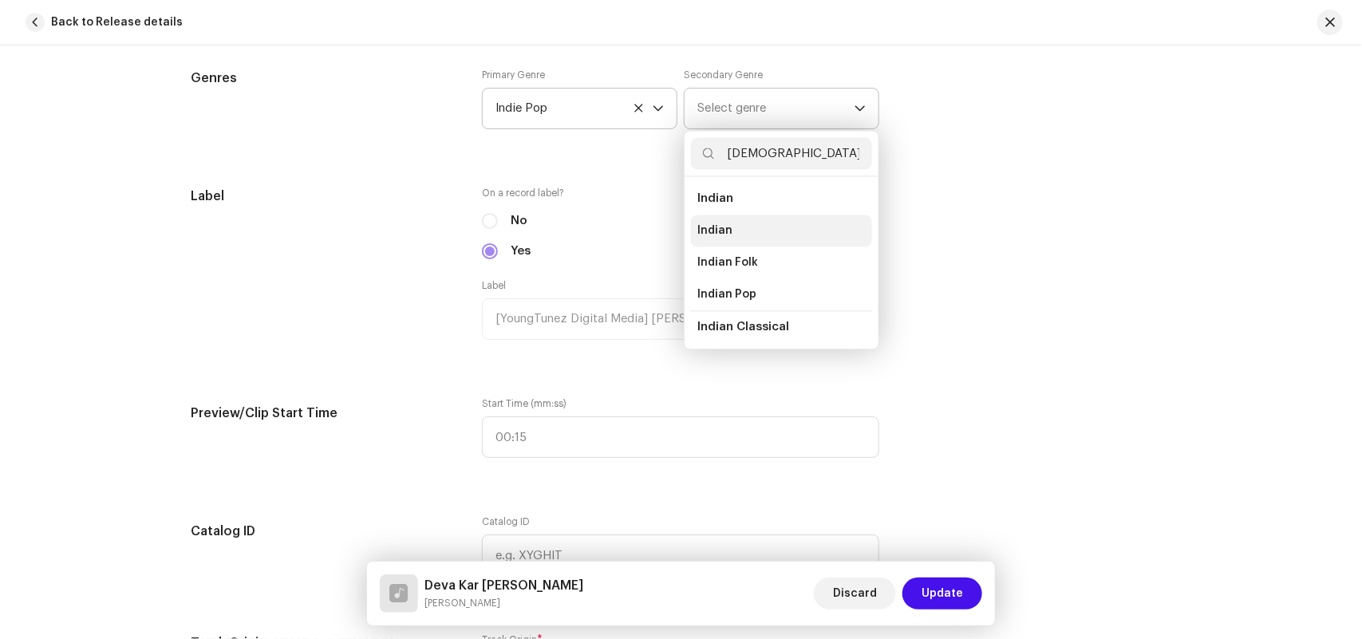
type input "[DEMOGRAPHIC_DATA]"
click at [724, 227] on span "Indian" at bounding box center [714, 231] width 35 height 16
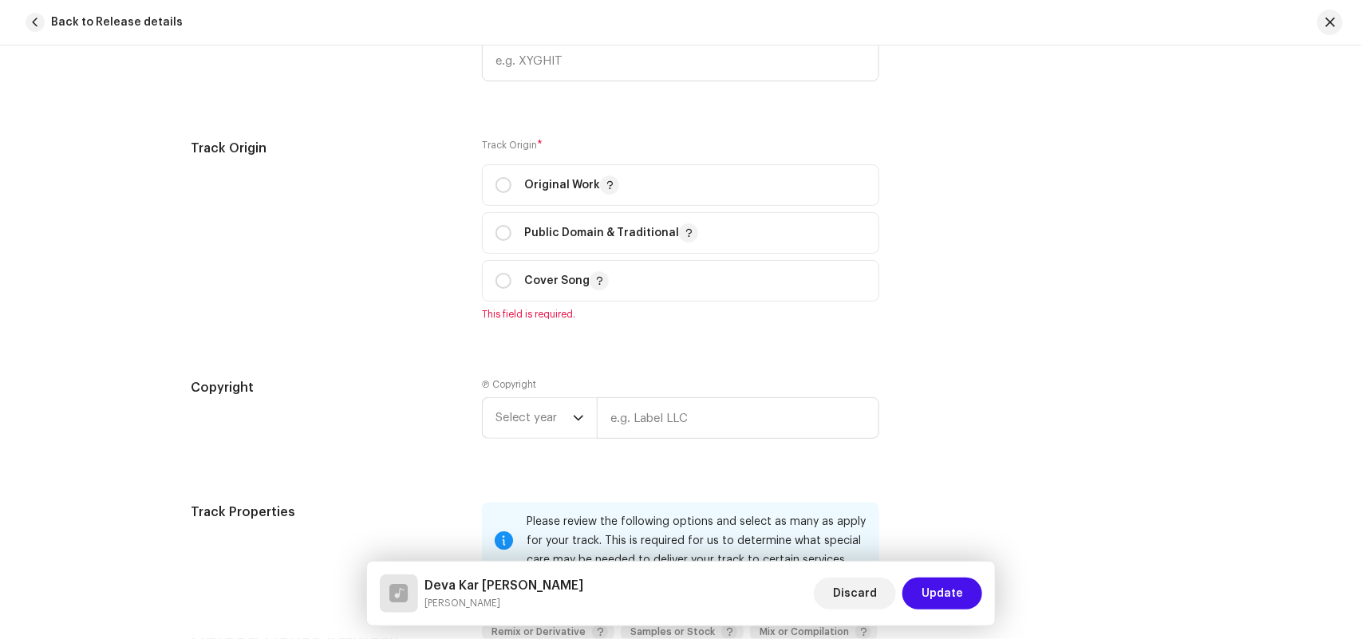
click at [682, 308] on div "Track Origin * Original Work Public Domain & Traditional Cover Song This field …" at bounding box center [680, 230] width 397 height 182
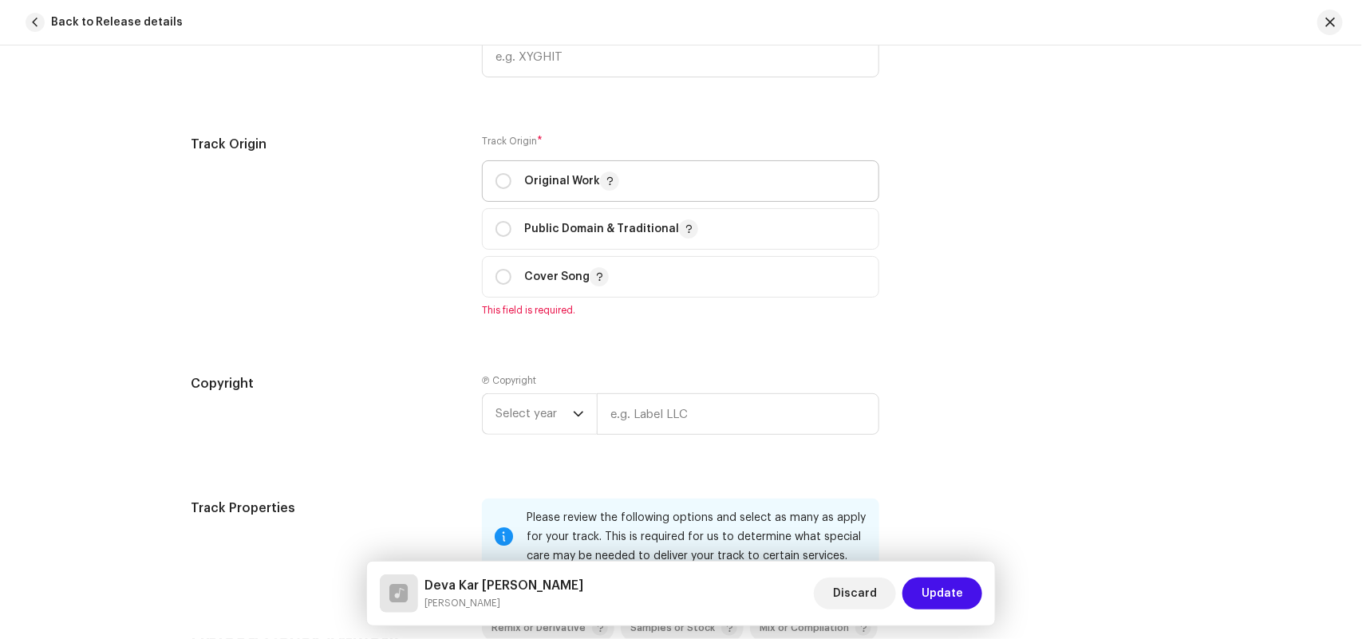
click at [577, 172] on p "Original Work" at bounding box center [571, 181] width 95 height 19
radio input "true"
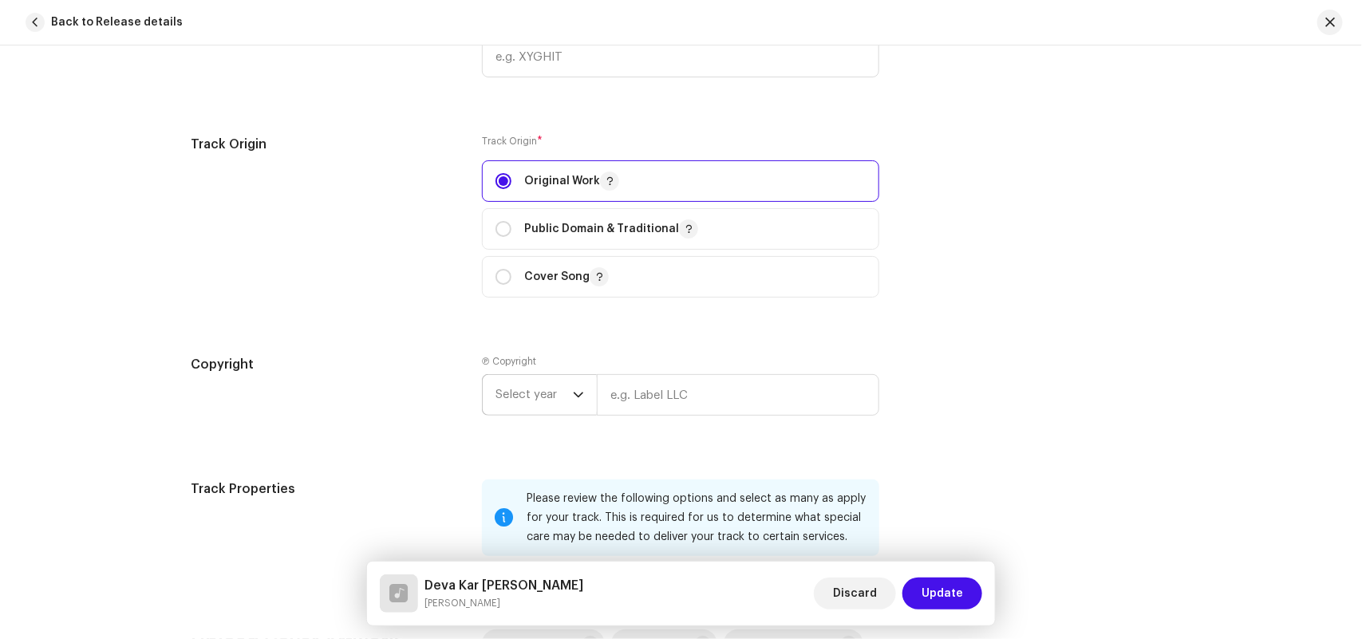
click at [504, 408] on span "Select year" at bounding box center [533, 395] width 77 height 40
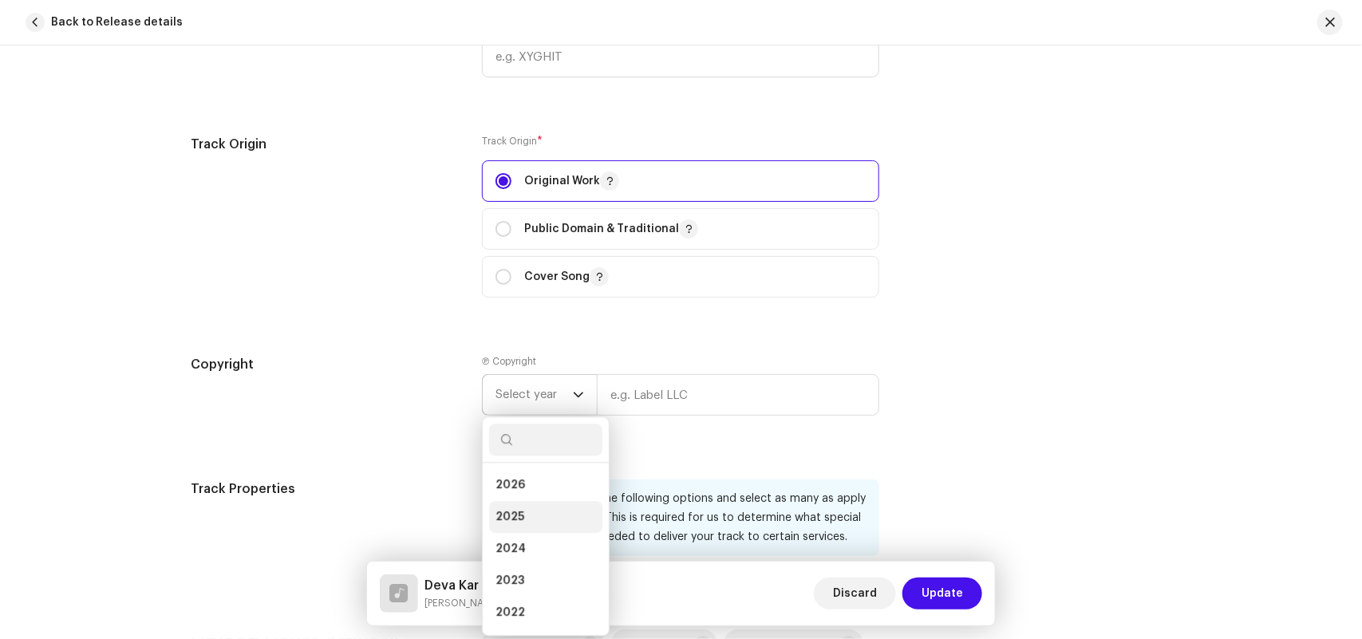
click at [509, 521] on span "2025" at bounding box center [509, 517] width 29 height 16
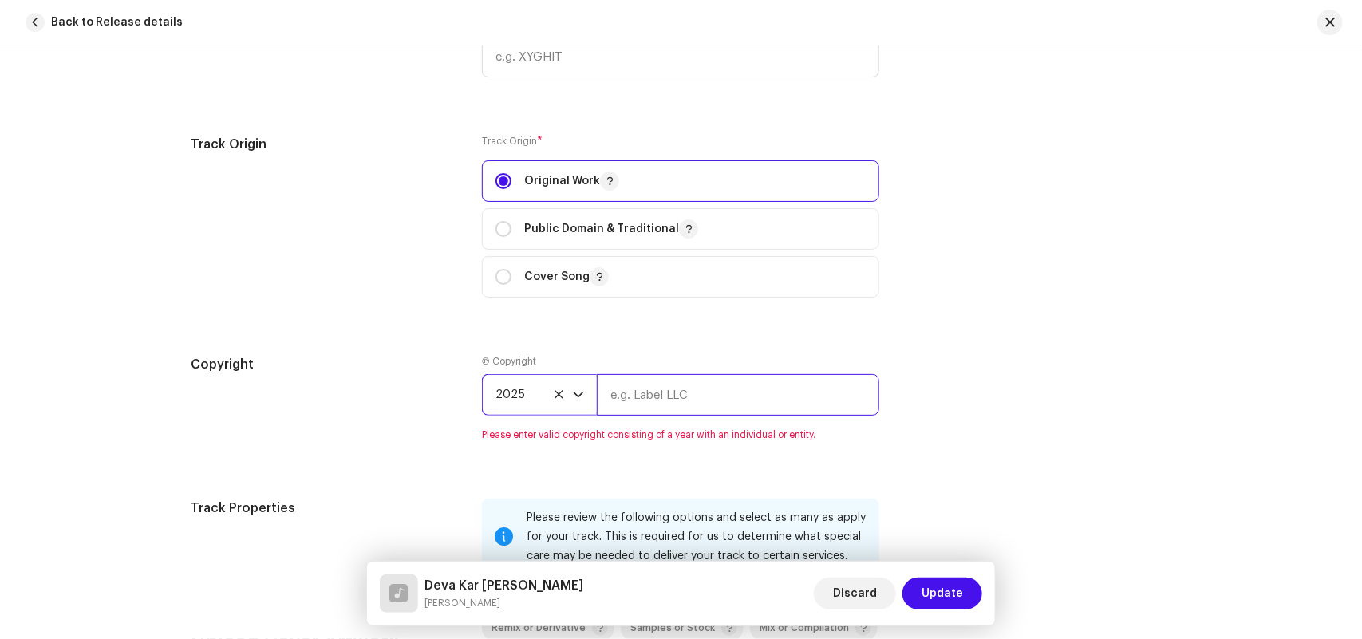
click at [647, 396] on input "text" at bounding box center [738, 394] width 282 height 41
paste input "[PERSON_NAME] Official"
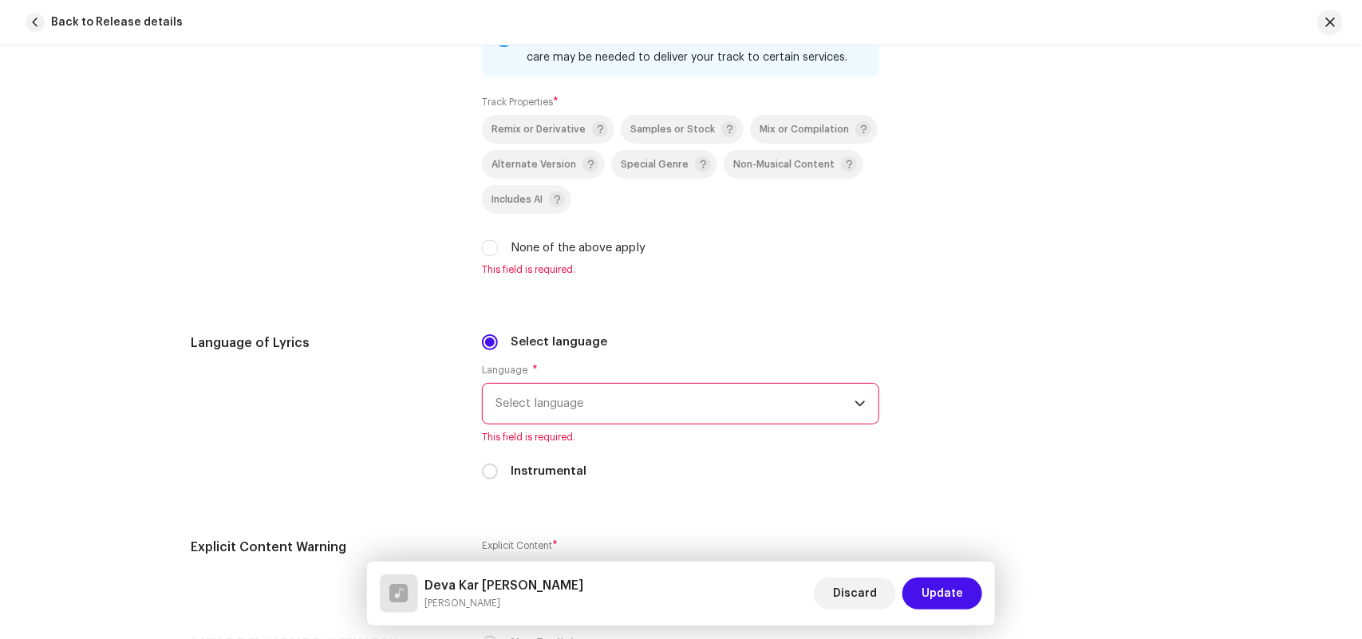
type input "[PERSON_NAME] Official"
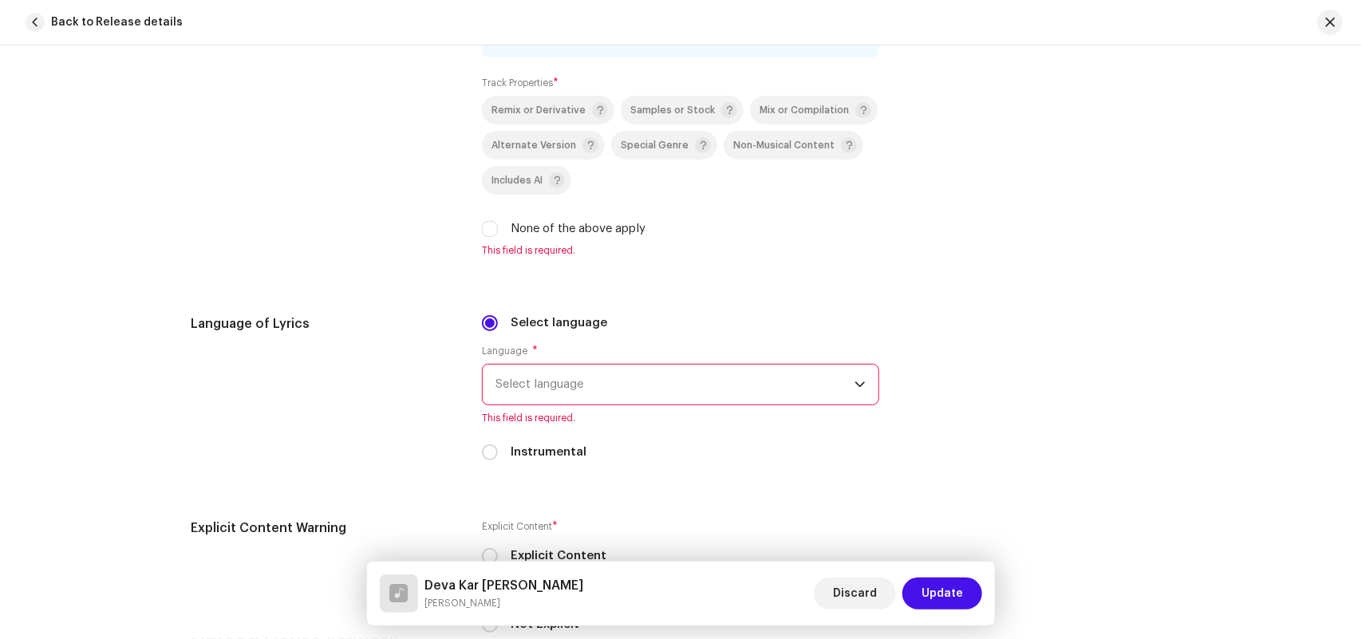
click at [557, 238] on label "None of the above apply" at bounding box center [578, 229] width 135 height 18
click at [498, 237] on input "None of the above apply" at bounding box center [490, 229] width 16 height 16
checkbox input "true"
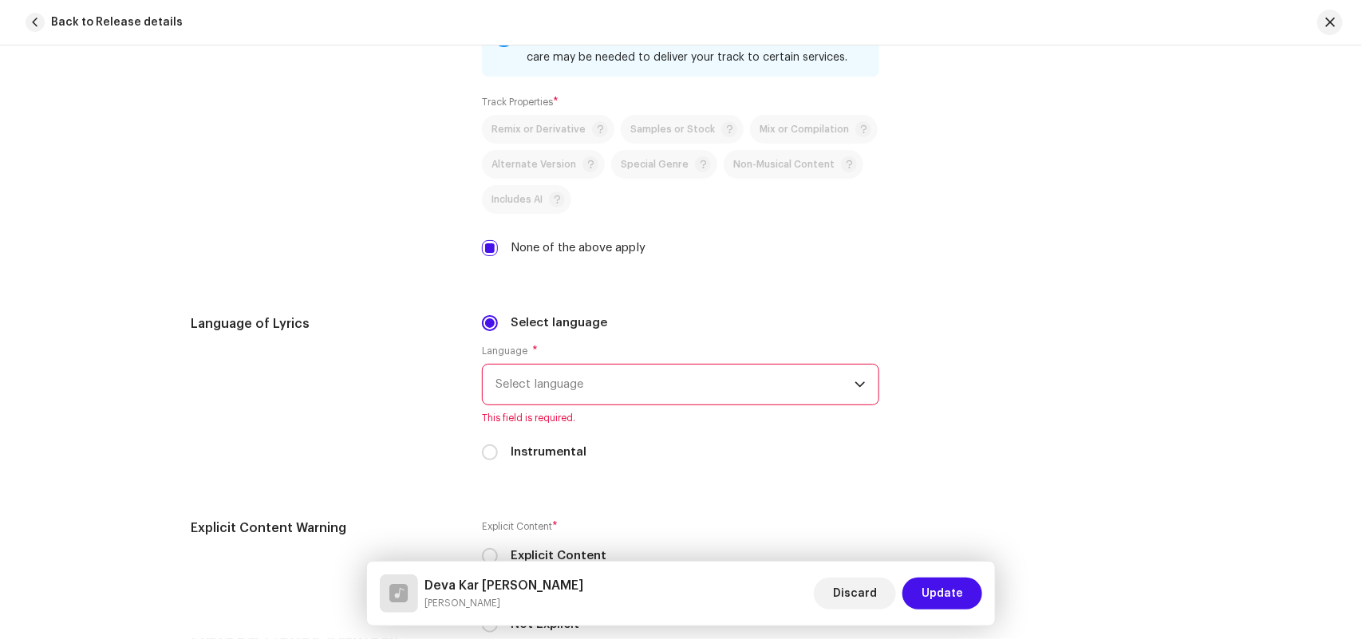
click at [537, 376] on span "Select language" at bounding box center [674, 385] width 359 height 40
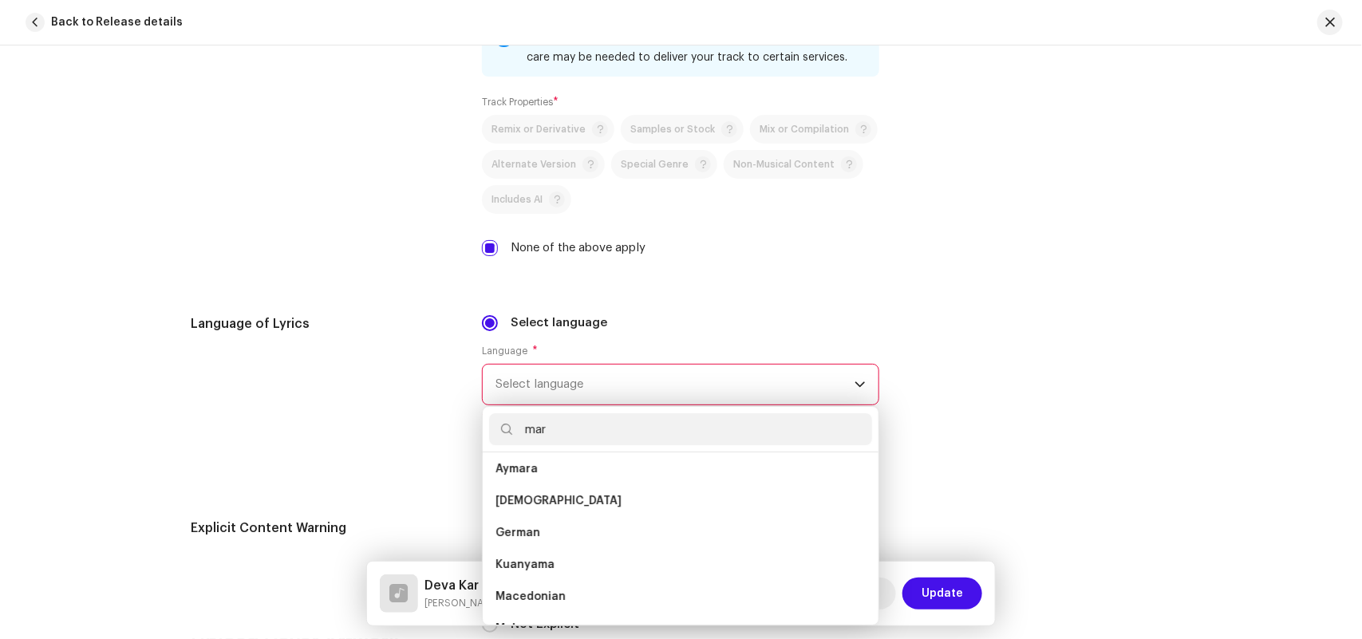
scroll to position [0, 0]
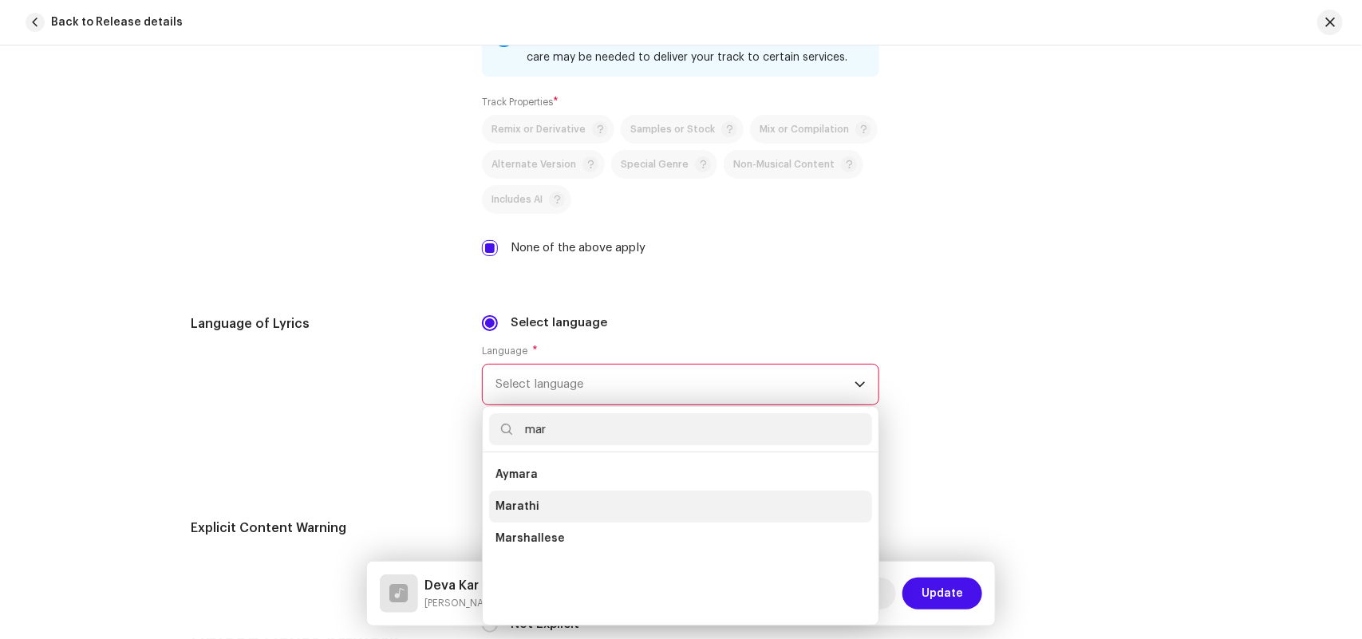
type input "mar"
click at [529, 501] on span "Marathi" at bounding box center [517, 507] width 44 height 16
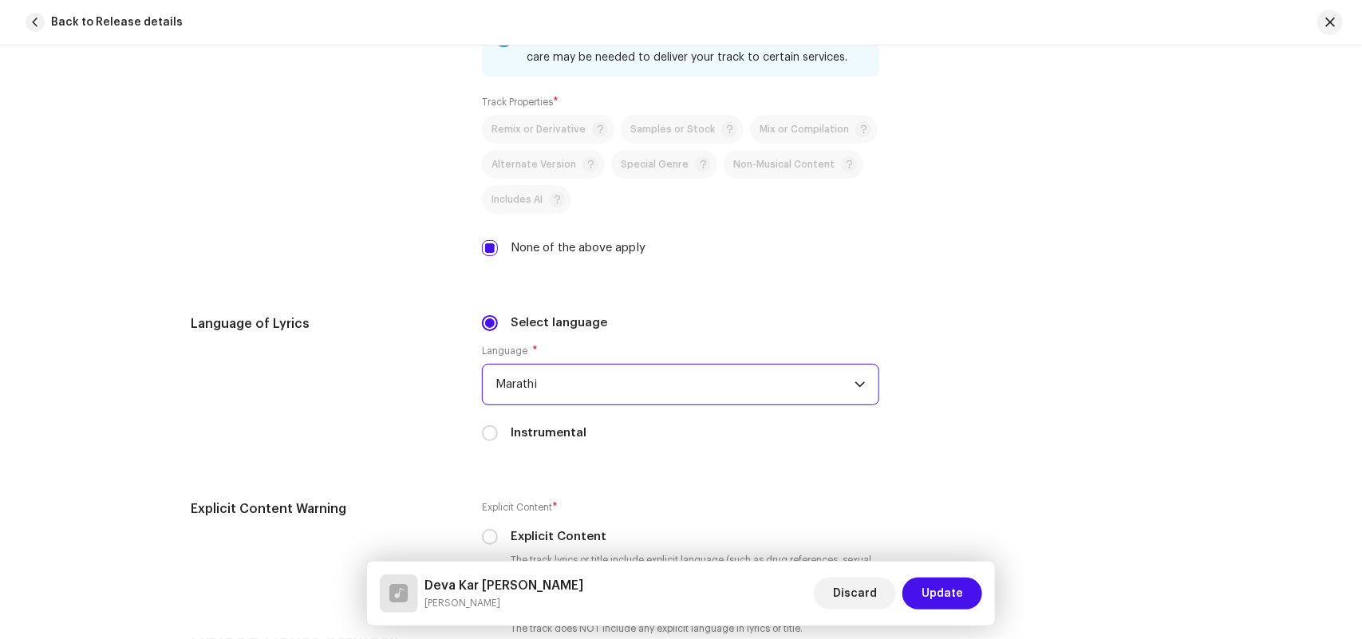
scroll to position [2972, 0]
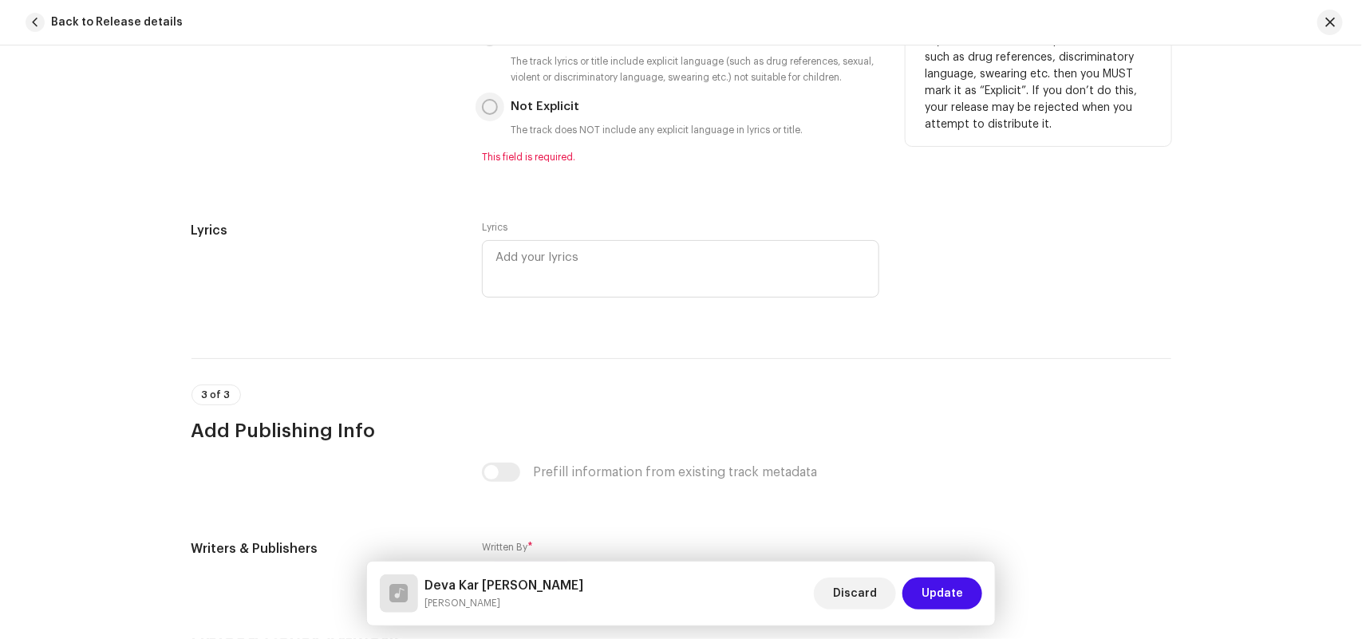
click at [488, 106] on input "Not Explicit" at bounding box center [490, 107] width 16 height 16
radio input "true"
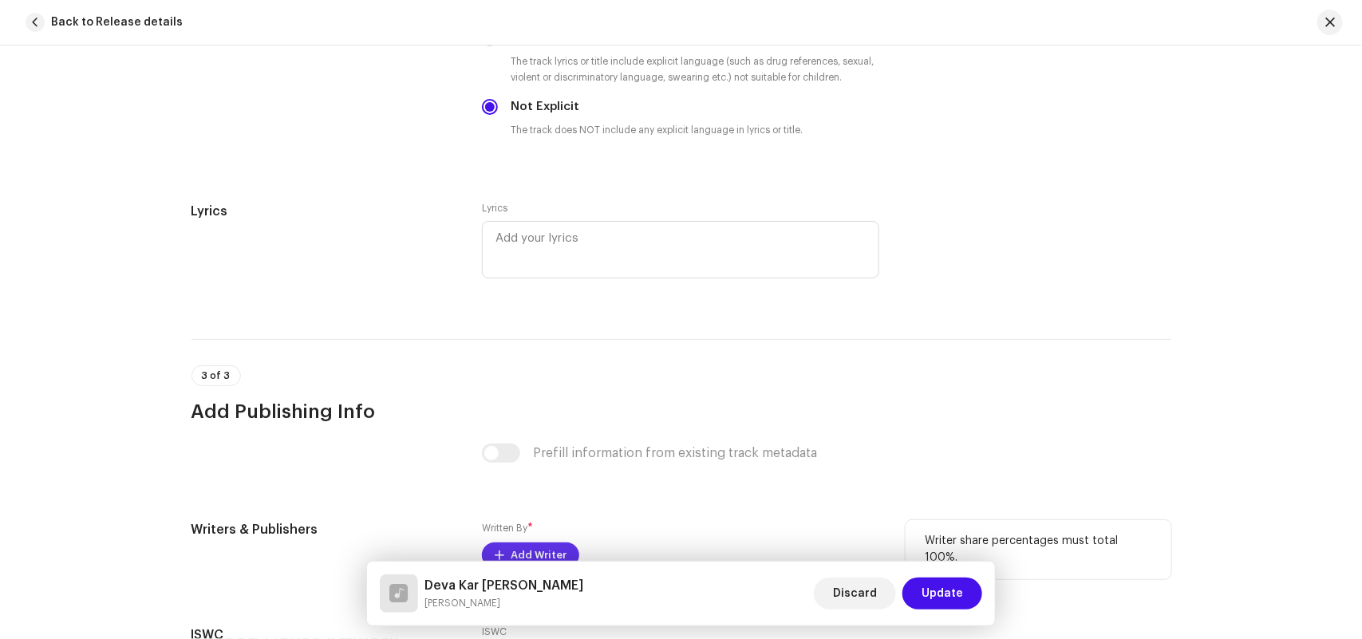
click at [540, 550] on span "Add Writer" at bounding box center [539, 555] width 56 height 32
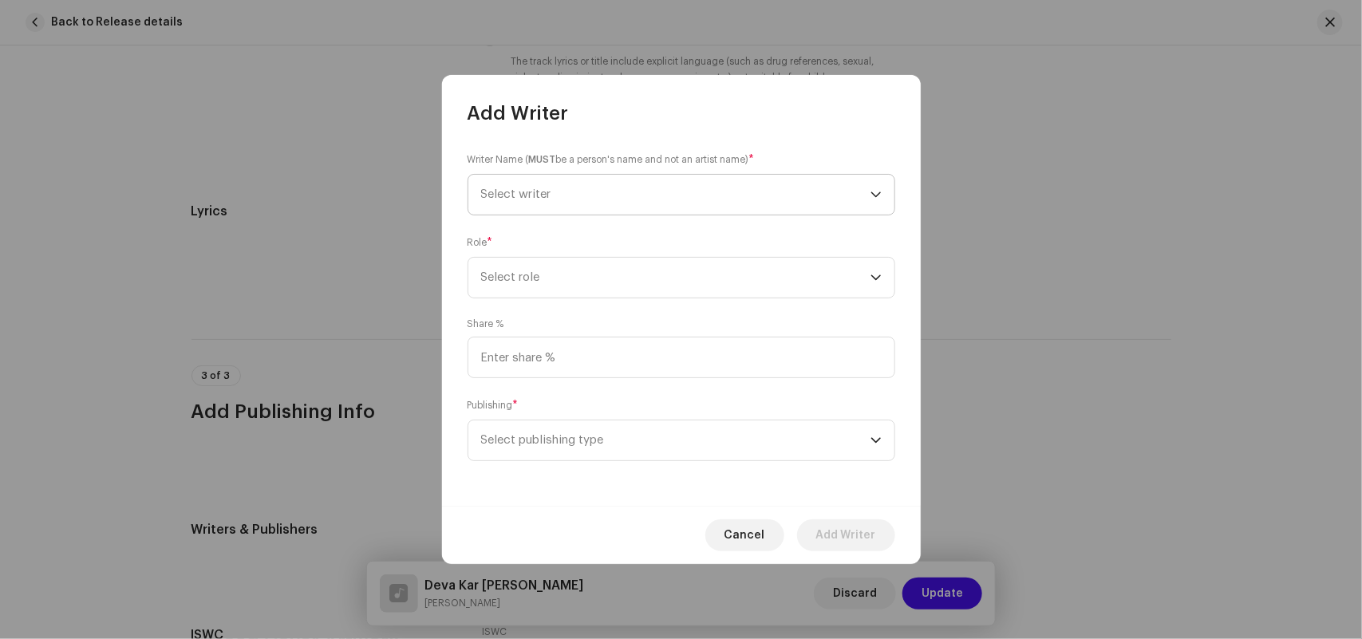
click at [517, 200] on span "Select writer" at bounding box center [516, 194] width 70 height 12
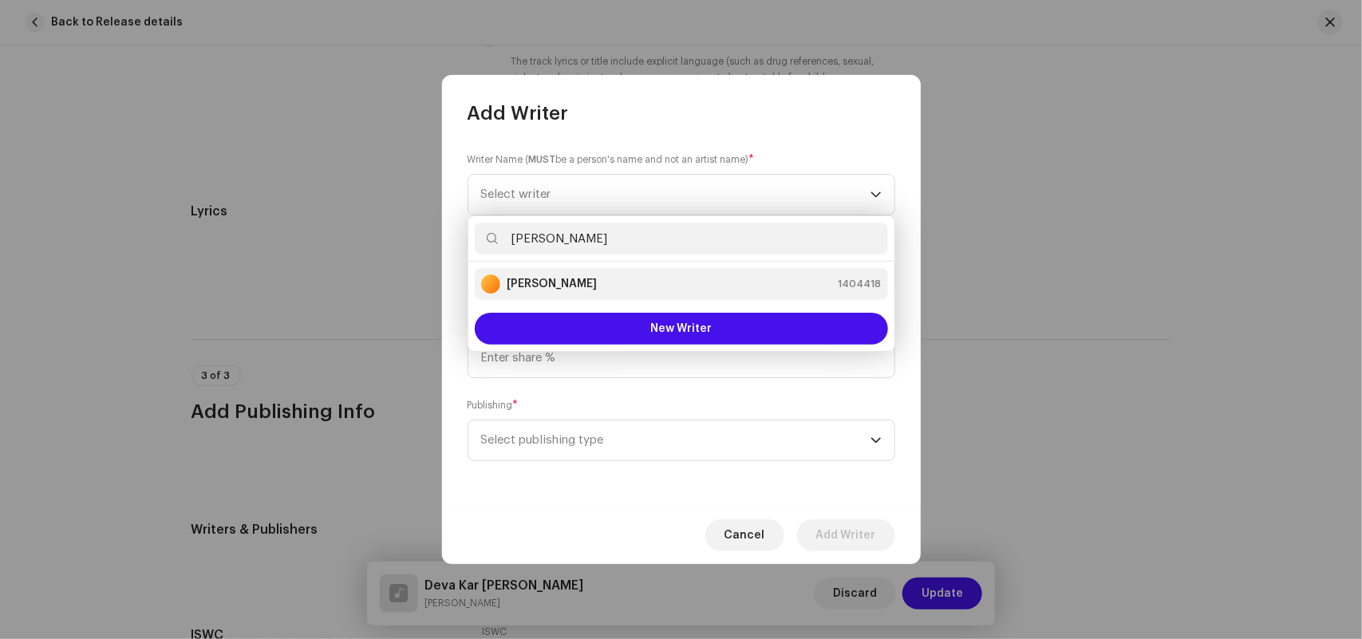
type input "[PERSON_NAME]"
click at [516, 275] on div "[PERSON_NAME]" at bounding box center [539, 283] width 116 height 19
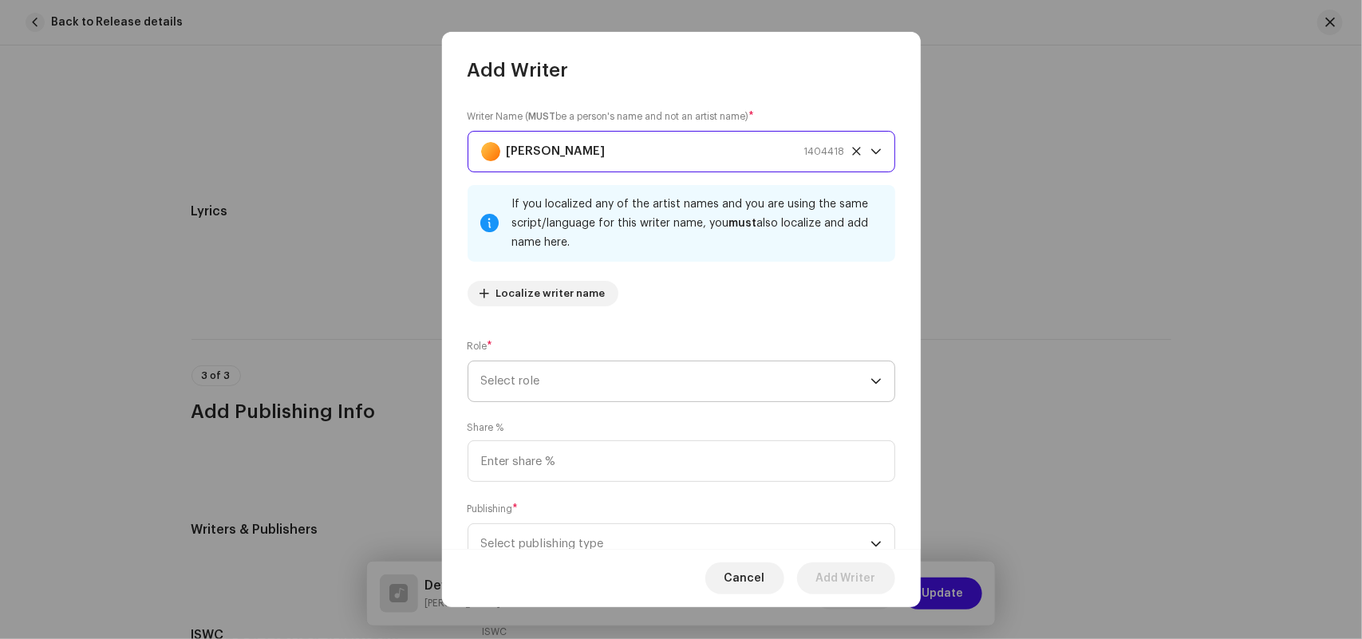
click at [519, 392] on span "Select role" at bounding box center [675, 381] width 389 height 40
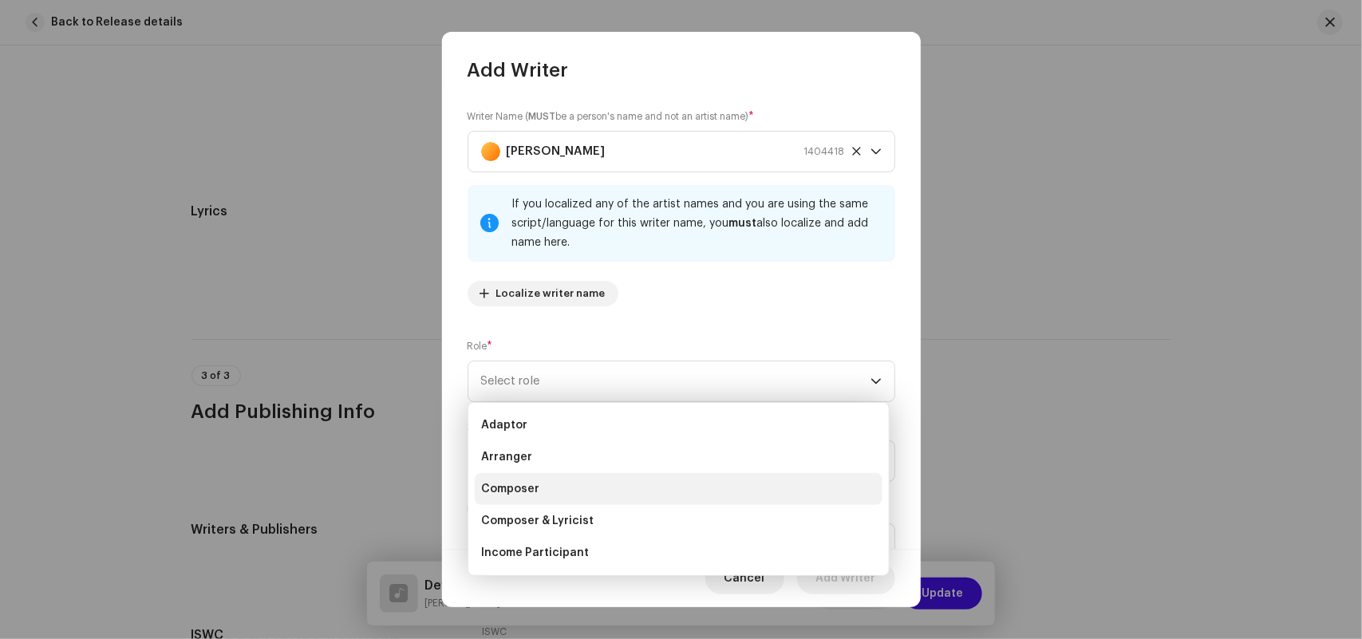
click at [532, 487] on span "Composer" at bounding box center [510, 489] width 58 height 16
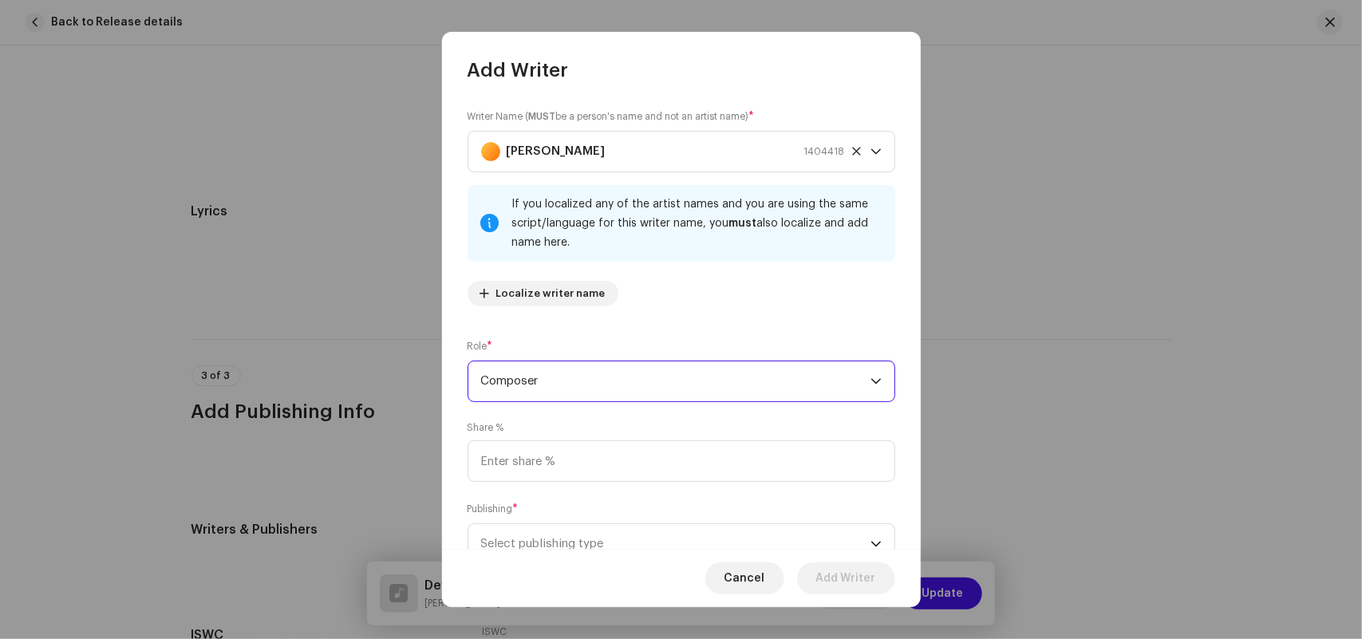
click at [509, 387] on span "Composer" at bounding box center [675, 381] width 389 height 40
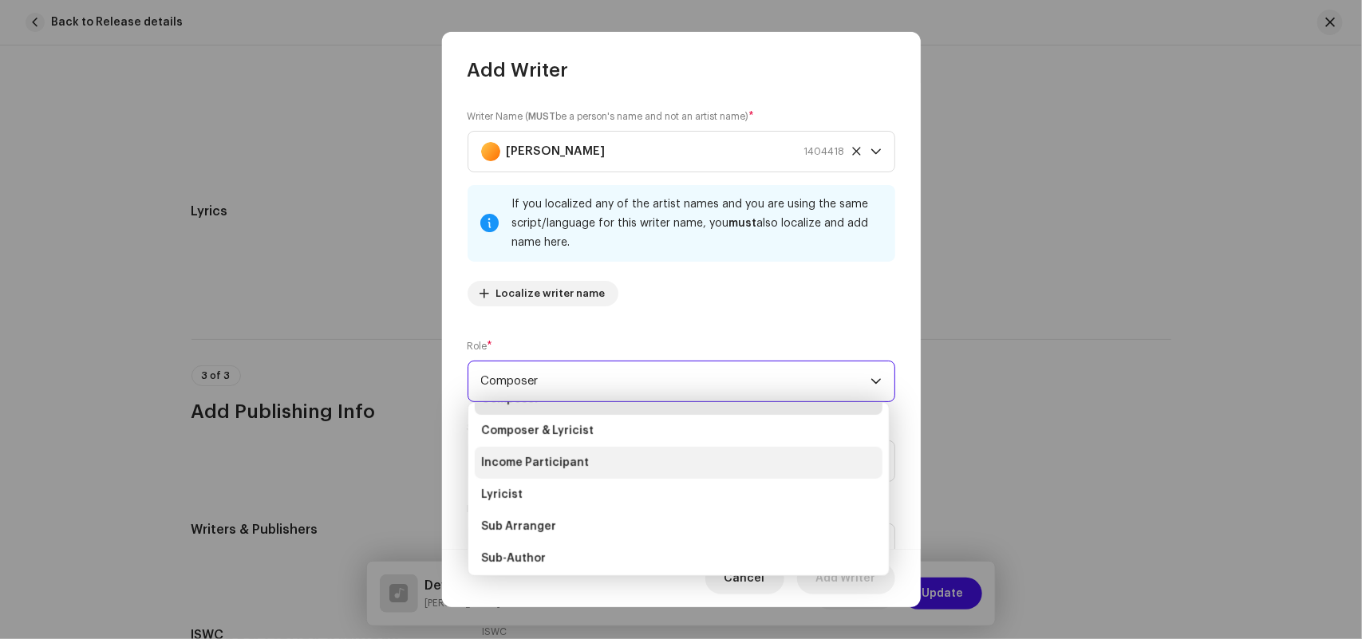
scroll to position [160, 0]
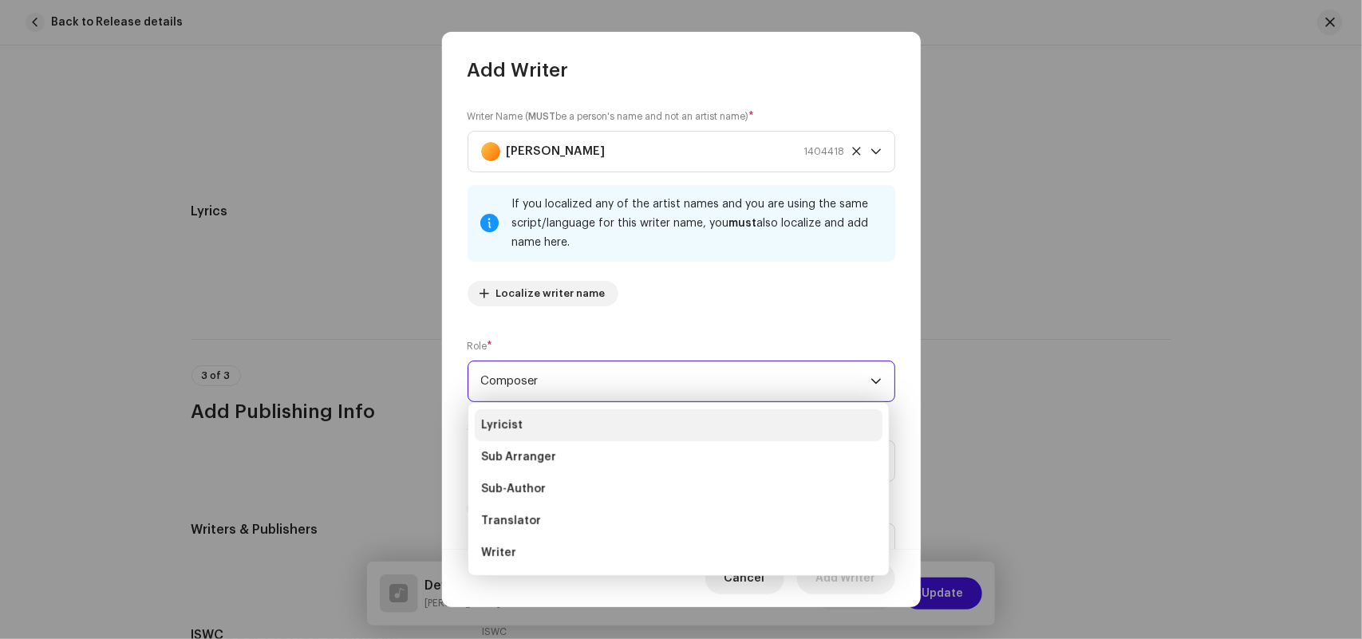
click at [495, 415] on li "Lyricist" at bounding box center [679, 425] width 408 height 32
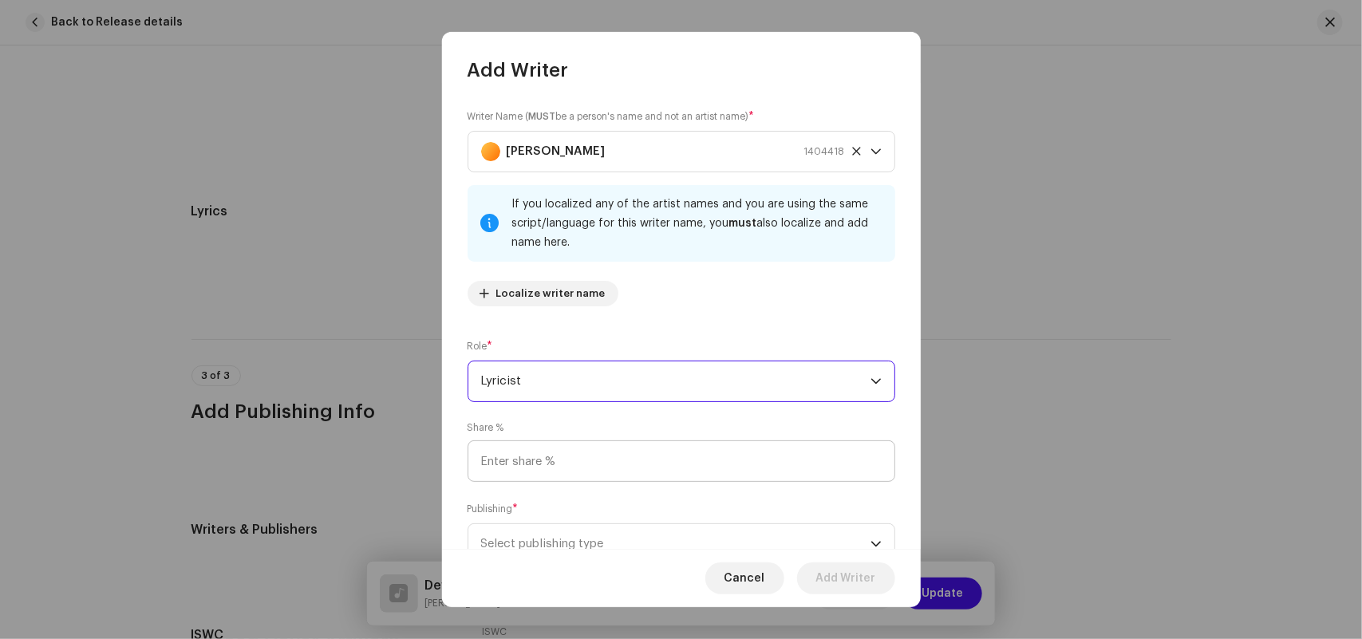
scroll to position [69, 0]
click at [507, 463] on input at bounding box center [681, 460] width 428 height 41
type input "50.00"
click at [511, 540] on span "Select publishing type" at bounding box center [675, 544] width 389 height 40
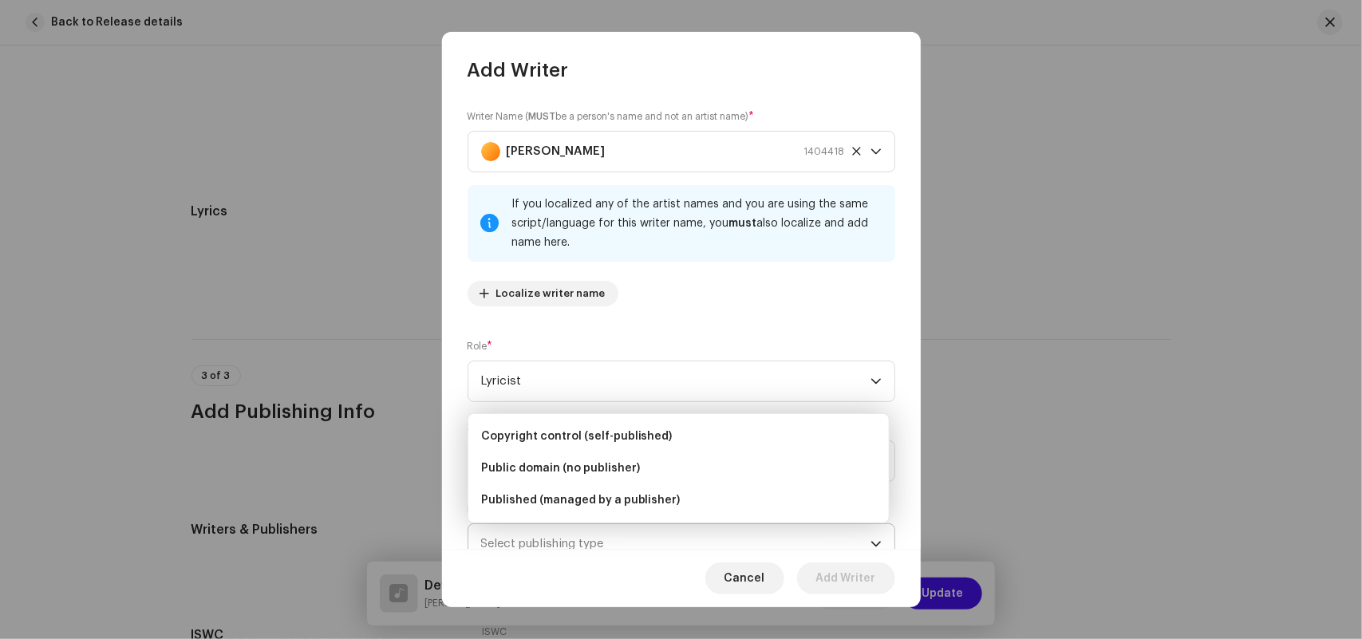
click at [534, 545] on span "Select publishing type" at bounding box center [675, 544] width 389 height 40
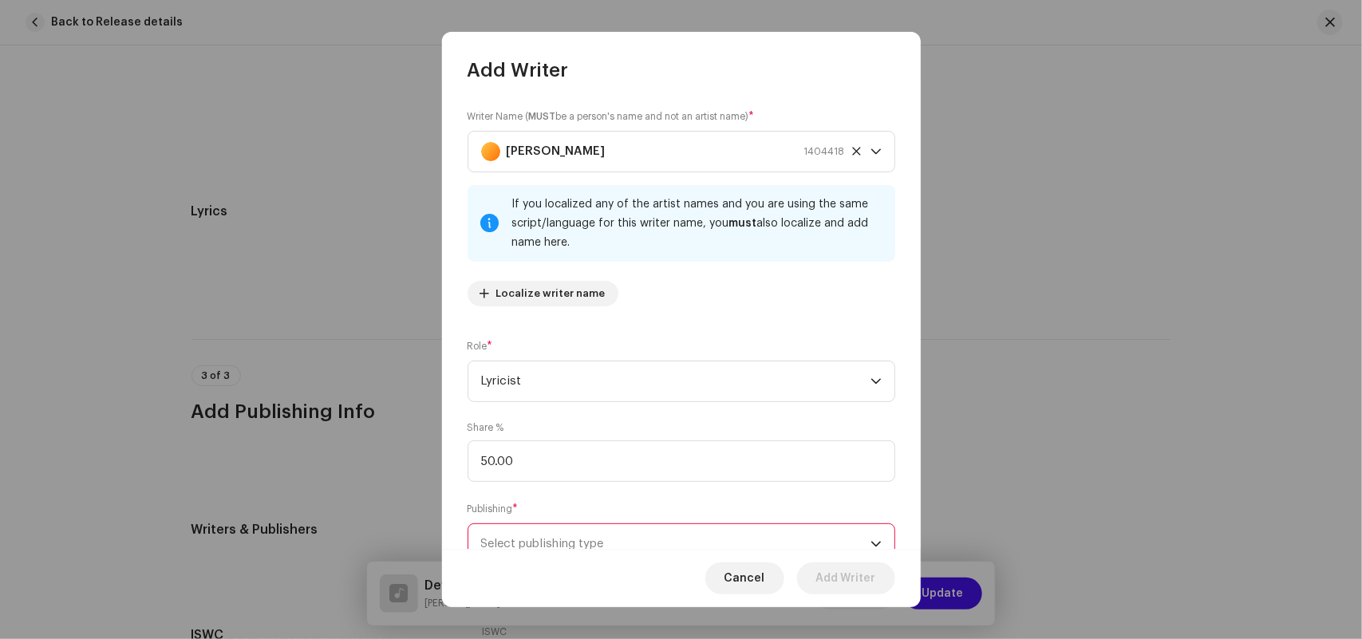
click at [528, 528] on span "Select publishing type" at bounding box center [675, 544] width 389 height 40
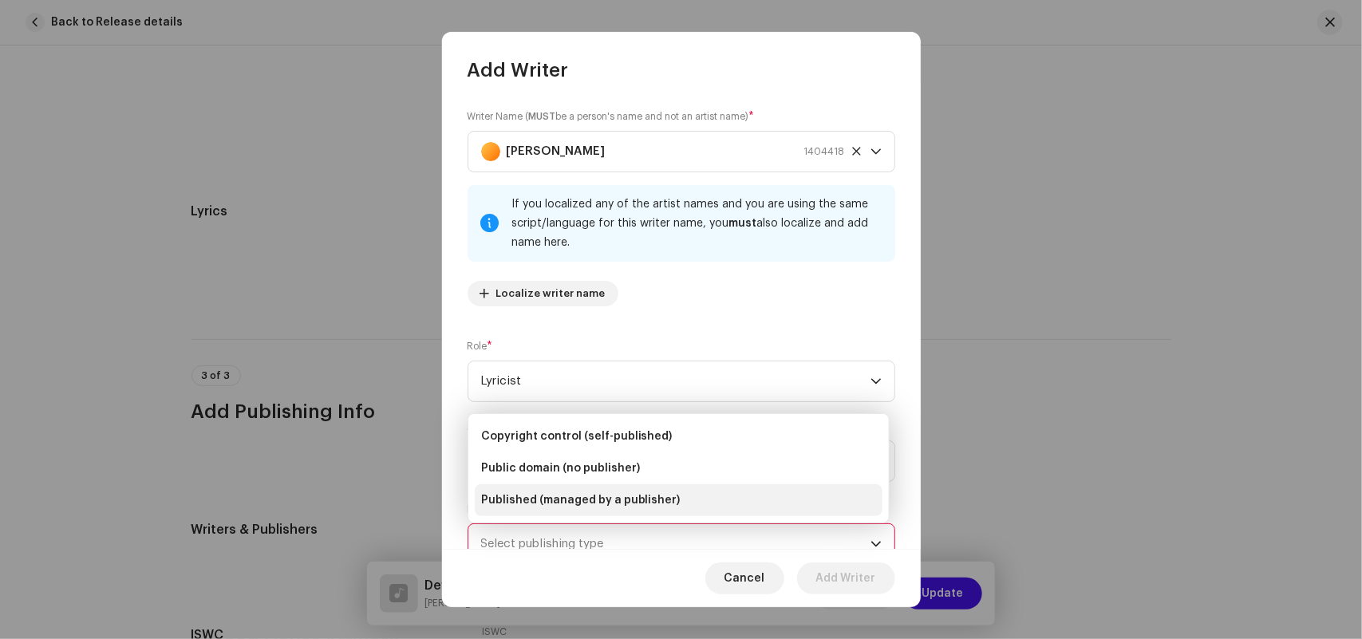
click at [542, 503] on span "Published (managed by a publisher)" at bounding box center [580, 500] width 199 height 16
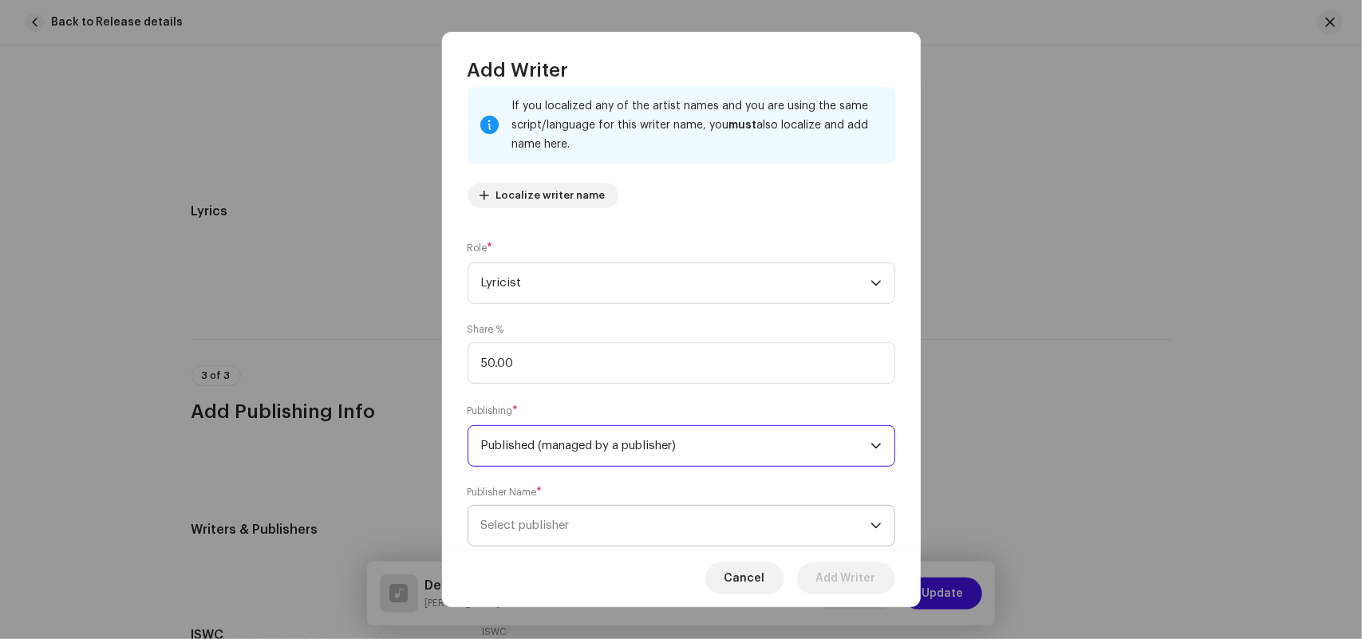
scroll to position [140, 0]
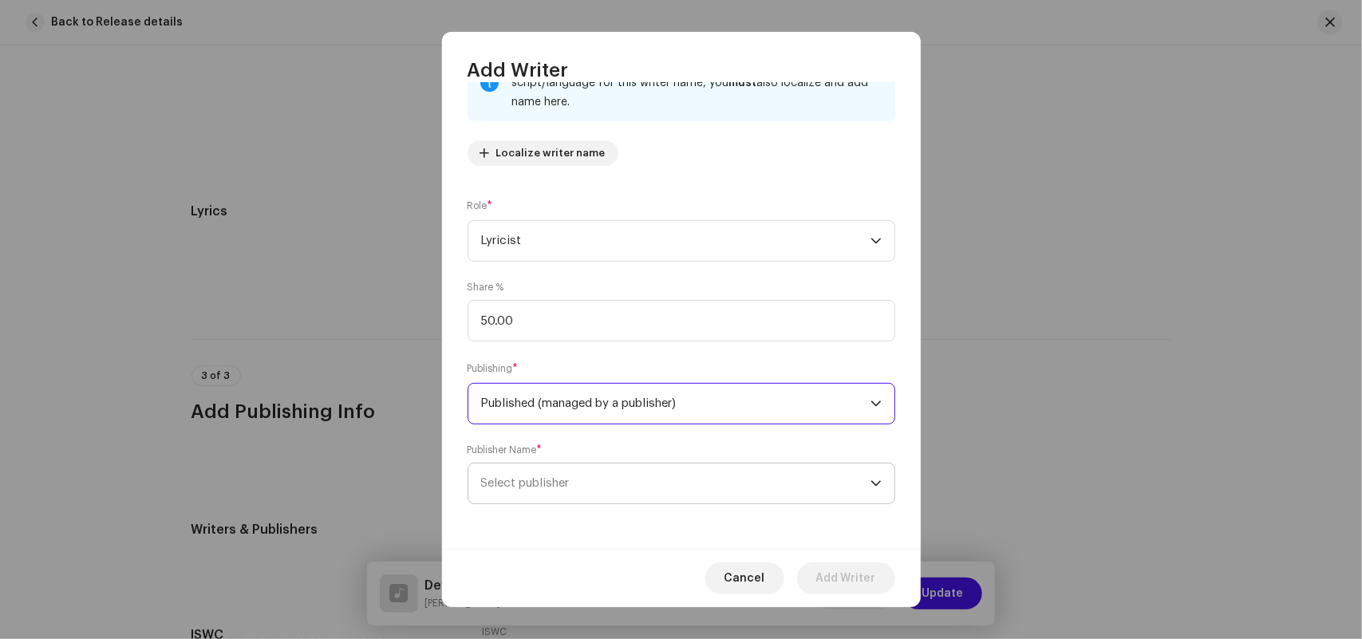
click at [556, 483] on span "Select publisher" at bounding box center [525, 483] width 89 height 12
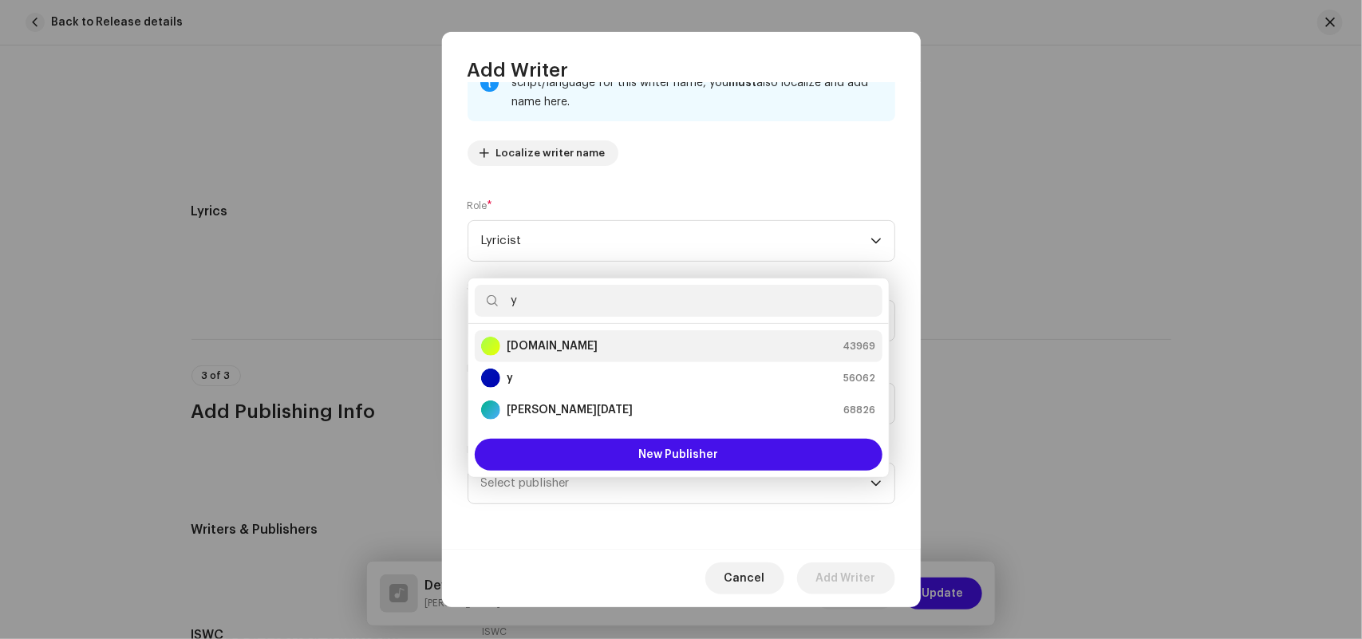
type input "y"
click at [557, 340] on strong "[DOMAIN_NAME]" at bounding box center [552, 346] width 91 height 16
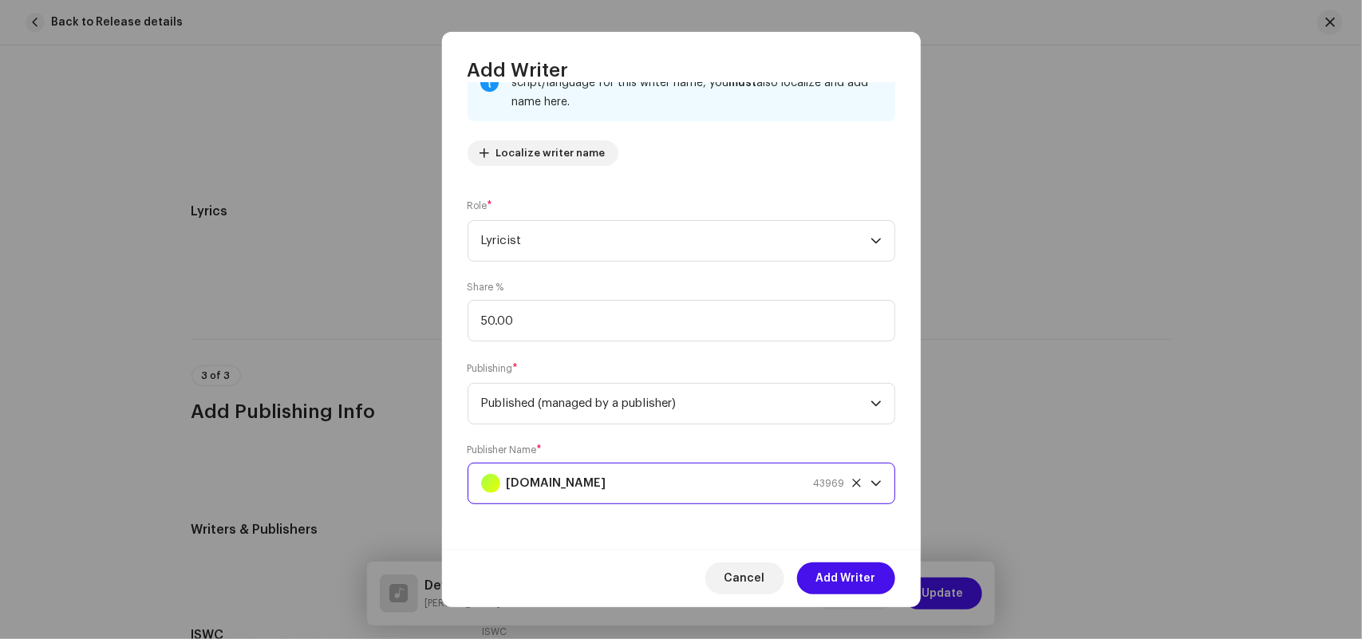
click at [838, 575] on span "Add Writer" at bounding box center [846, 578] width 60 height 32
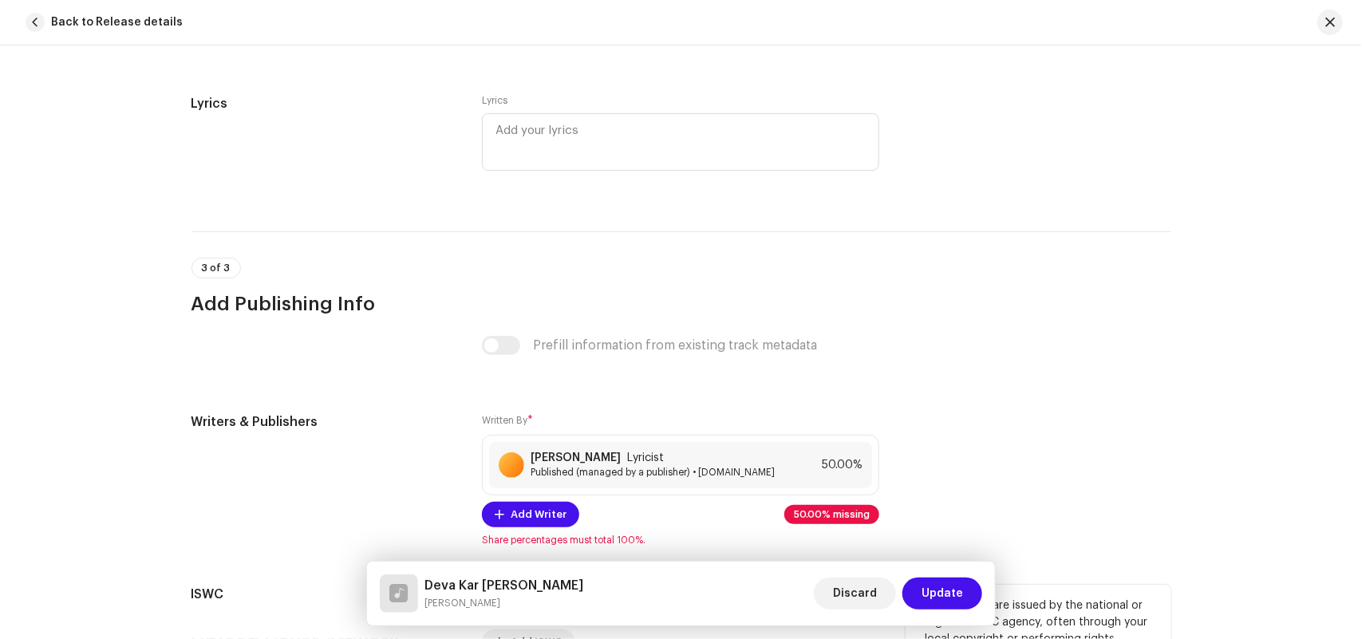
scroll to position [3251, 0]
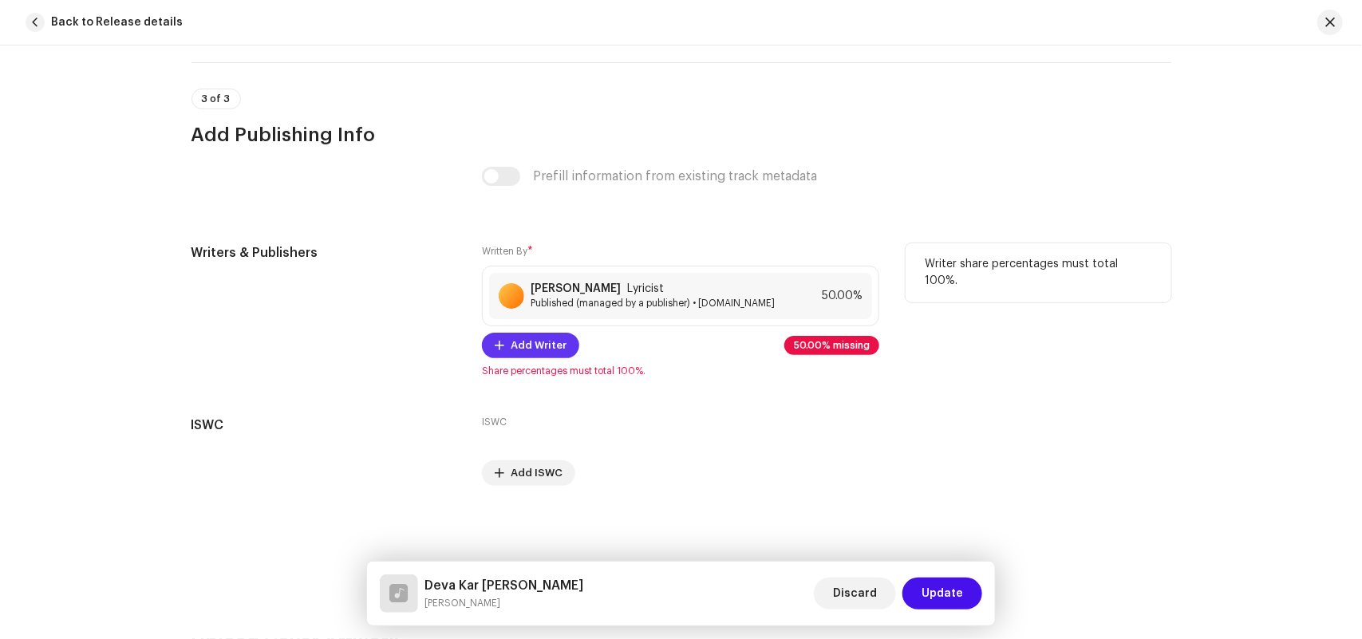
click at [537, 352] on span "Add Writer" at bounding box center [539, 345] width 56 height 32
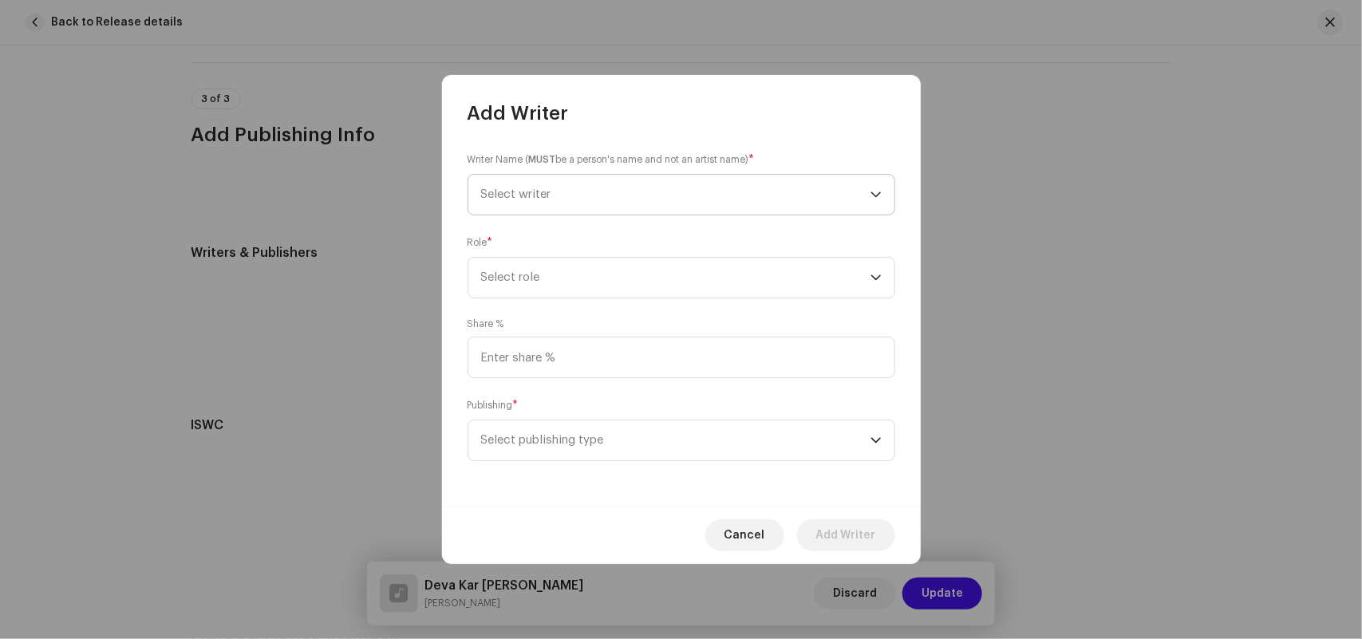
click at [555, 190] on span "Select writer" at bounding box center [675, 195] width 389 height 40
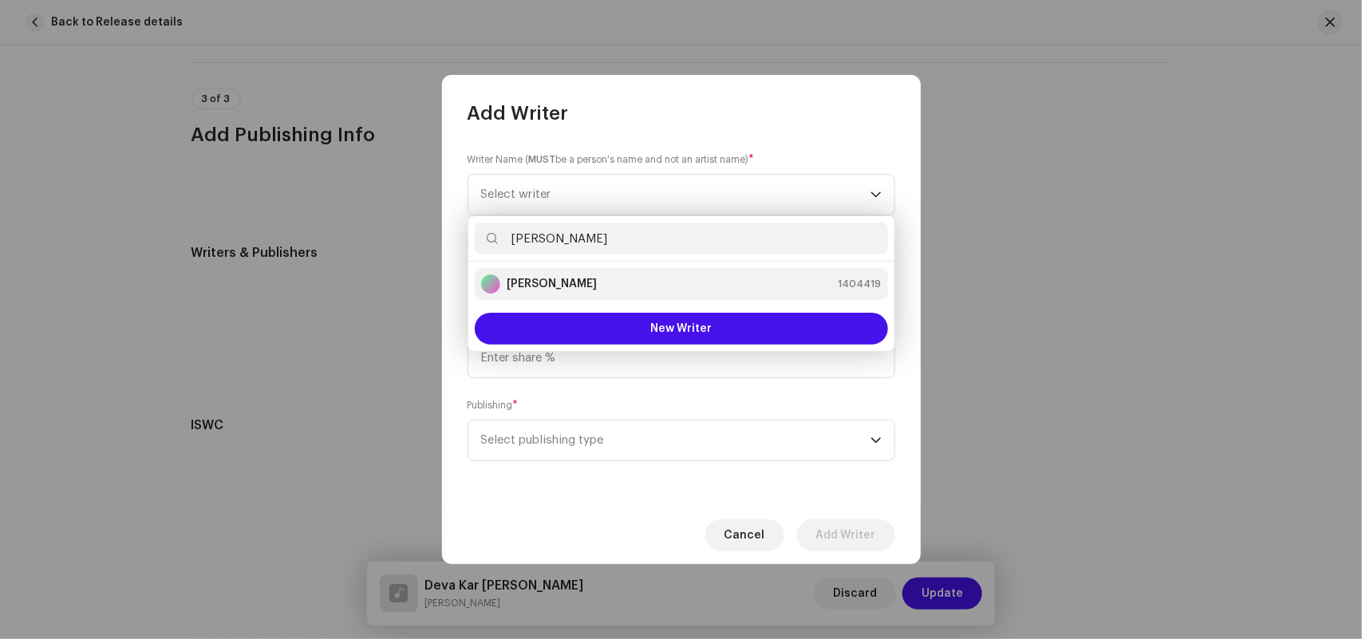
type input "[PERSON_NAME]"
click at [546, 283] on strong "[PERSON_NAME]" at bounding box center [552, 284] width 90 height 16
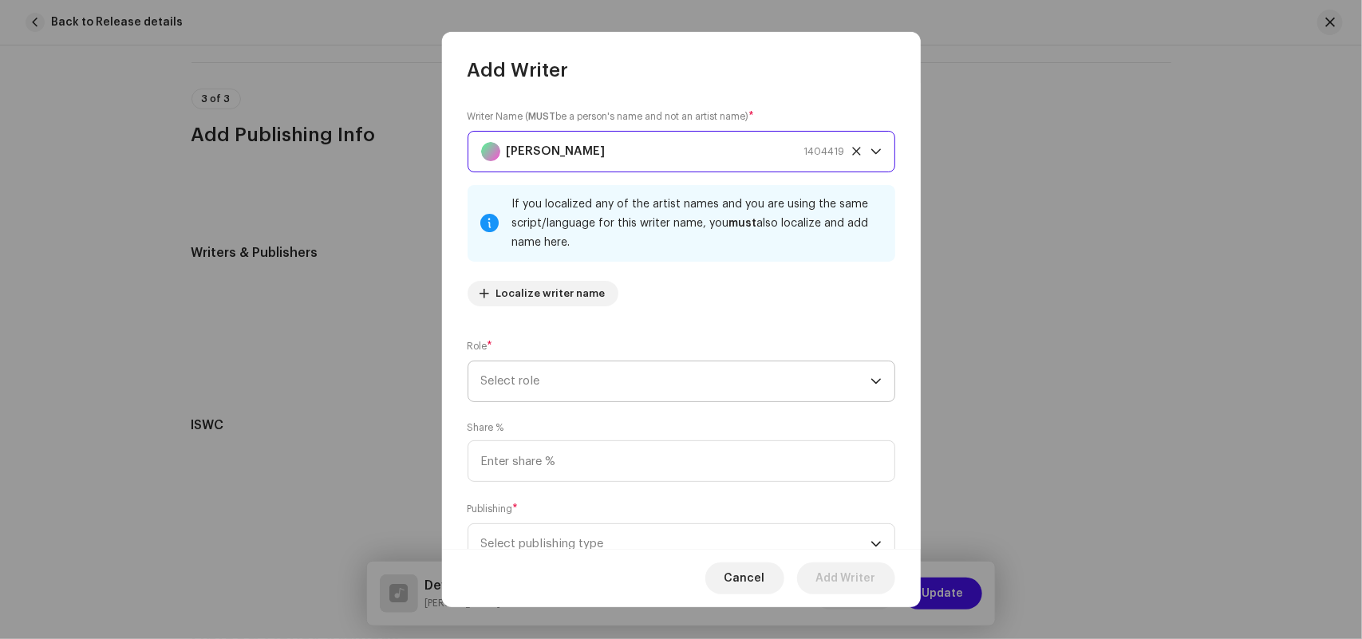
click at [519, 387] on span "Select role" at bounding box center [675, 381] width 389 height 40
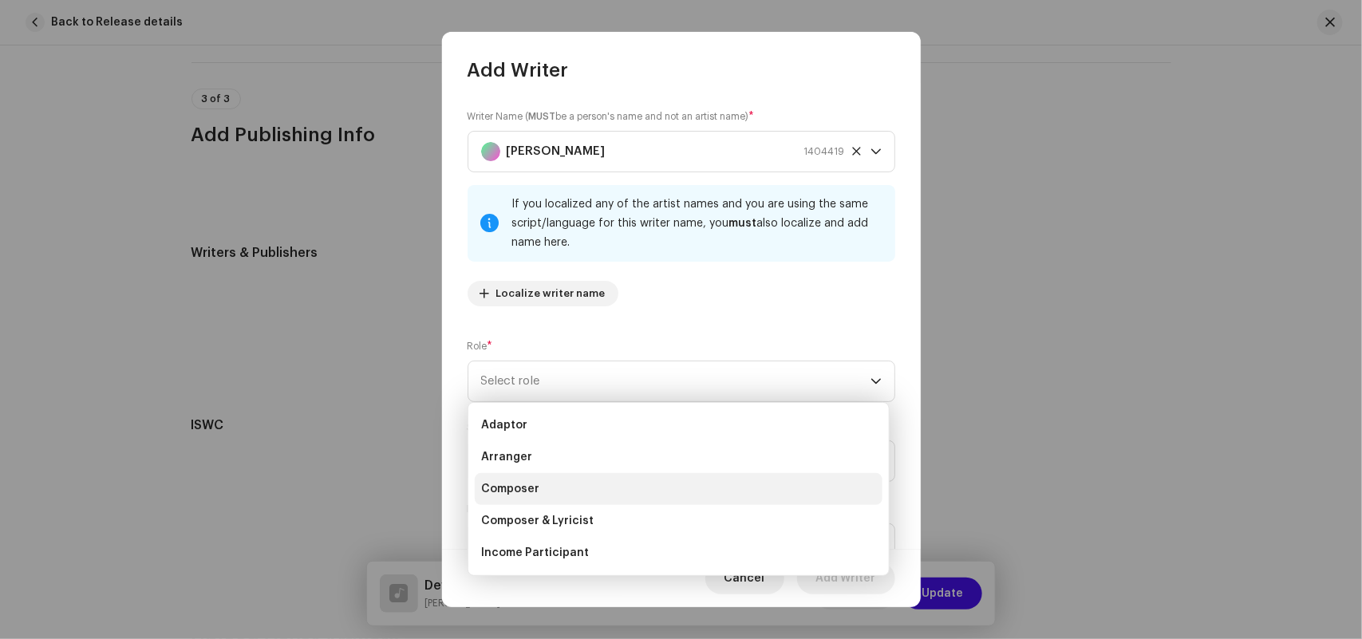
click at [495, 491] on span "Composer" at bounding box center [510, 489] width 58 height 16
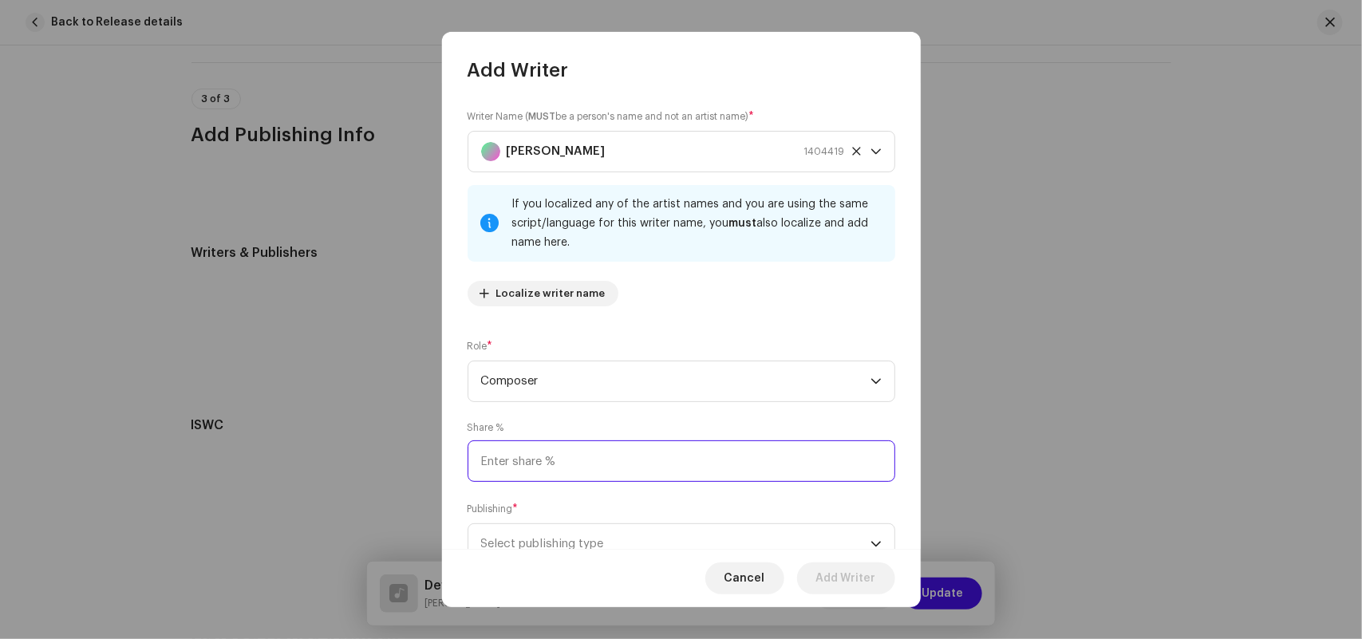
click at [500, 457] on input at bounding box center [681, 460] width 428 height 41
type input "50.00"
click at [551, 544] on span "Select publishing type" at bounding box center [675, 544] width 389 height 40
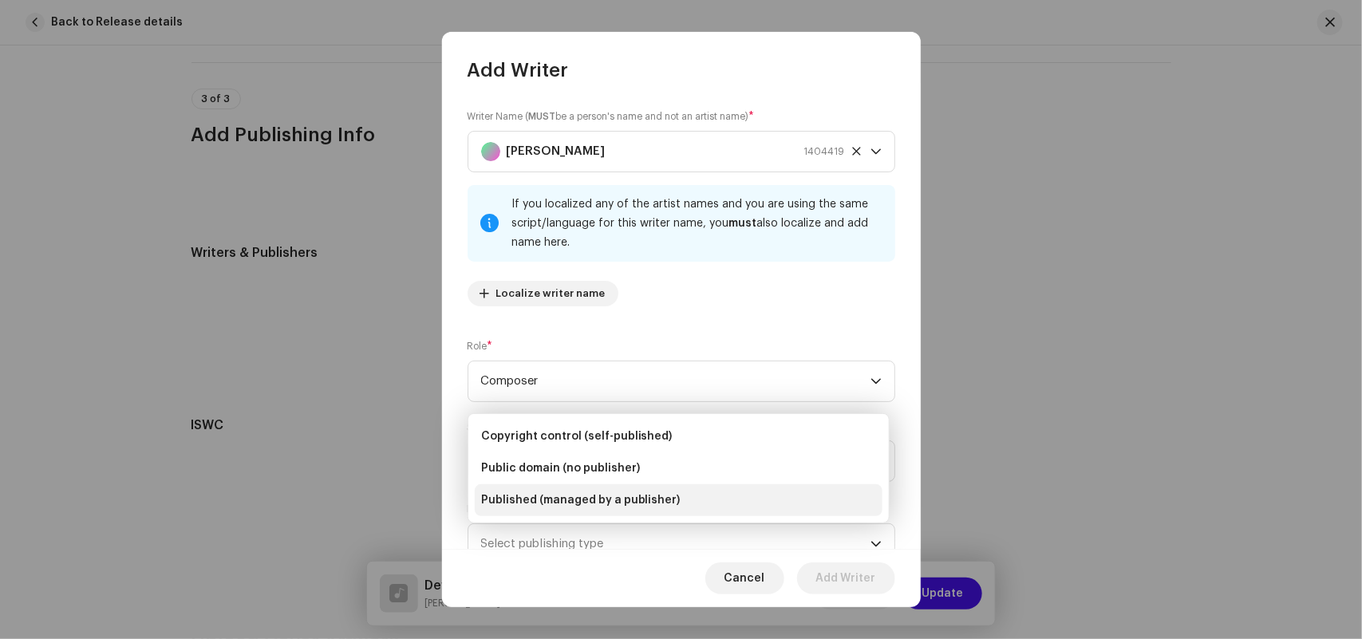
click at [530, 496] on span "Published (managed by a publisher)" at bounding box center [580, 500] width 199 height 16
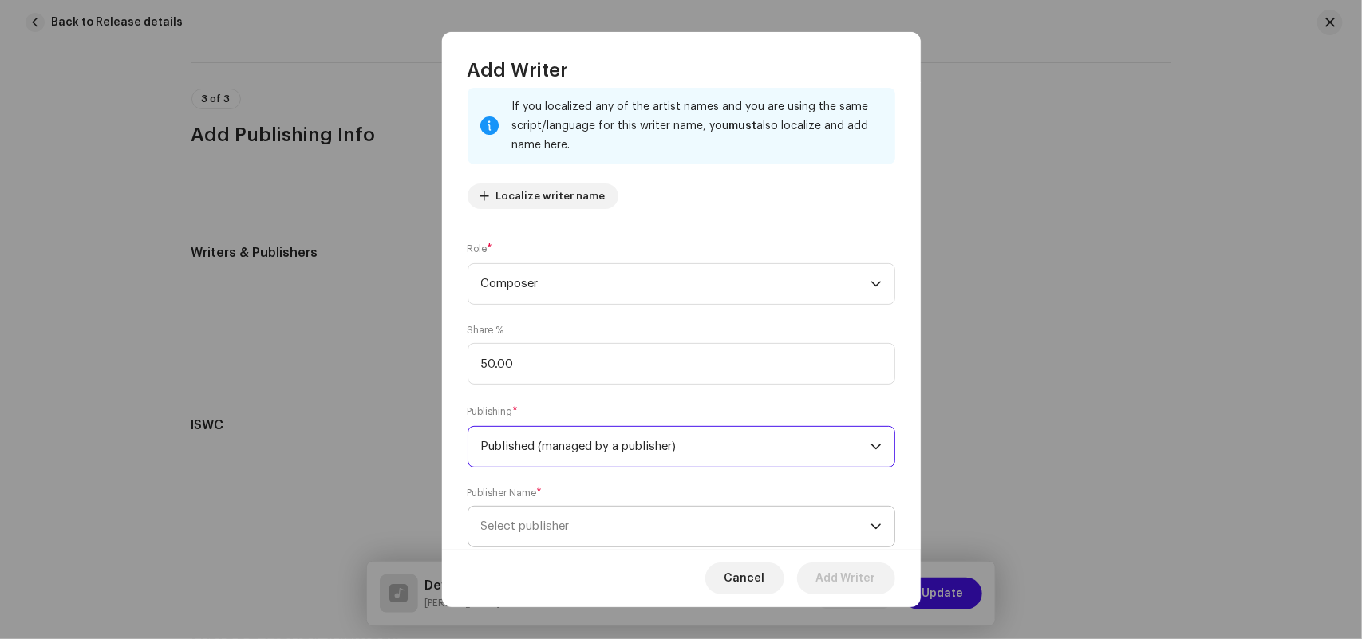
scroll to position [140, 0]
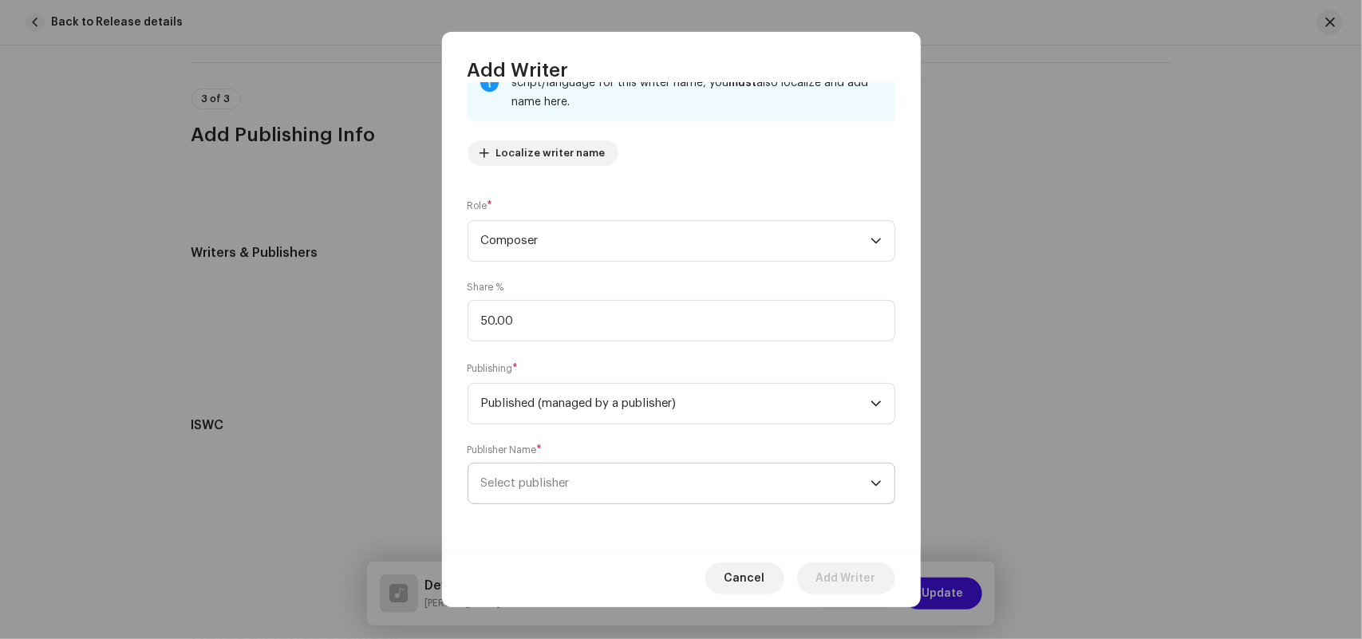
click at [551, 484] on span "Select publisher" at bounding box center [525, 483] width 89 height 12
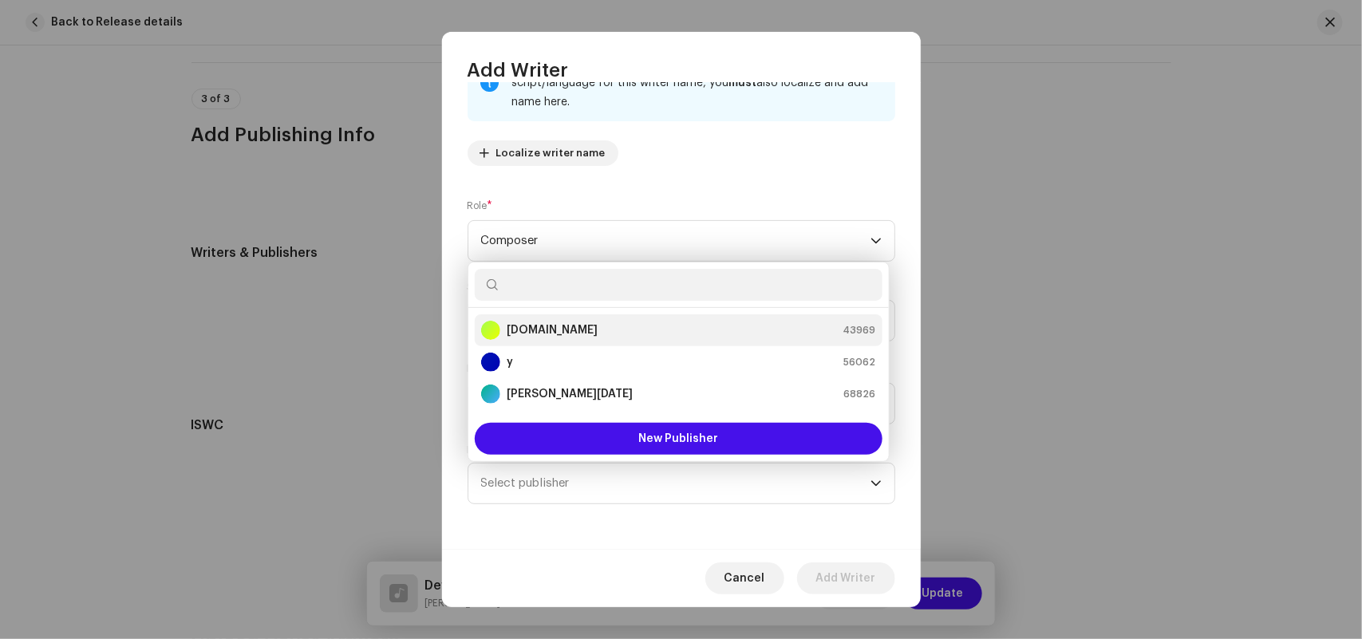
click at [539, 323] on strong "[DOMAIN_NAME]" at bounding box center [552, 330] width 91 height 16
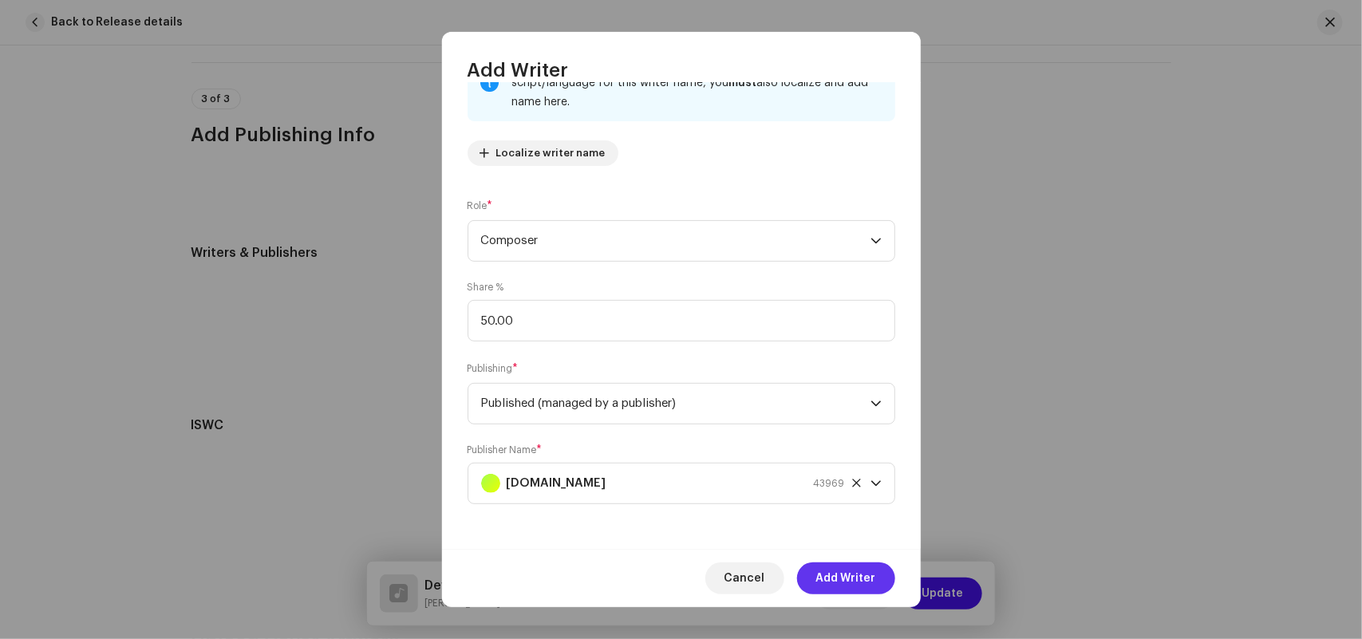
click at [848, 566] on span "Add Writer" at bounding box center [846, 578] width 60 height 32
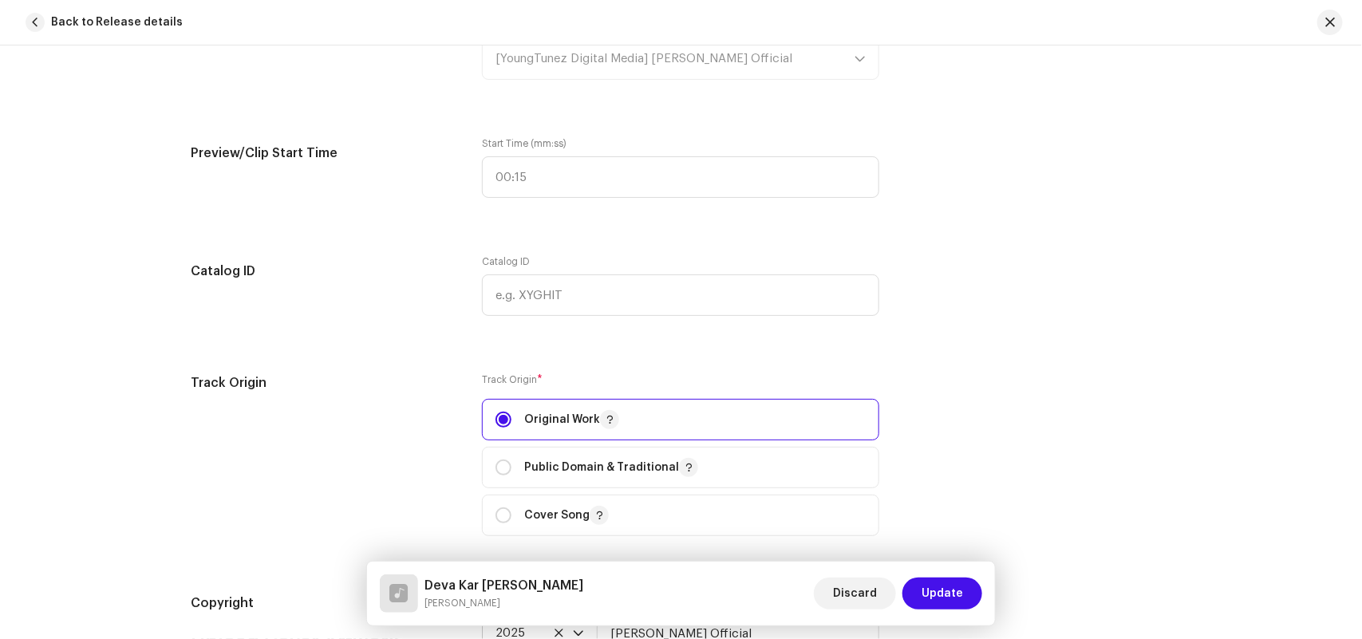
scroll to position [2254, 0]
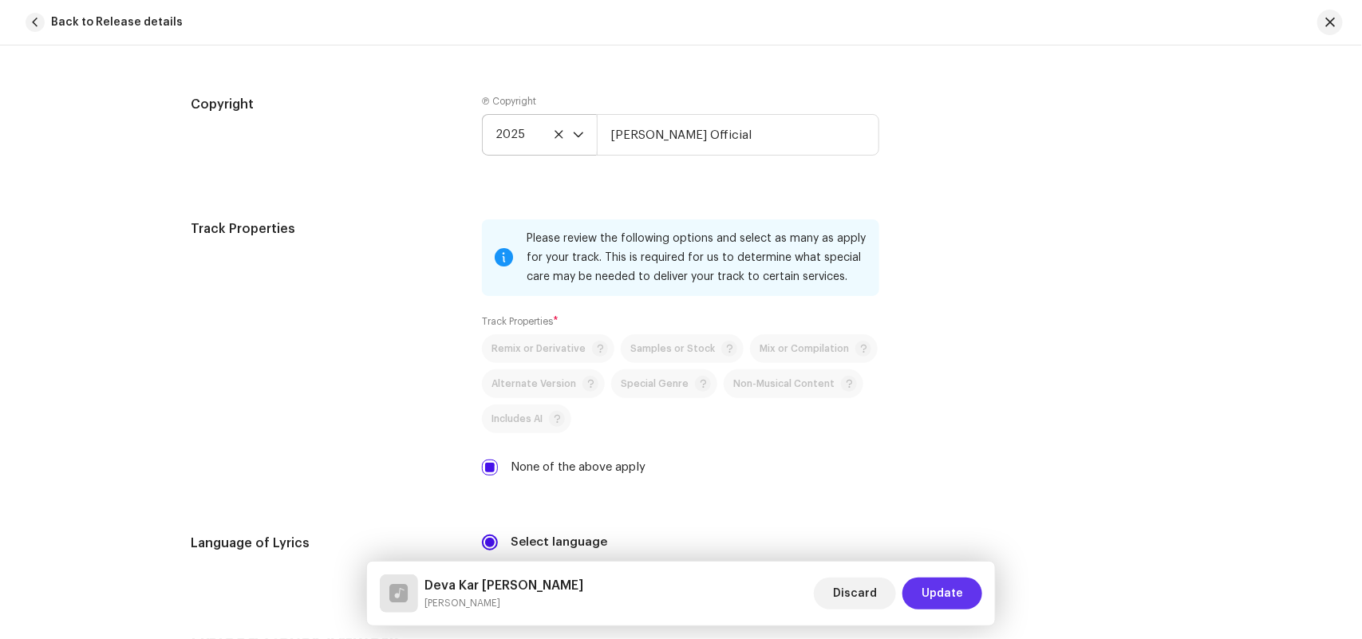
click at [947, 595] on span "Update" at bounding box center [941, 594] width 41 height 32
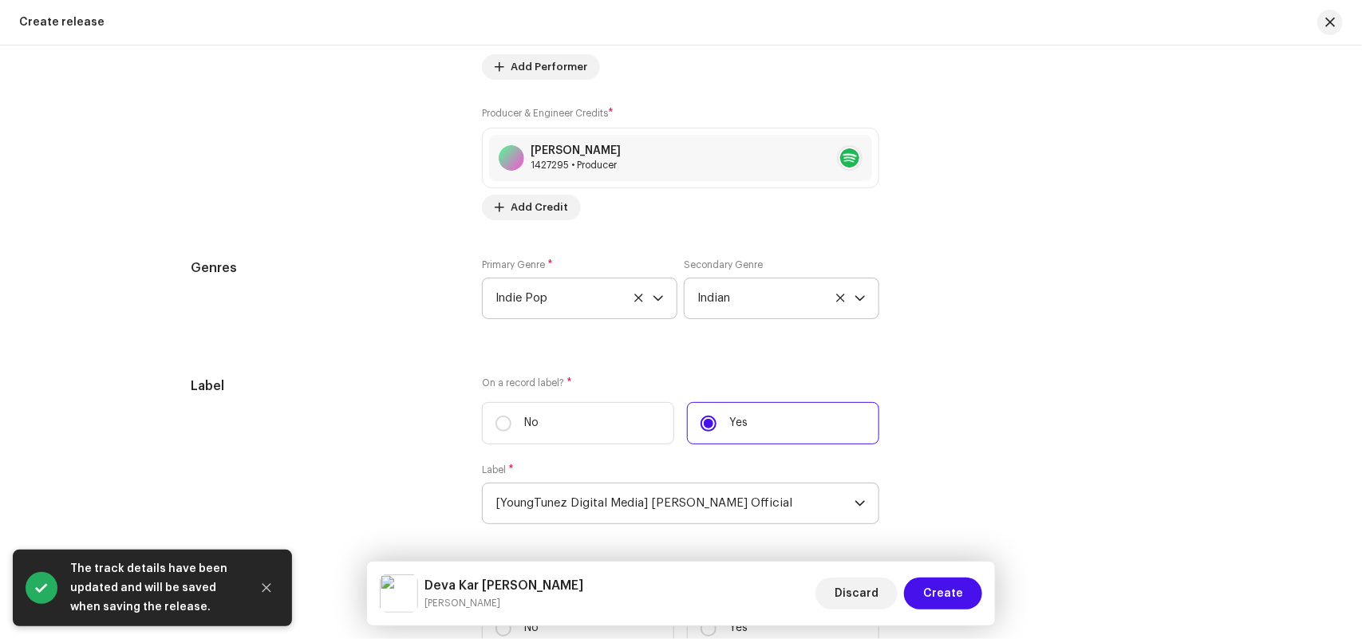
scroll to position [2606, 0]
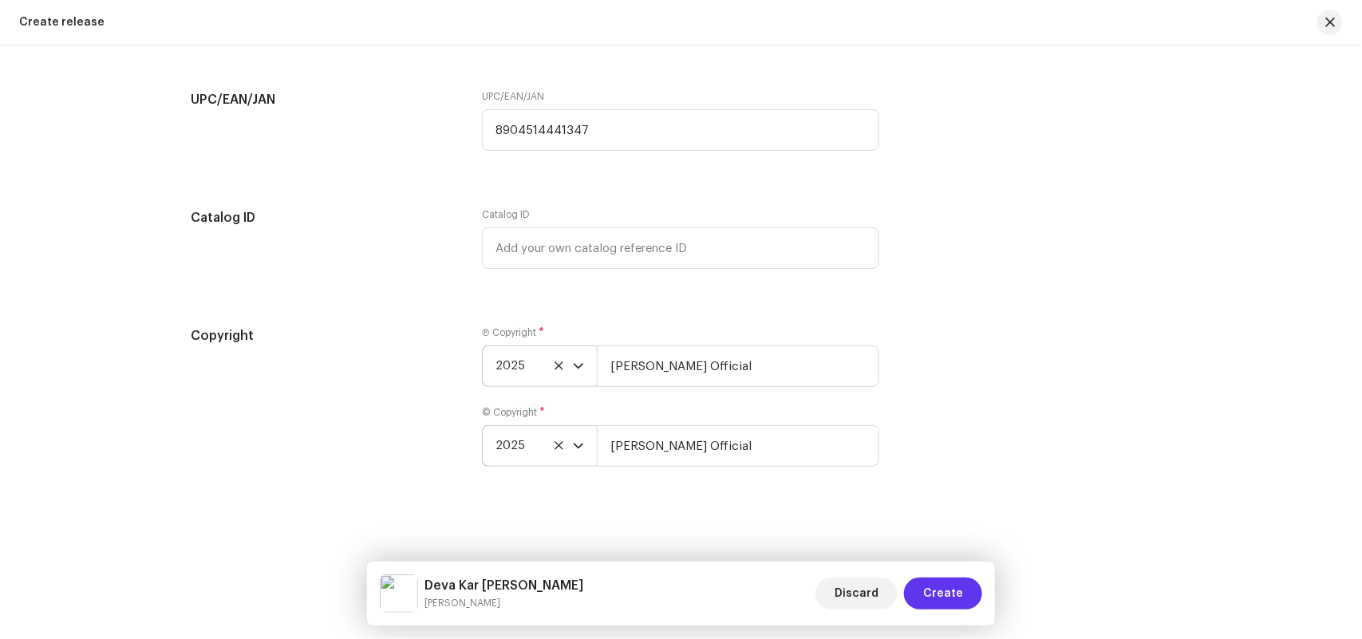
click at [931, 585] on span "Create" at bounding box center [943, 594] width 40 height 32
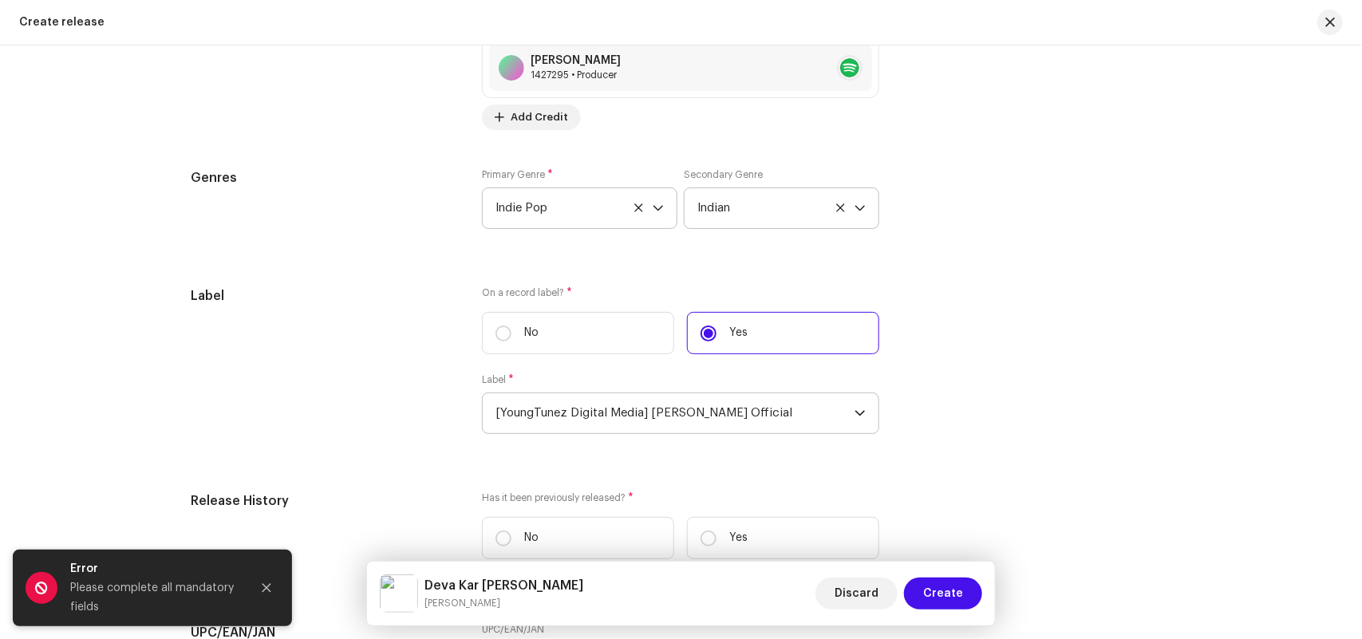
scroll to position [2108, 0]
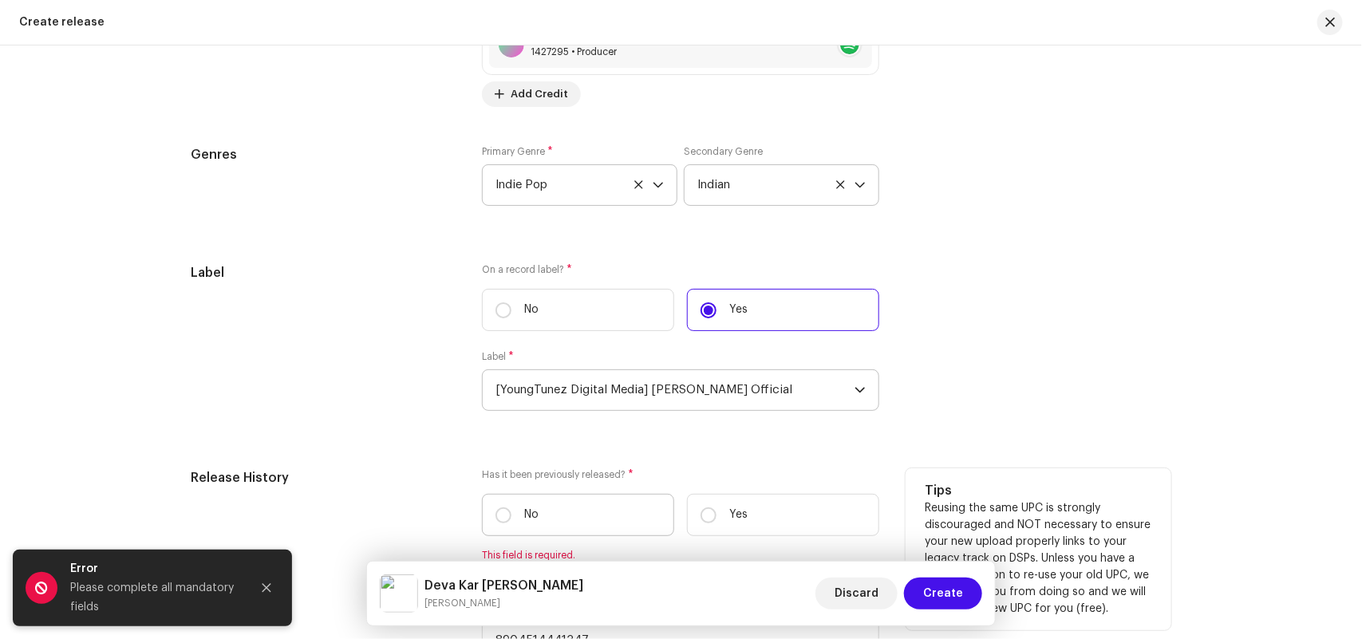
click at [572, 513] on label "No" at bounding box center [578, 515] width 192 height 42
click at [511, 513] on input "No" at bounding box center [503, 515] width 16 height 16
radio input "true"
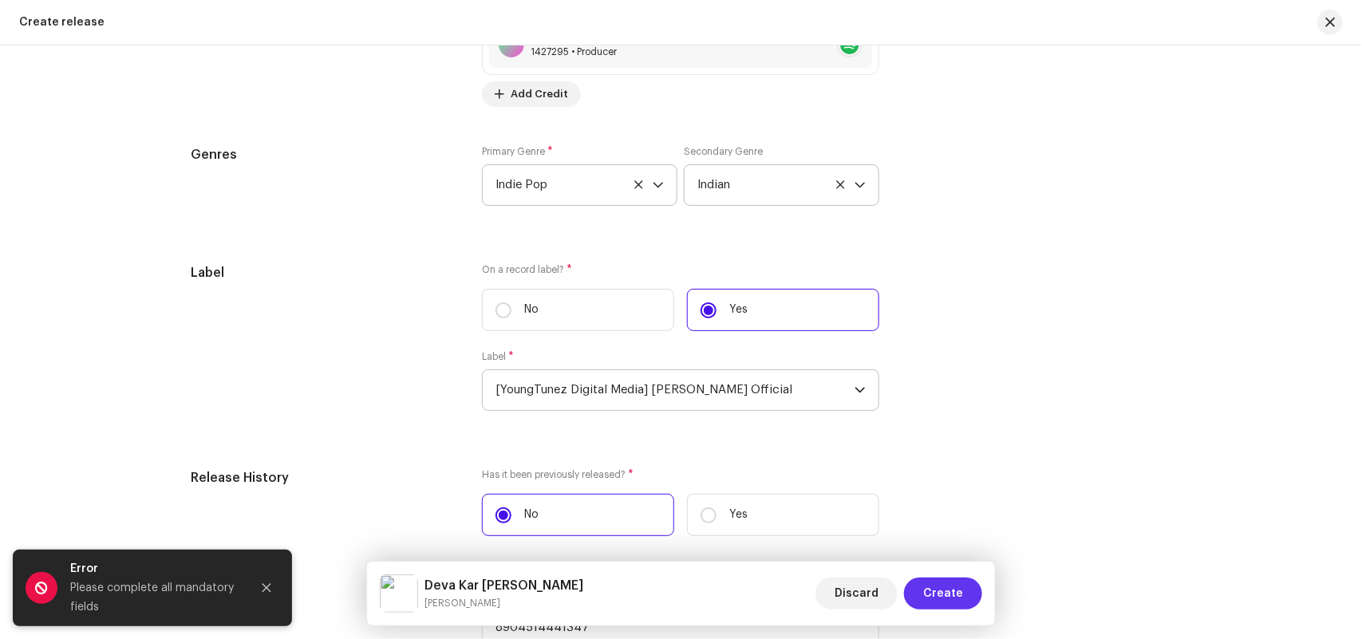
click at [959, 600] on span "Create" at bounding box center [943, 594] width 40 height 32
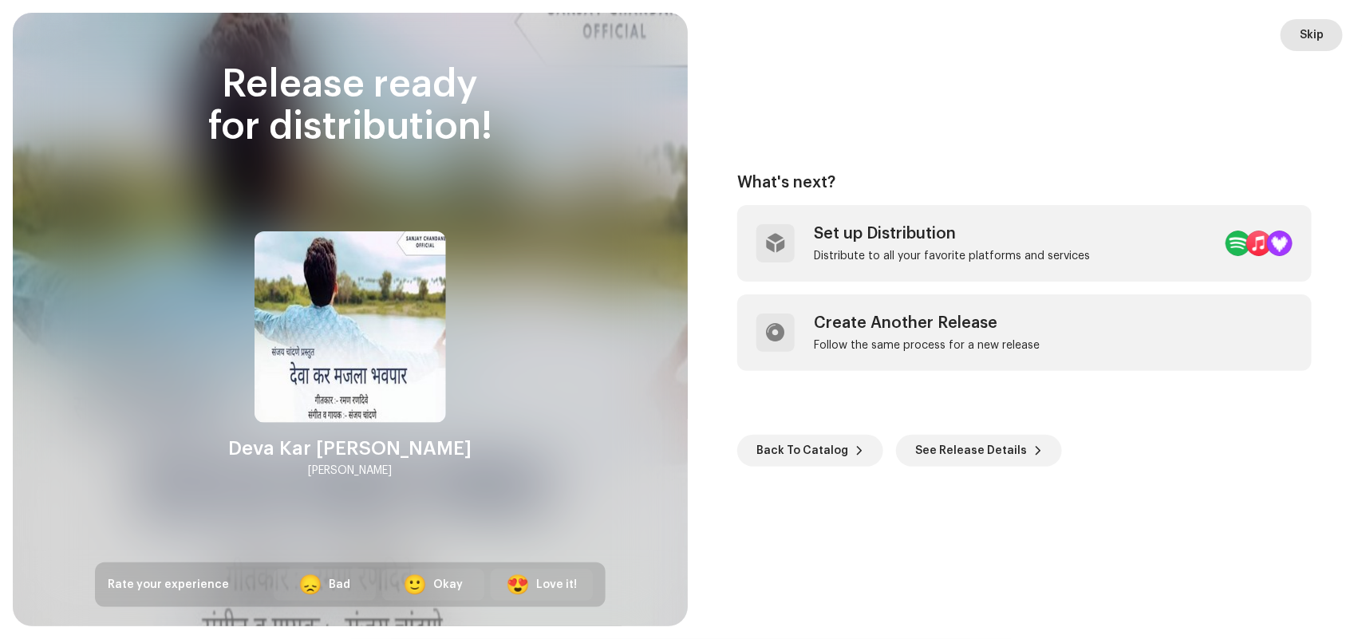
click at [1310, 36] on span "Skip" at bounding box center [1311, 35] width 24 height 32
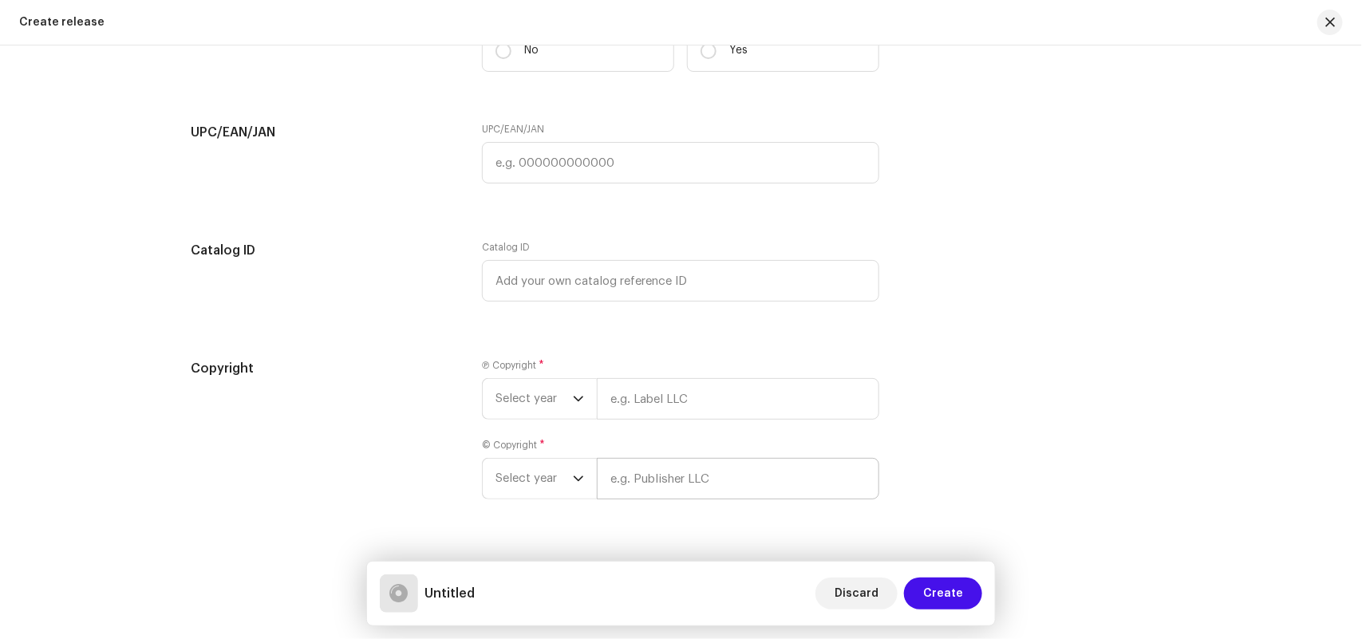
scroll to position [2250, 0]
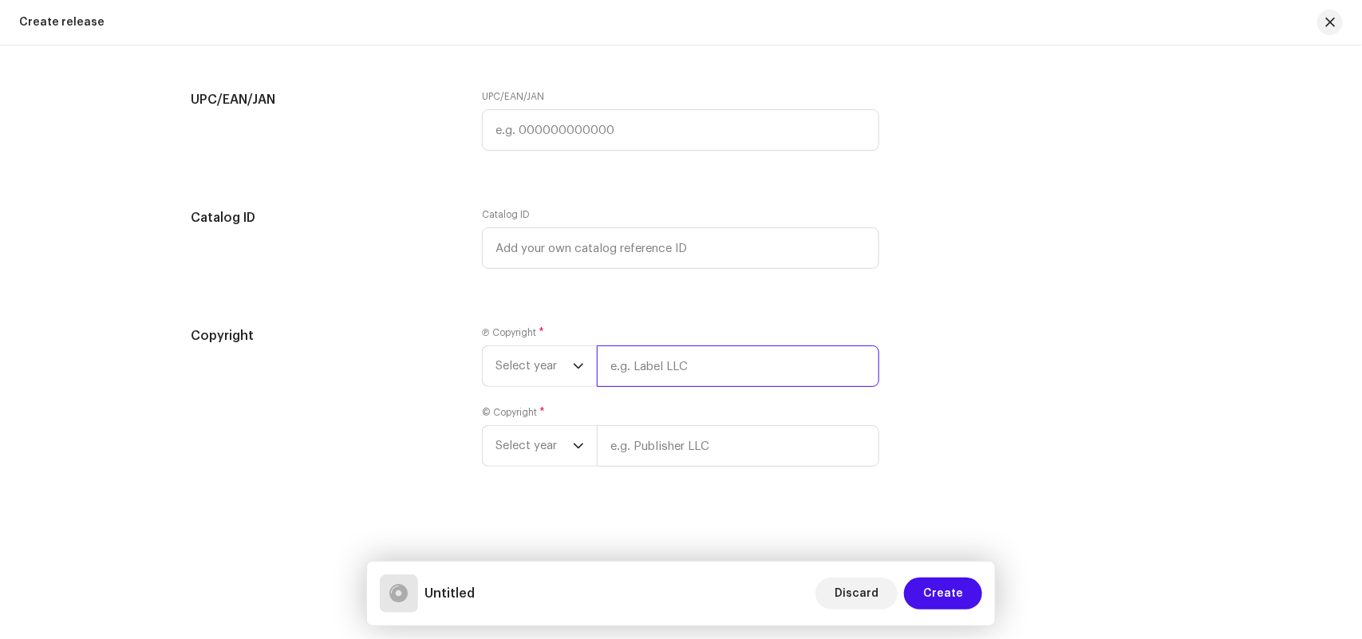
click at [647, 373] on input "text" at bounding box center [738, 365] width 282 height 41
paste input "[PERSON_NAME] Official"
type input "[PERSON_NAME] Official"
click at [644, 443] on div "© Copyright * Select year" at bounding box center [680, 436] width 397 height 61
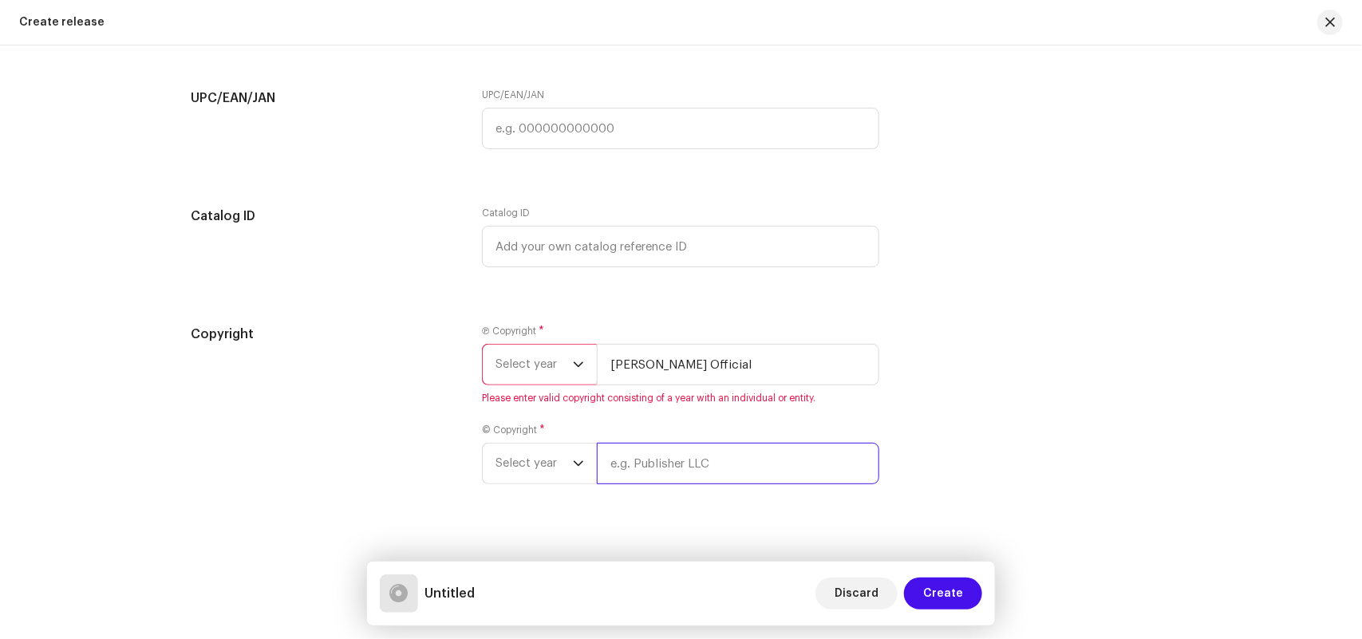
paste input "[PERSON_NAME] Official"
type input "[PERSON_NAME] Official"
click at [556, 369] on span "Select year" at bounding box center [533, 365] width 77 height 40
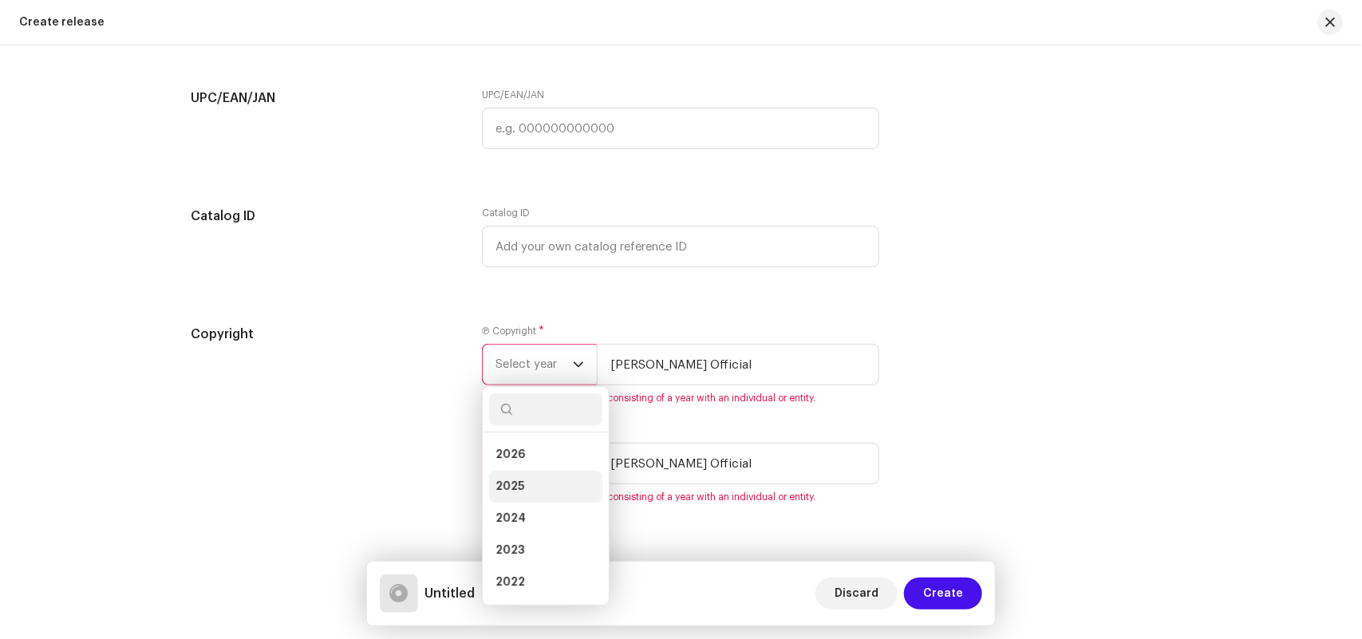
click at [516, 479] on li "2025" at bounding box center [545, 487] width 113 height 32
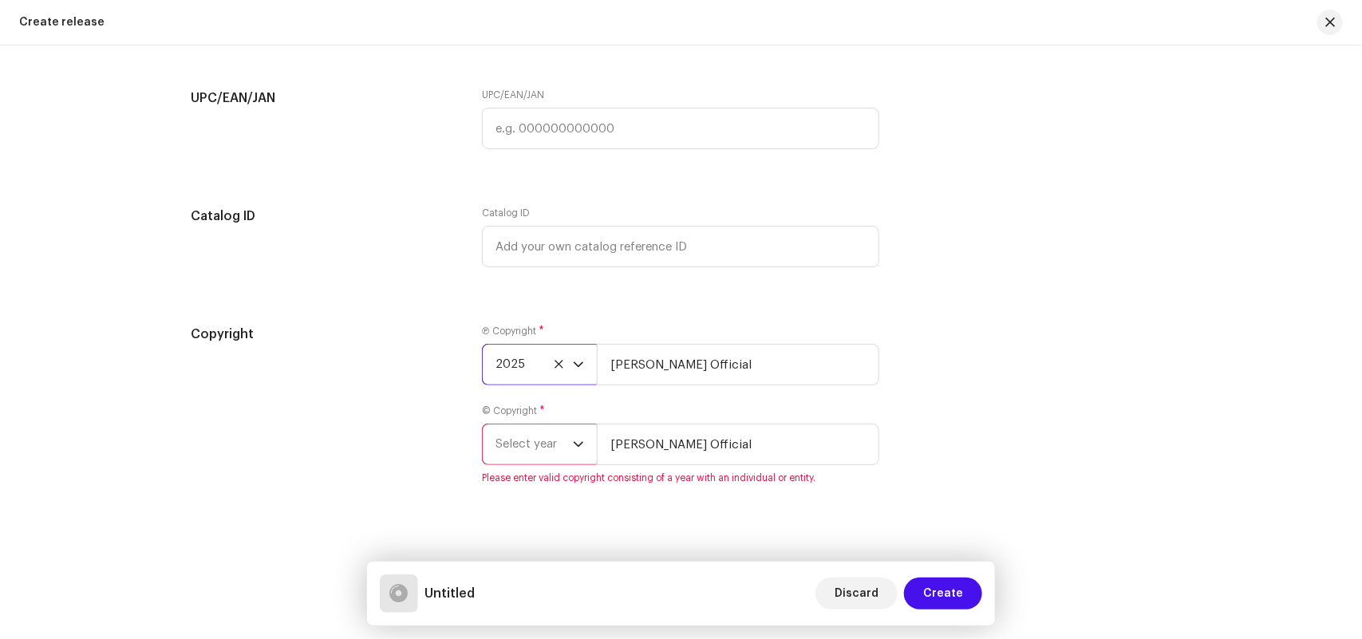
click at [511, 444] on span "Select year" at bounding box center [533, 444] width 77 height 40
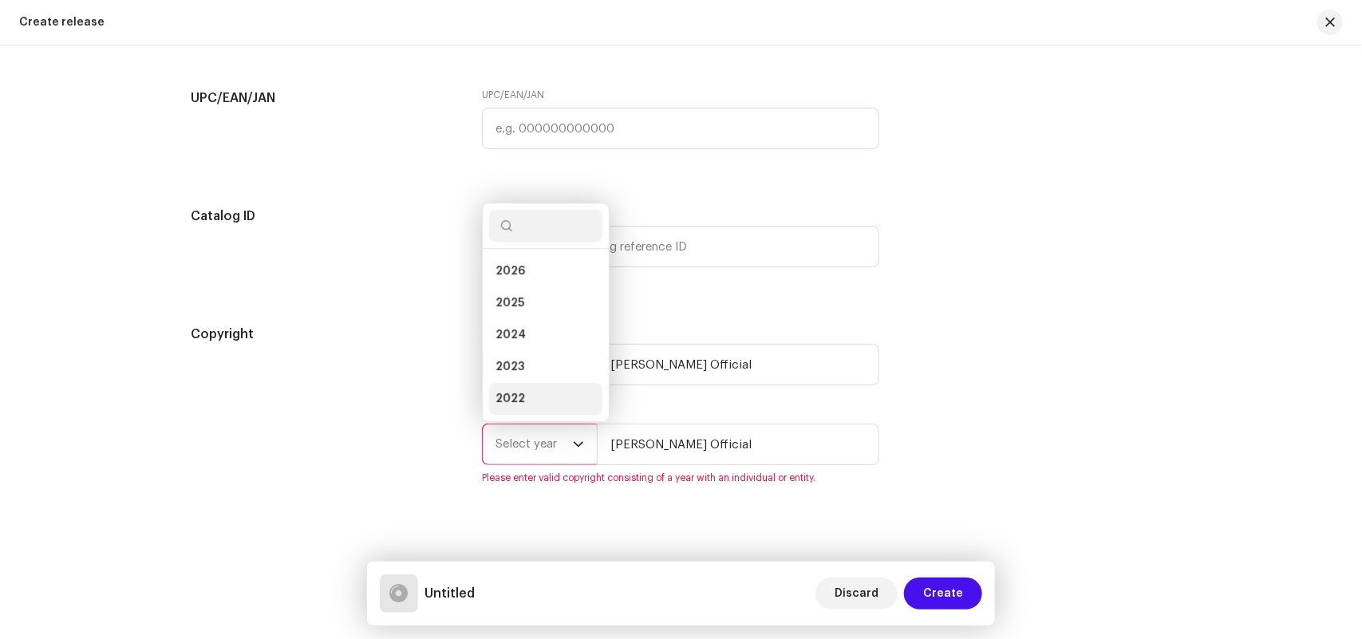
scroll to position [26, 0]
click at [512, 284] on span "2025" at bounding box center [509, 278] width 29 height 16
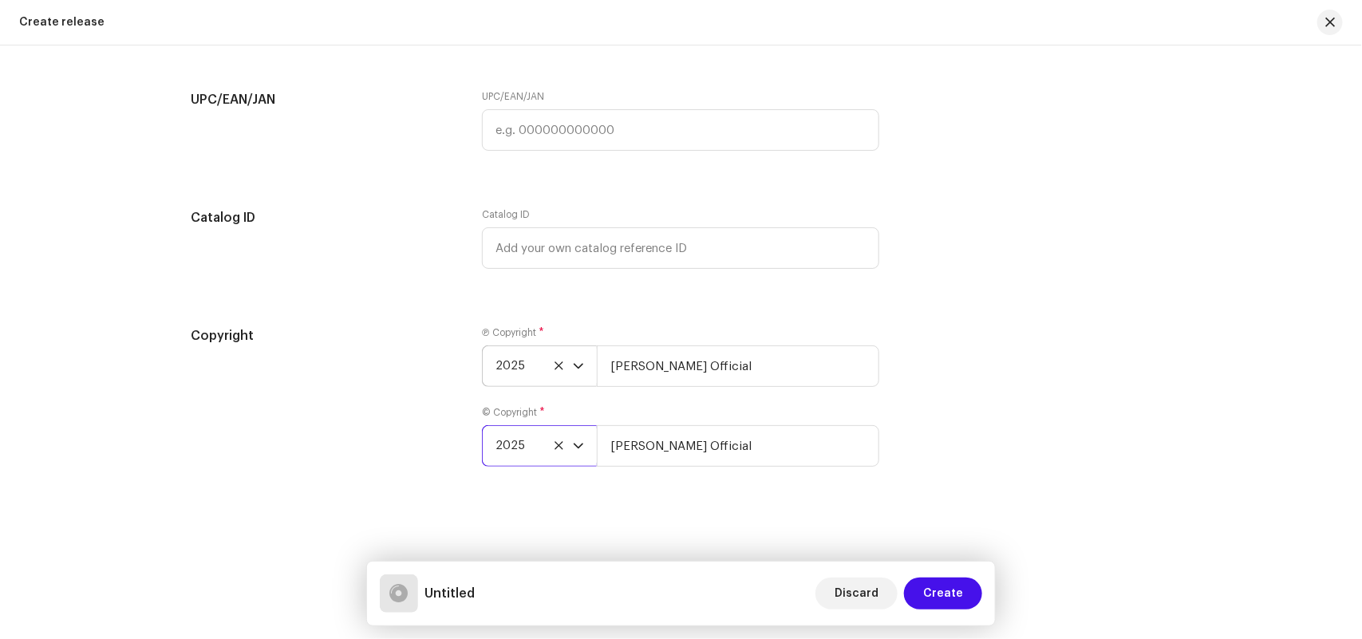
scroll to position [1752, 0]
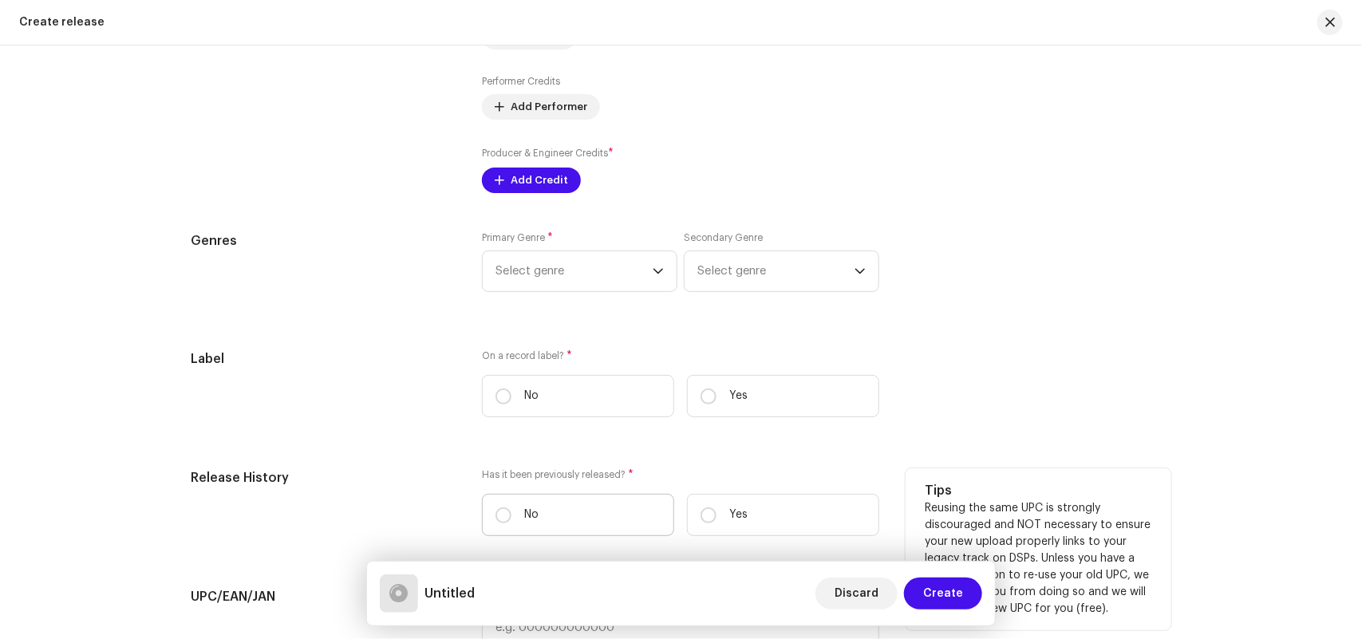
click at [537, 509] on label "No" at bounding box center [578, 515] width 192 height 42
click at [511, 509] on input "No" at bounding box center [503, 515] width 16 height 16
radio input "true"
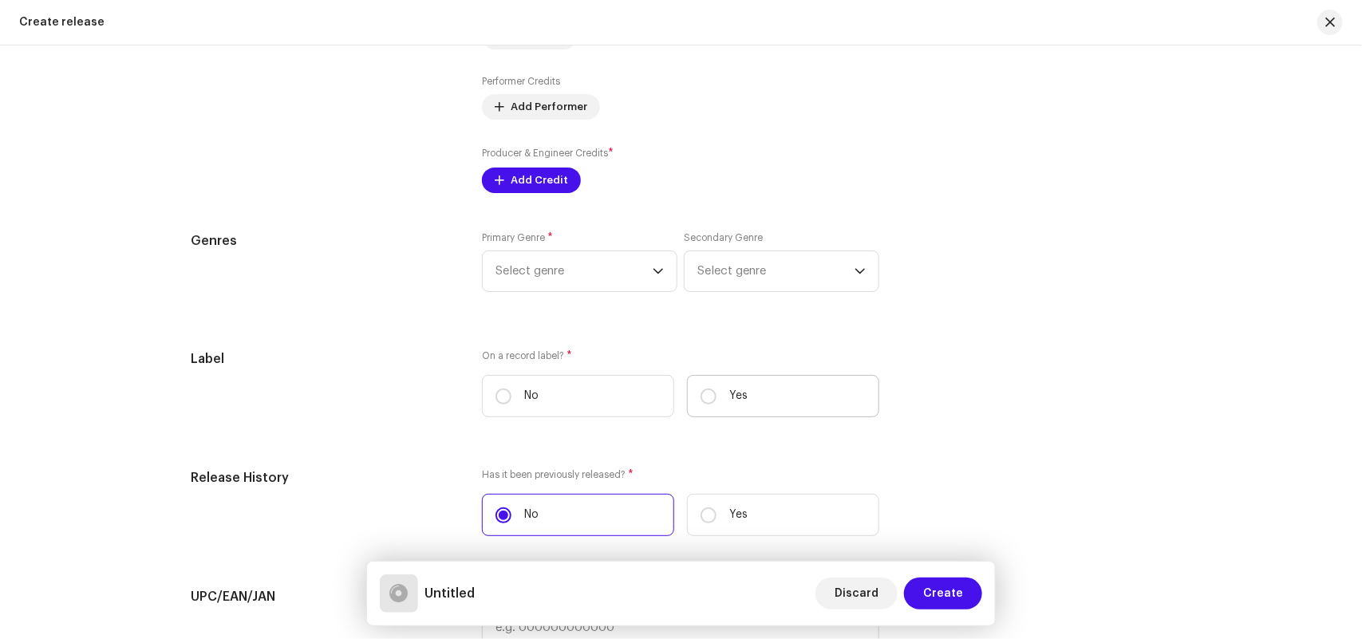
click at [759, 389] on label "Yes" at bounding box center [783, 396] width 192 height 42
click at [716, 389] on input "Yes" at bounding box center [708, 396] width 16 height 16
radio input "true"
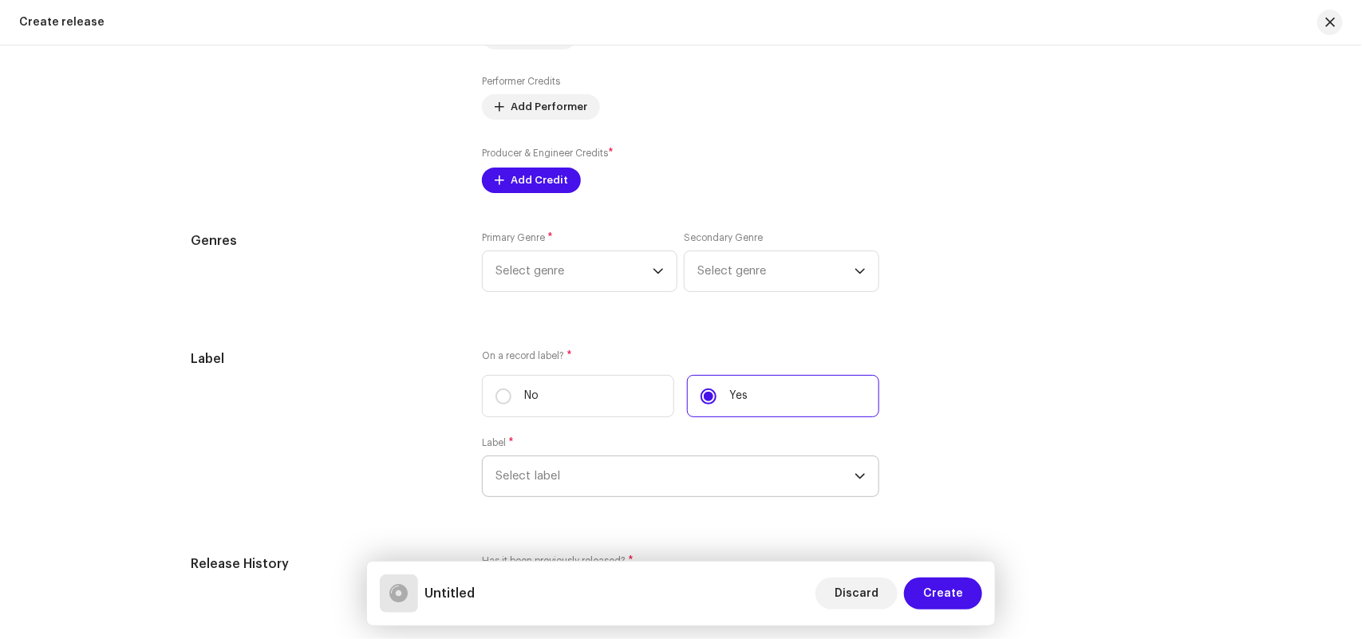
click at [563, 463] on span "Select label" at bounding box center [674, 476] width 359 height 40
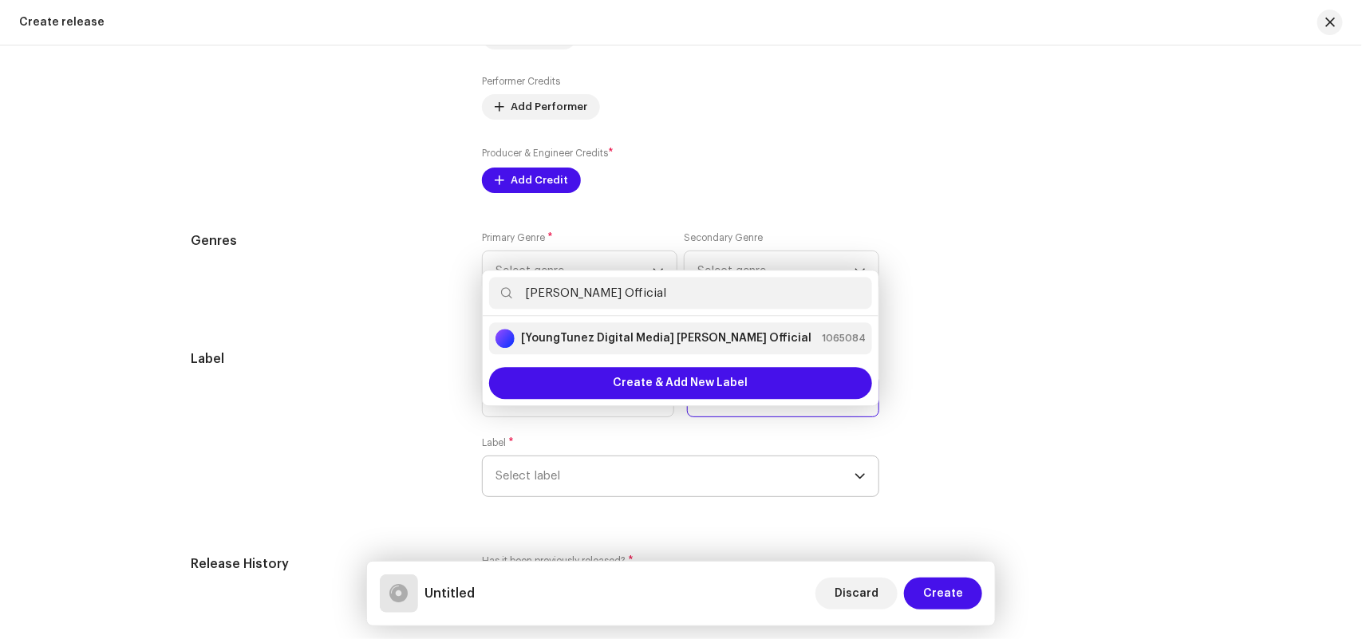
type input "[PERSON_NAME] Official"
click at [662, 341] on strong "[YoungTunez Digital Media] [PERSON_NAME] Official" at bounding box center [666, 338] width 290 height 16
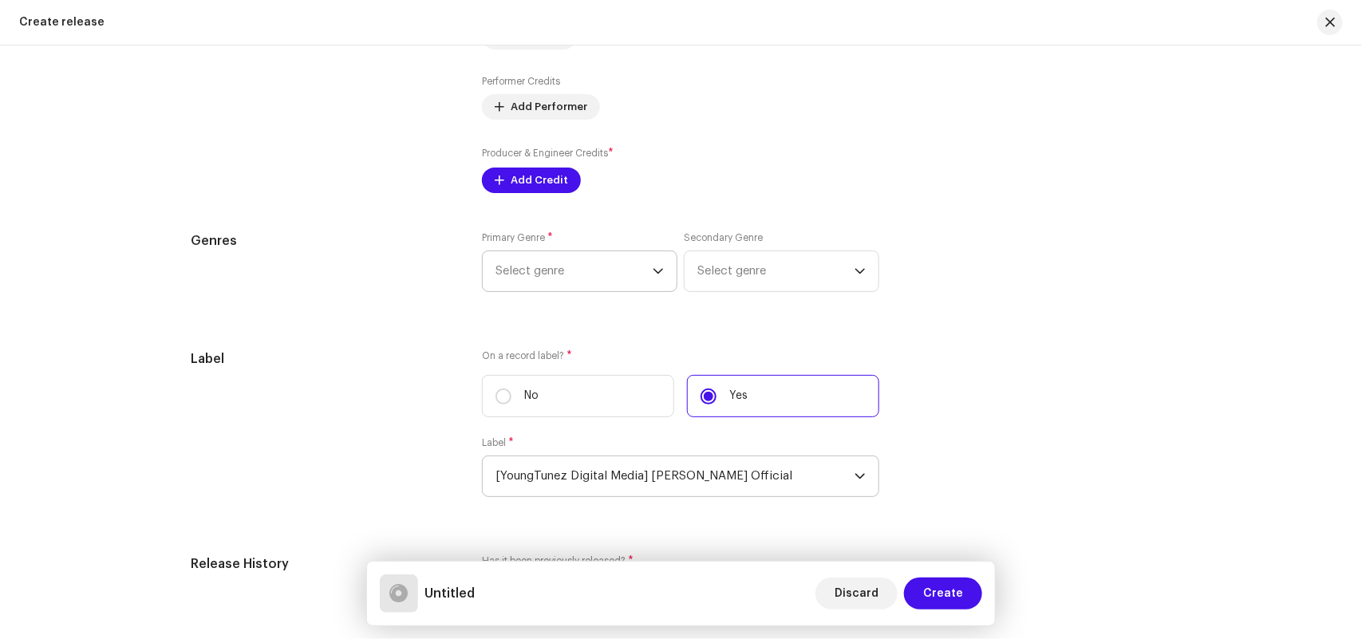
click at [593, 269] on span "Select genre" at bounding box center [573, 271] width 157 height 40
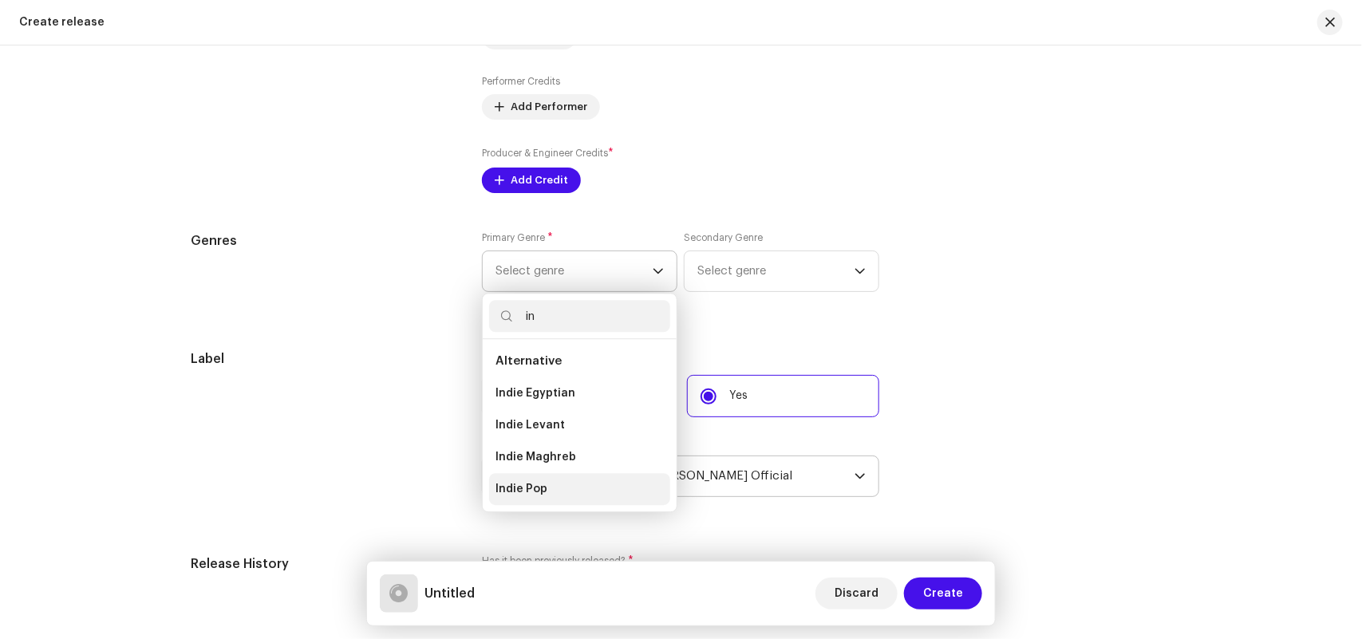
type input "in"
click at [548, 484] on li "Indie Pop" at bounding box center [579, 489] width 181 height 32
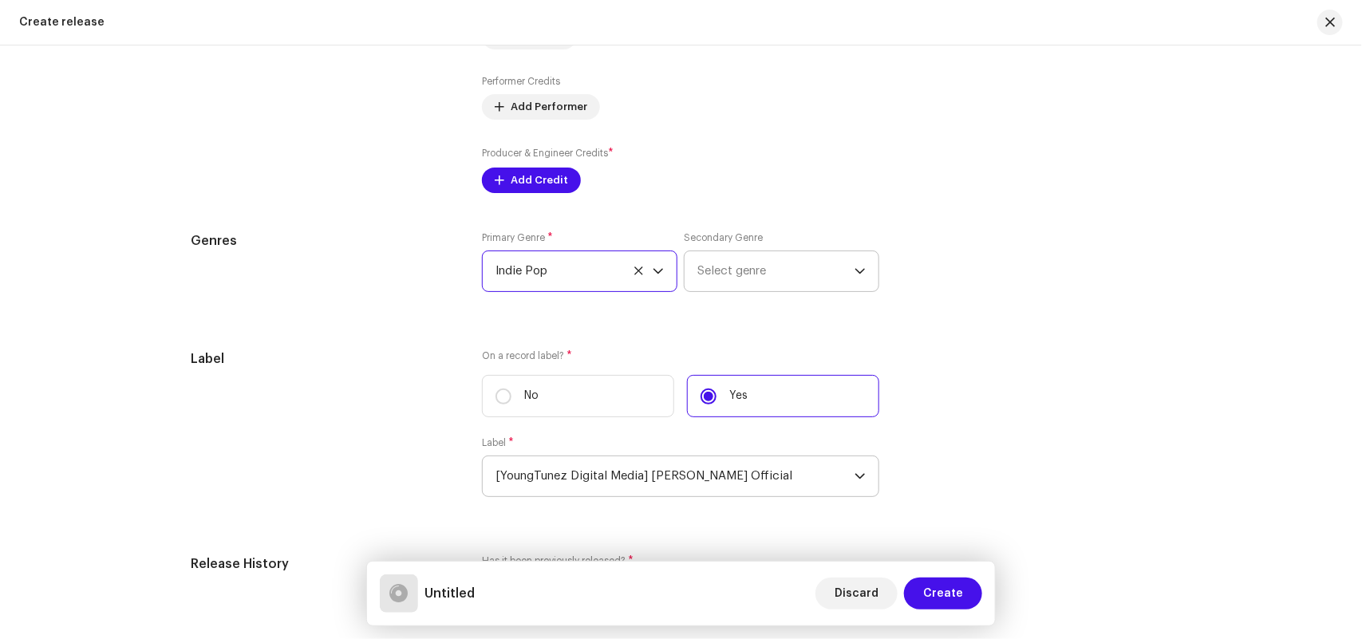
click at [759, 264] on span "Select genre" at bounding box center [775, 271] width 157 height 40
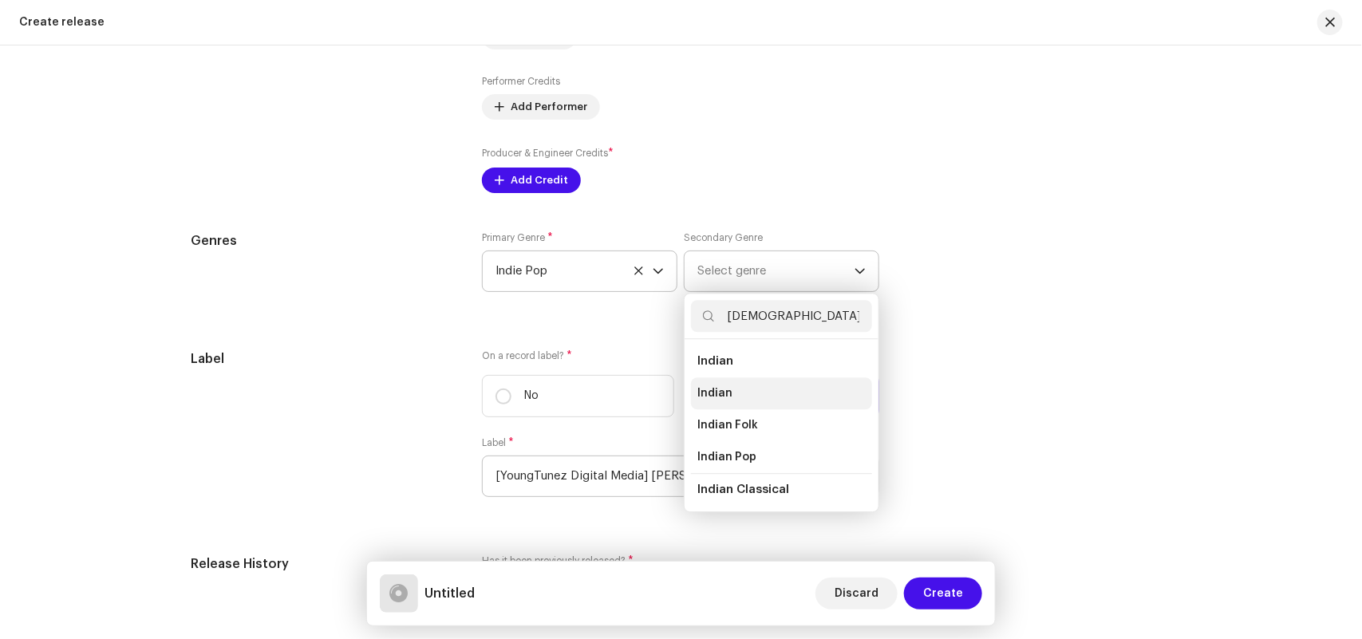
type input "[DEMOGRAPHIC_DATA]"
click at [724, 396] on span "Indian" at bounding box center [714, 393] width 35 height 16
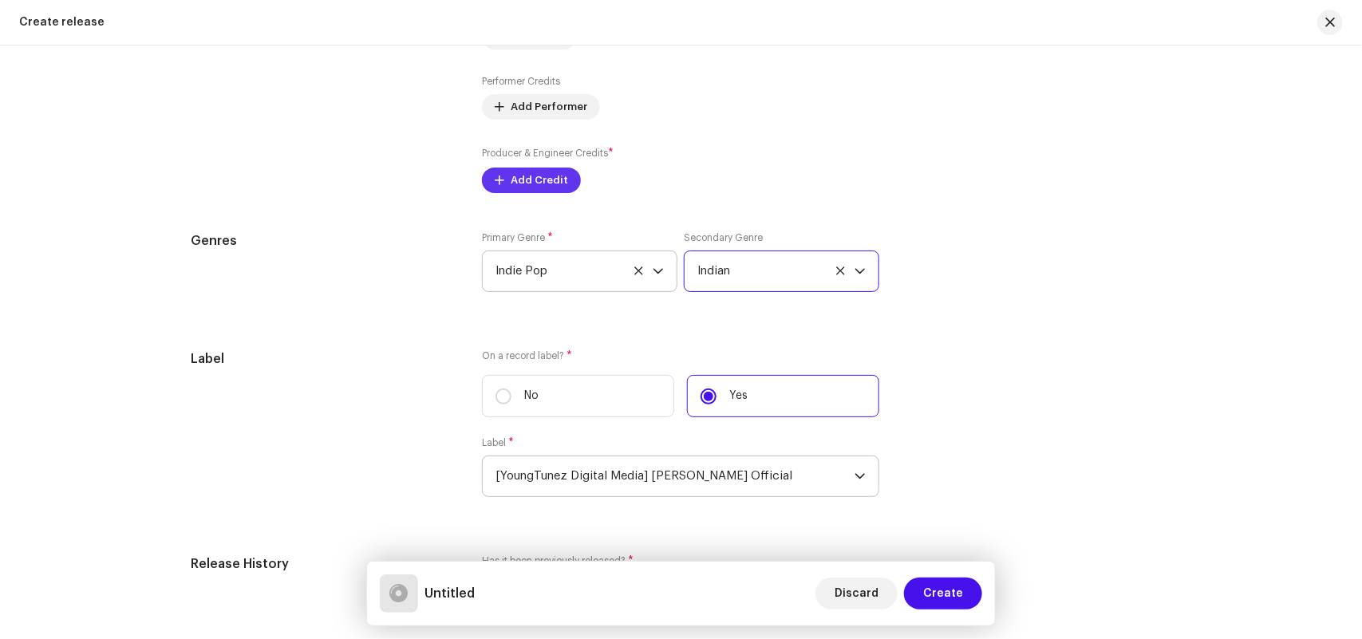
click at [546, 187] on span "Add Credit" at bounding box center [539, 180] width 57 height 32
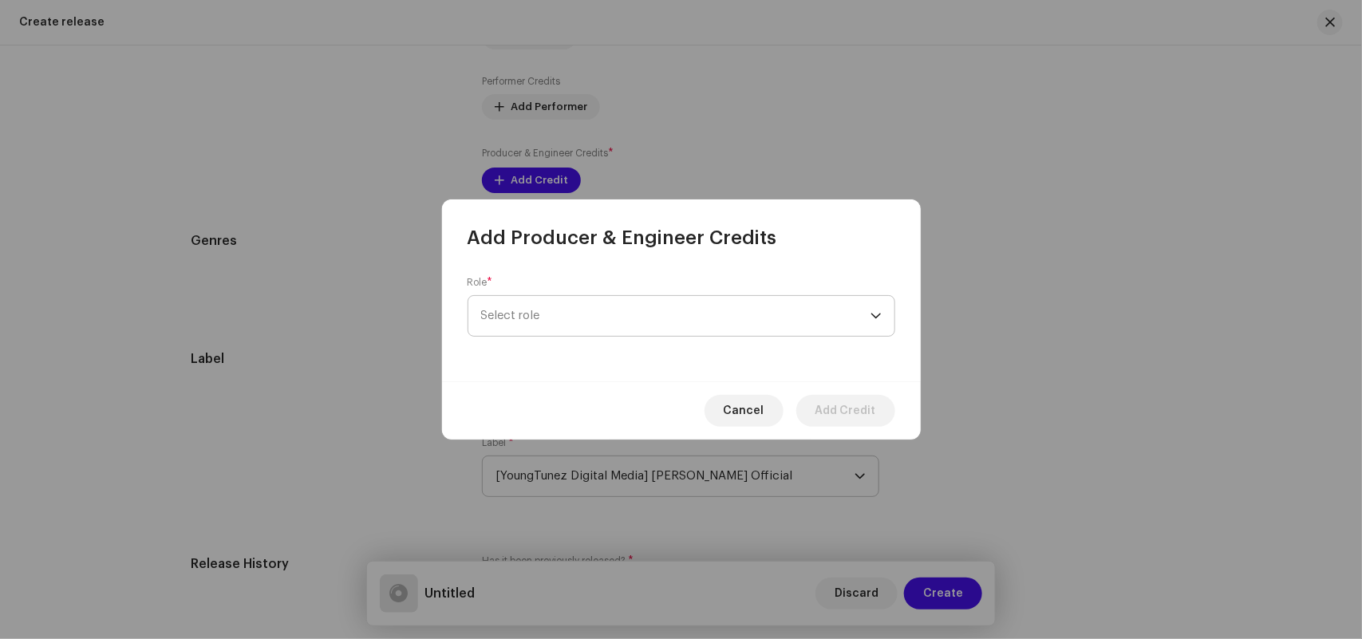
click at [519, 311] on span "Select role" at bounding box center [675, 316] width 389 height 40
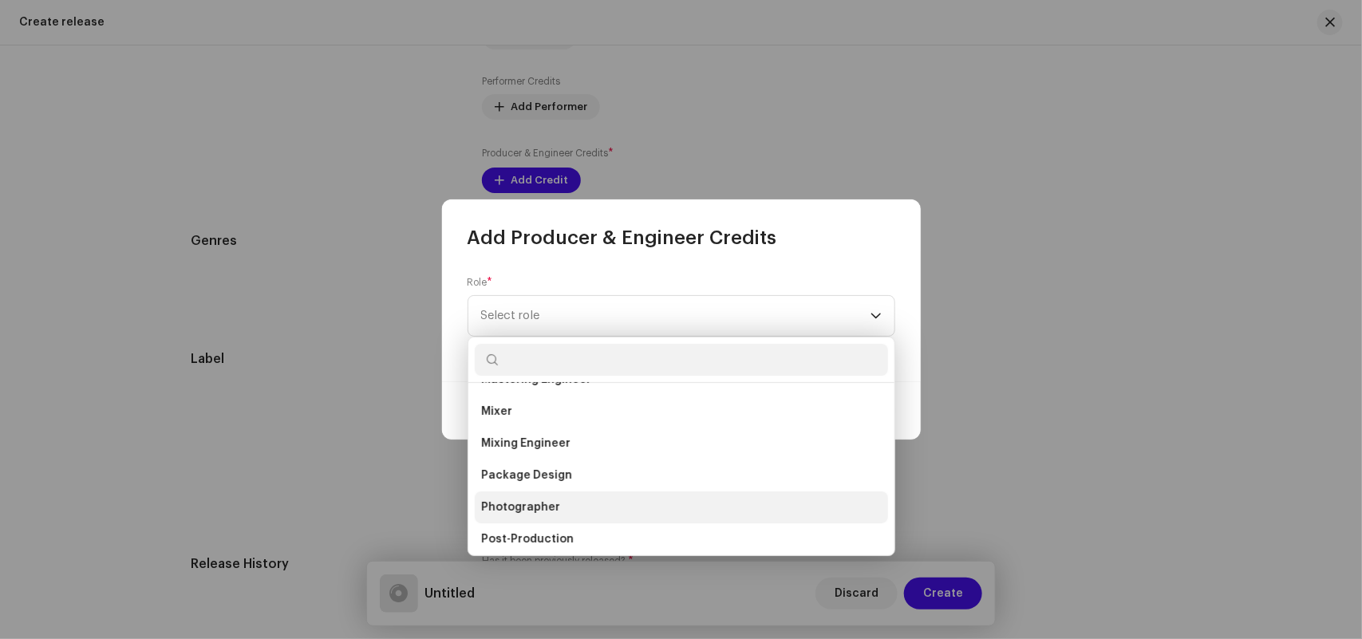
scroll to position [517, 0]
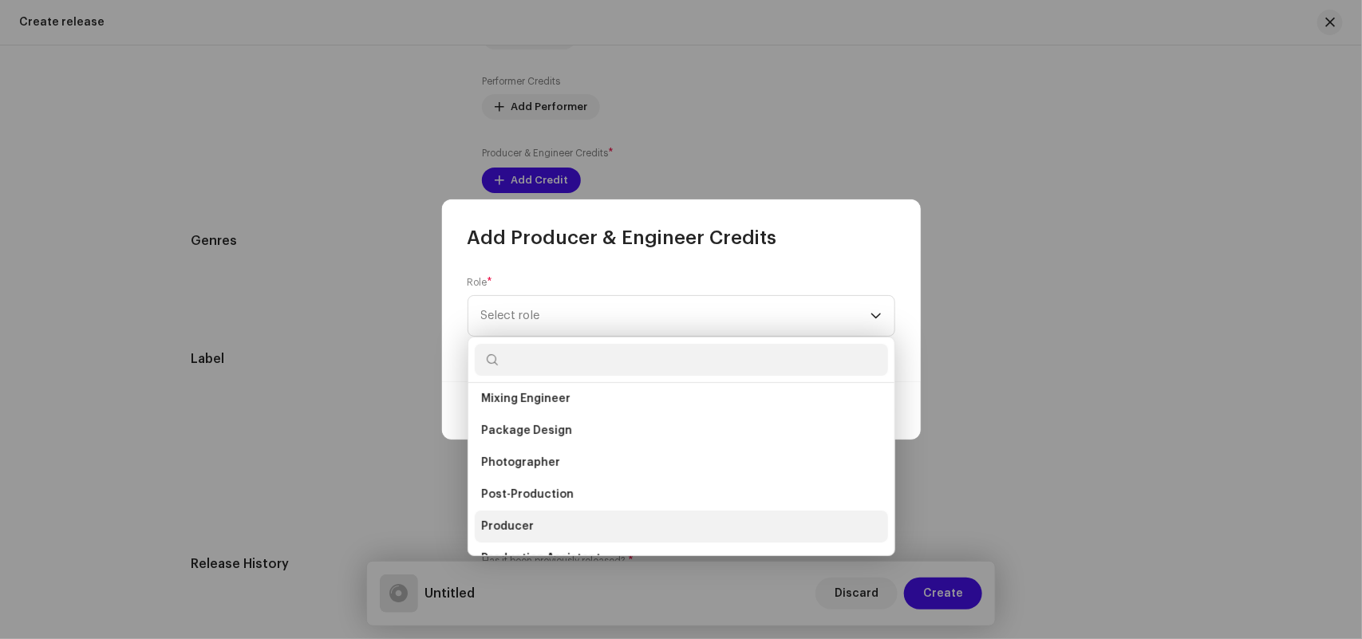
click at [513, 515] on li "Producer" at bounding box center [681, 527] width 413 height 32
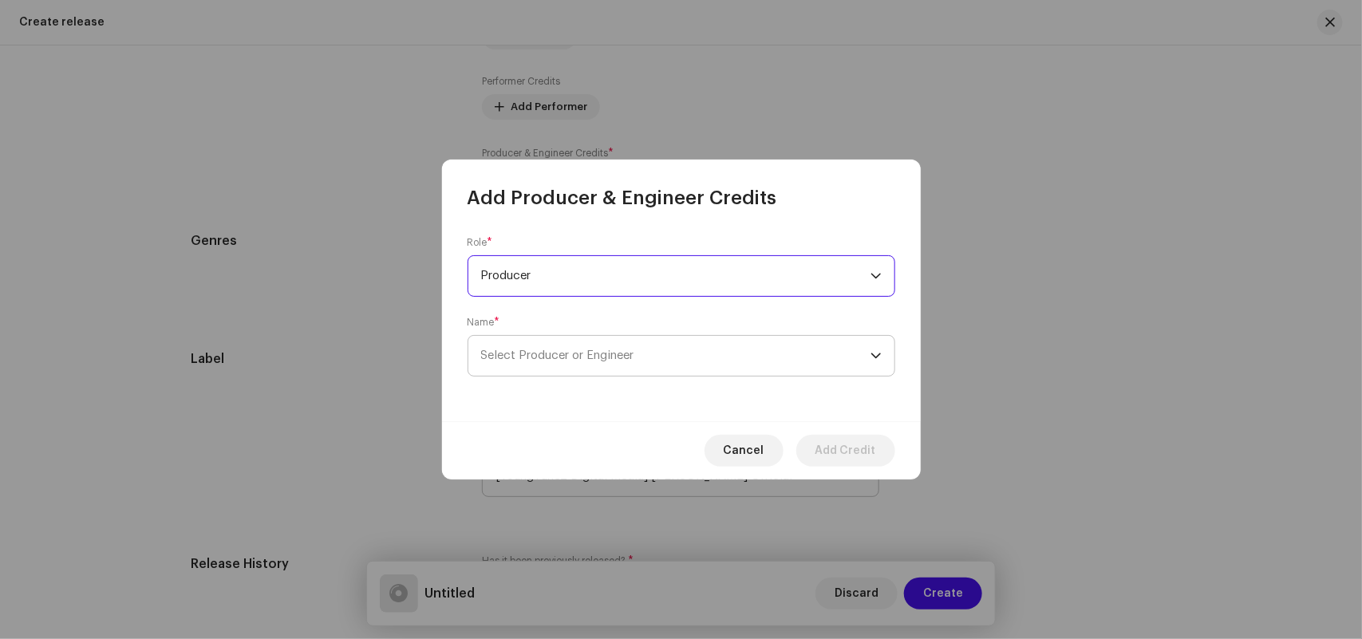
click at [516, 353] on span "Select Producer or Engineer" at bounding box center [557, 355] width 153 height 12
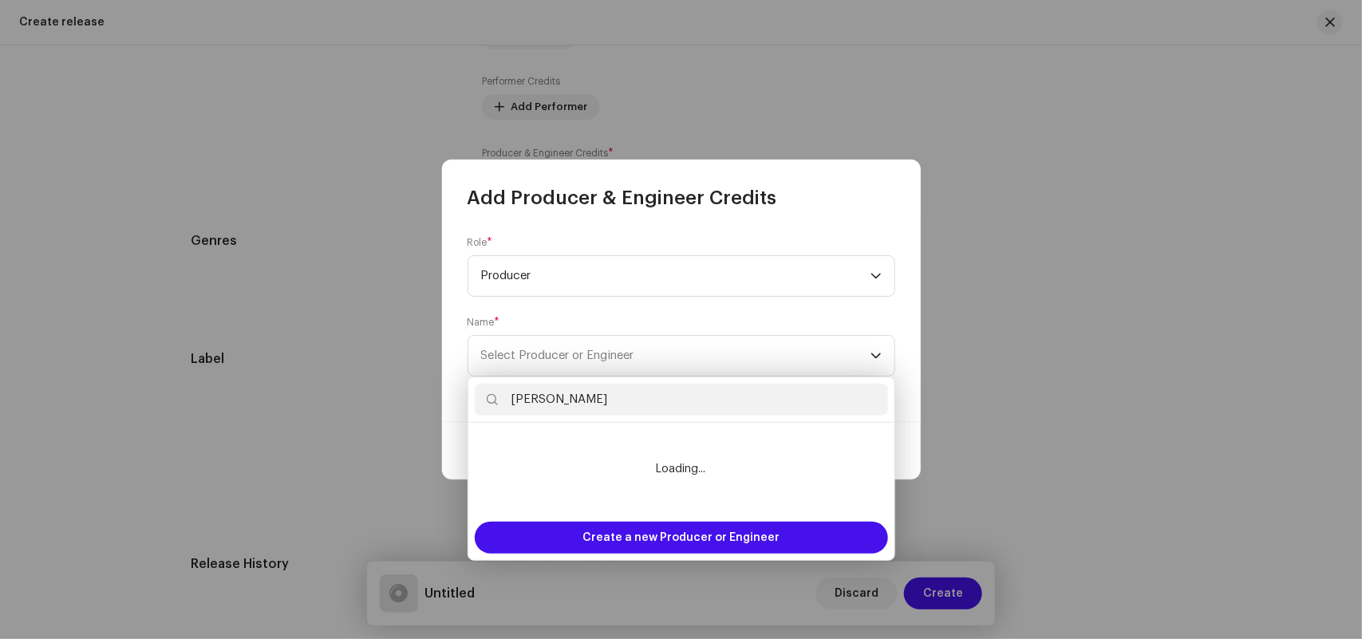
type input "[PERSON_NAME]"
click at [560, 449] on li "Loading..." at bounding box center [681, 469] width 413 height 80
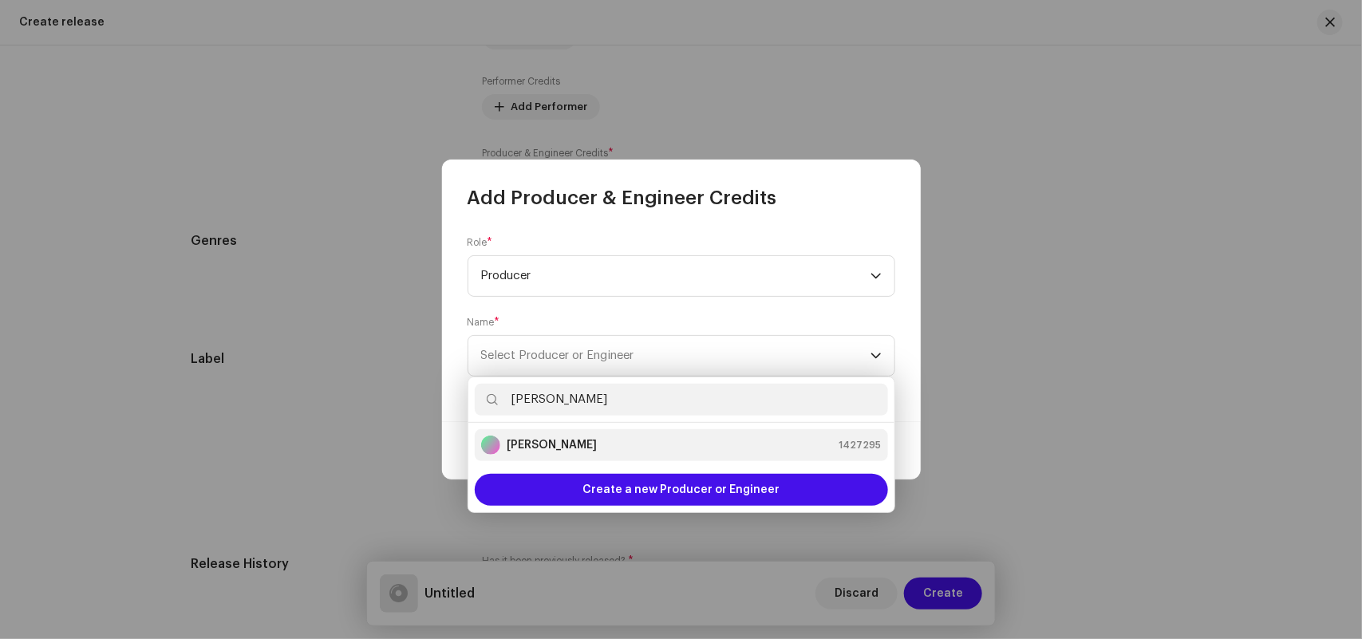
click at [548, 440] on strong "[PERSON_NAME]" at bounding box center [552, 445] width 90 height 16
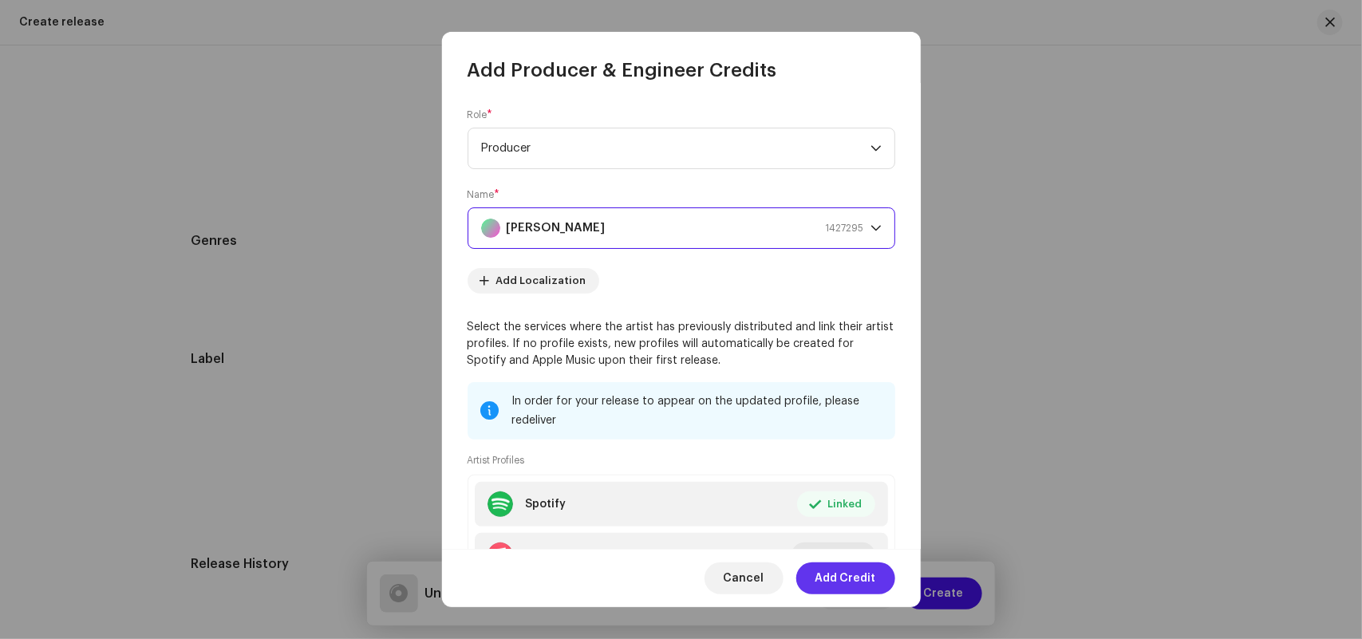
click at [855, 578] on span "Add Credit" at bounding box center [845, 578] width 61 height 32
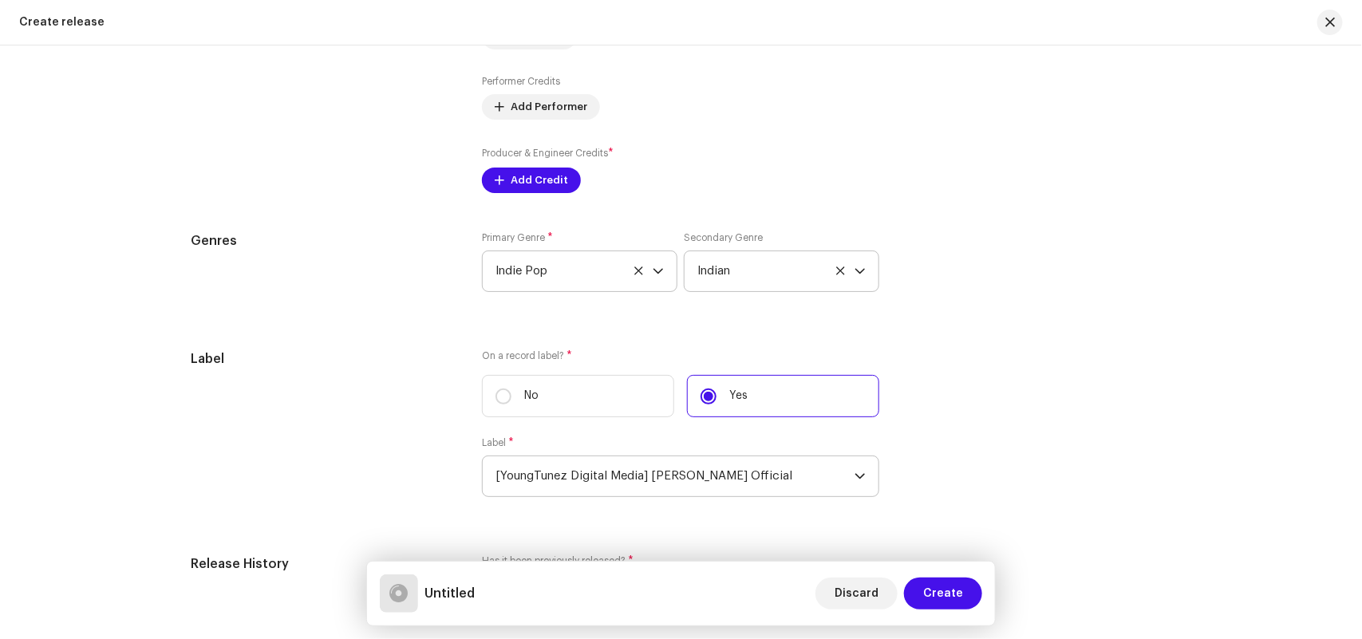
scroll to position [1253, 0]
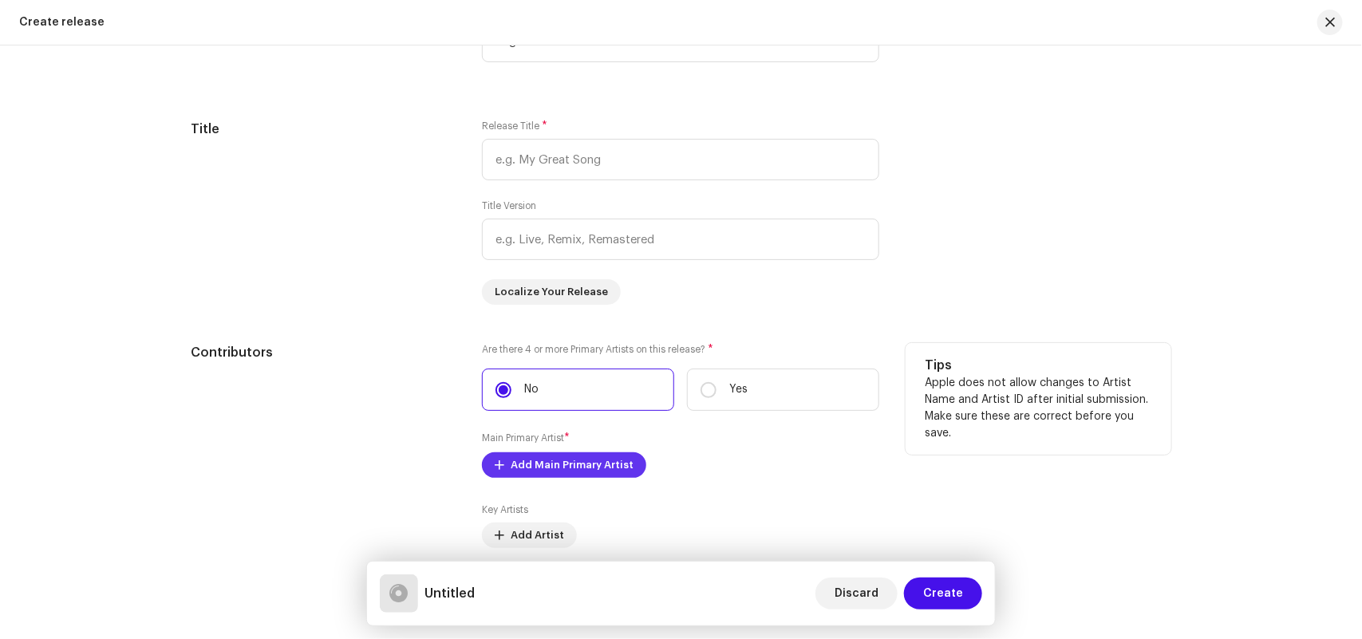
click at [540, 455] on span "Add Main Primary Artist" at bounding box center [572, 465] width 123 height 32
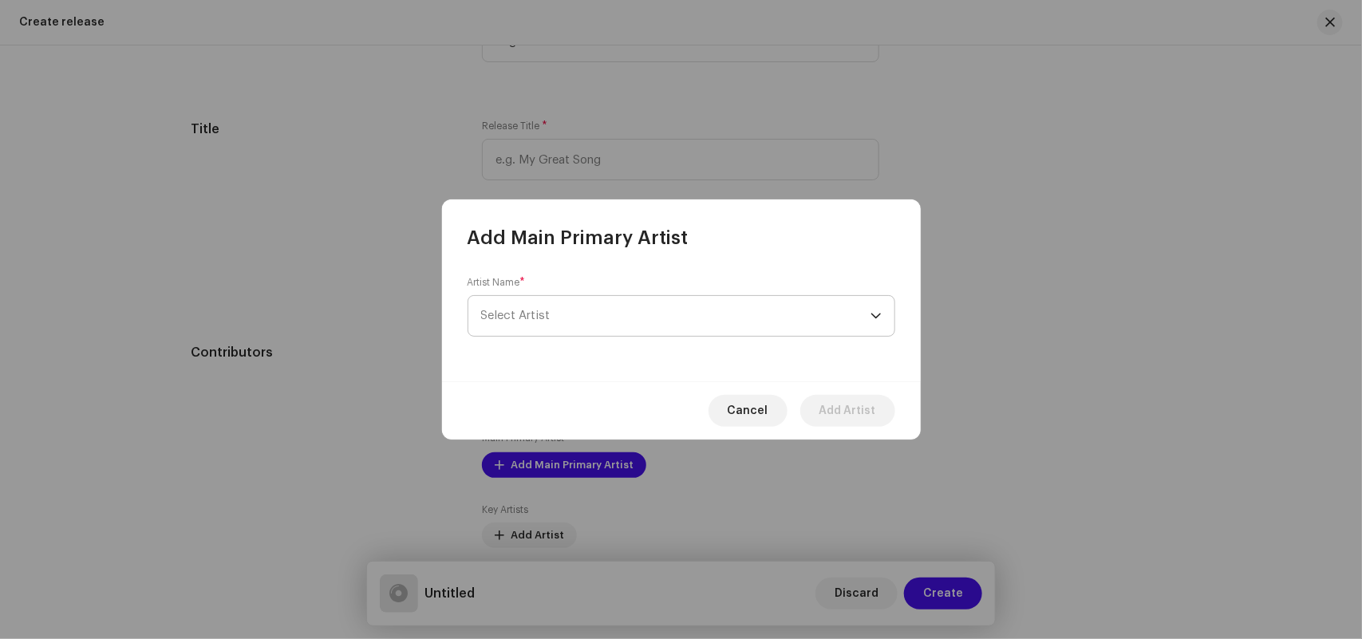
click at [513, 310] on span "Select Artist" at bounding box center [515, 316] width 69 height 12
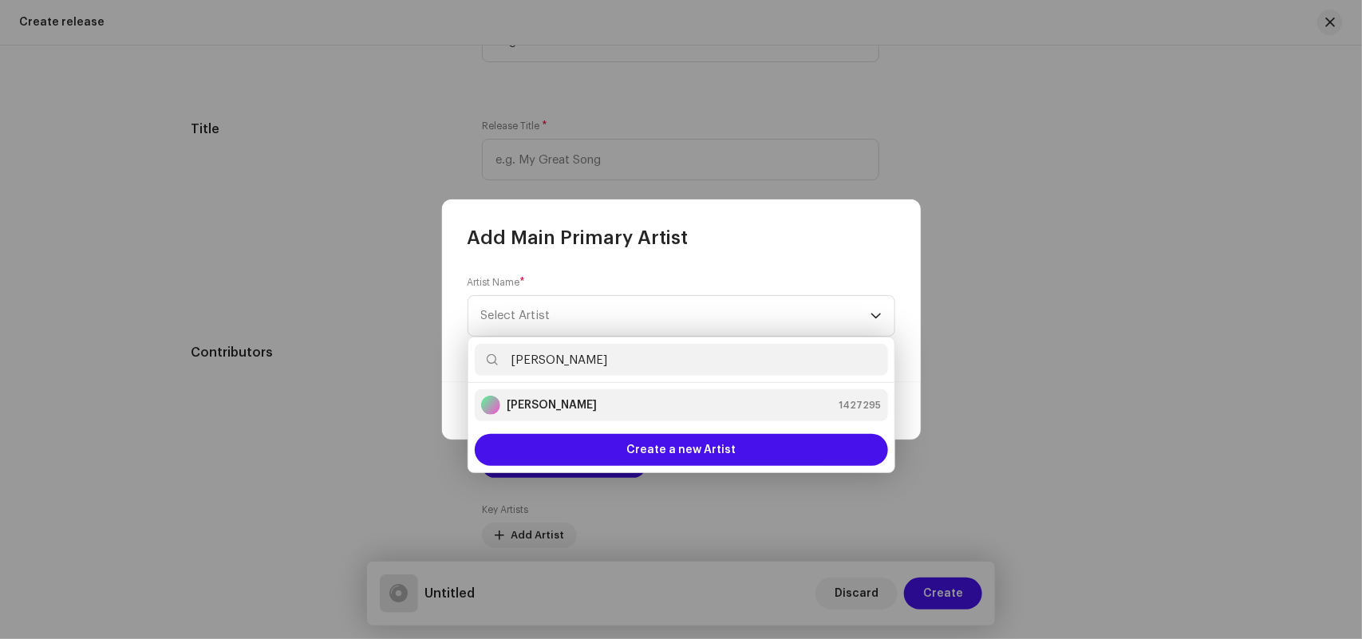
type input "[PERSON_NAME]"
click at [537, 407] on strong "[PERSON_NAME]" at bounding box center [552, 405] width 90 height 16
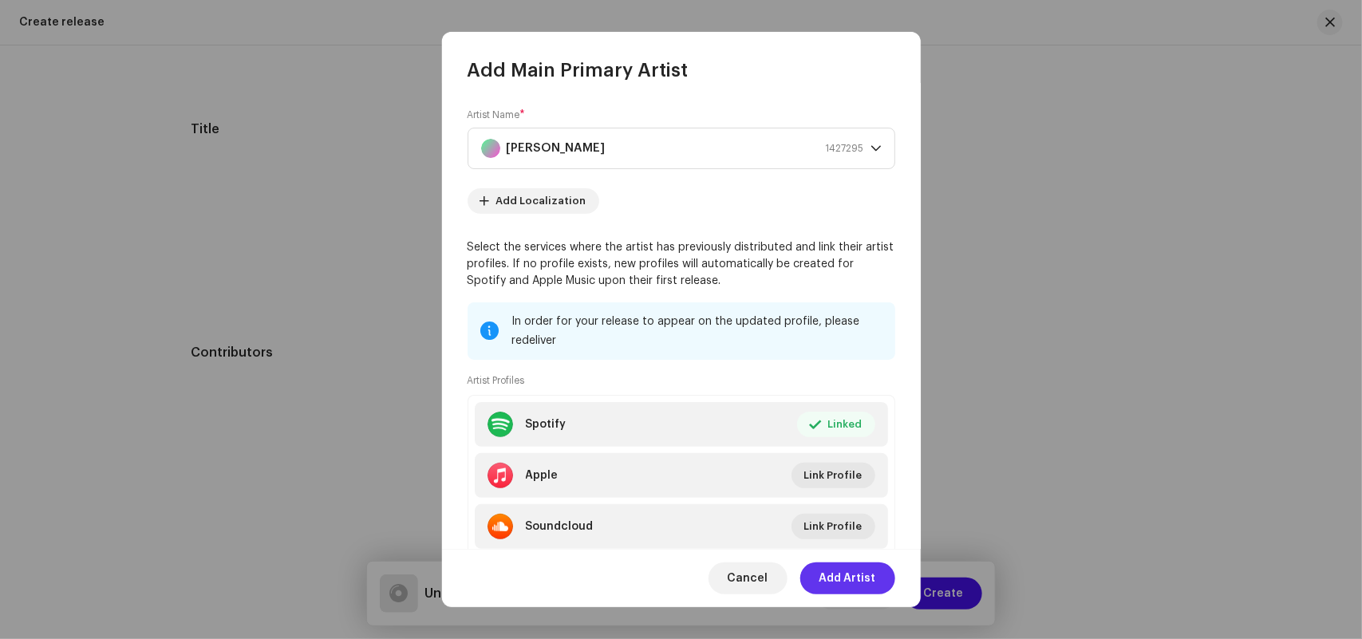
click at [846, 579] on span "Add Artist" at bounding box center [847, 578] width 57 height 32
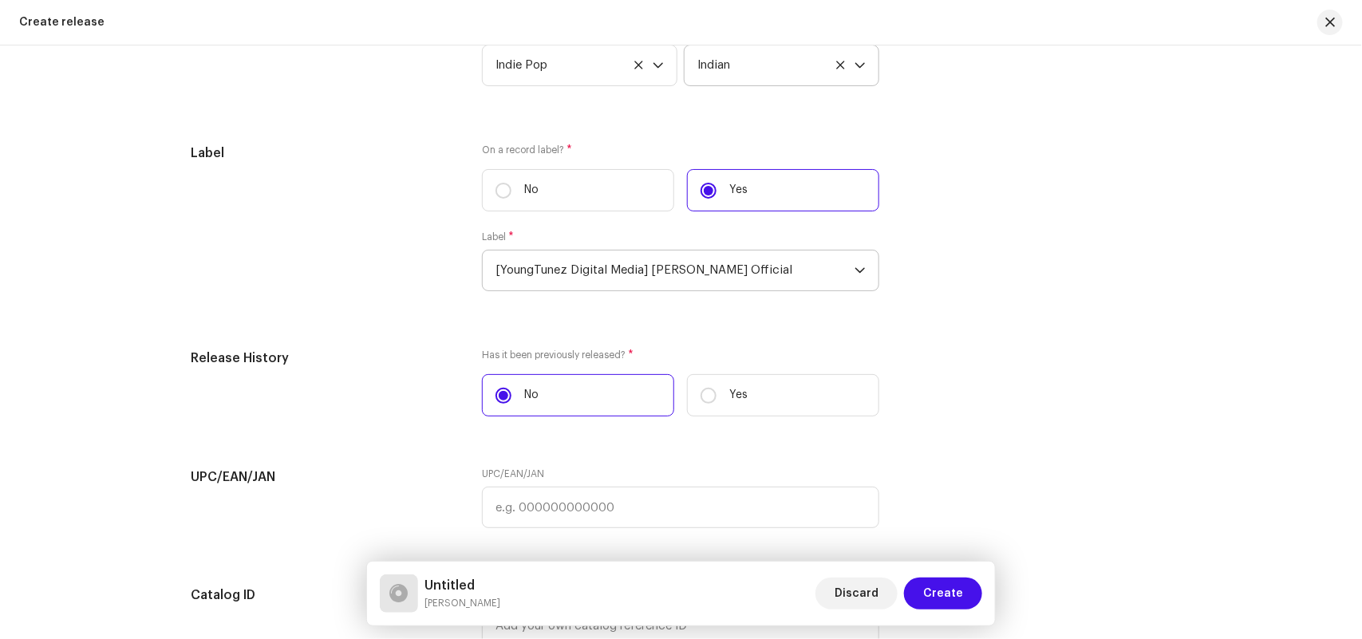
scroll to position [2422, 0]
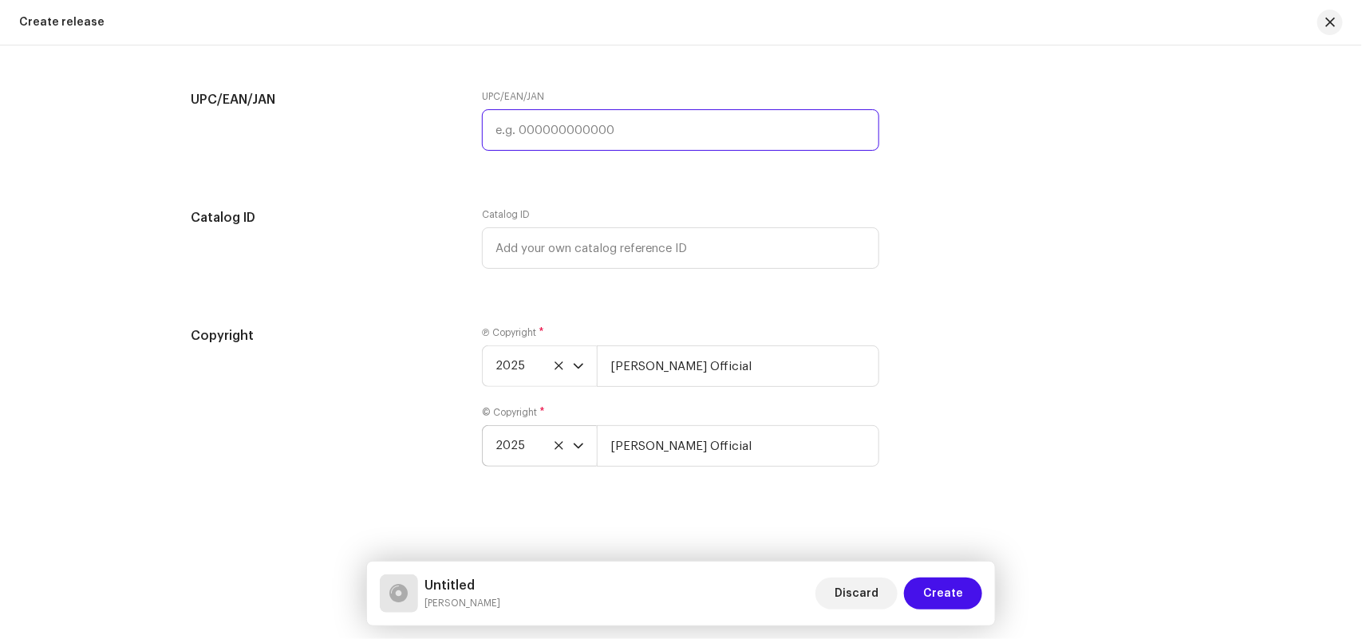
click at [507, 132] on input "text" at bounding box center [680, 129] width 397 height 41
paste input "8904514441330"
type input "8904514441330"
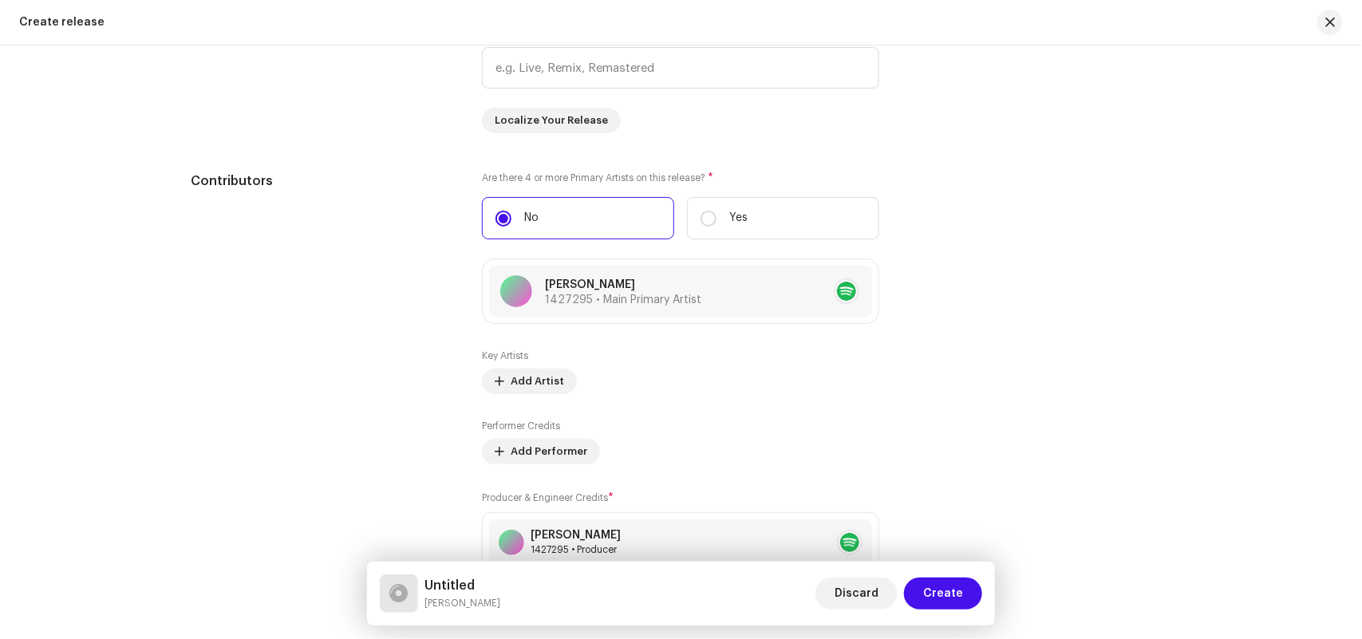
scroll to position [926, 0]
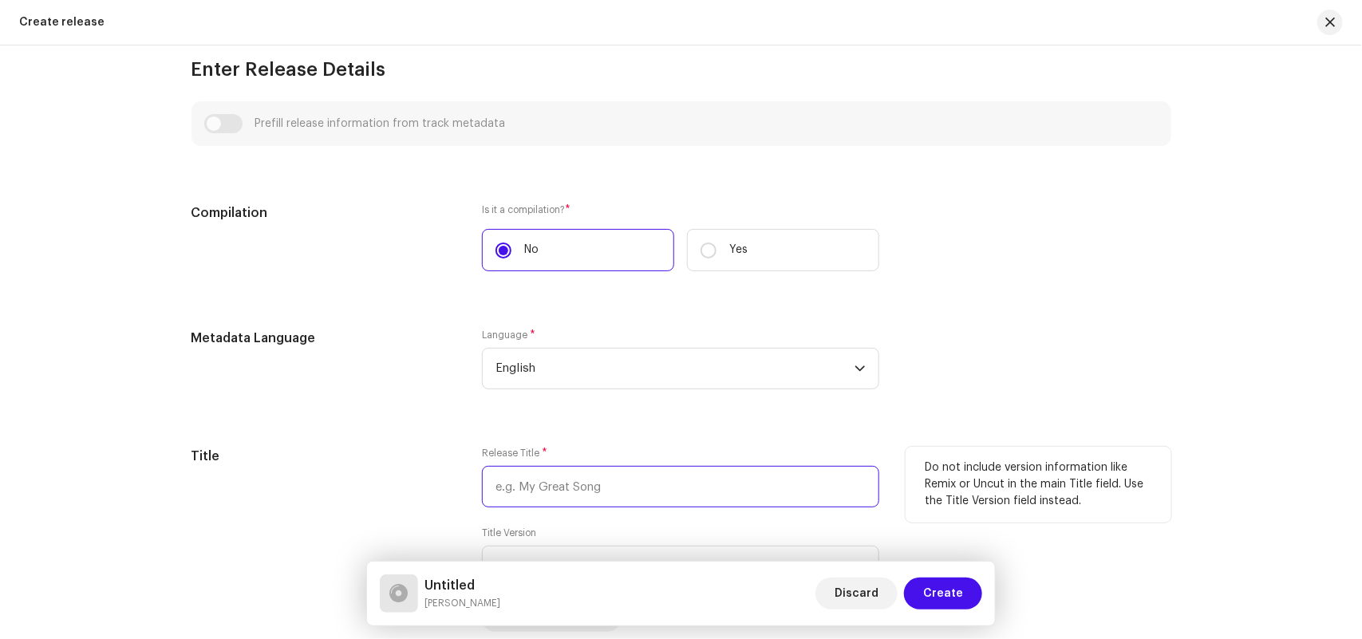
click at [513, 495] on input "text" at bounding box center [680, 486] width 397 height 41
paste input "Maj Pamra Tu Hrudayi Ghyava"
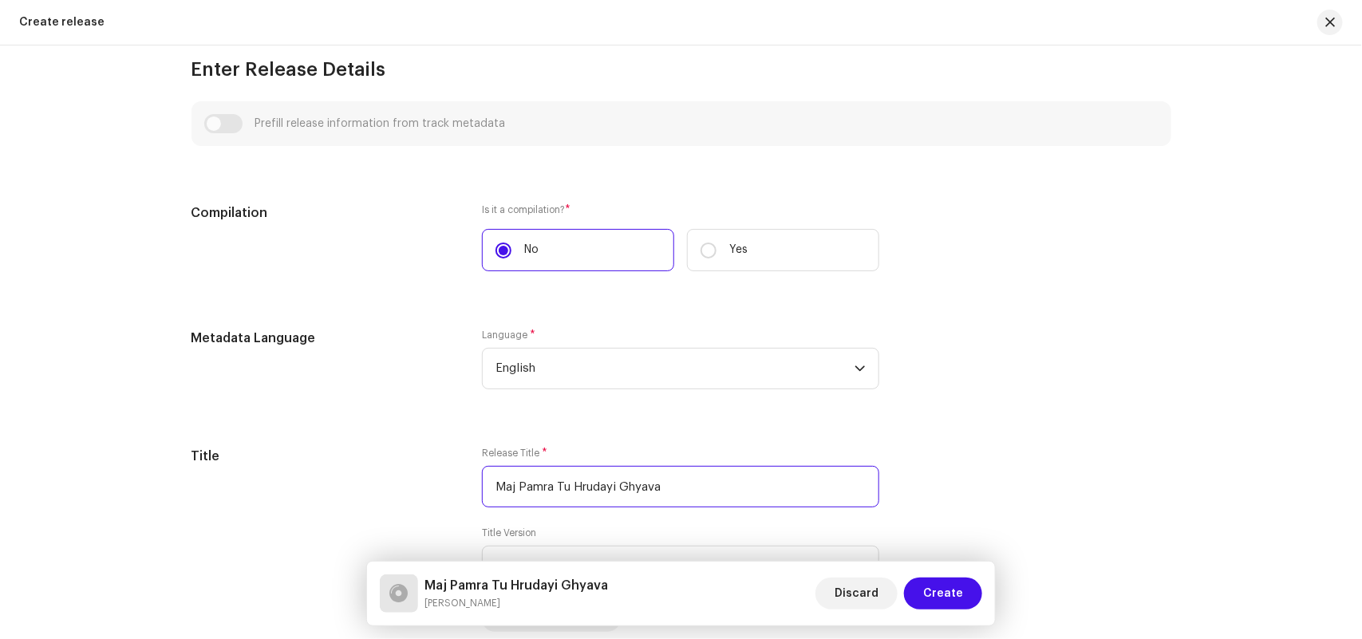
type input "Maj Pamra Tu Hrudayi Ghyava"
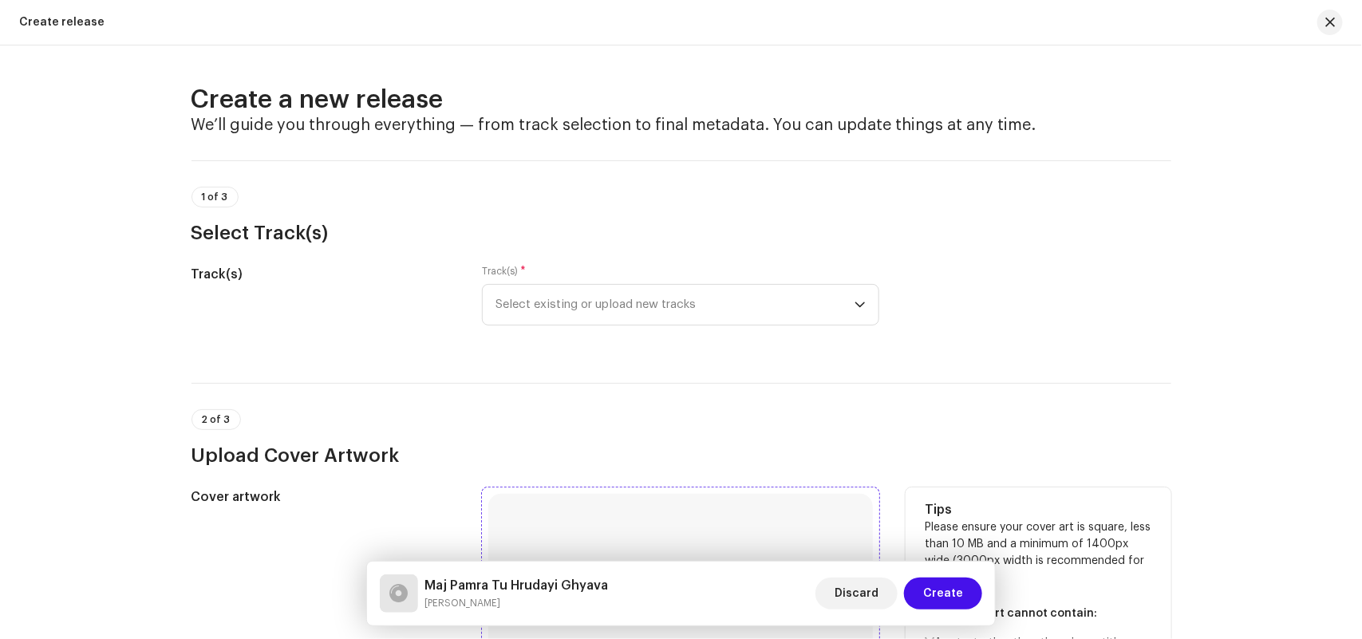
scroll to position [499, 0]
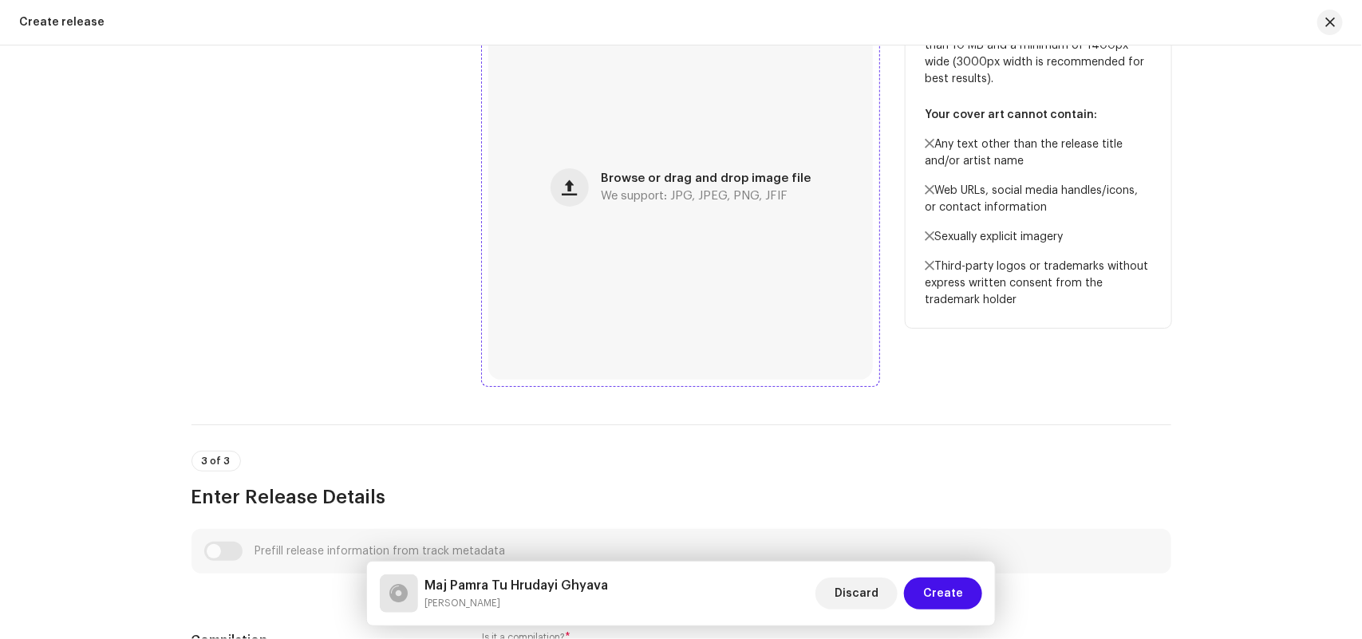
click at [612, 225] on div "Browse or drag and drop image file We support: JPG, JPEG, PNG, JFIF" at bounding box center [680, 187] width 384 height 384
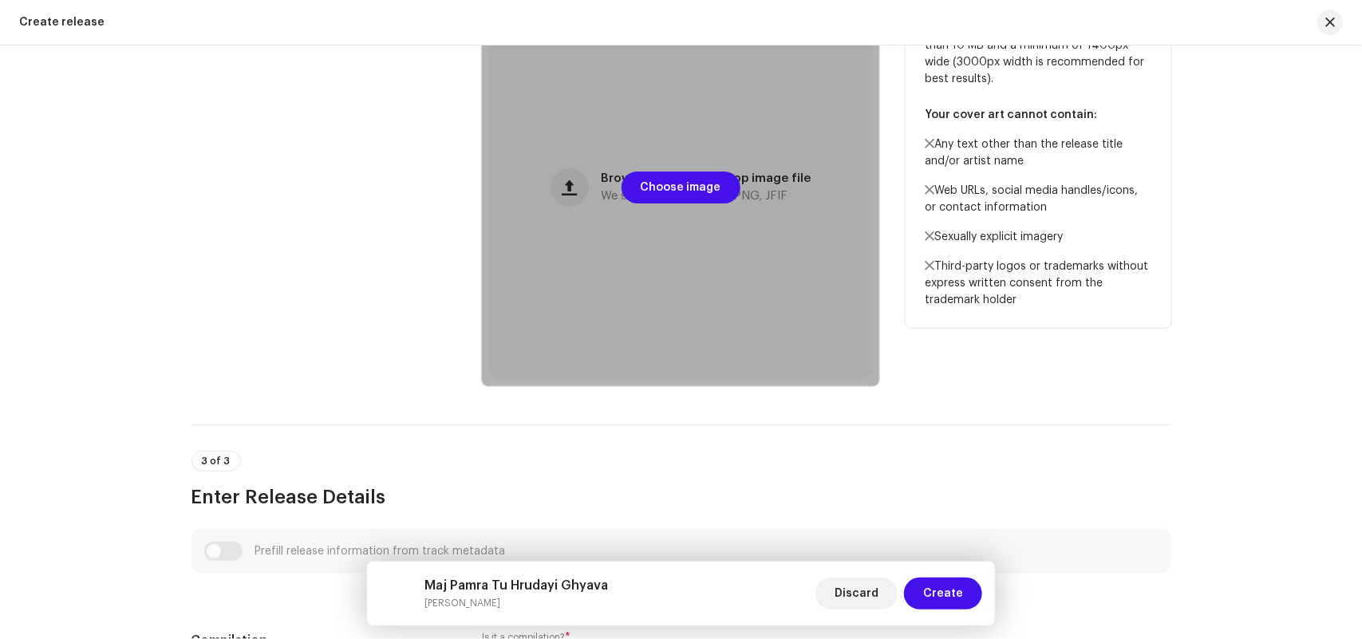
scroll to position [0, 0]
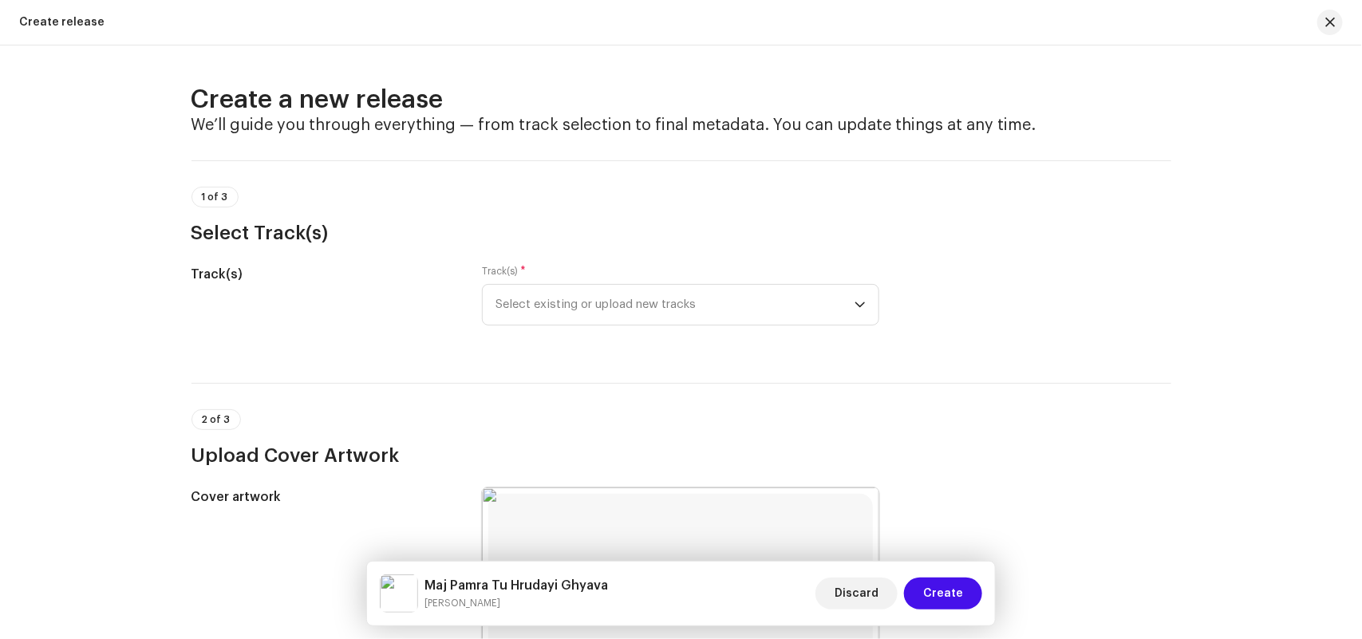
click at [519, 279] on div "Track(s) * Select existing or upload new tracks" at bounding box center [680, 295] width 397 height 61
click at [528, 313] on span "Select existing or upload new tracks" at bounding box center [674, 305] width 359 height 40
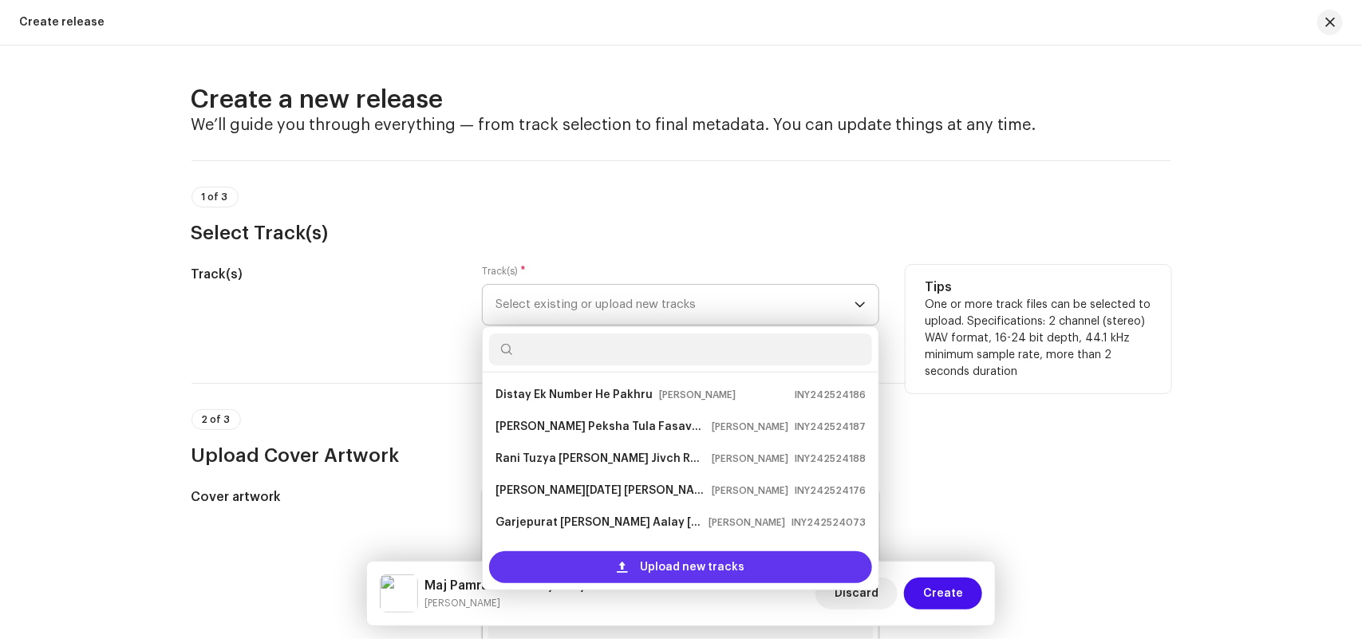
scroll to position [26, 0]
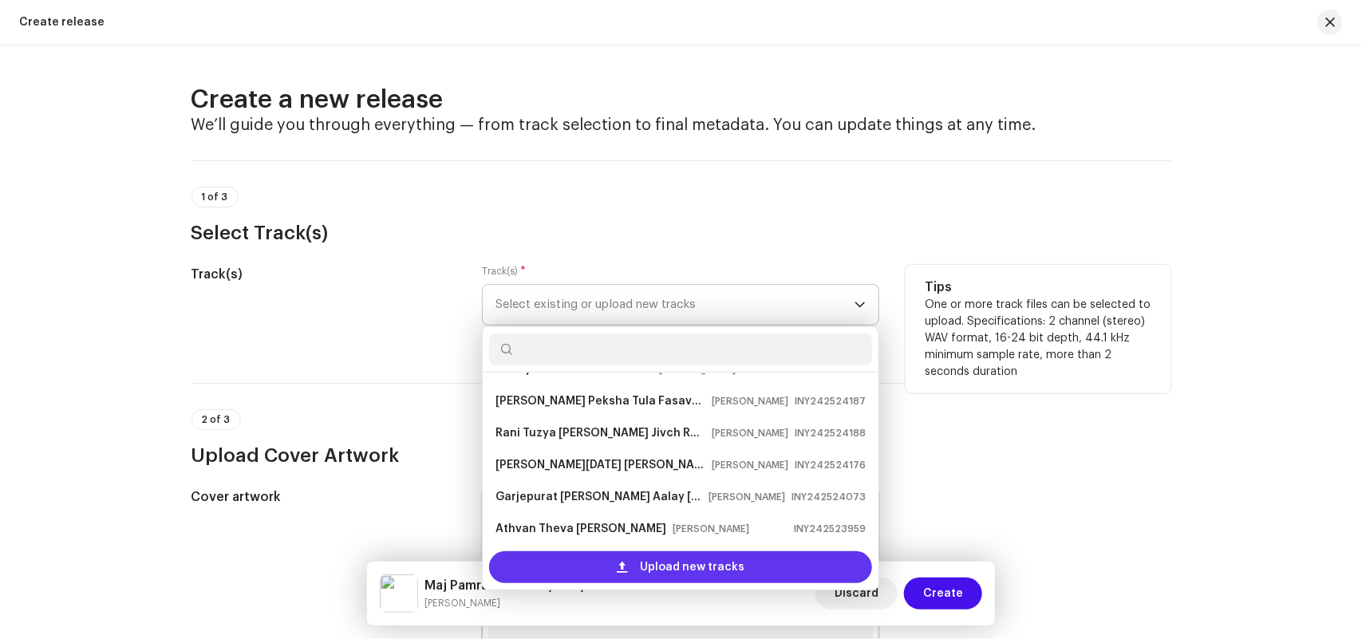
click at [526, 569] on div "Upload new tracks" at bounding box center [680, 567] width 383 height 32
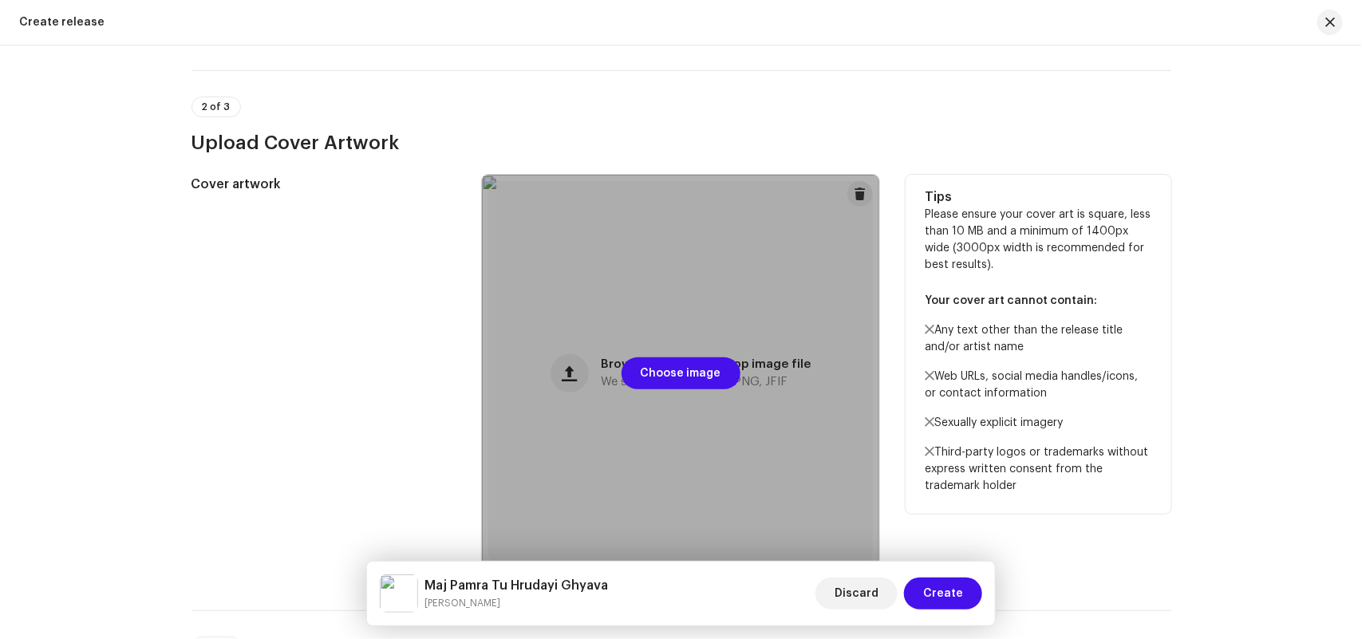
scroll to position [0, 0]
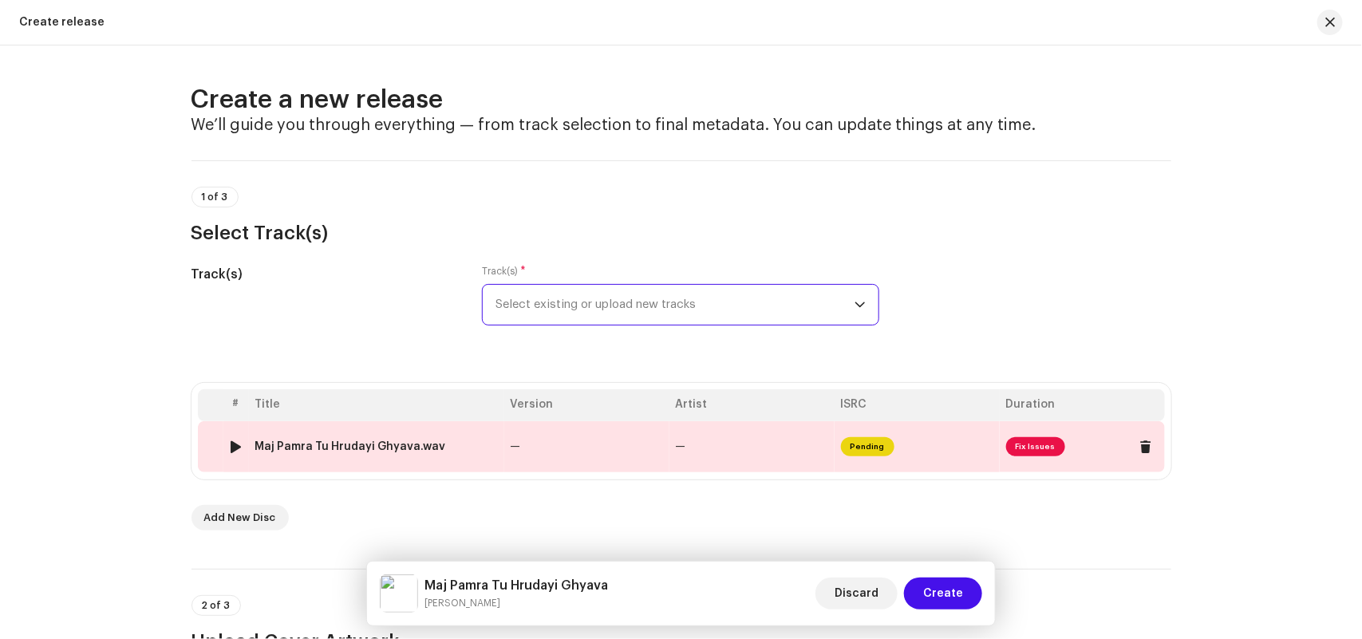
click at [399, 441] on div "Maj Pamra Tu Hrudayi Ghyava.wav" at bounding box center [350, 446] width 191 height 13
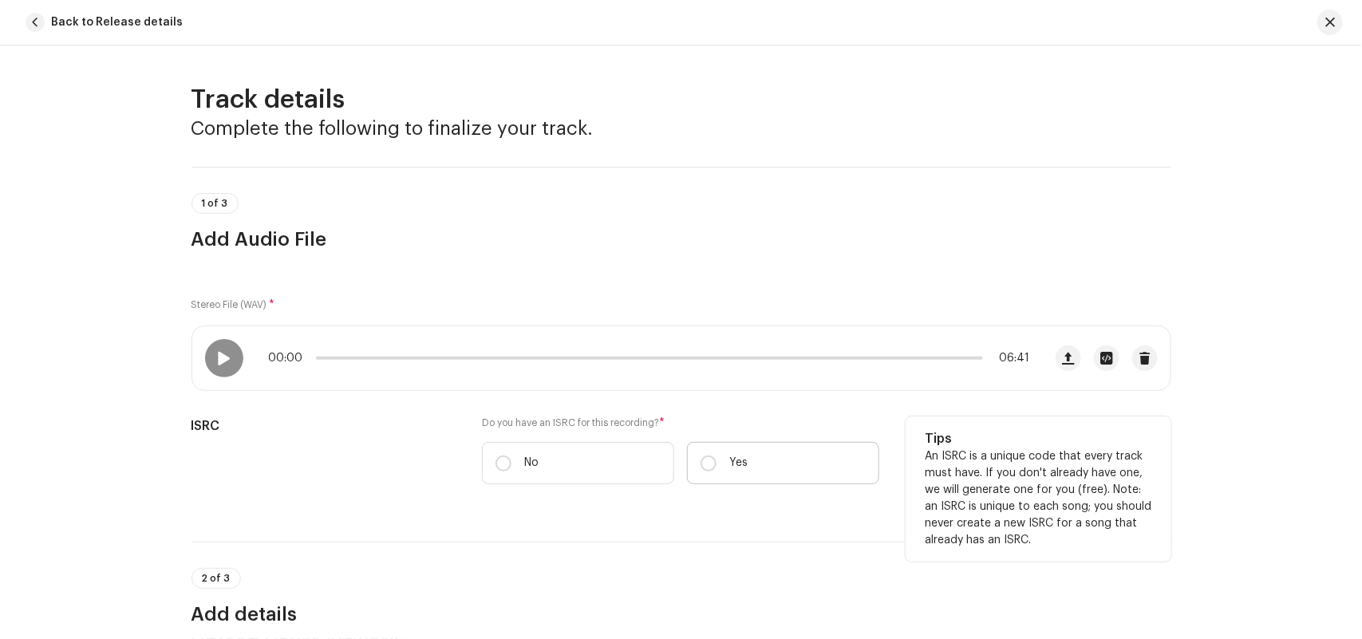
click at [772, 456] on label "Yes" at bounding box center [783, 463] width 192 height 42
click at [716, 456] on input "Yes" at bounding box center [708, 463] width 16 height 16
radio input "true"
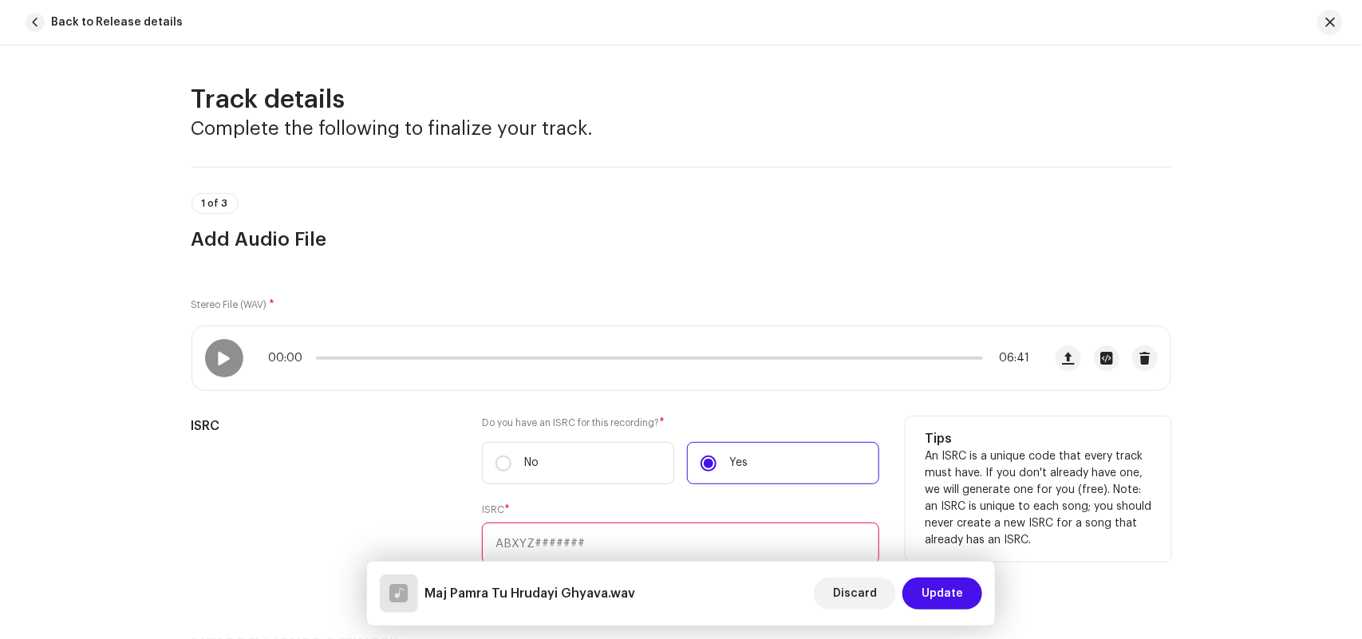
click at [561, 540] on input "text" at bounding box center [680, 542] width 397 height 41
paste input "INY242524366"
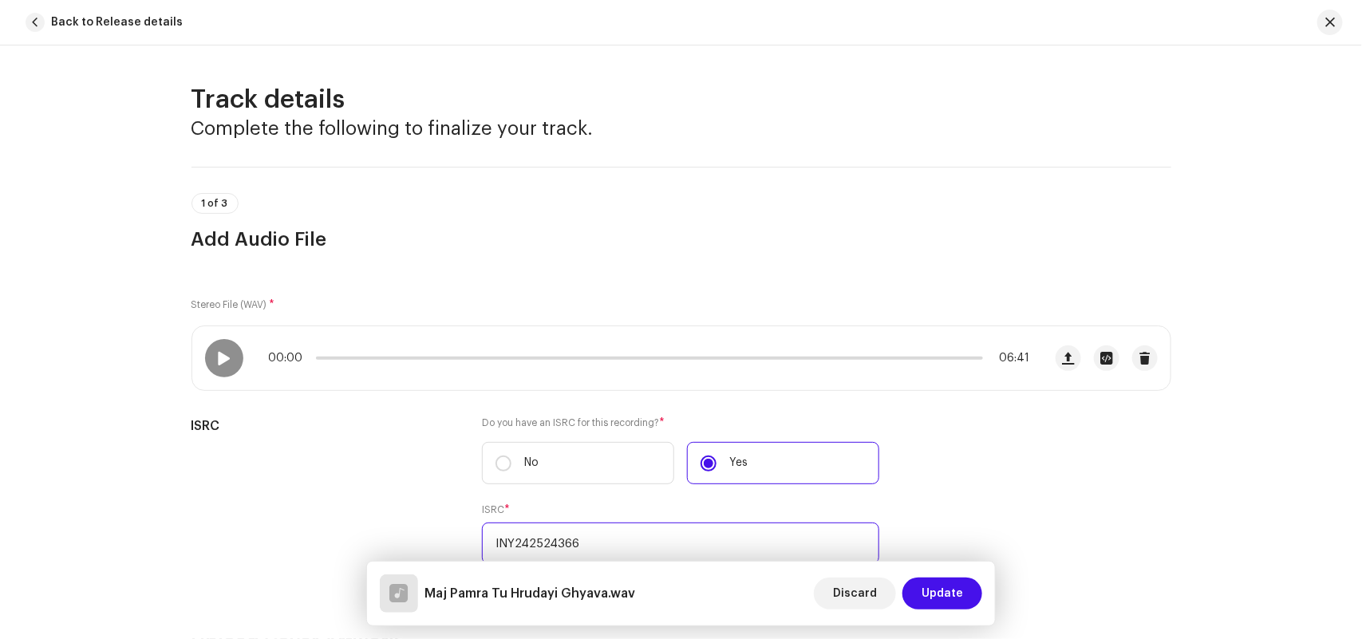
scroll to position [499, 0]
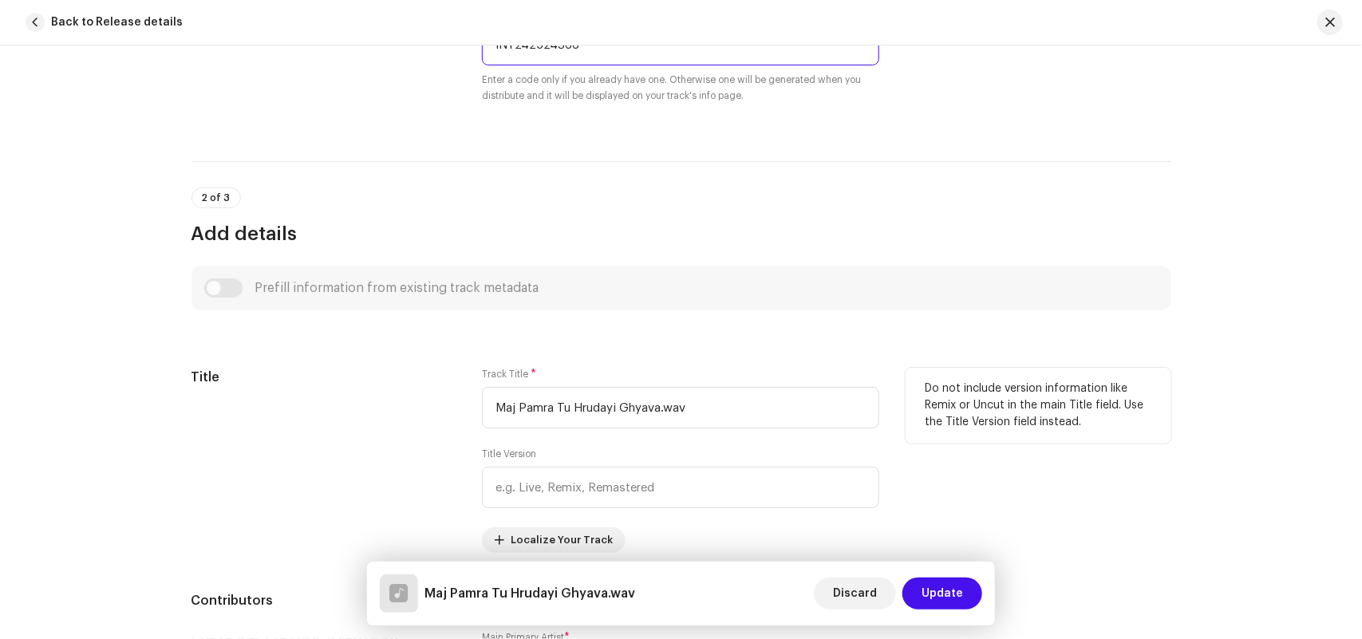
type input "INY242524366"
click at [710, 428] on input "Maj Pamra Tu Hrudayi Ghyava.wav" at bounding box center [680, 407] width 397 height 41
click at [747, 412] on input "Maj Pamra Tu Hrudayi Ghyava.wav" at bounding box center [680, 407] width 397 height 41
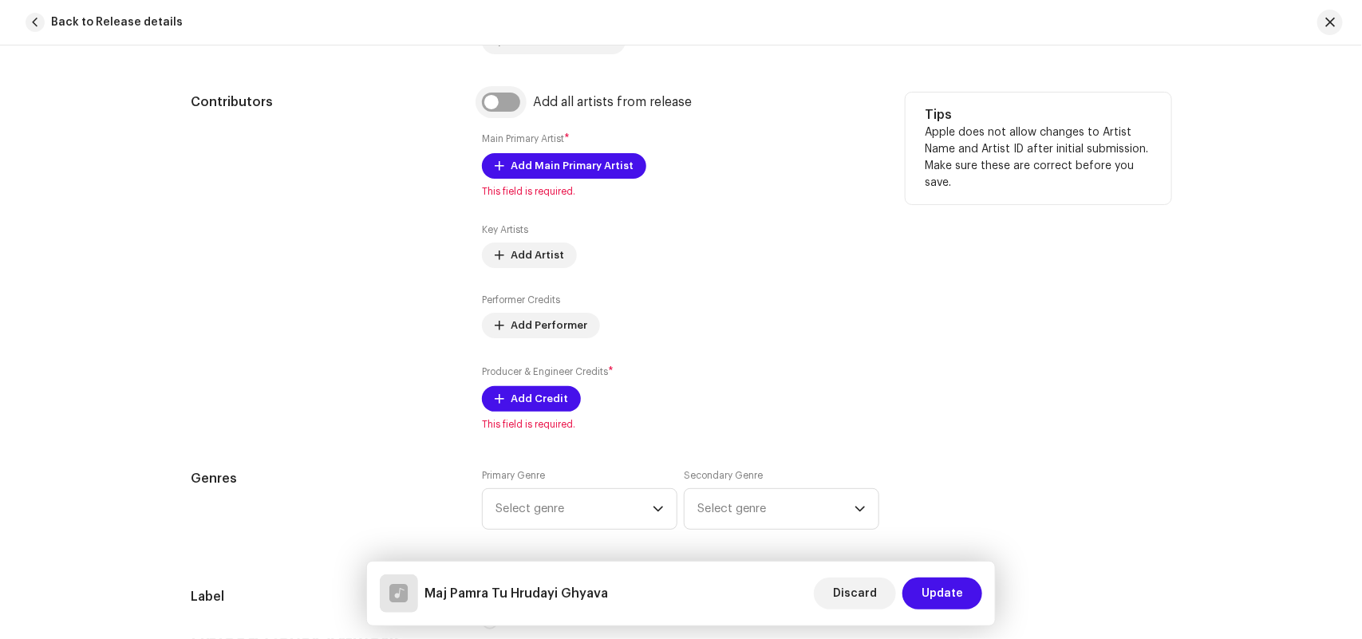
type input "Maj Pamra Tu Hrudayi Ghyava"
click at [499, 106] on input "checkbox" at bounding box center [501, 102] width 38 height 19
checkbox input "true"
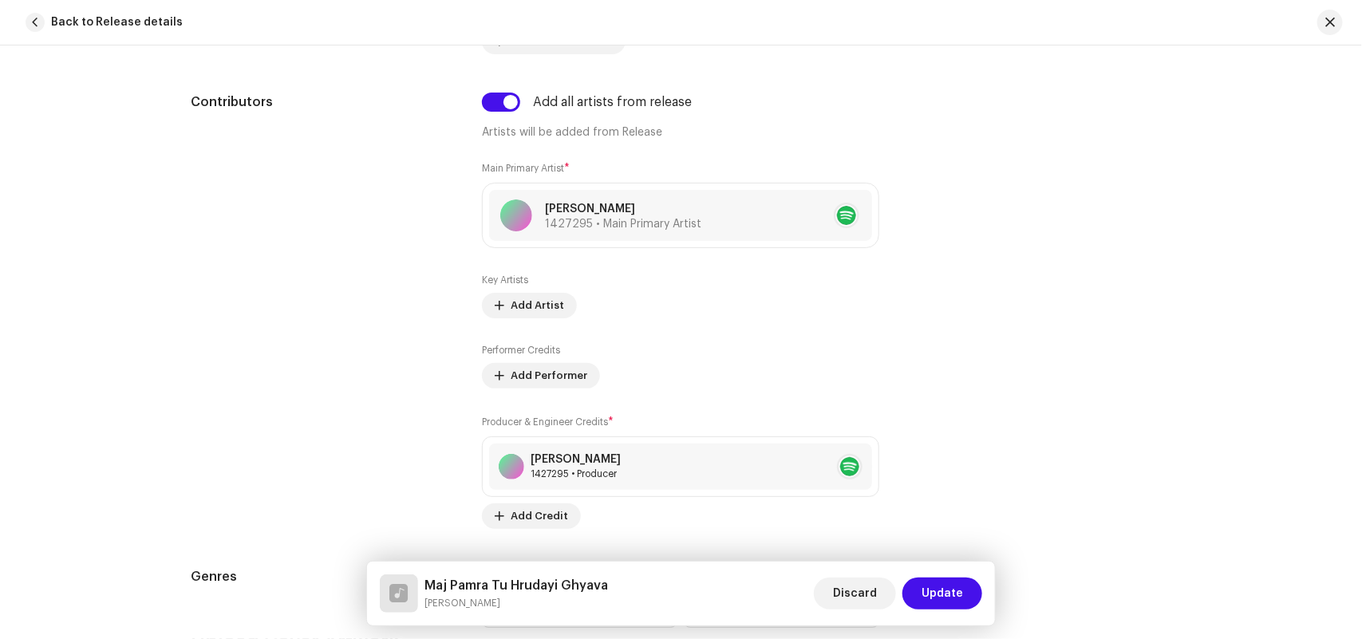
scroll to position [1496, 0]
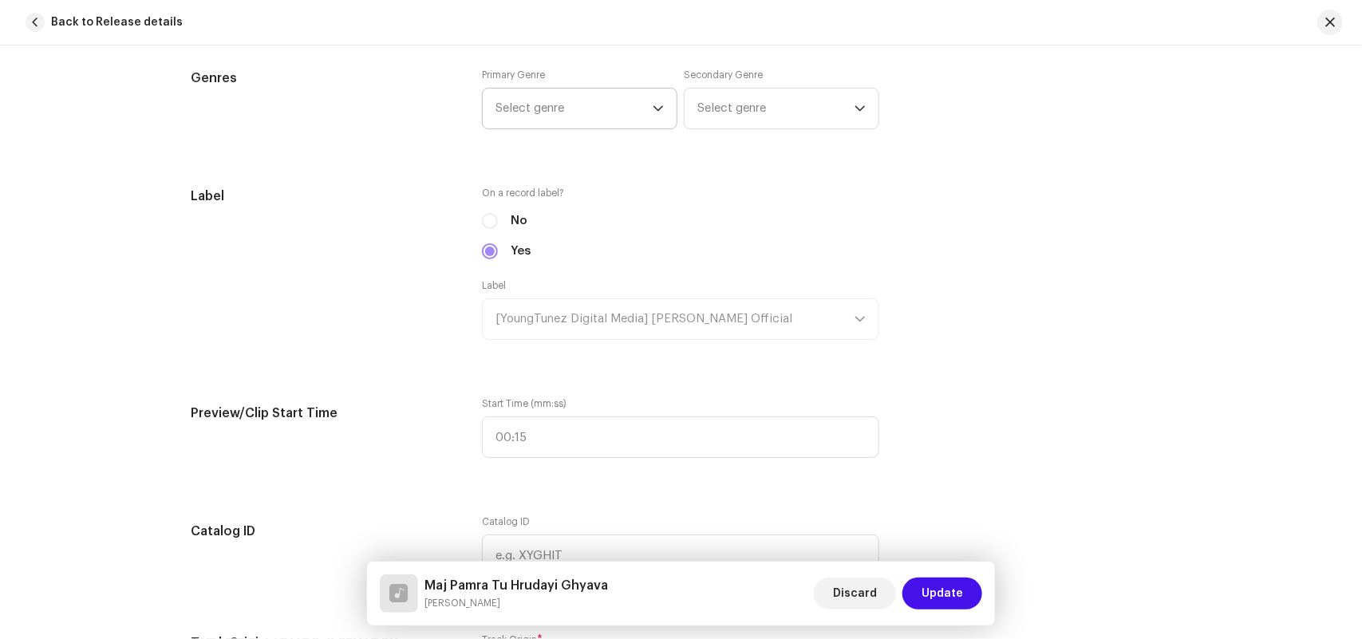
click at [542, 112] on span "Select genre" at bounding box center [573, 109] width 157 height 40
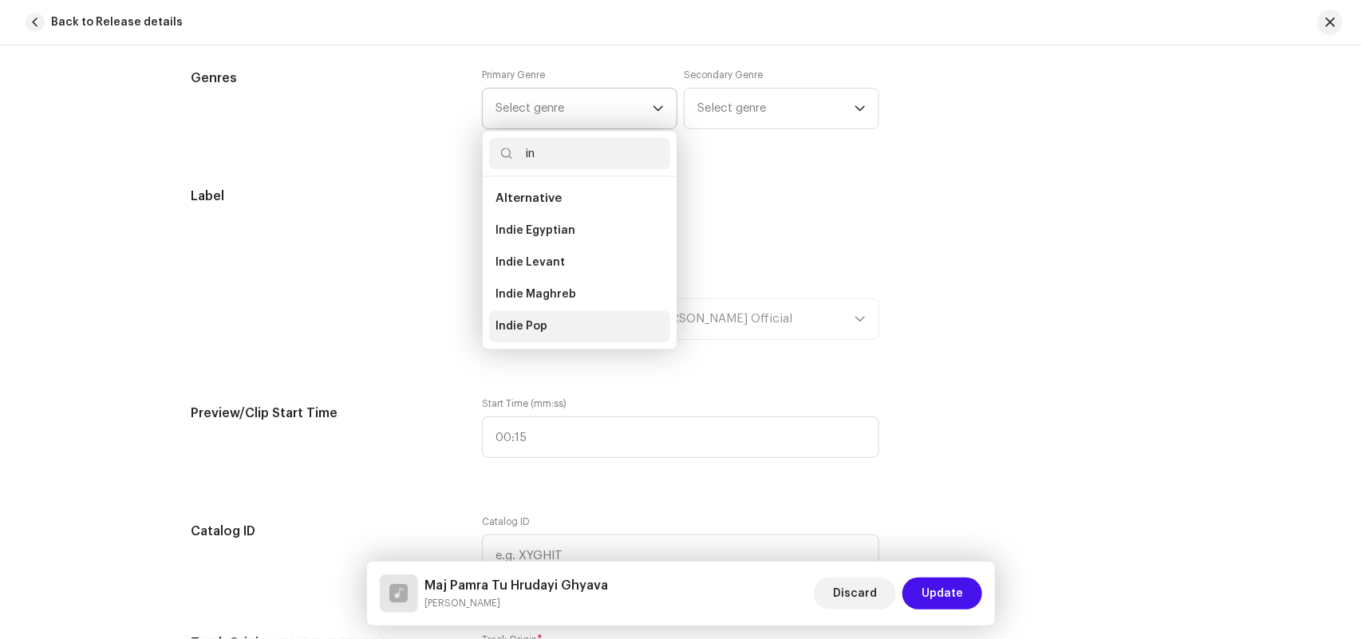
type input "in"
click at [556, 325] on li "Indie Pop" at bounding box center [579, 326] width 181 height 32
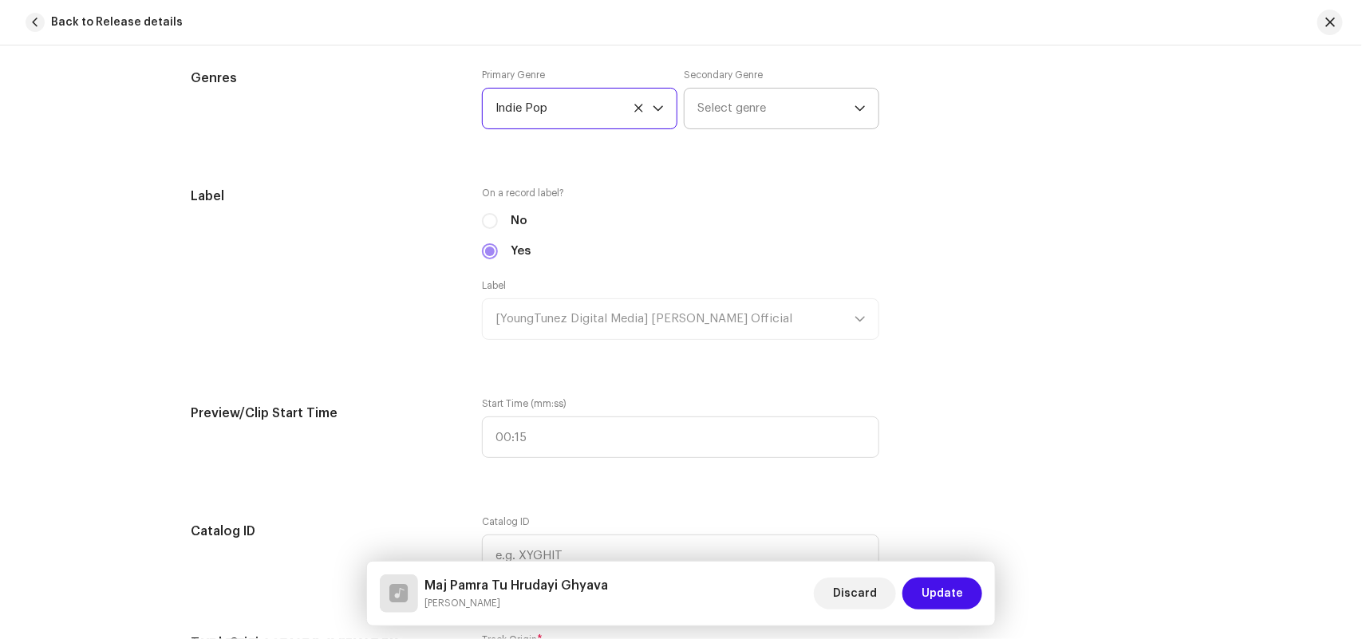
click at [764, 106] on span "Select genre" at bounding box center [775, 109] width 157 height 40
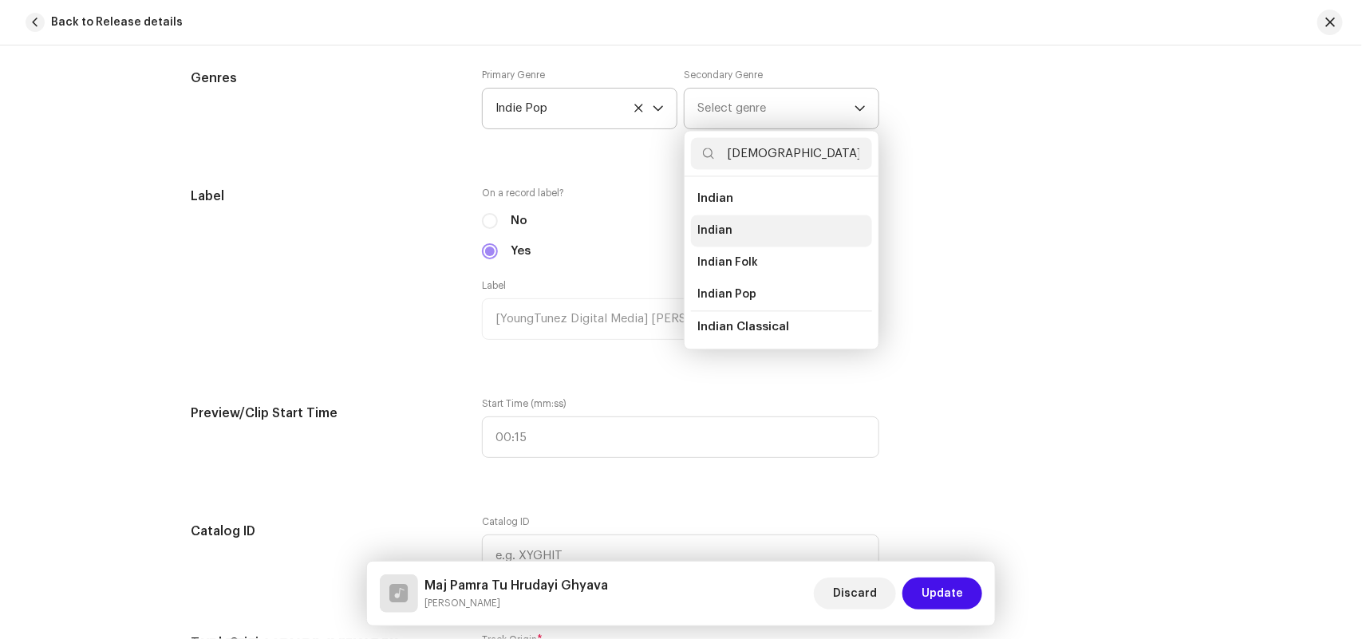
type input "[DEMOGRAPHIC_DATA]"
click at [738, 222] on li "Indian" at bounding box center [781, 231] width 181 height 32
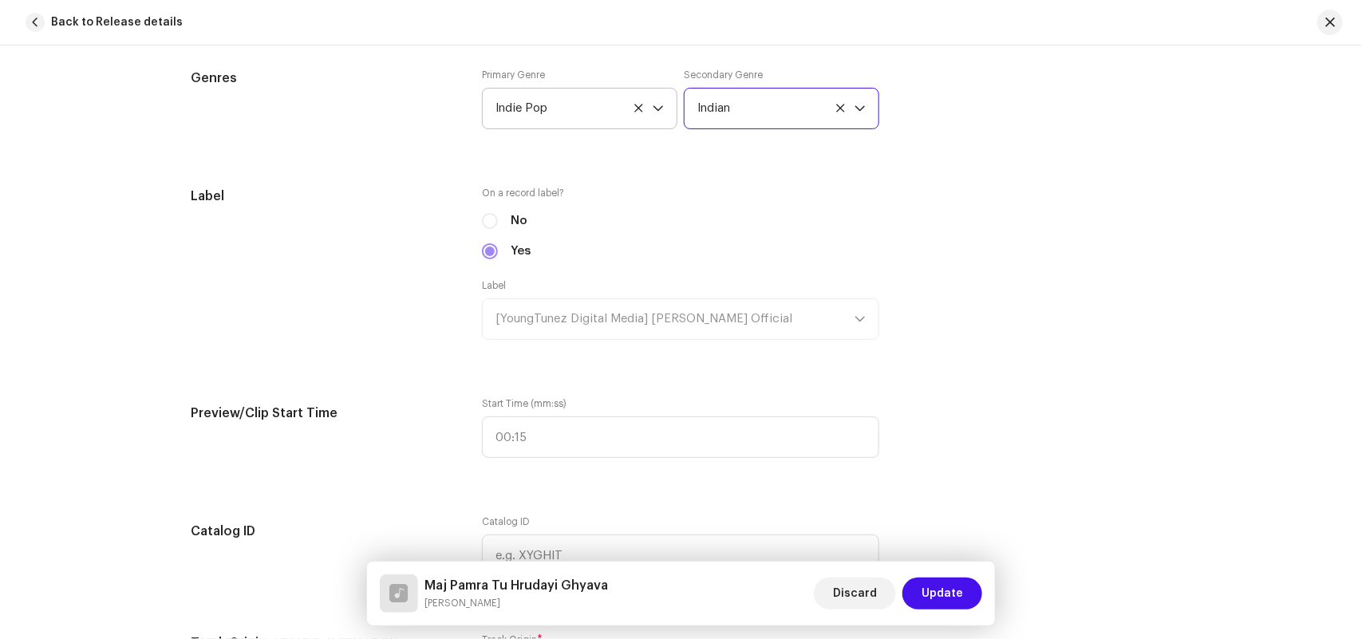
scroll to position [1994, 0]
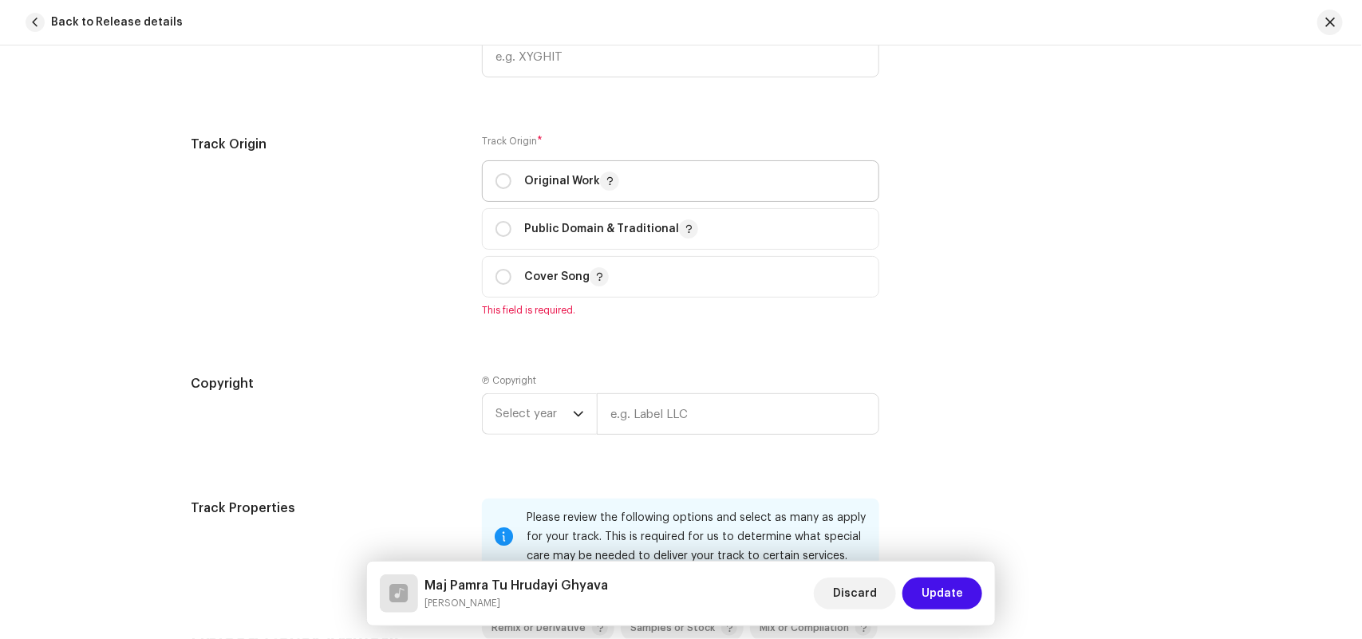
click at [540, 184] on p "Original Work" at bounding box center [571, 181] width 95 height 19
radio input "true"
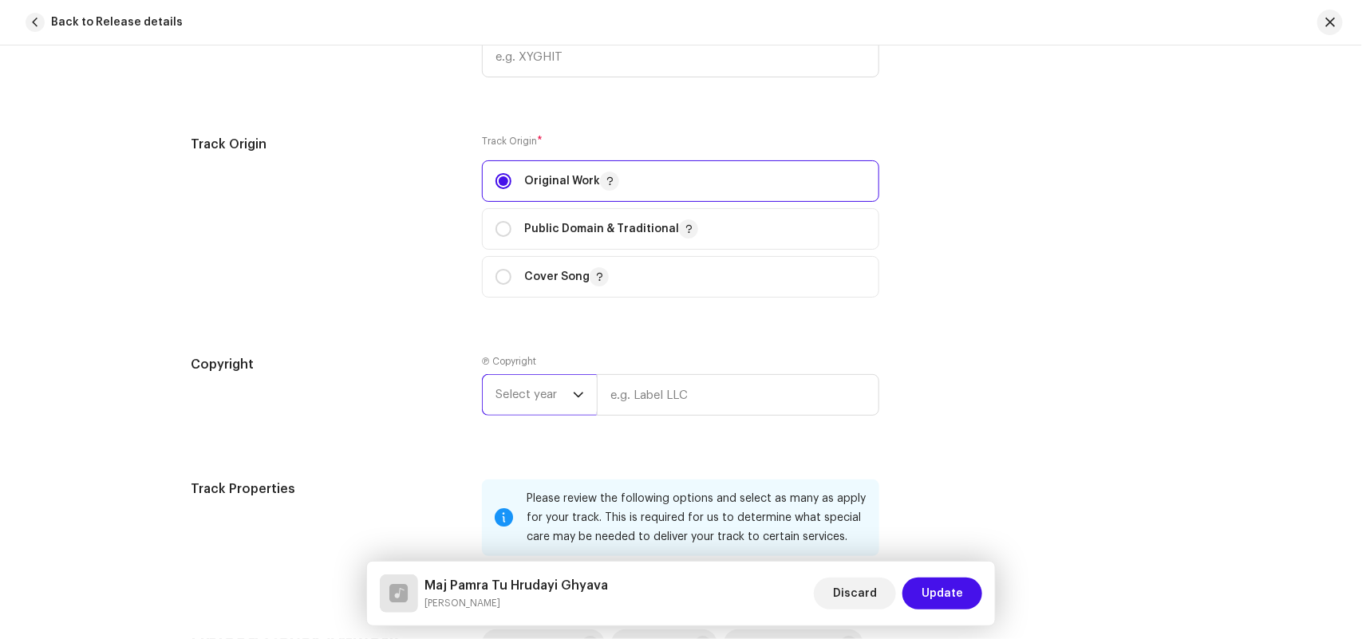
click at [515, 396] on span "Select year" at bounding box center [533, 395] width 77 height 40
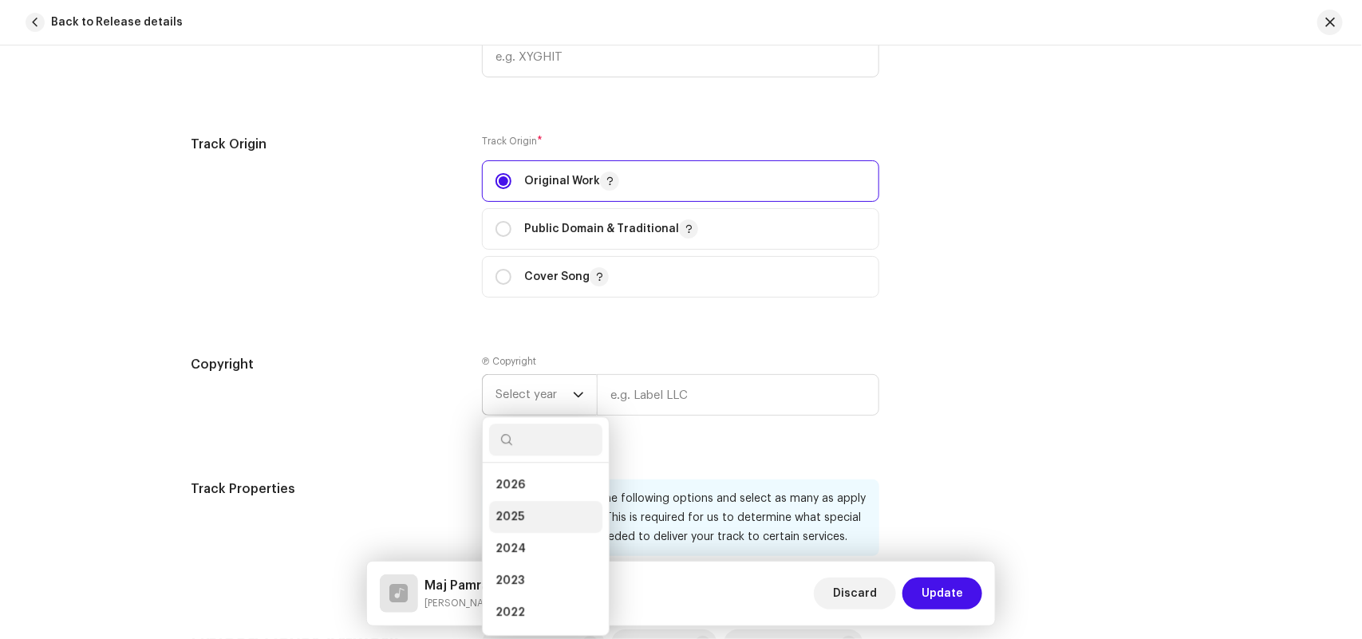
click at [508, 513] on span "2025" at bounding box center [509, 517] width 29 height 16
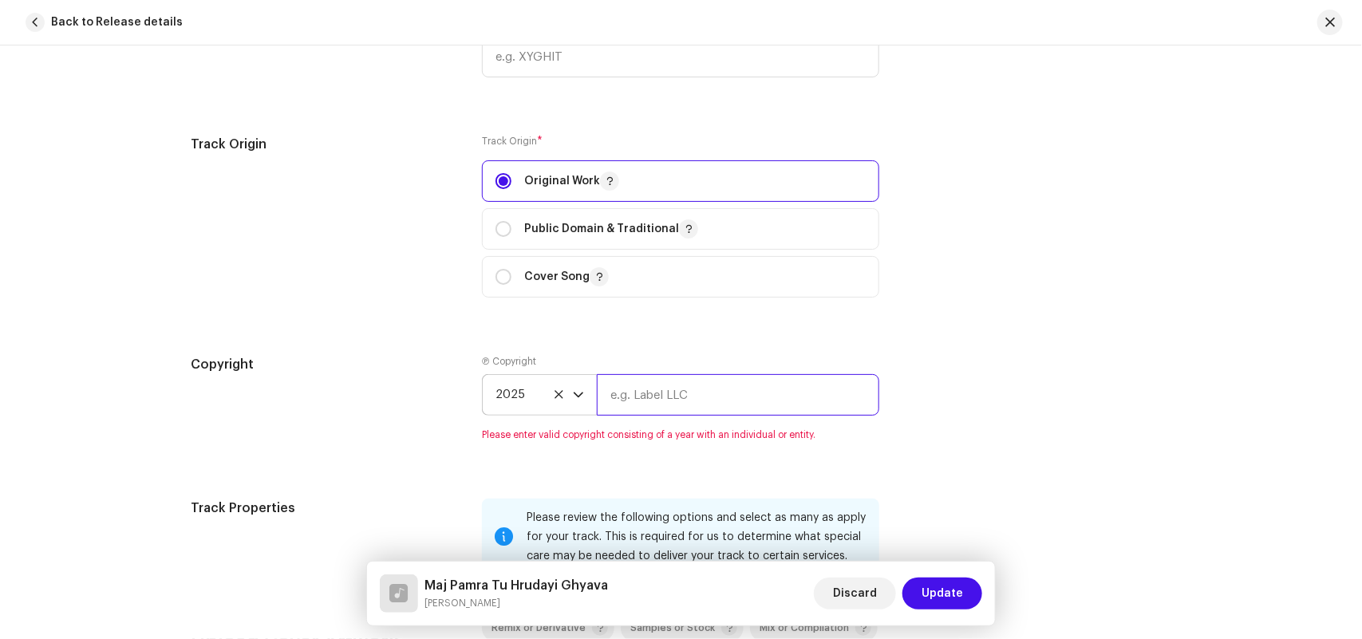
click at [687, 400] on input "text" at bounding box center [738, 394] width 282 height 41
paste input "[PERSON_NAME] Official"
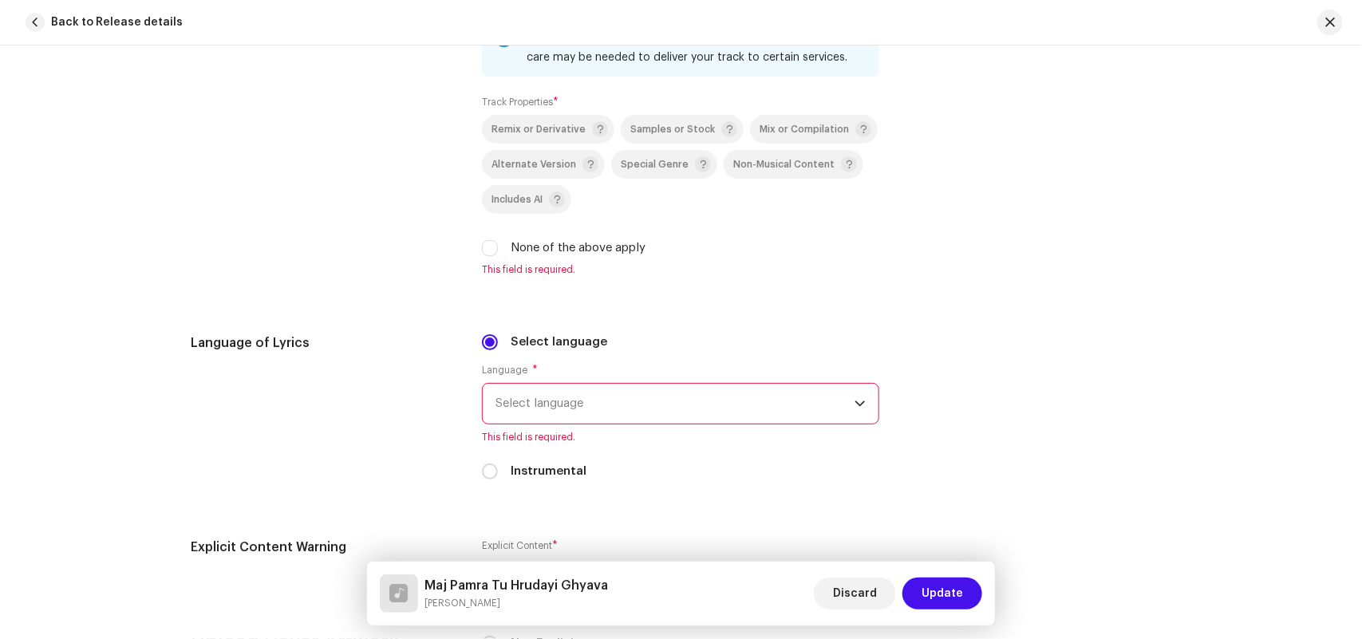
type input "[PERSON_NAME] Official"
click at [578, 263] on div "Please review the following options and select as many as apply for your track.…" at bounding box center [680, 138] width 397 height 276
click at [567, 245] on label "None of the above apply" at bounding box center [578, 248] width 135 height 18
click at [498, 245] on input "None of the above apply" at bounding box center [490, 248] width 16 height 16
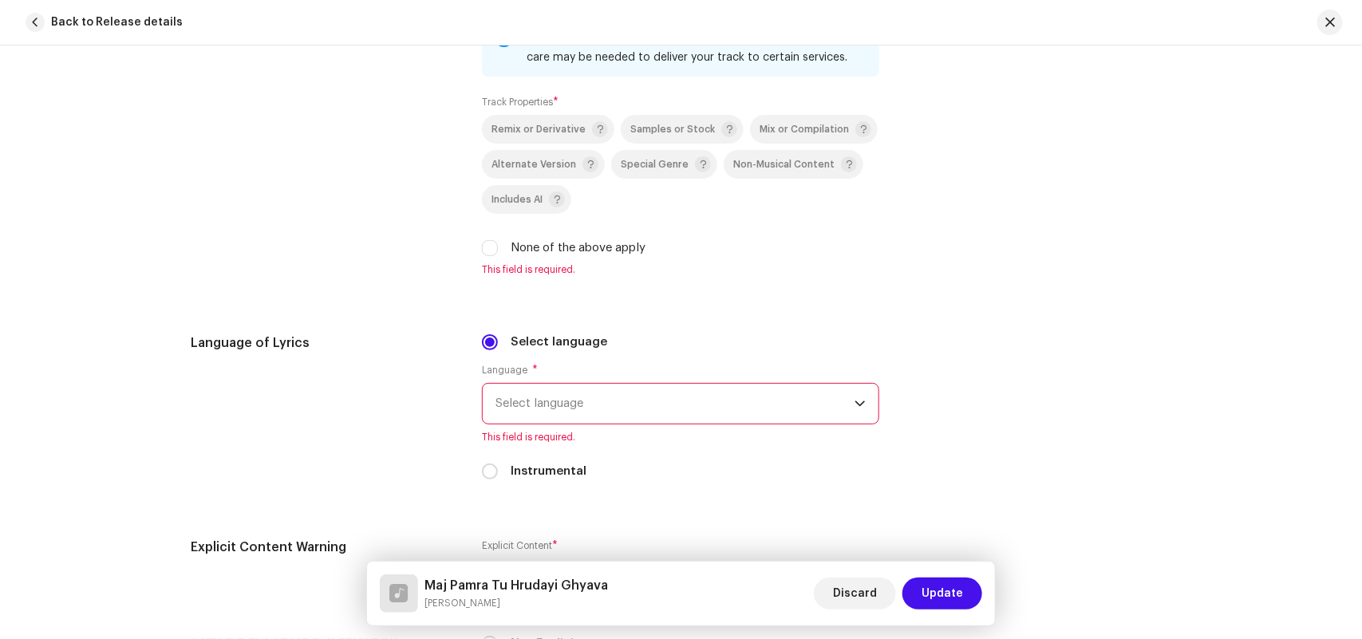
checkbox input "true"
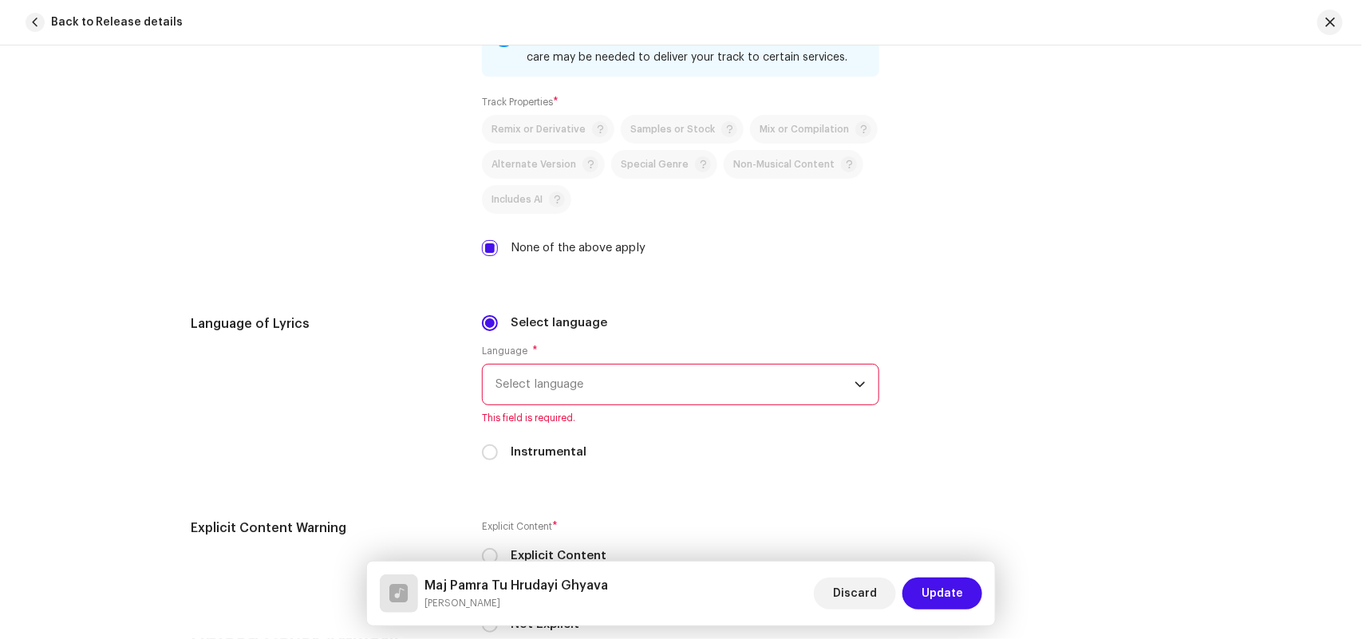
click at [544, 380] on span "Select language" at bounding box center [674, 385] width 359 height 40
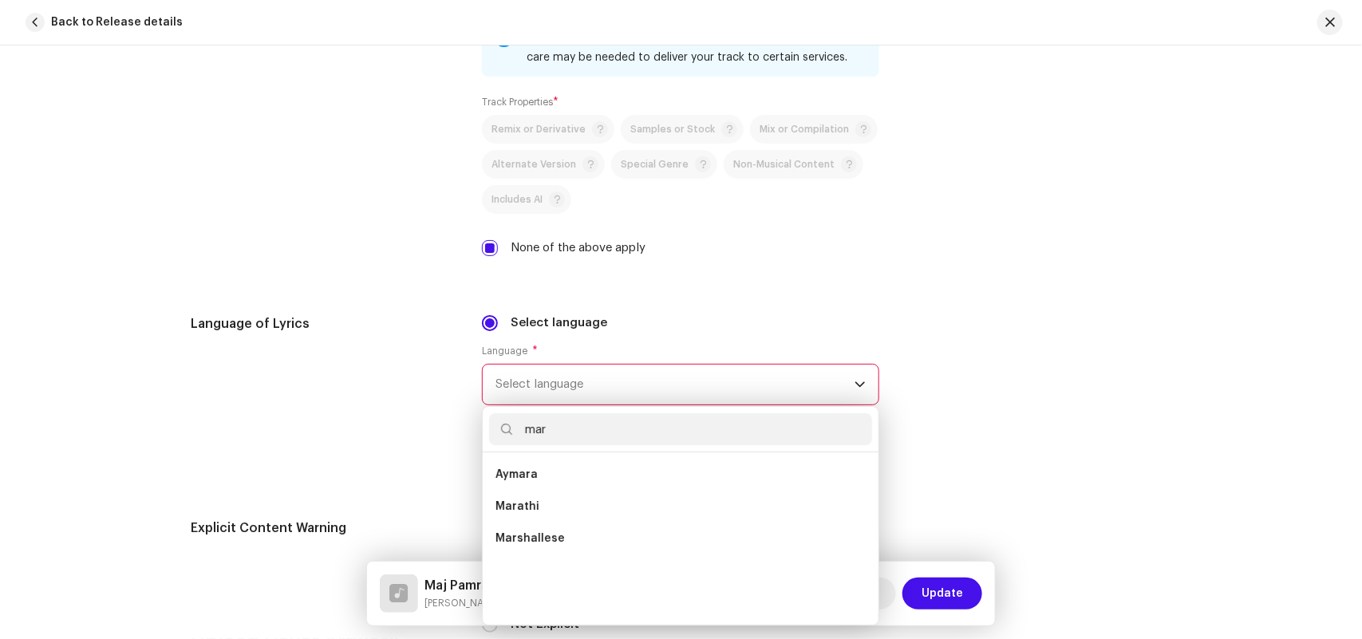
scroll to position [0, 0]
type input "mar"
click at [515, 509] on span "Marathi" at bounding box center [517, 507] width 44 height 16
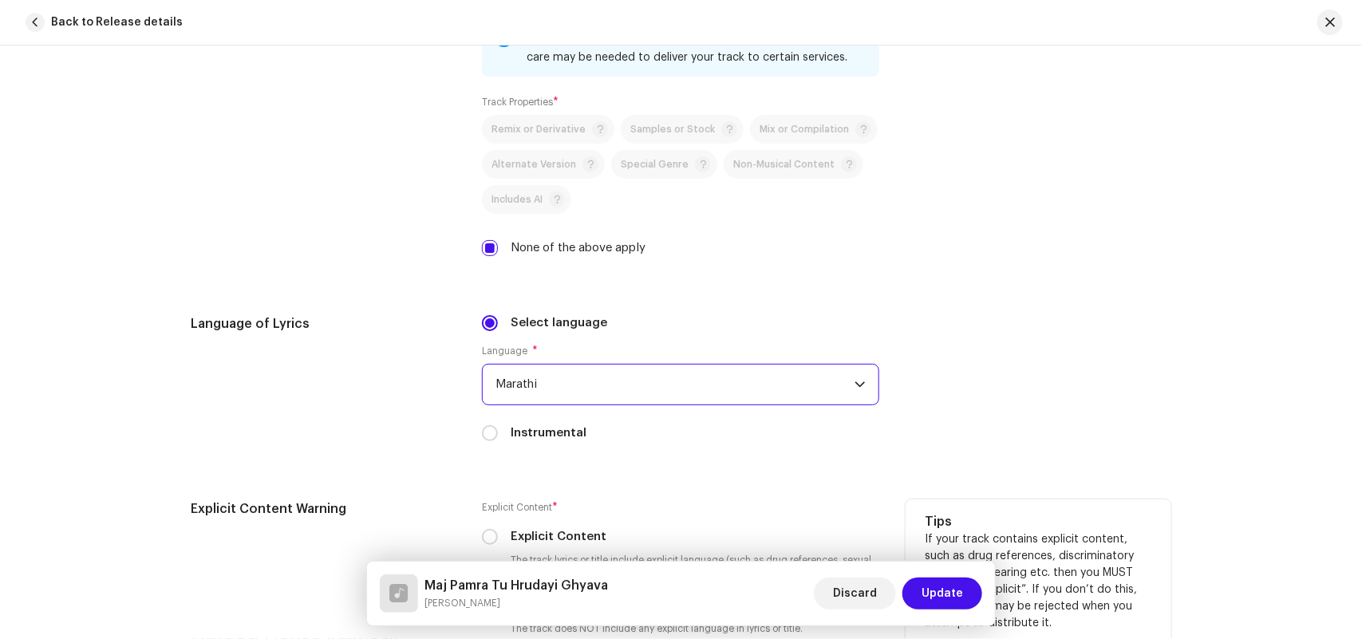
scroll to position [2972, 0]
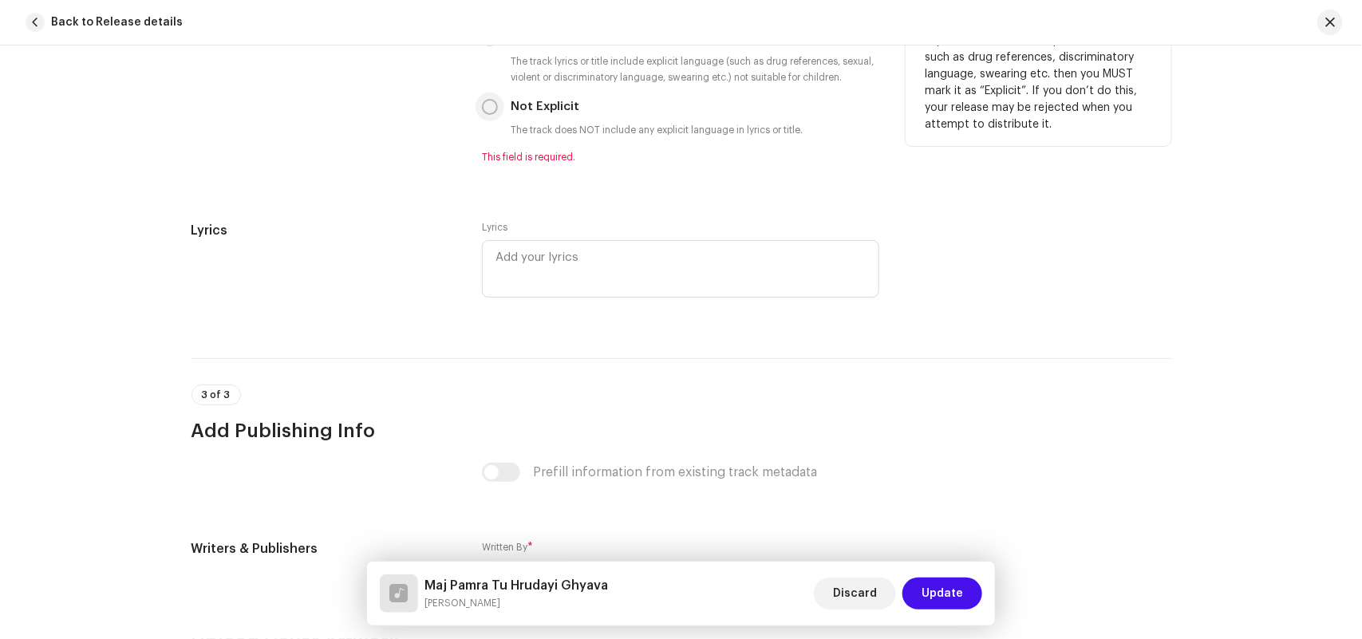
click at [489, 109] on input "Not Explicit" at bounding box center [490, 107] width 16 height 16
radio input "true"
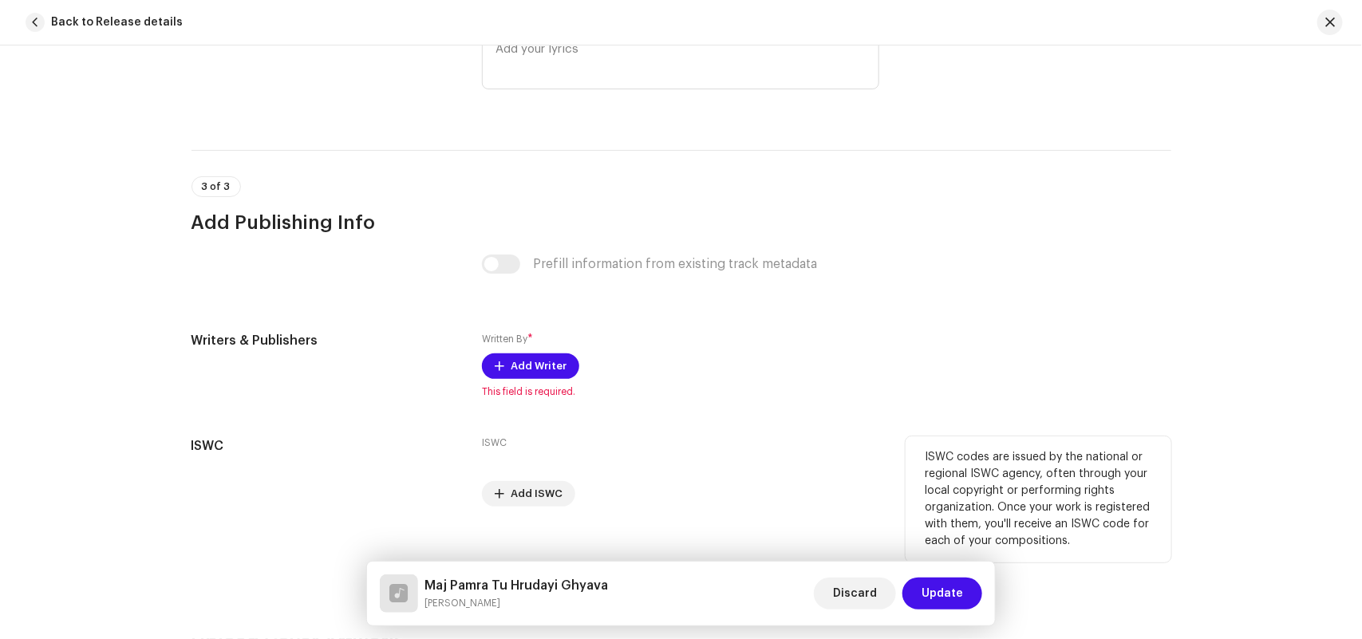
scroll to position [3184, 0]
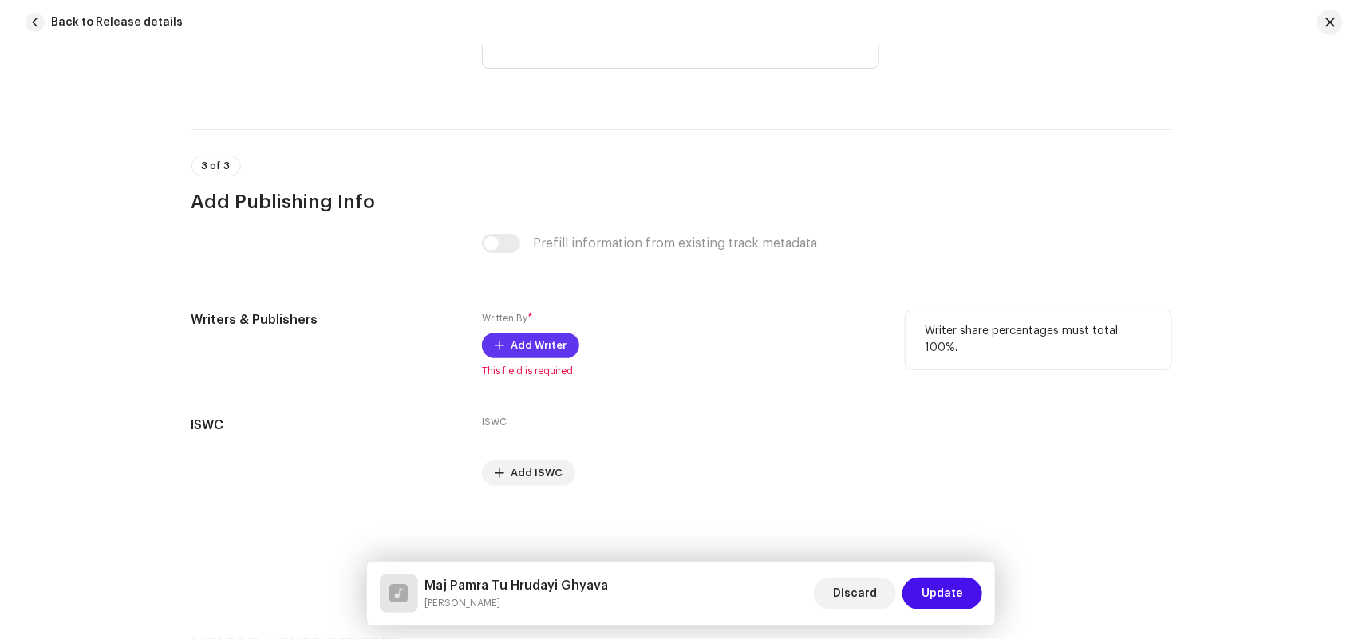
click at [526, 349] on span "Add Writer" at bounding box center [539, 345] width 56 height 32
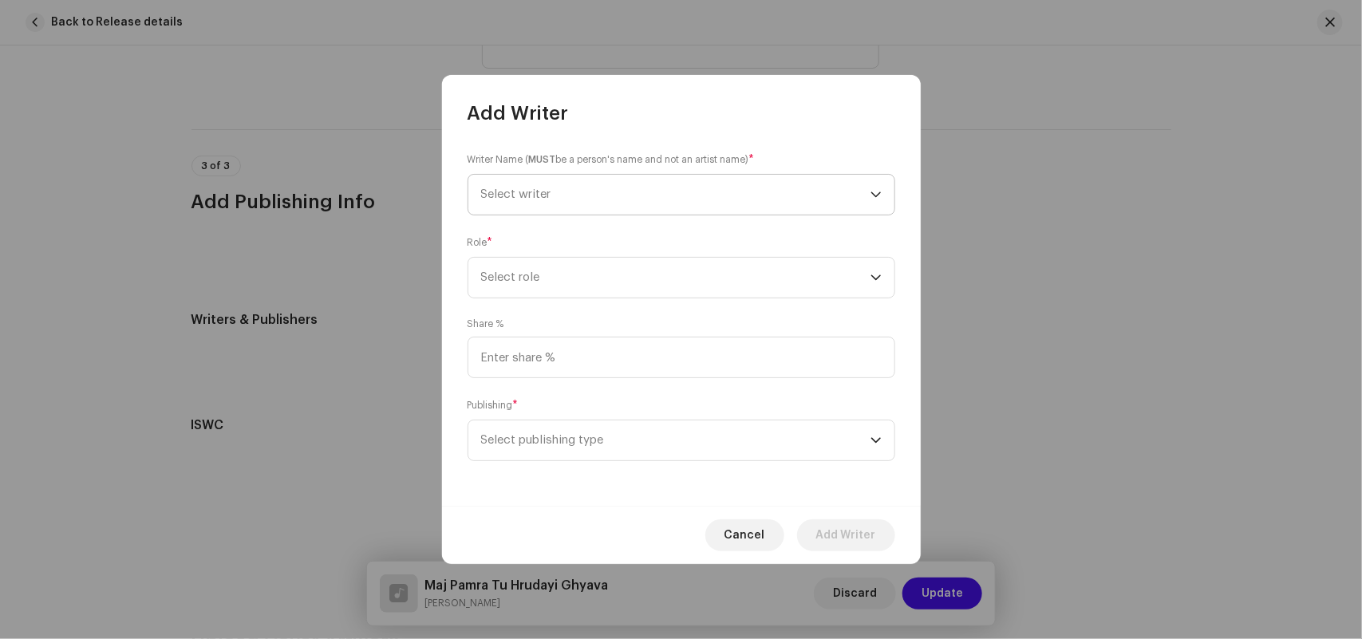
click at [495, 195] on span "Select writer" at bounding box center [516, 194] width 70 height 12
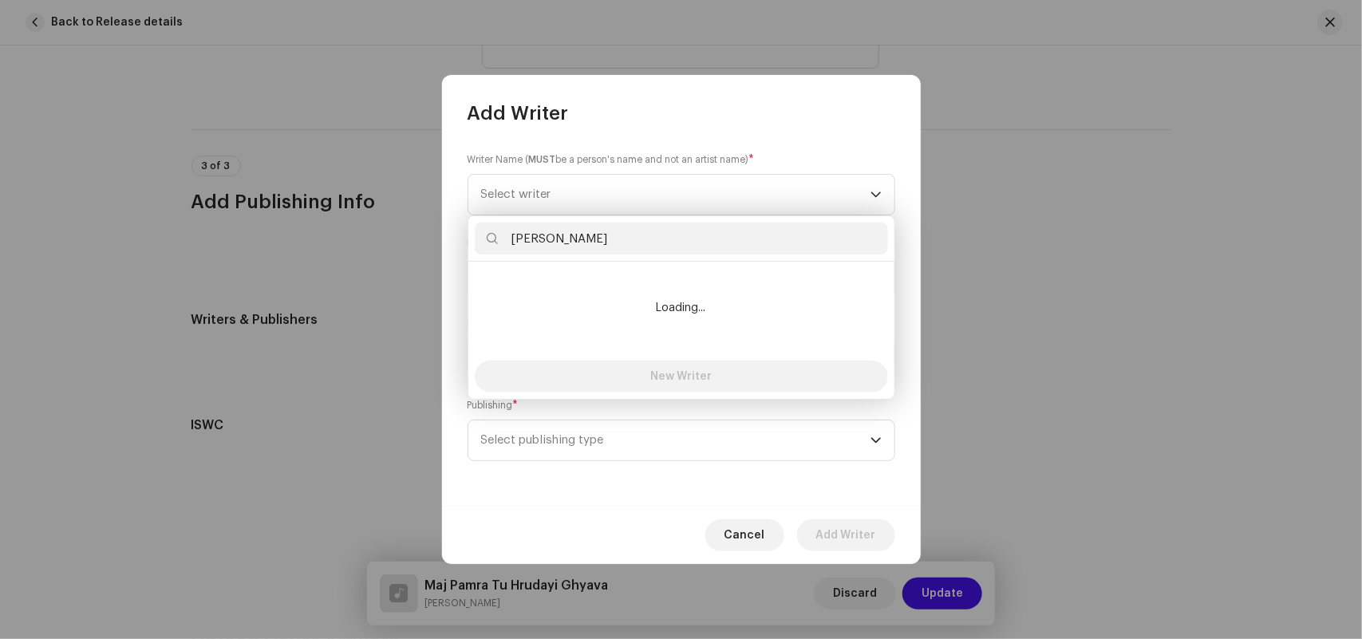
type input "[PERSON_NAME]"
click at [552, 361] on button "New Writer" at bounding box center [681, 377] width 413 height 32
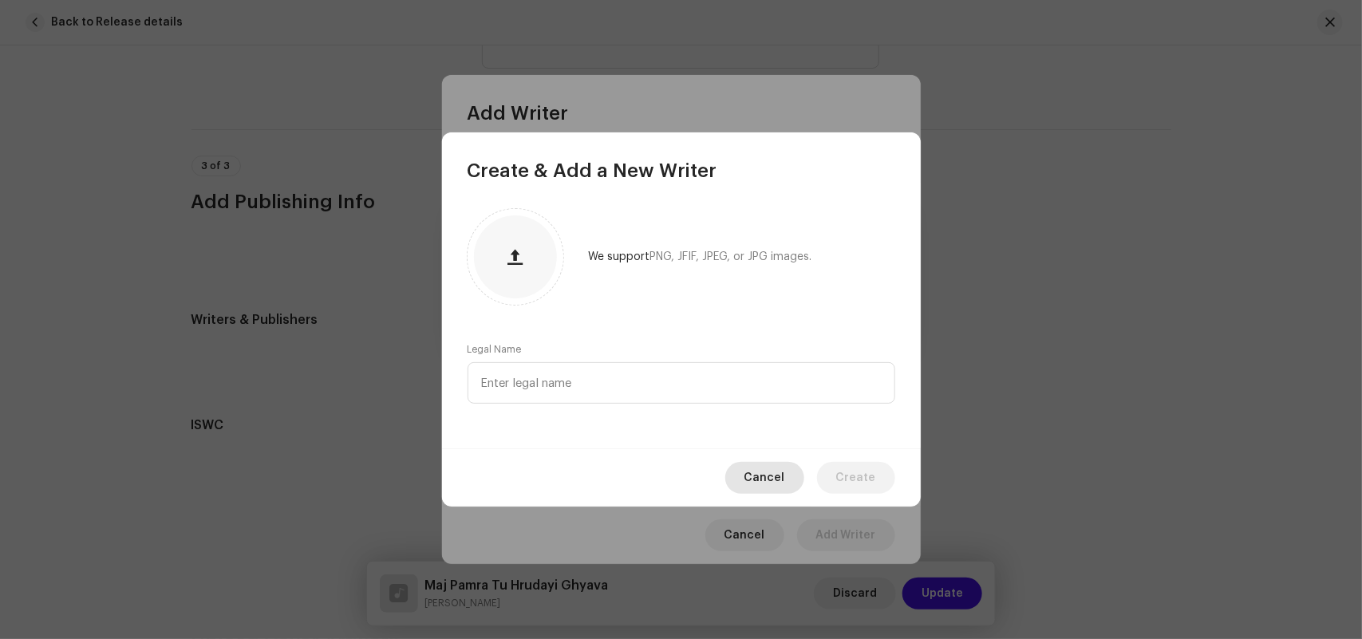
click at [775, 477] on span "Cancel" at bounding box center [764, 478] width 41 height 32
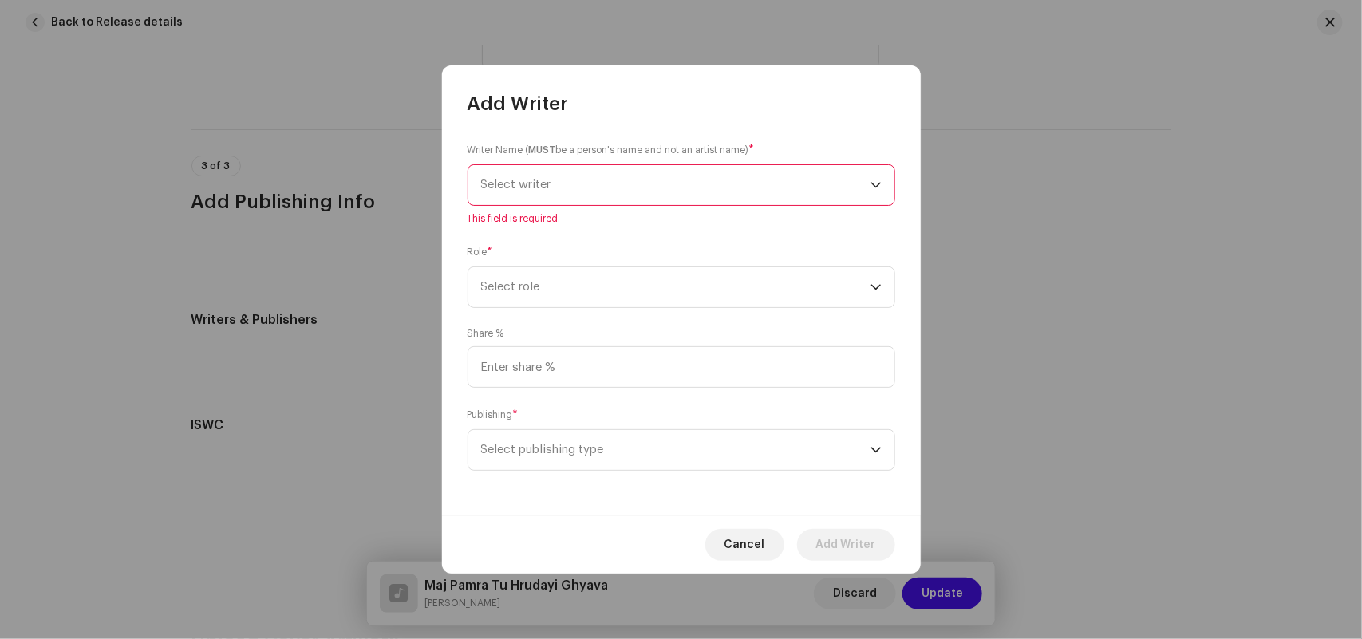
click at [535, 192] on span "Select writer" at bounding box center [675, 185] width 389 height 40
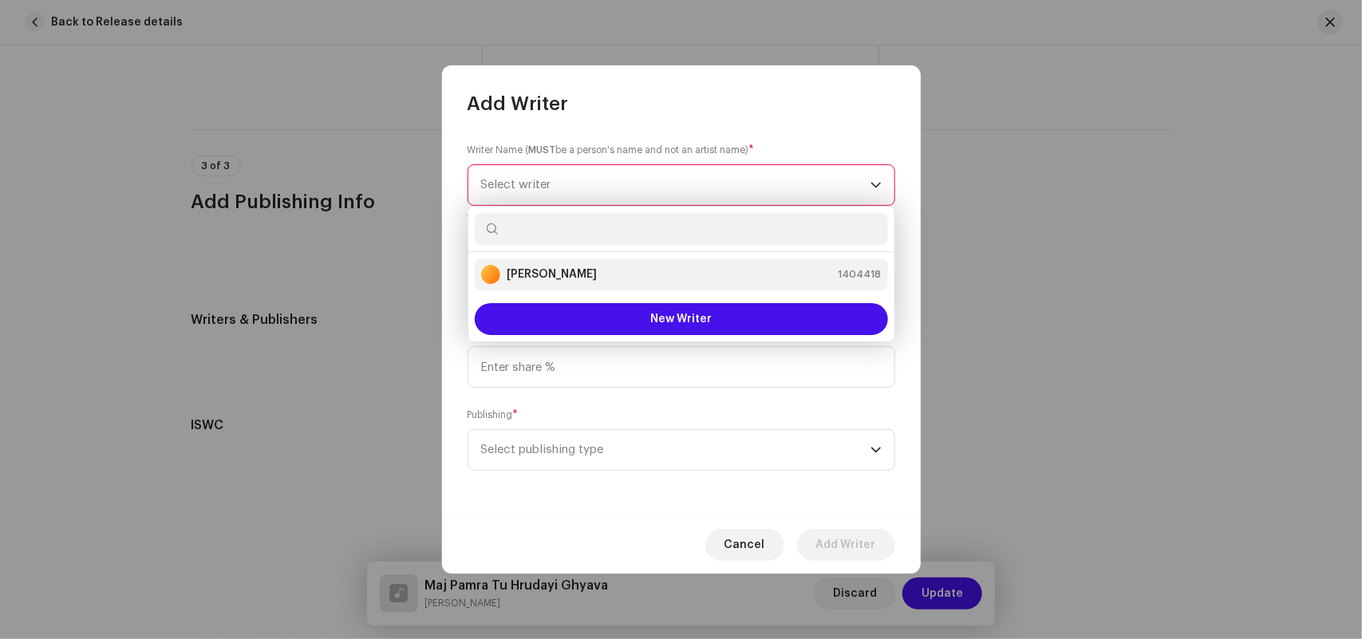
click at [530, 271] on strong "[PERSON_NAME]" at bounding box center [552, 274] width 90 height 16
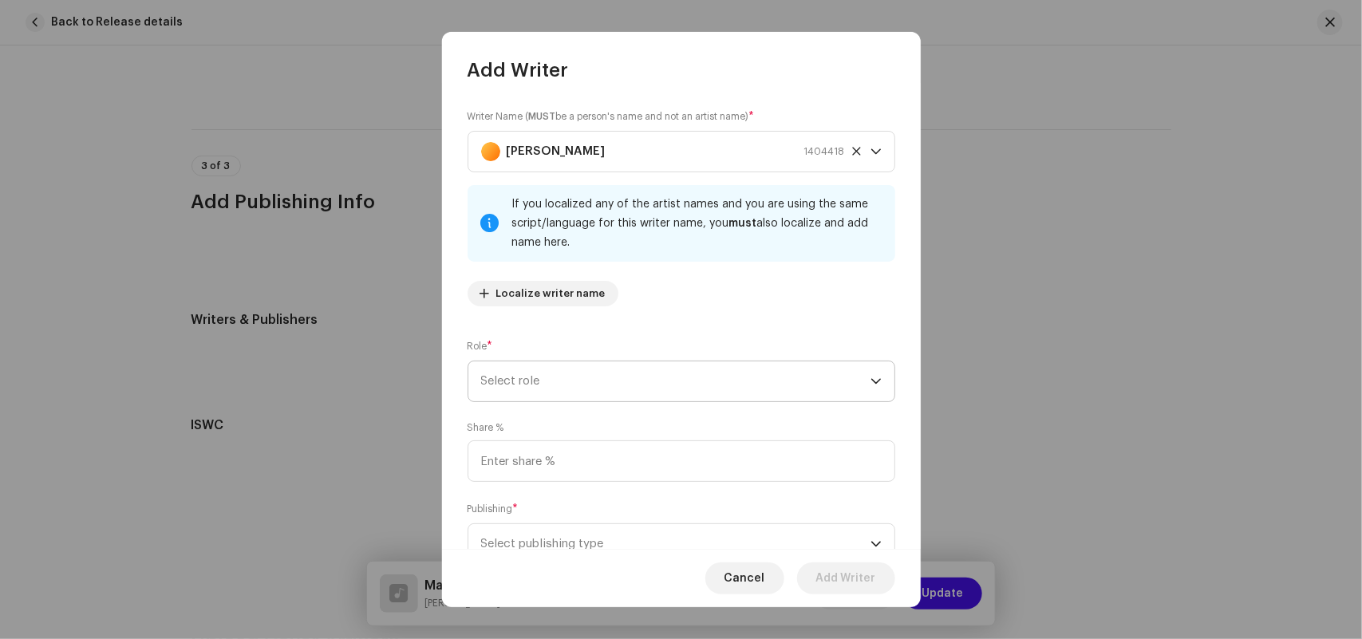
click at [511, 383] on span "Select role" at bounding box center [675, 381] width 389 height 40
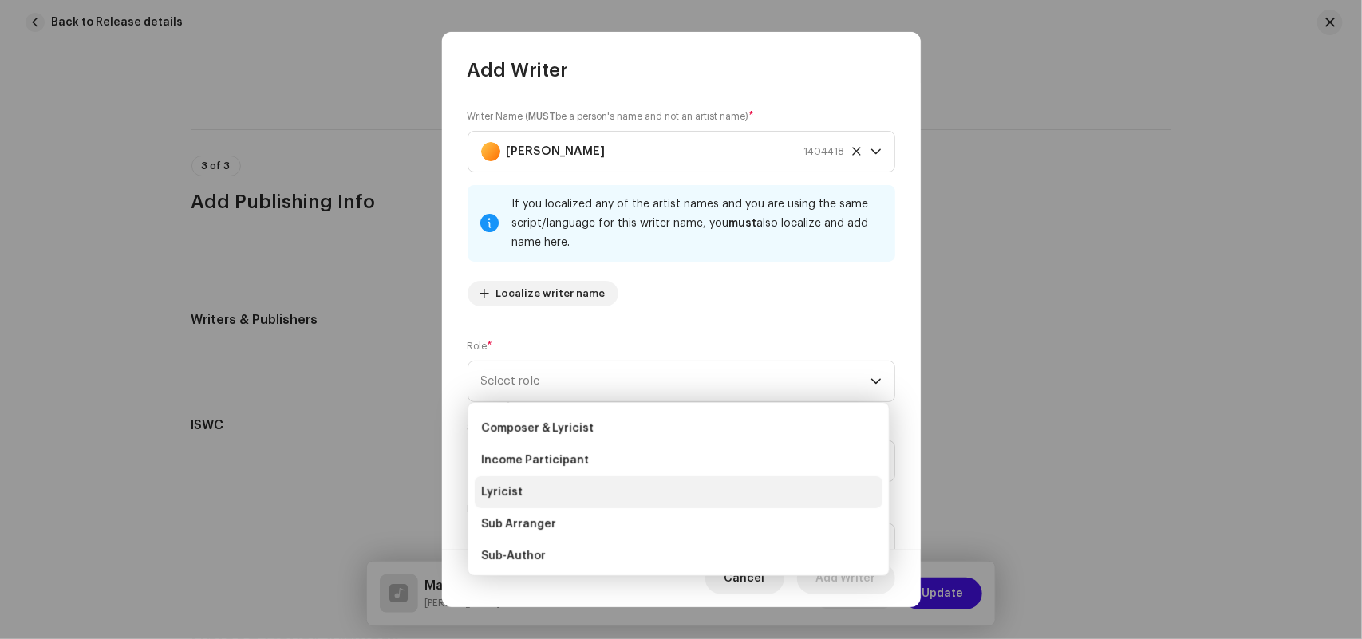
scroll to position [160, 0]
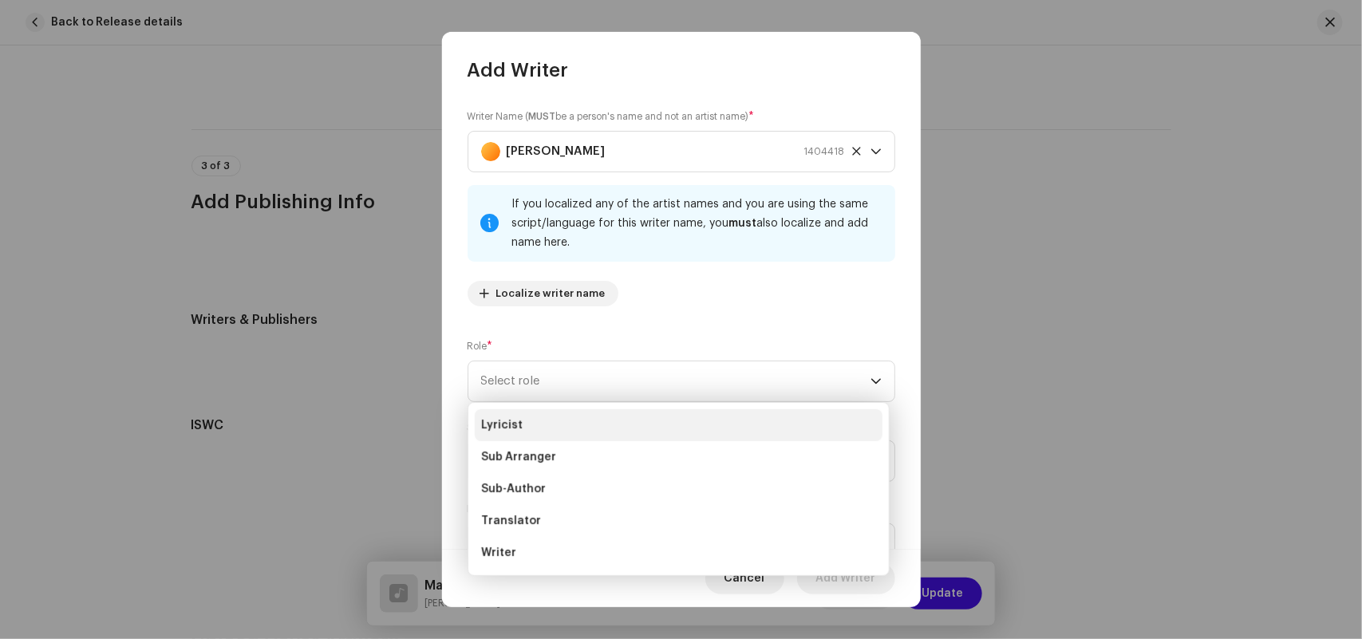
click at [521, 427] on li "Lyricist" at bounding box center [679, 425] width 408 height 32
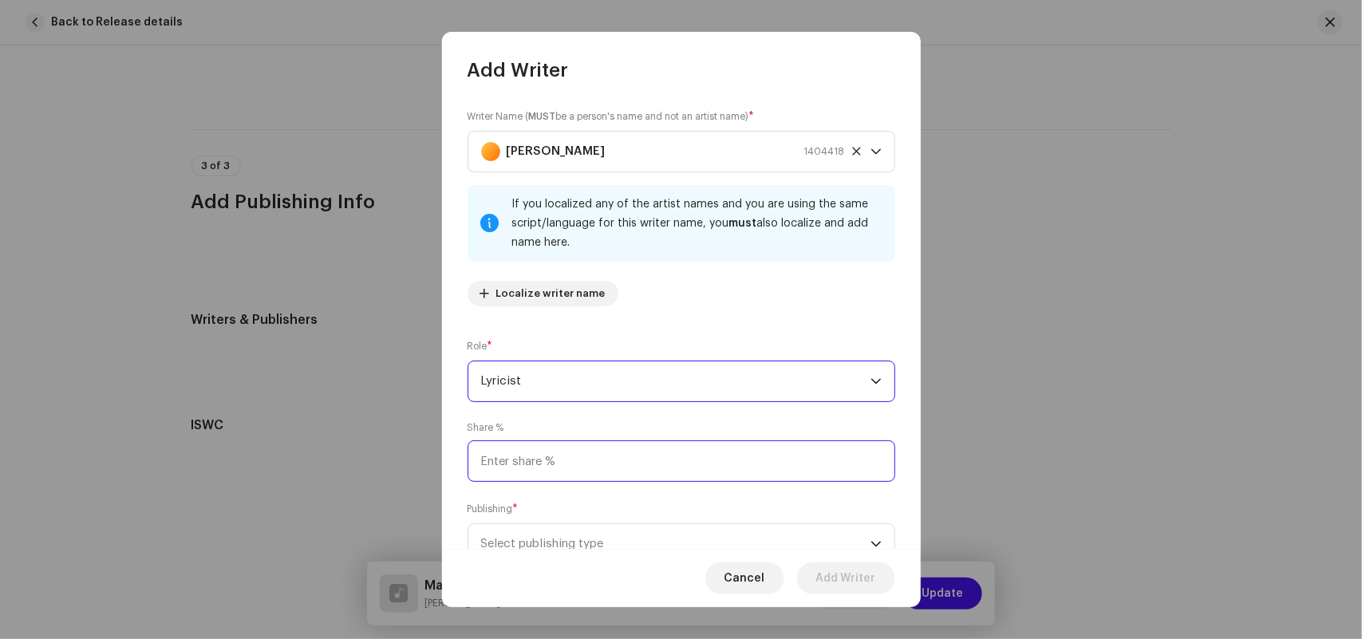
click at [519, 456] on input at bounding box center [681, 460] width 428 height 41
type input "50.00"
click at [509, 545] on span "Select publishing type" at bounding box center [675, 544] width 389 height 40
click at [525, 547] on span "Select publishing type" at bounding box center [675, 544] width 389 height 40
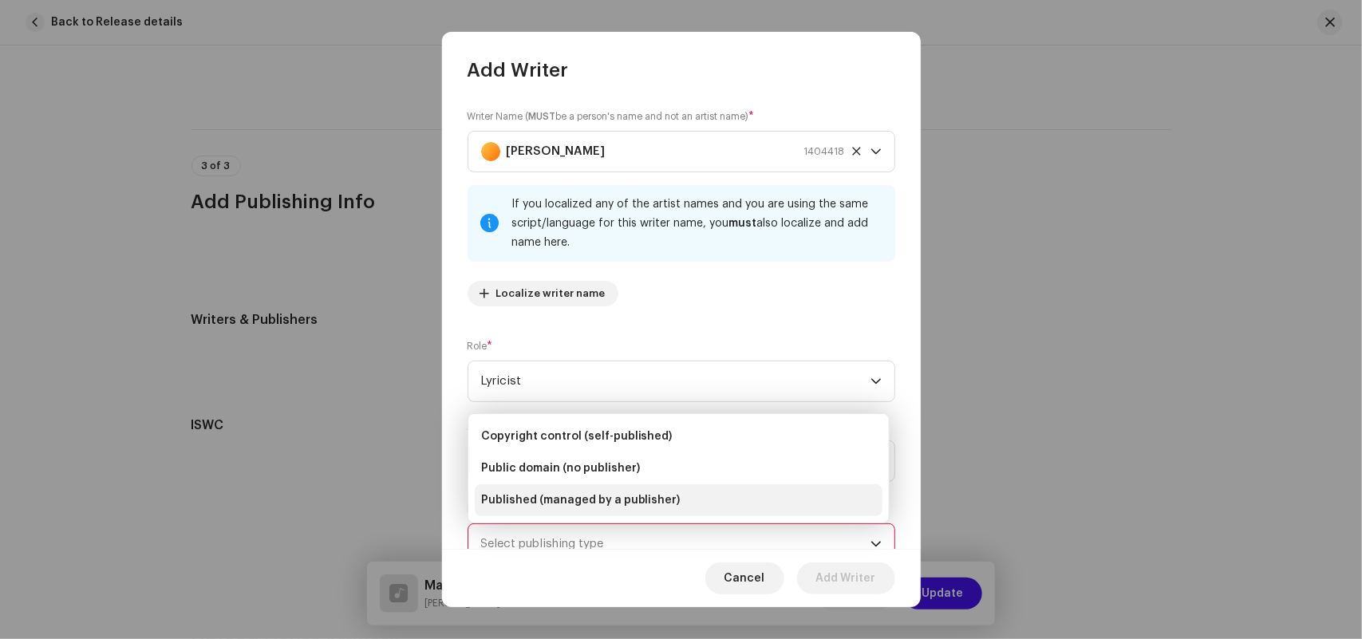
click at [523, 496] on span "Published (managed by a publisher)" at bounding box center [580, 500] width 199 height 16
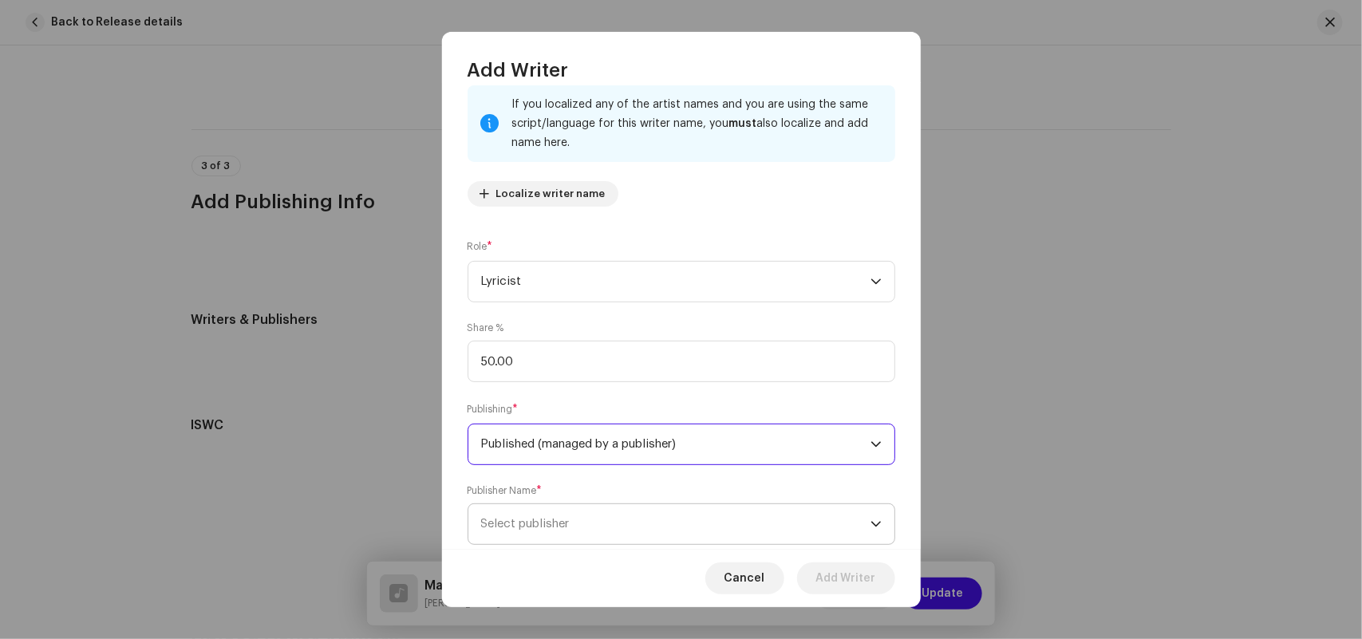
scroll to position [140, 0]
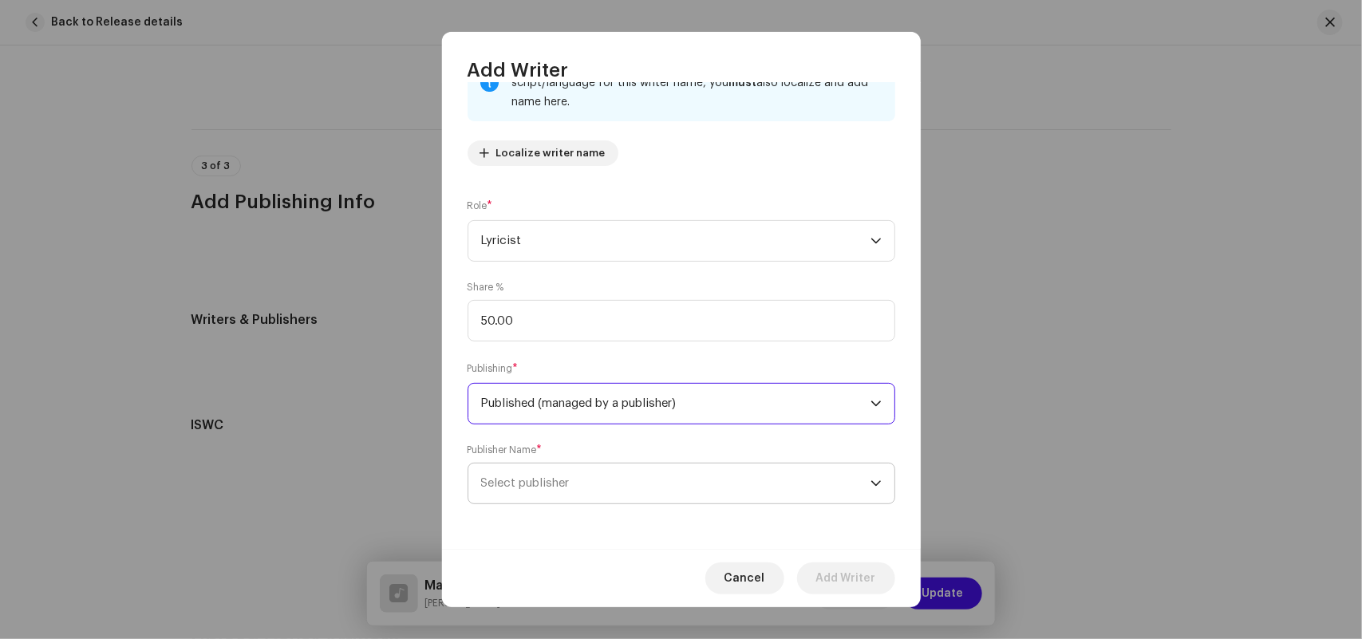
click at [540, 483] on span "Select publisher" at bounding box center [525, 483] width 89 height 12
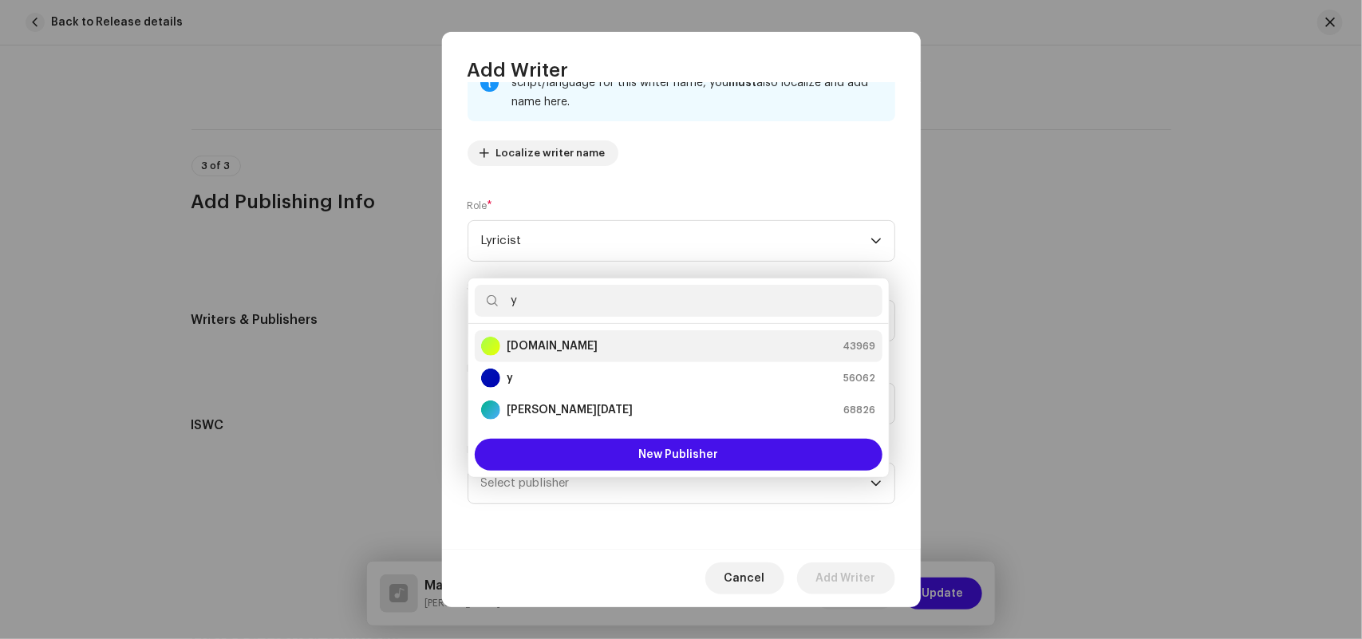
type input "y"
click at [552, 345] on strong "[DOMAIN_NAME]" at bounding box center [552, 346] width 91 height 16
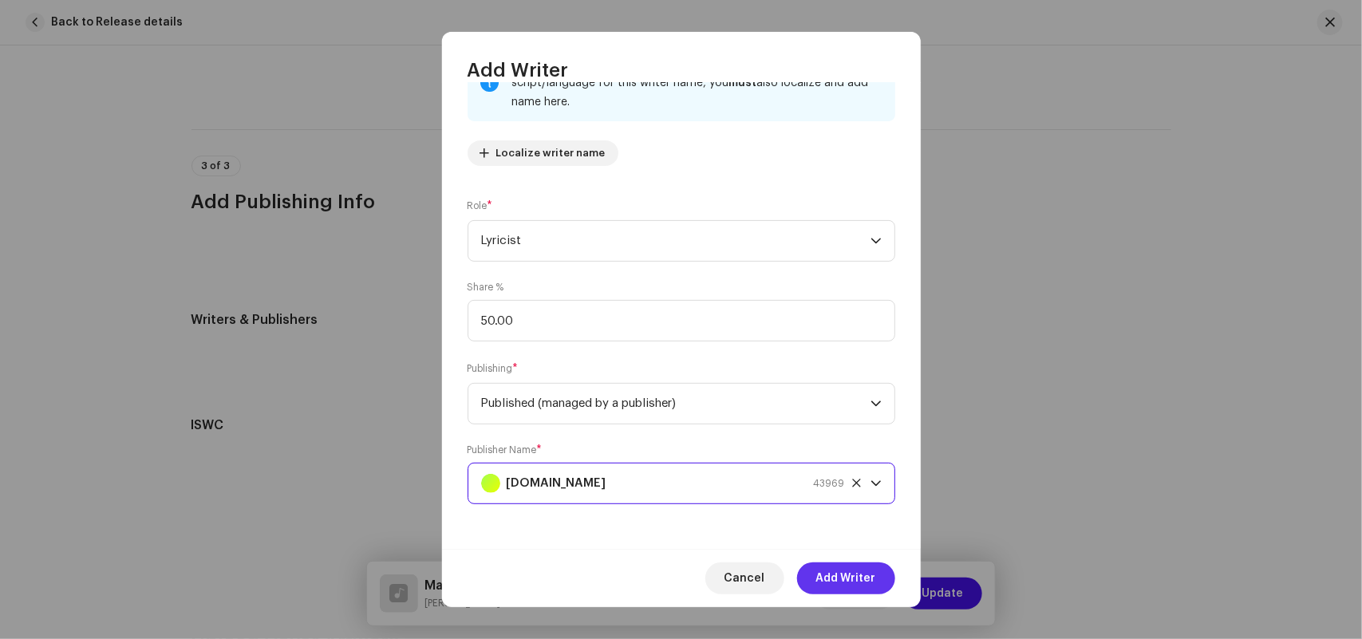
click at [846, 576] on span "Add Writer" at bounding box center [846, 578] width 60 height 32
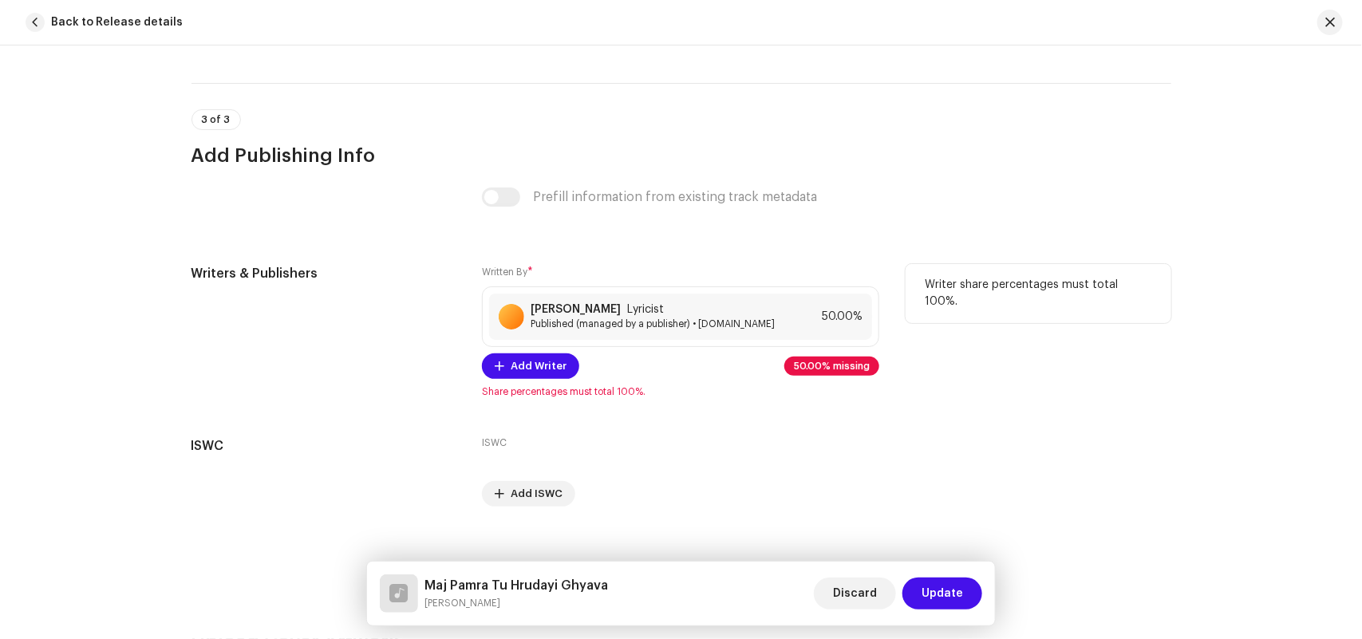
scroll to position [3251, 0]
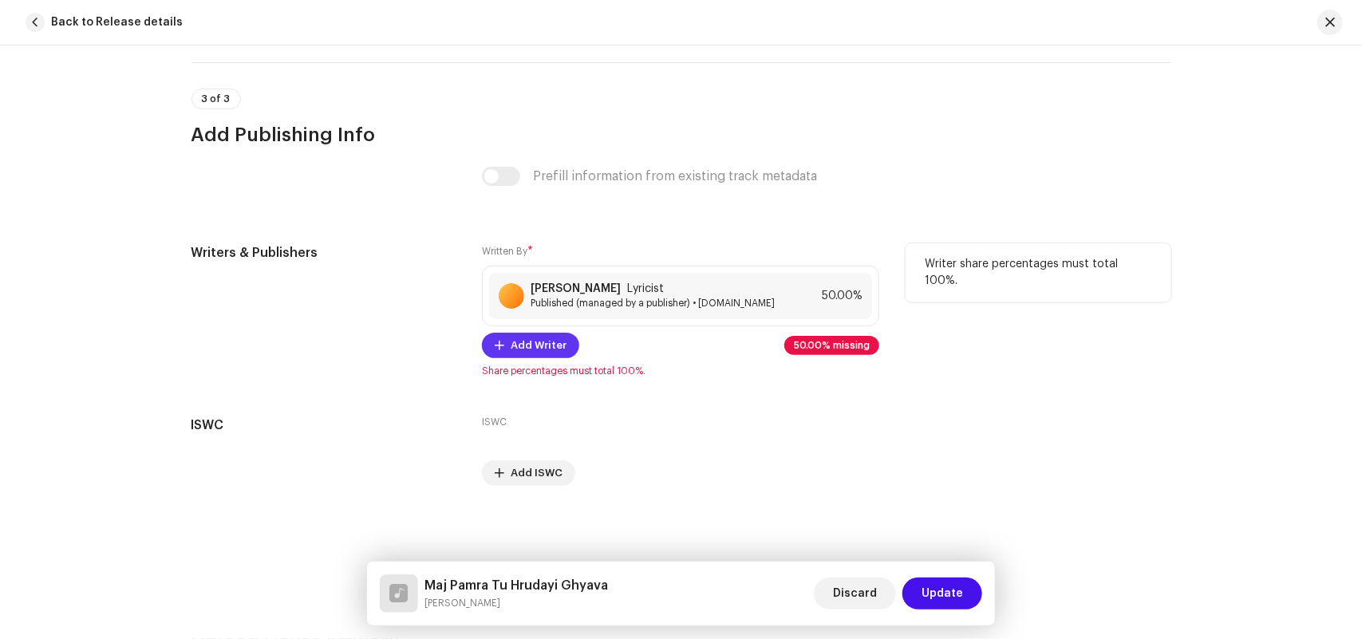
click at [542, 353] on span "Add Writer" at bounding box center [539, 345] width 56 height 32
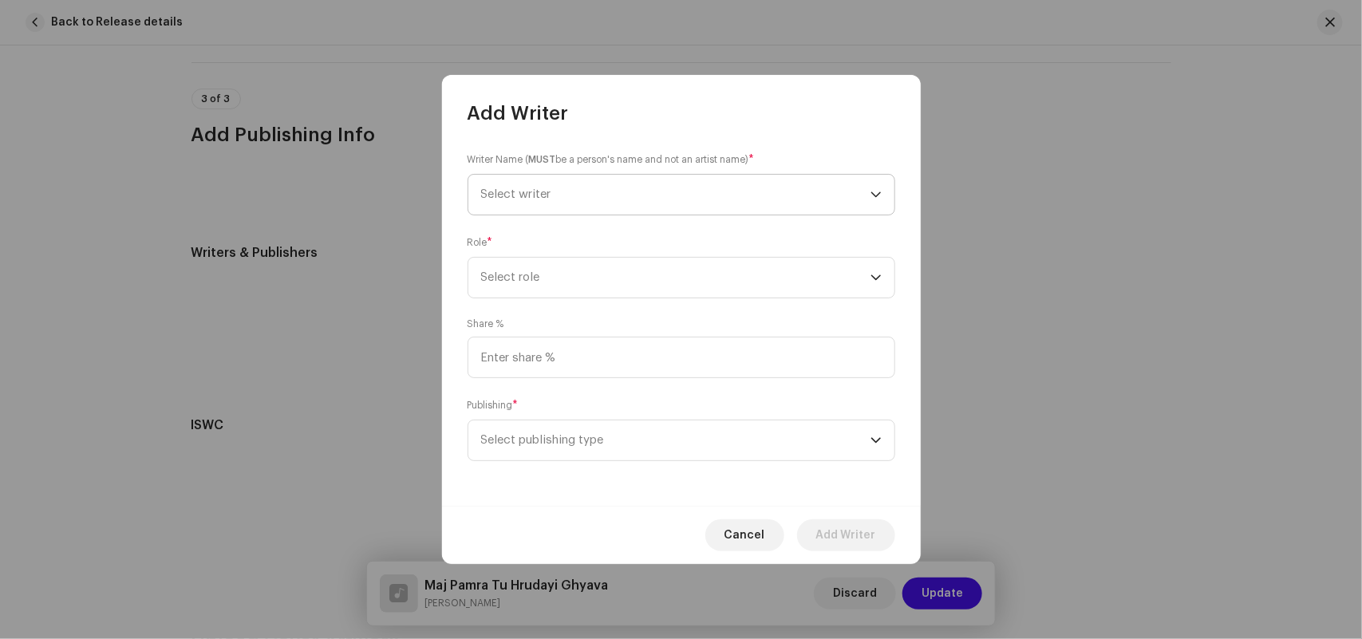
click at [542, 187] on span "Select writer" at bounding box center [675, 195] width 389 height 40
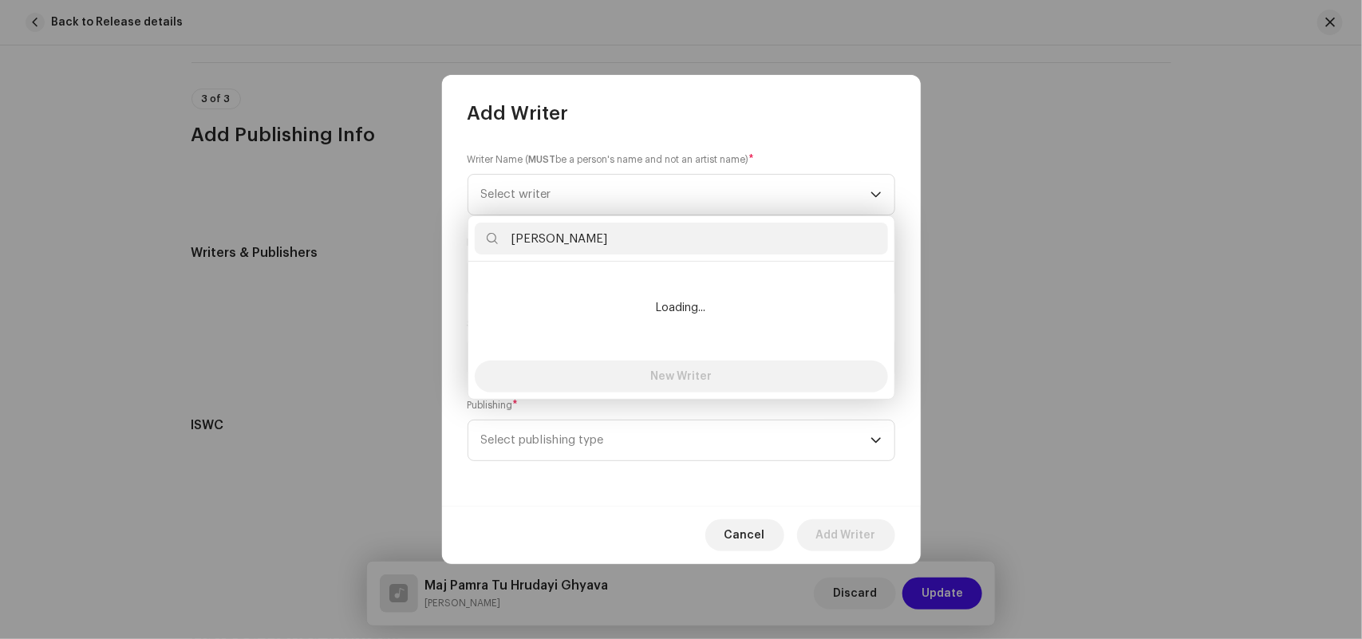
type input "[PERSON_NAME]"
click at [530, 286] on li "Loading..." at bounding box center [681, 308] width 413 height 80
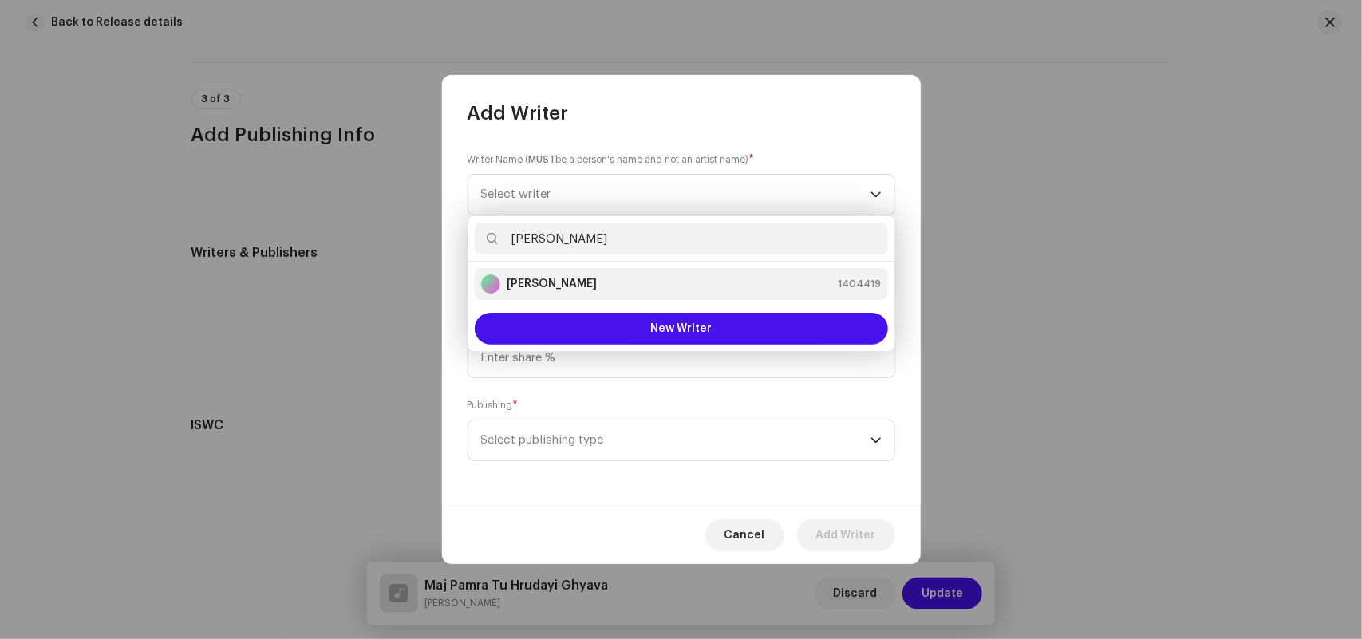
click at [534, 288] on strong "[PERSON_NAME]" at bounding box center [552, 284] width 90 height 16
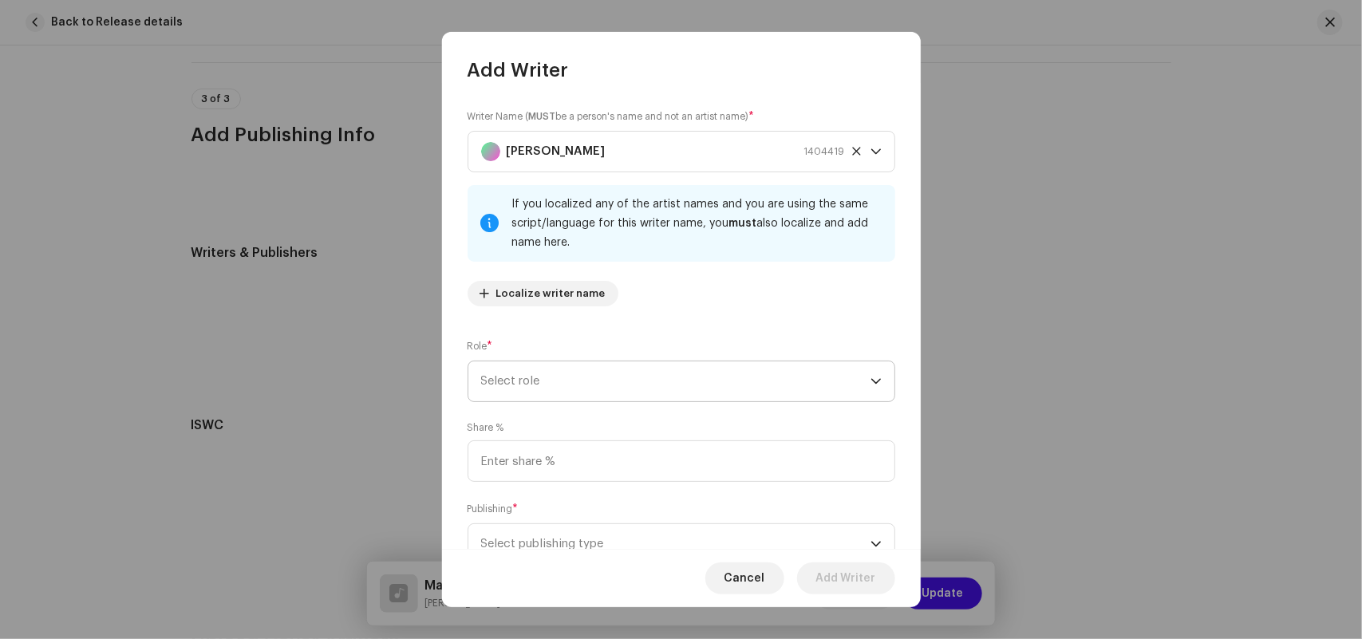
click at [522, 368] on span "Select role" at bounding box center [675, 381] width 389 height 40
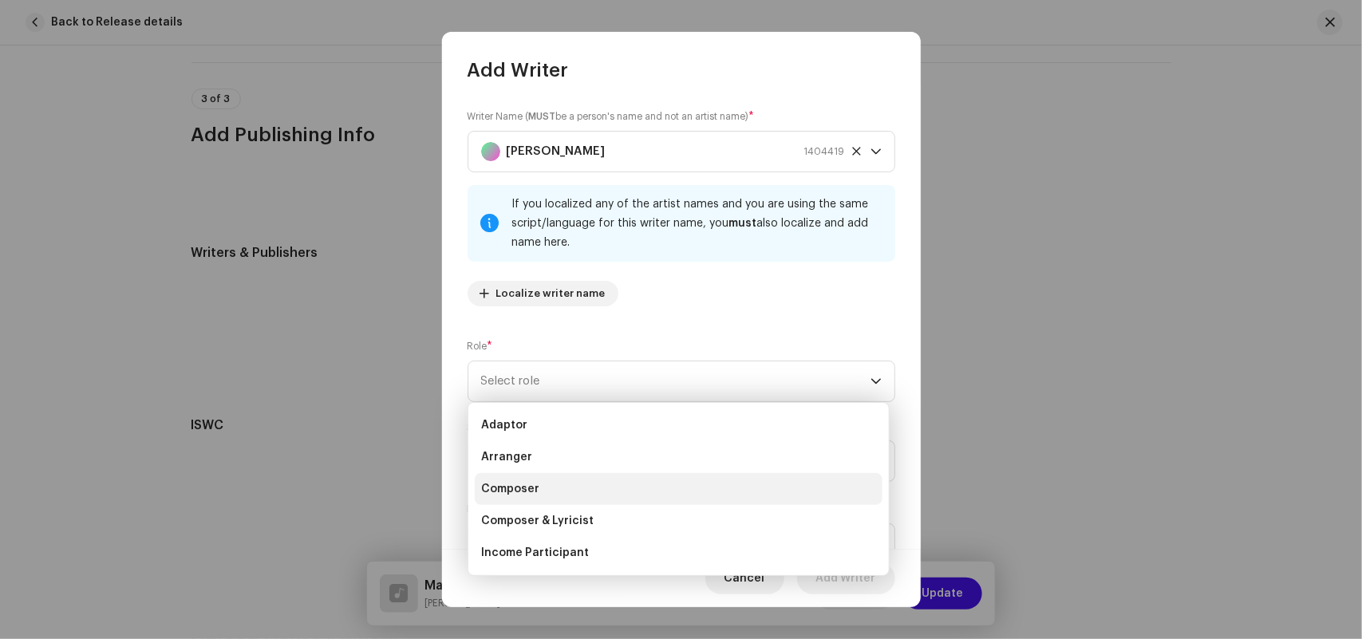
click at [522, 492] on span "Composer" at bounding box center [510, 489] width 58 height 16
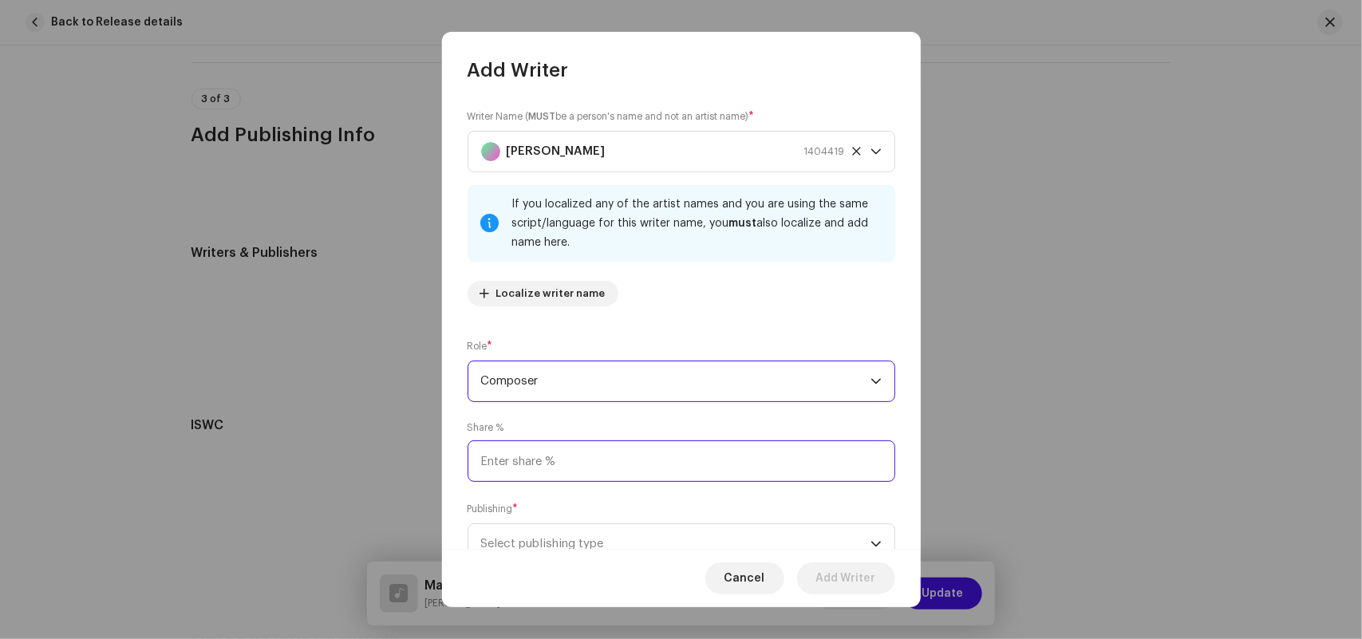
click at [511, 463] on input at bounding box center [681, 460] width 428 height 41
type input "50.00"
click at [526, 534] on span "Select publishing type" at bounding box center [675, 544] width 389 height 40
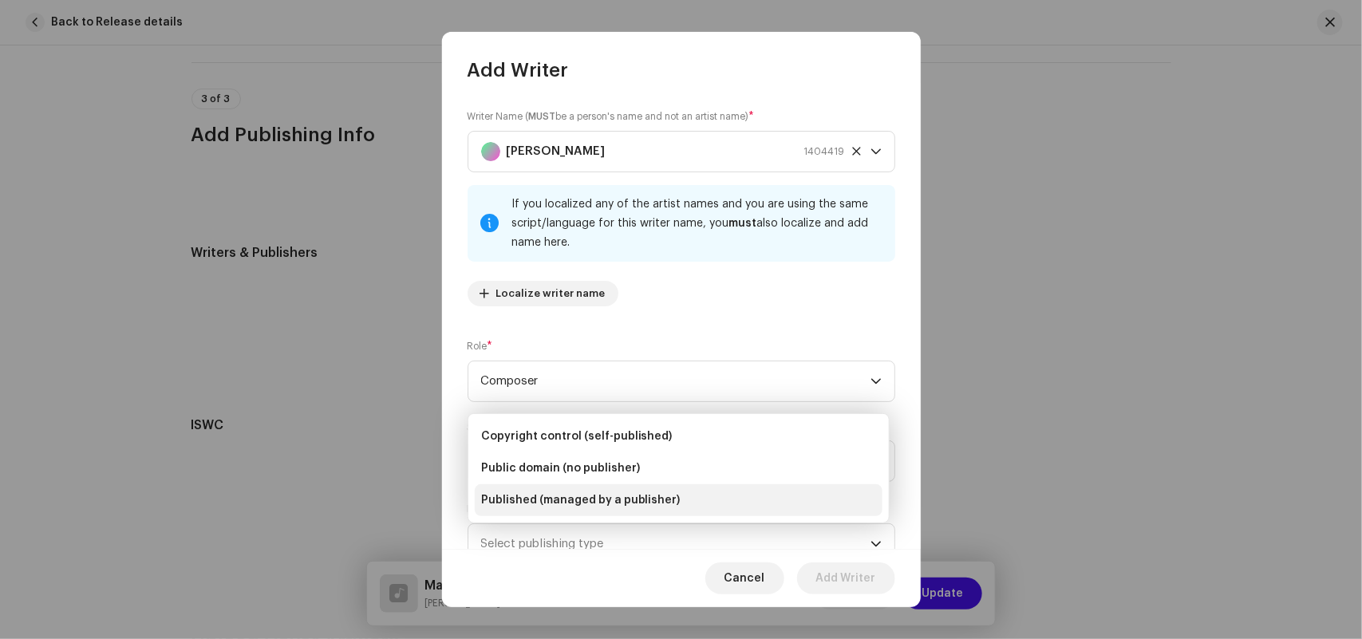
click at [534, 500] on span "Published (managed by a publisher)" at bounding box center [580, 500] width 199 height 16
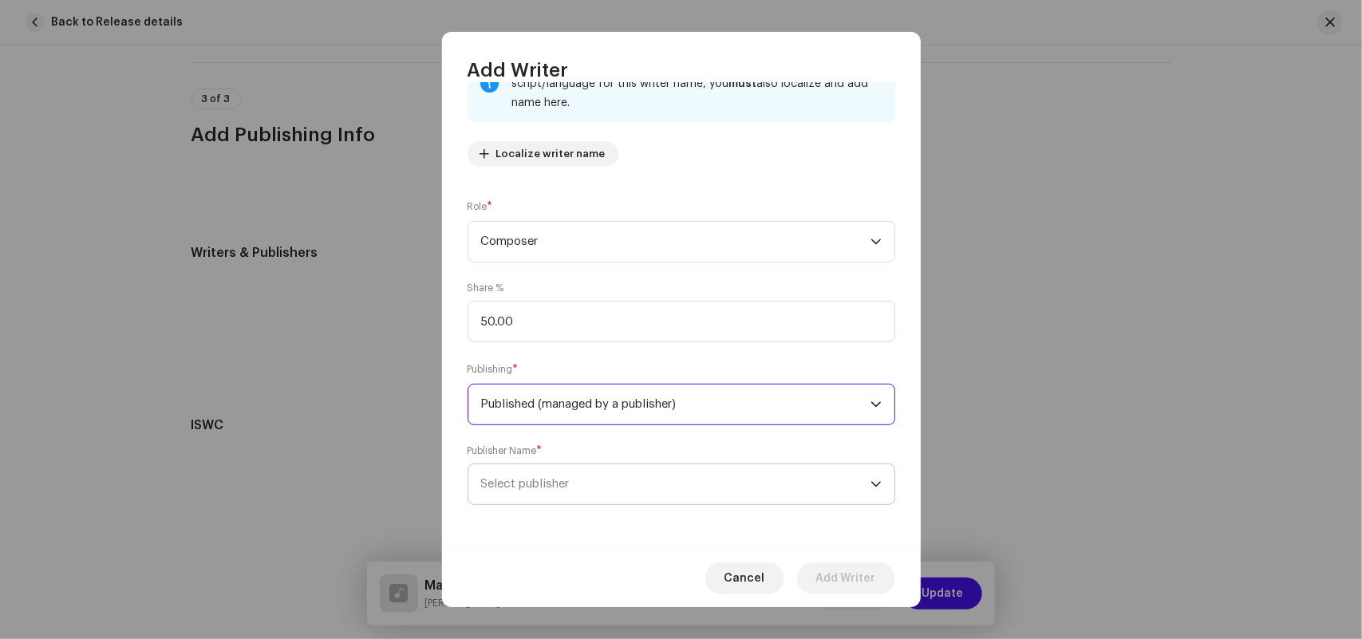
scroll to position [140, 0]
click at [538, 480] on span "Select publisher" at bounding box center [525, 483] width 89 height 12
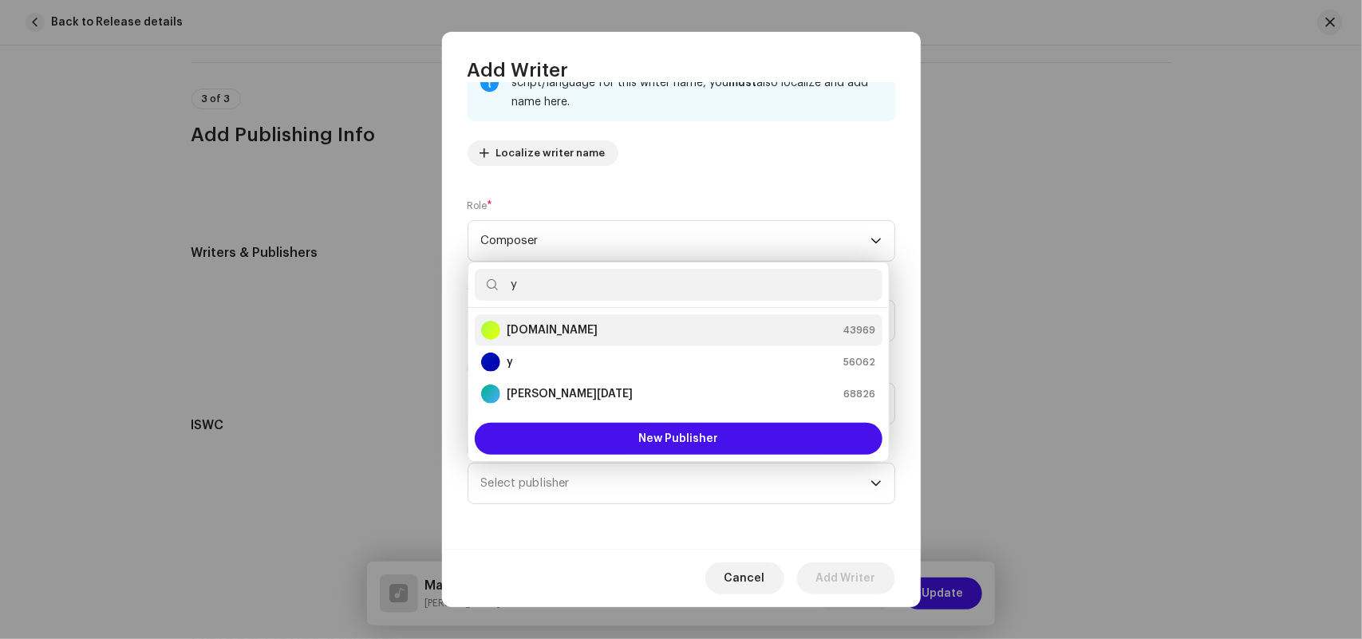
type input "y"
click at [541, 331] on strong "[DOMAIN_NAME]" at bounding box center [552, 330] width 91 height 16
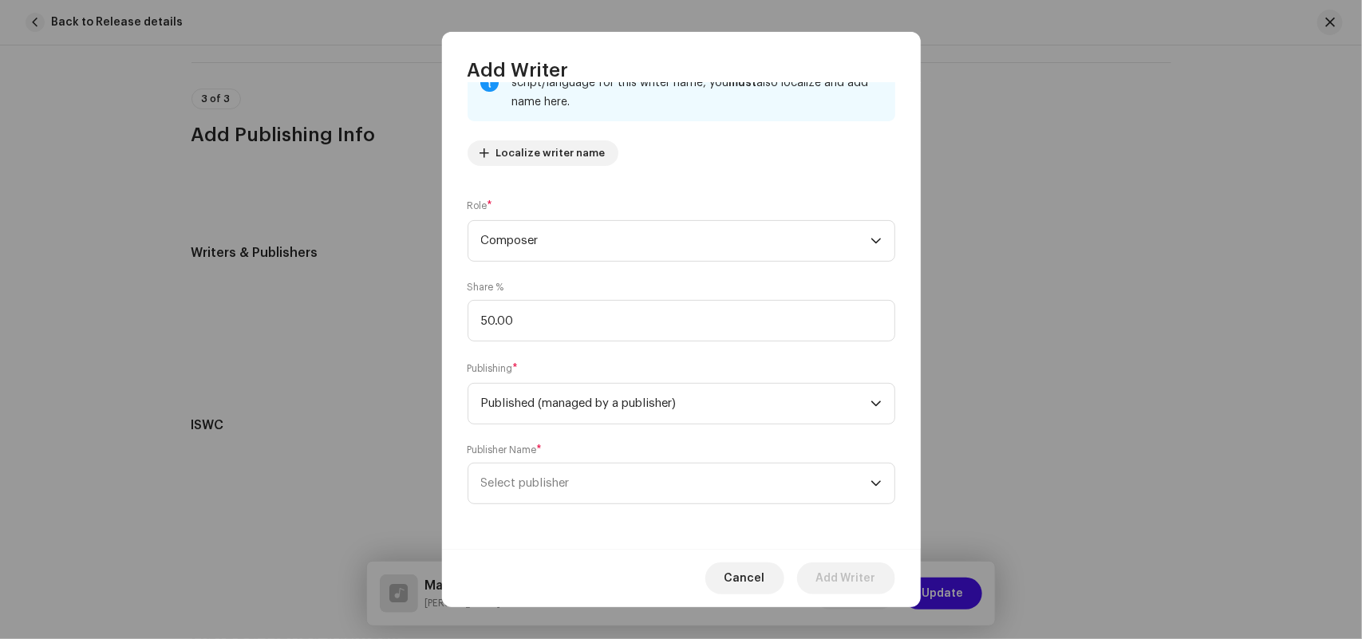
click at [541, 350] on strong "[DOMAIN_NAME]" at bounding box center [552, 356] width 91 height 13
click at [850, 574] on span "Add Writer" at bounding box center [846, 578] width 60 height 32
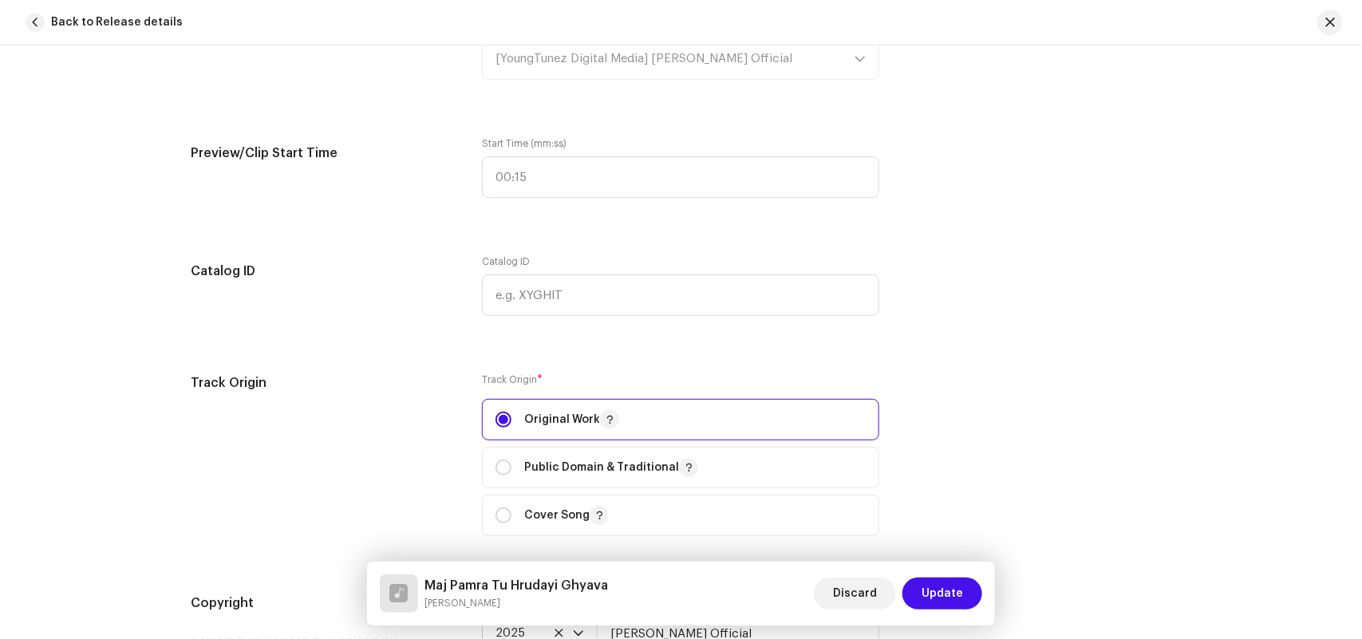
scroll to position [260, 0]
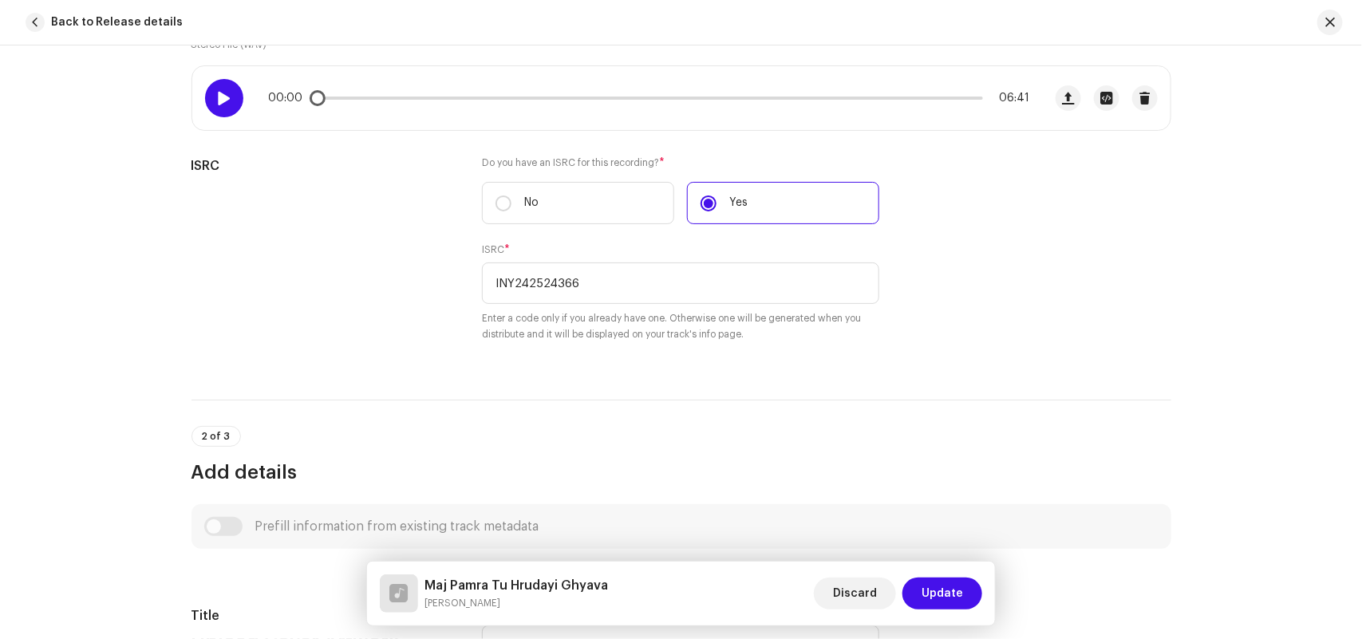
click at [221, 93] on span at bounding box center [224, 98] width 14 height 13
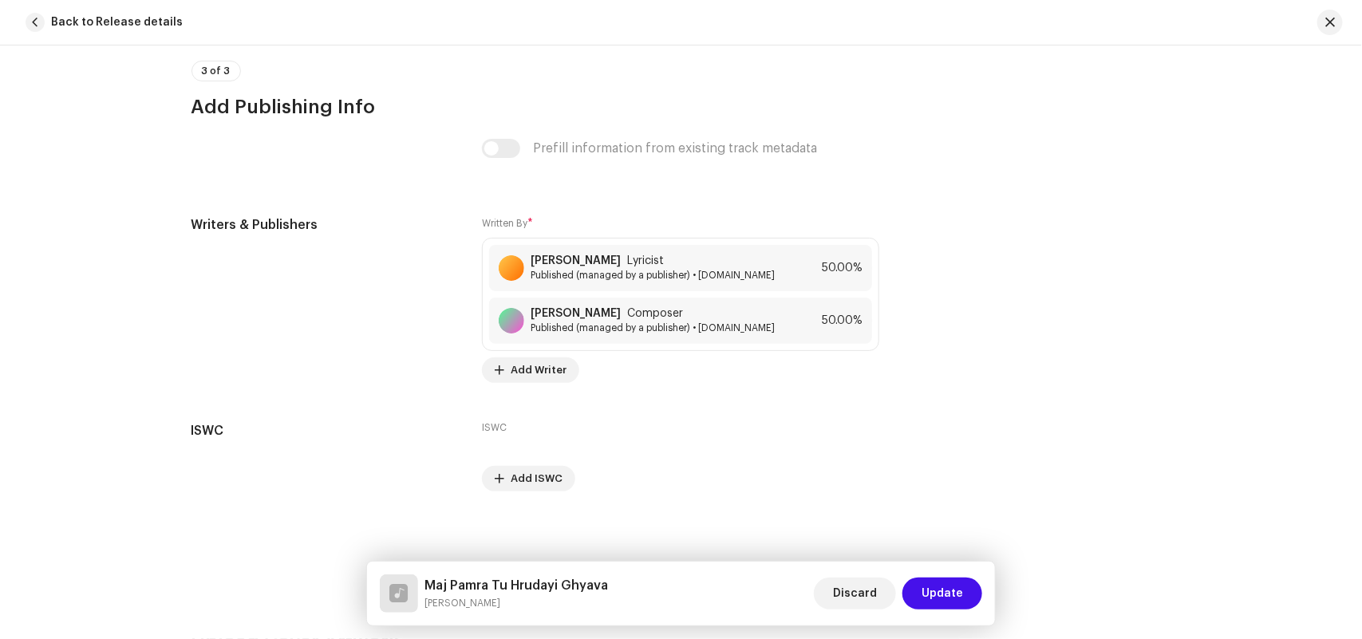
scroll to position [3284, 0]
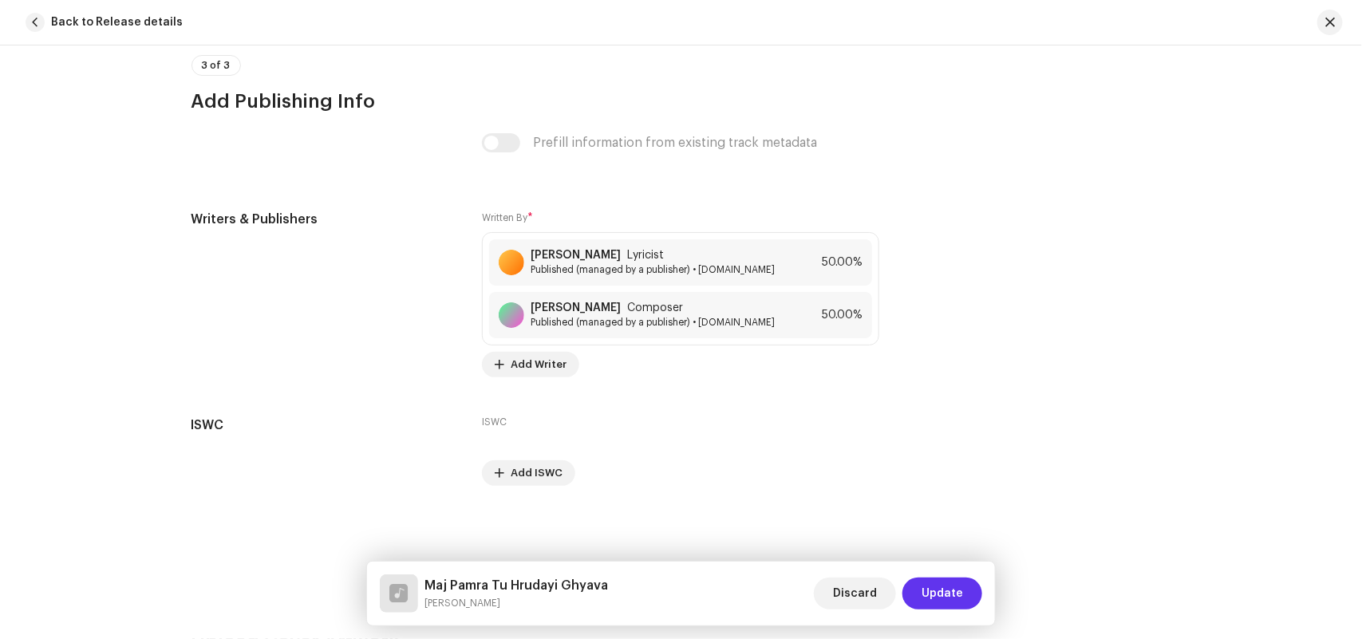
click at [955, 600] on span "Update" at bounding box center [941, 594] width 41 height 32
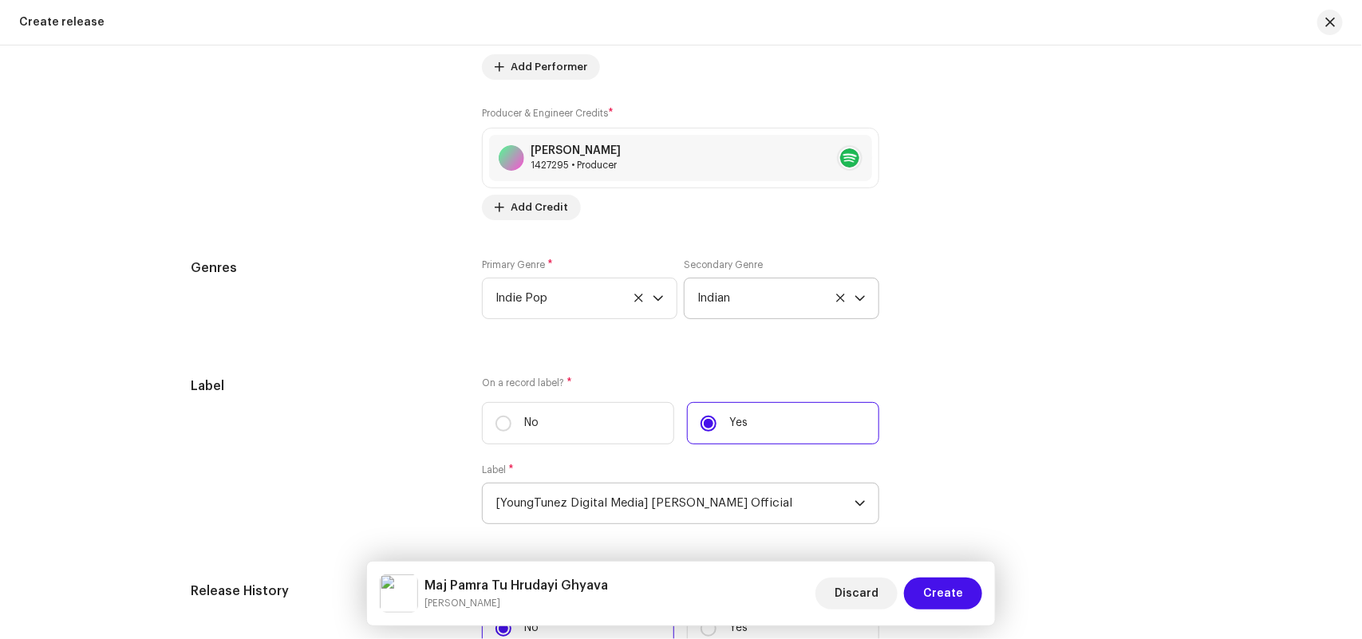
scroll to position [2493, 0]
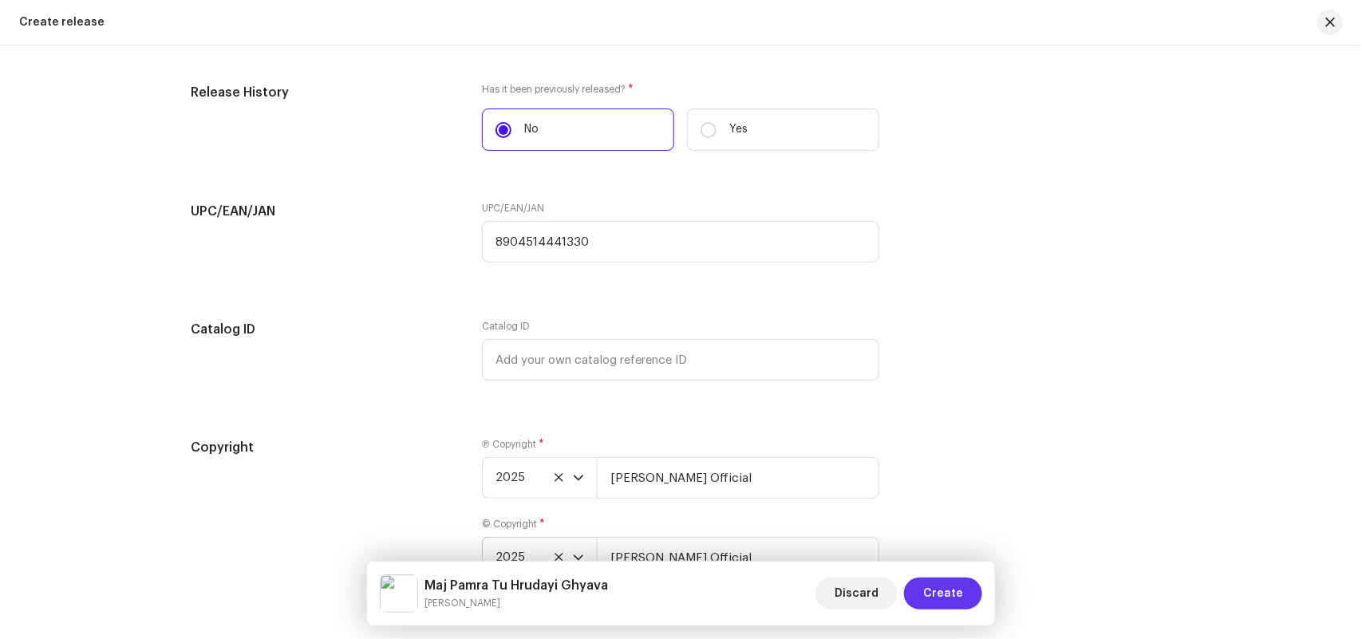
click at [939, 592] on span "Create" at bounding box center [943, 594] width 40 height 32
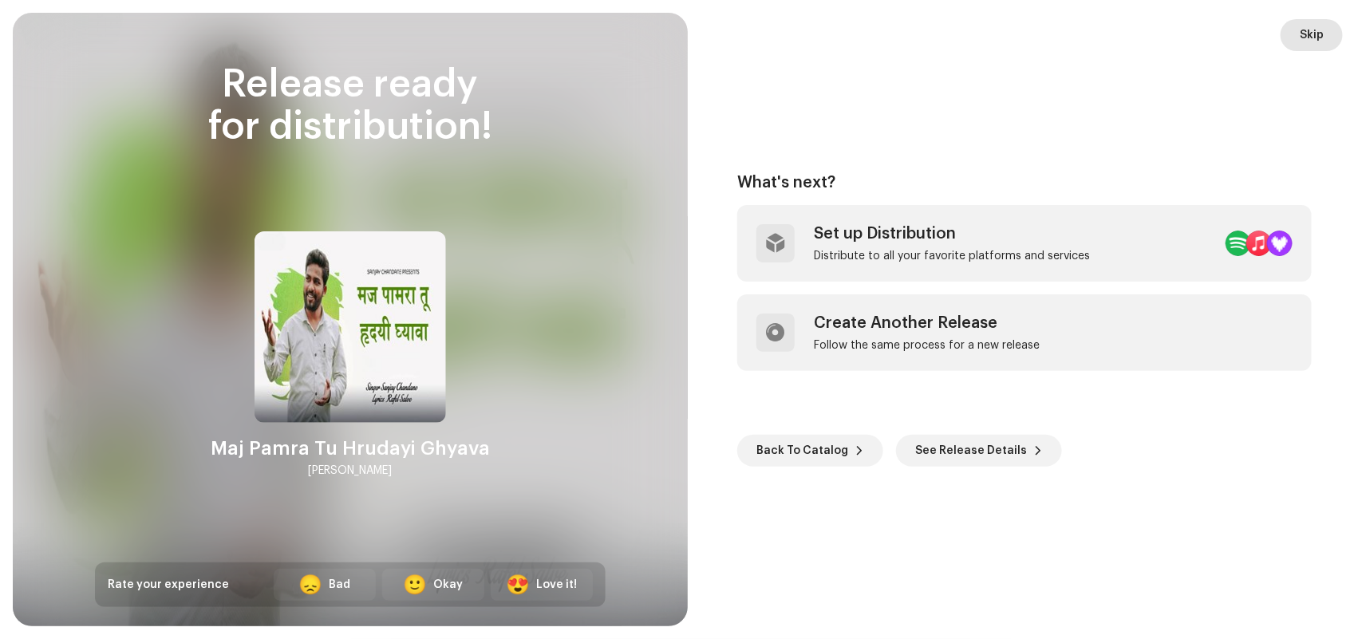
click at [1301, 29] on span "Skip" at bounding box center [1311, 35] width 24 height 32
